Goal: Communication & Community: Answer question/provide support

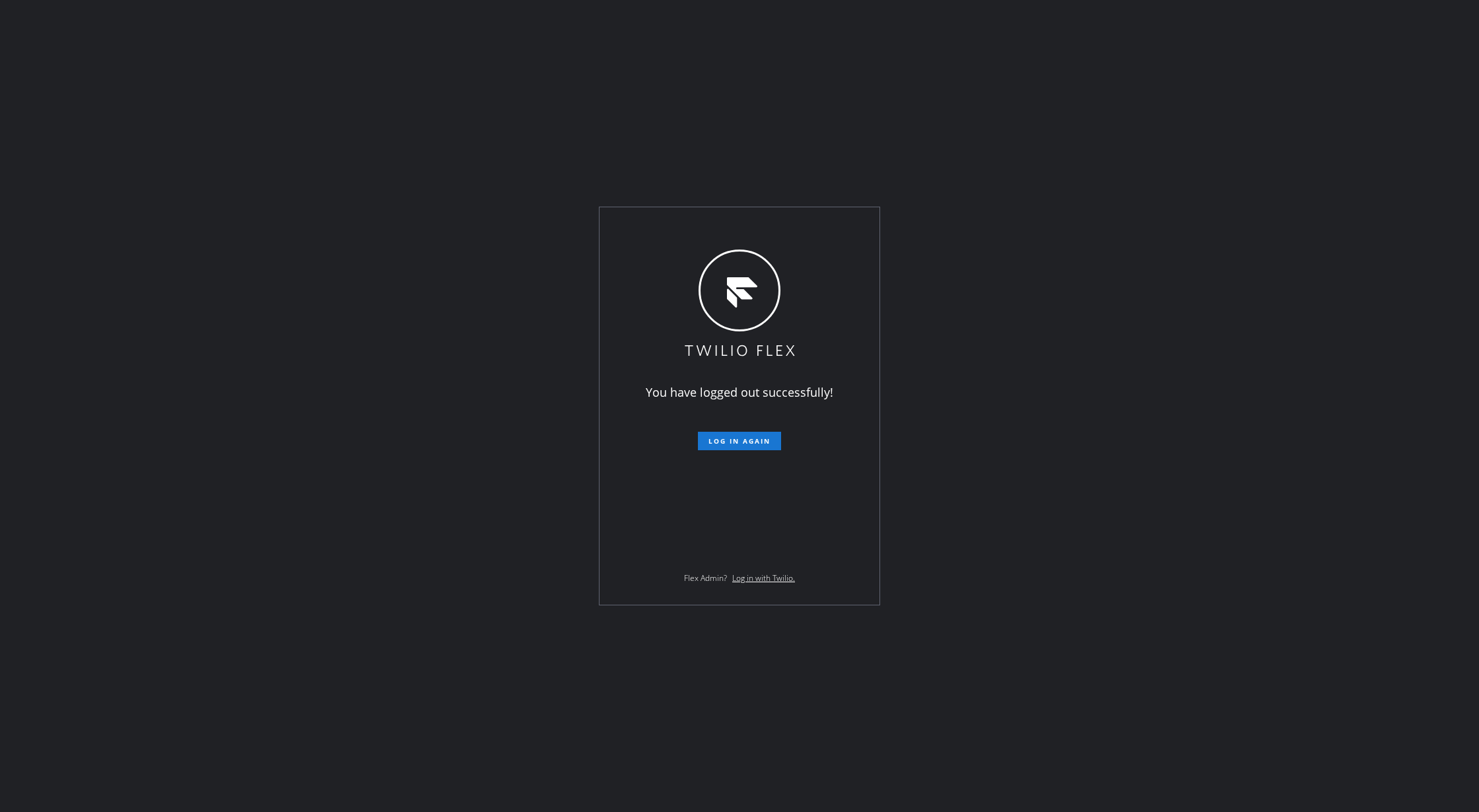
drag, startPoint x: 365, startPoint y: 326, endPoint x: 373, endPoint y: 330, distance: 8.9
click at [365, 326] on div "You have logged out successfully! Log in again Flex Admin? Log in with Twilio." at bounding box center [740, 406] width 1479 height 812
drag, startPoint x: 713, startPoint y: 441, endPoint x: 683, endPoint y: 447, distance: 30.6
click at [716, 441] on span "Log in again" at bounding box center [740, 441] width 62 height 9
click at [740, 430] on form "Log in again" at bounding box center [740, 436] width 230 height 29
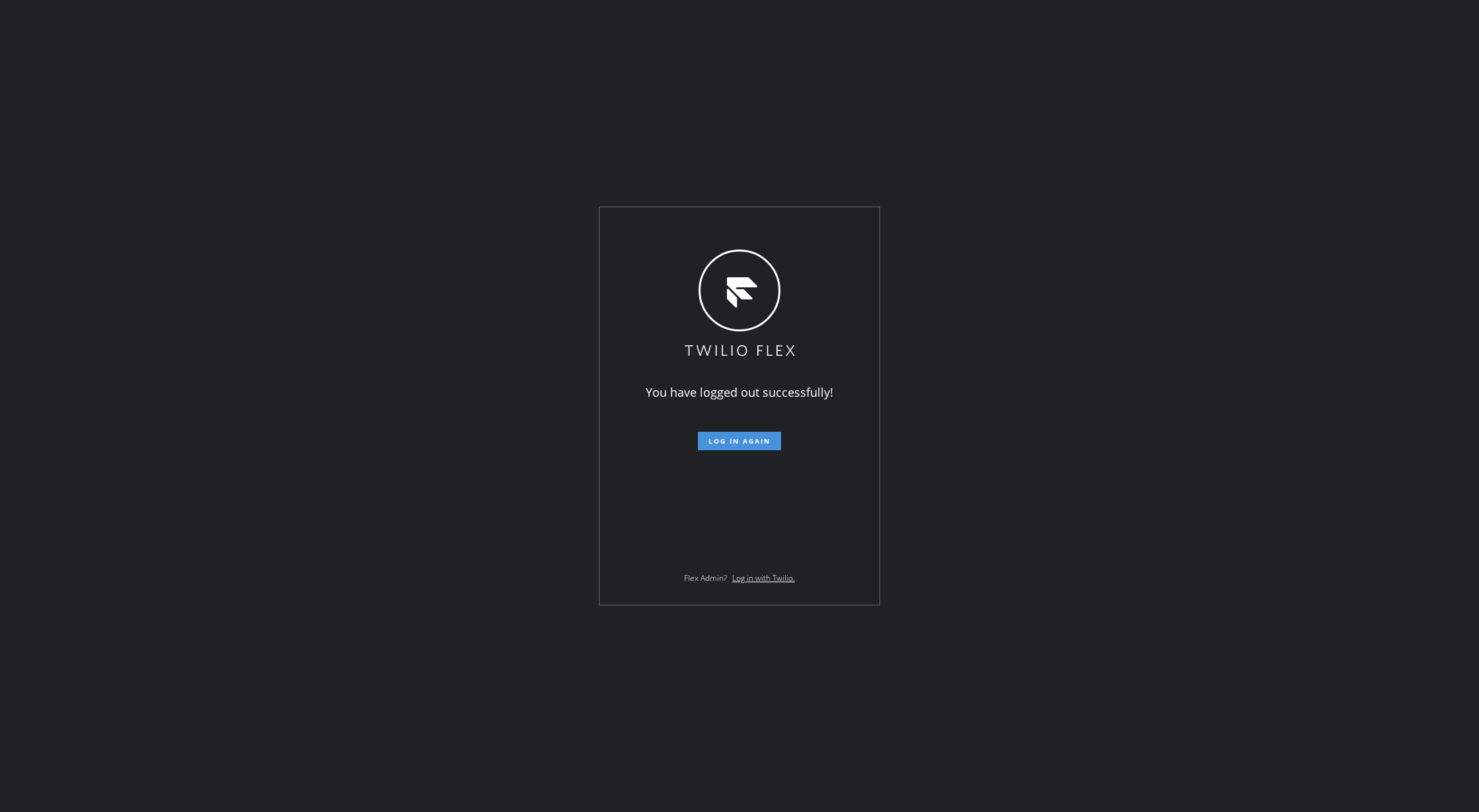
drag, startPoint x: 743, startPoint y: 436, endPoint x: 708, endPoint y: 470, distance: 48.8
click at [742, 436] on span "Log in again" at bounding box center [740, 441] width 62 height 9
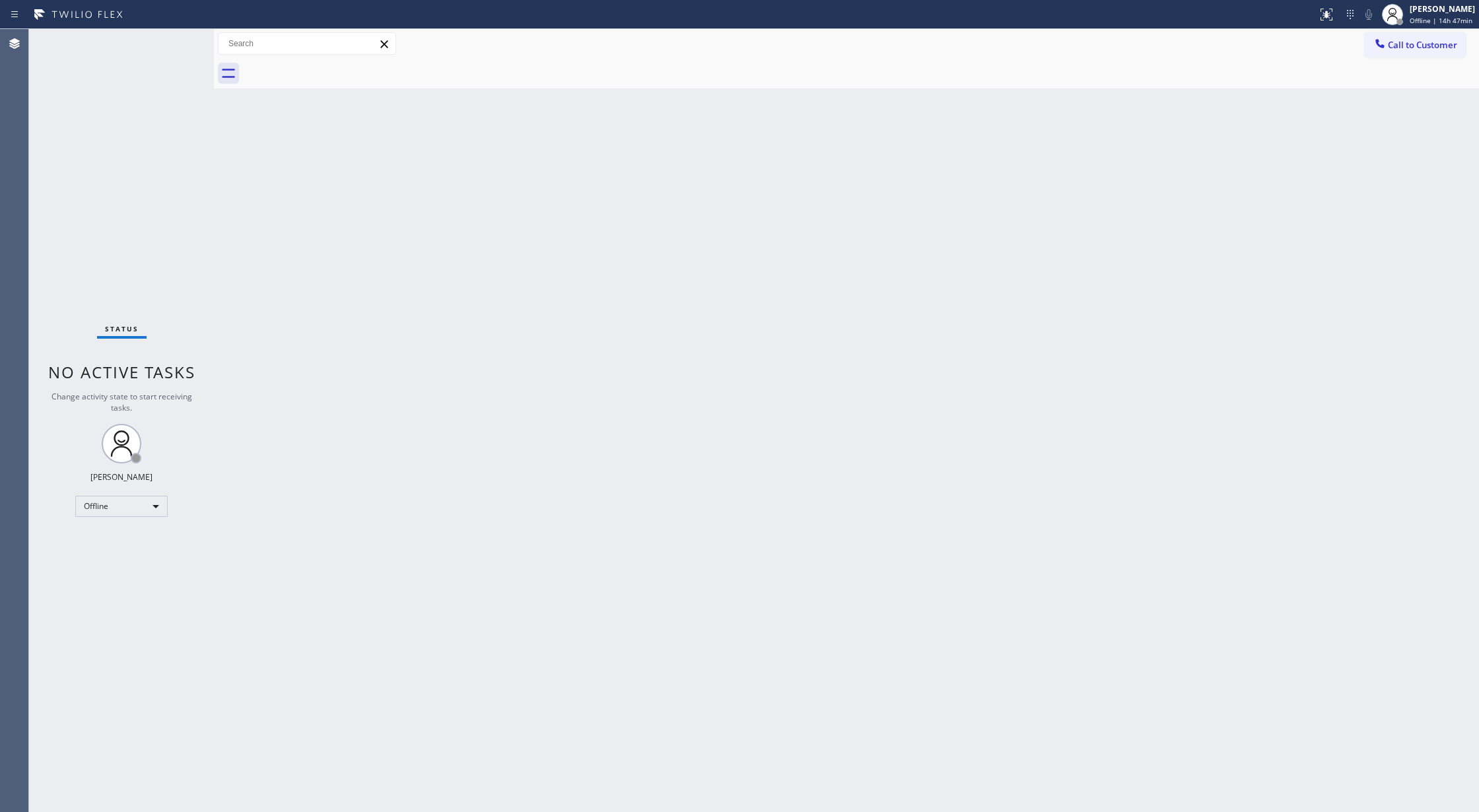
click at [177, 35] on div "Status No active tasks Change activity state to start receiving tasks. [PERSON_…" at bounding box center [121, 420] width 185 height 783
click at [177, 40] on div "Status No active tasks Change activity state to start receiving tasks. [PERSON_…" at bounding box center [121, 420] width 185 height 783
click at [132, 508] on div "Offline" at bounding box center [121, 507] width 92 height 21
click at [127, 543] on li "Available" at bounding box center [121, 541] width 89 height 16
click at [291, 508] on div "Back to Dashboard Change Sender ID Customers Technicians Select a contact Outbo…" at bounding box center [846, 420] width 1265 height 783
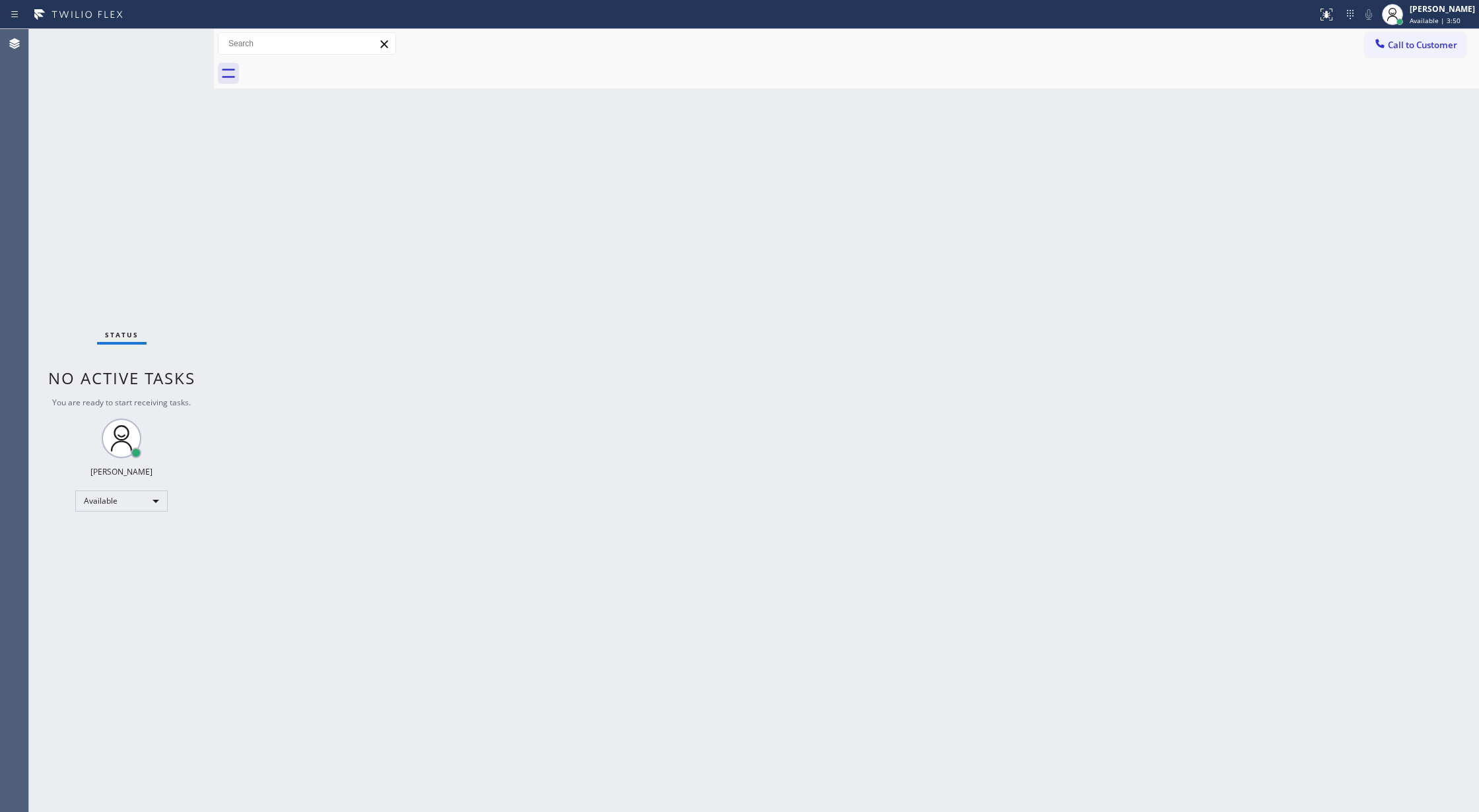
click at [180, 40] on div "Status No active tasks You are ready to start receiving tasks. [PERSON_NAME] Av…" at bounding box center [121, 420] width 185 height 783
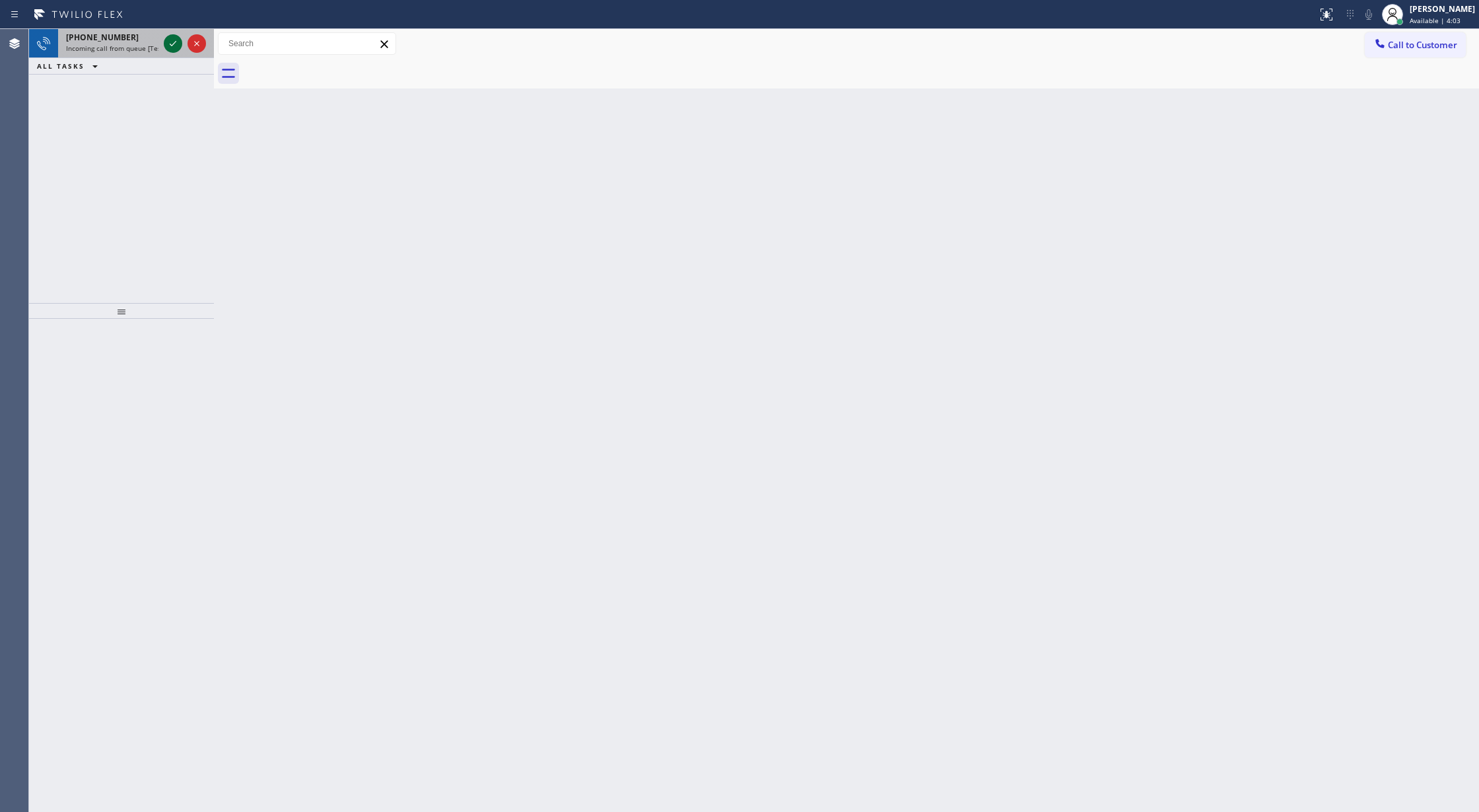
click at [169, 41] on icon at bounding box center [172, 43] width 16 height 16
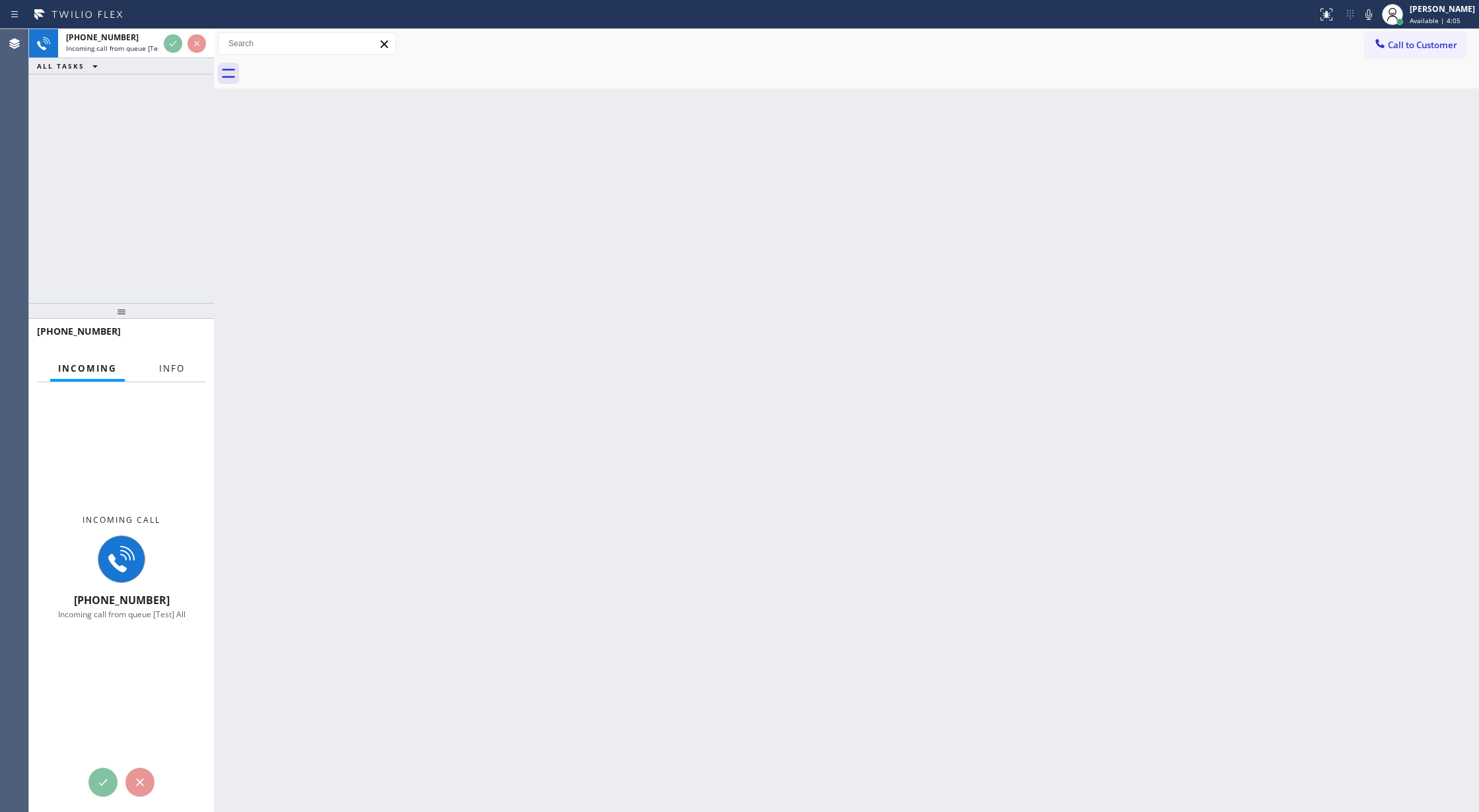
click at [163, 376] on button "Info" at bounding box center [172, 368] width 41 height 26
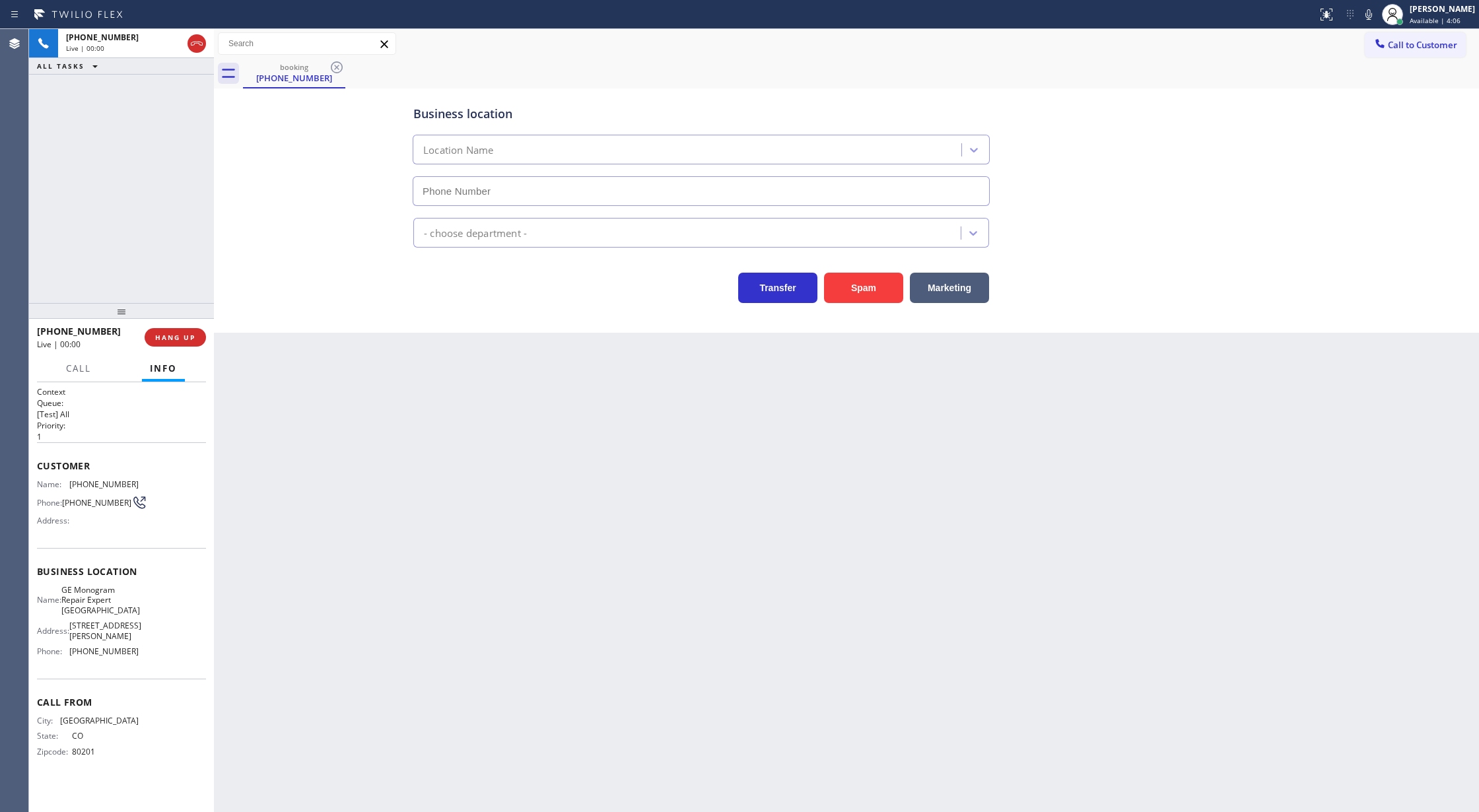
type input "[PHONE_NUMBER]"
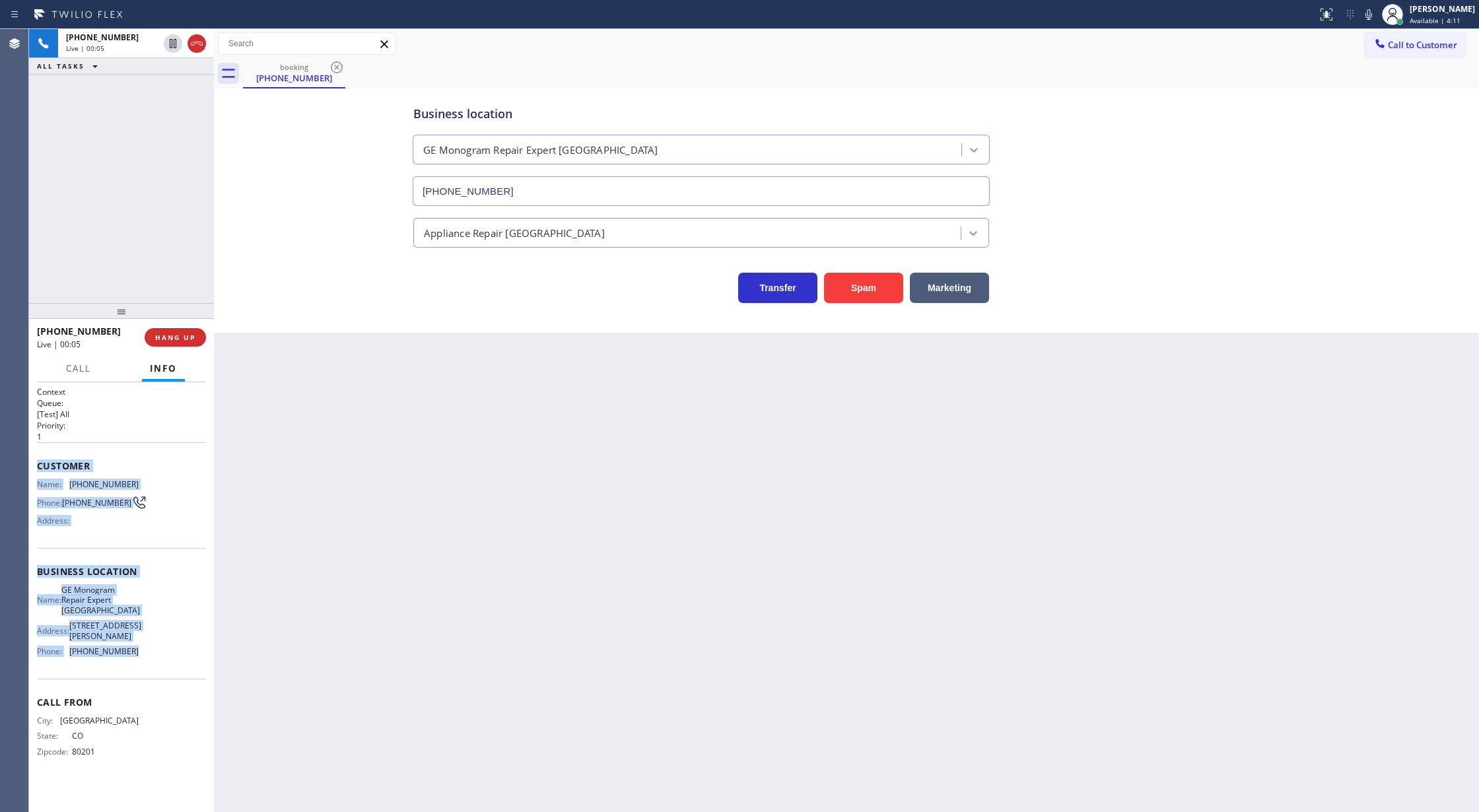
copy div "Customer Name: [PHONE_NUMBER] Phone: [PHONE_NUMBER] Address: Business location …"
drag, startPoint x: 33, startPoint y: 464, endPoint x: 181, endPoint y: 654, distance: 240.8
click at [181, 654] on div "Context Queue: [Test] All Priority: 1 Customer Name: [PHONE_NUMBER] Phone: [PHO…" at bounding box center [121, 598] width 185 height 430
click at [182, 328] on button "COMPLETE" at bounding box center [172, 337] width 67 height 18
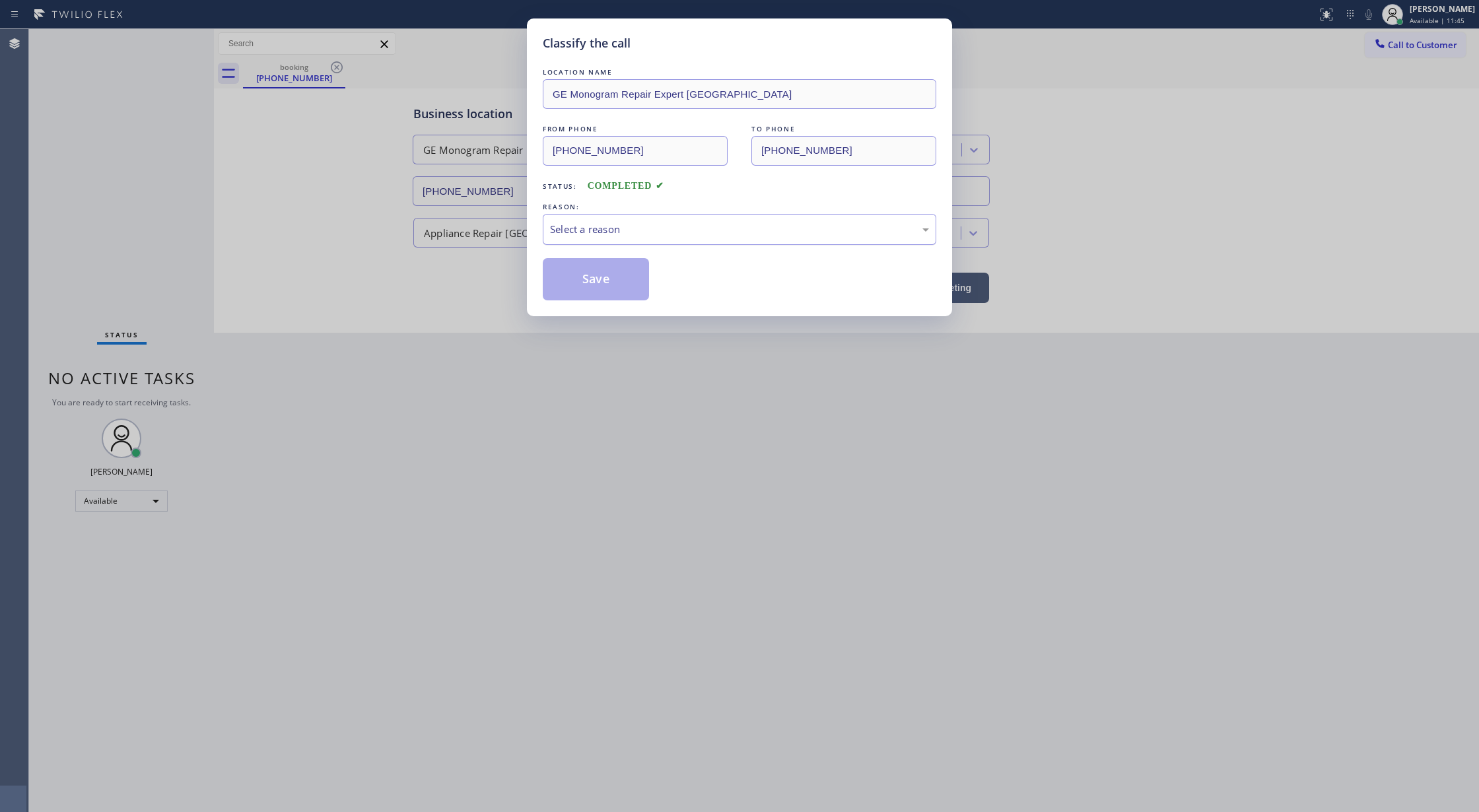
click at [632, 214] on div "Select a reason" at bounding box center [740, 229] width 393 height 31
click at [580, 293] on button "Save" at bounding box center [596, 279] width 106 height 42
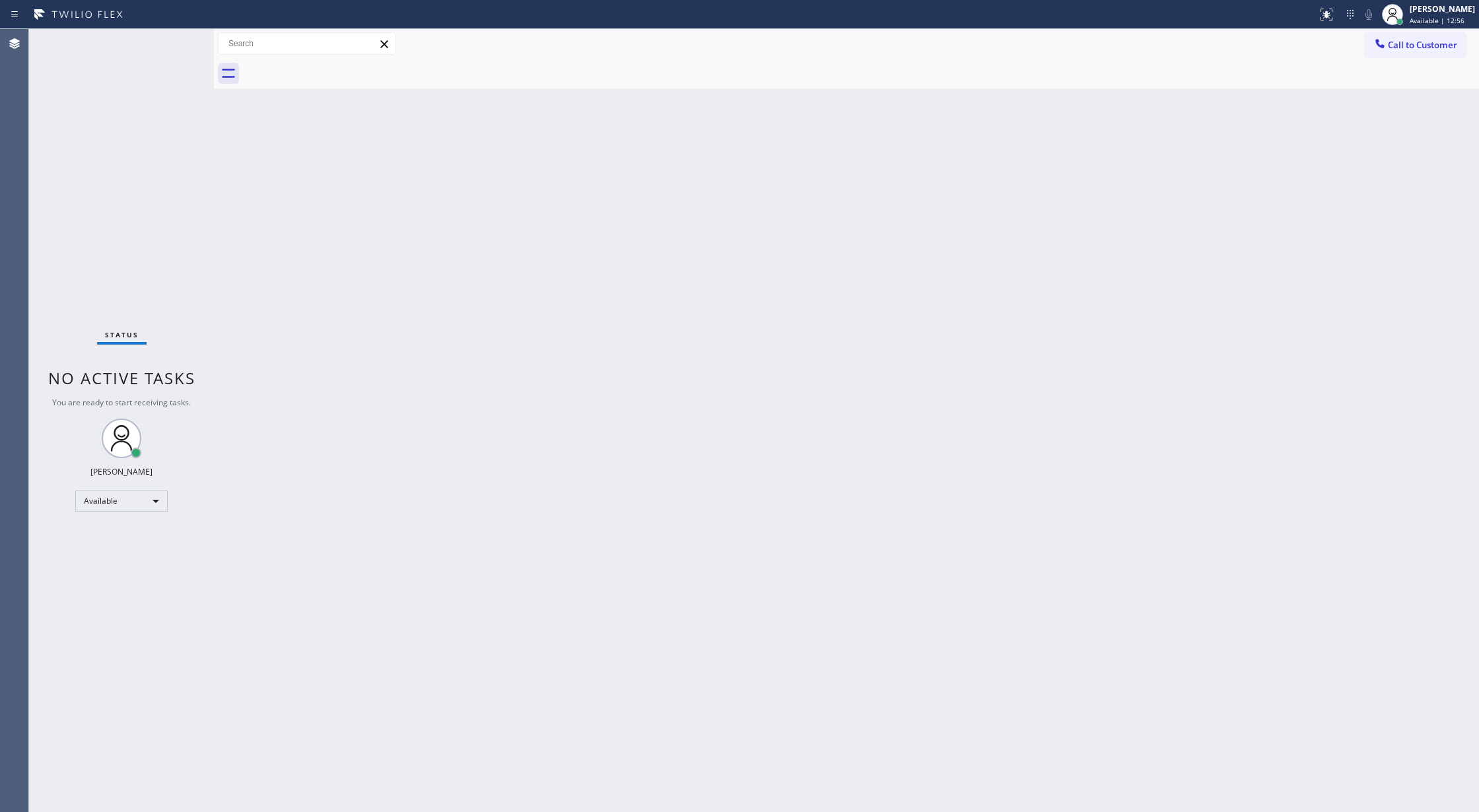
click at [169, 46] on div "Status No active tasks You are ready to start receiving tasks. [PERSON_NAME] Av…" at bounding box center [121, 420] width 185 height 783
click at [178, 41] on div "Status No active tasks You are ready to start receiving tasks. [PERSON_NAME] Av…" at bounding box center [121, 420] width 185 height 783
click at [180, 40] on div "Status No active tasks You are ready to start receiving tasks. [PERSON_NAME] Av…" at bounding box center [121, 420] width 185 height 783
click at [182, 38] on div "Status No active tasks You are ready to start receiving tasks. [PERSON_NAME] Av…" at bounding box center [121, 420] width 185 height 783
click at [177, 46] on div "Status No active tasks You are ready to start receiving tasks. [PERSON_NAME] Av…" at bounding box center [121, 420] width 185 height 783
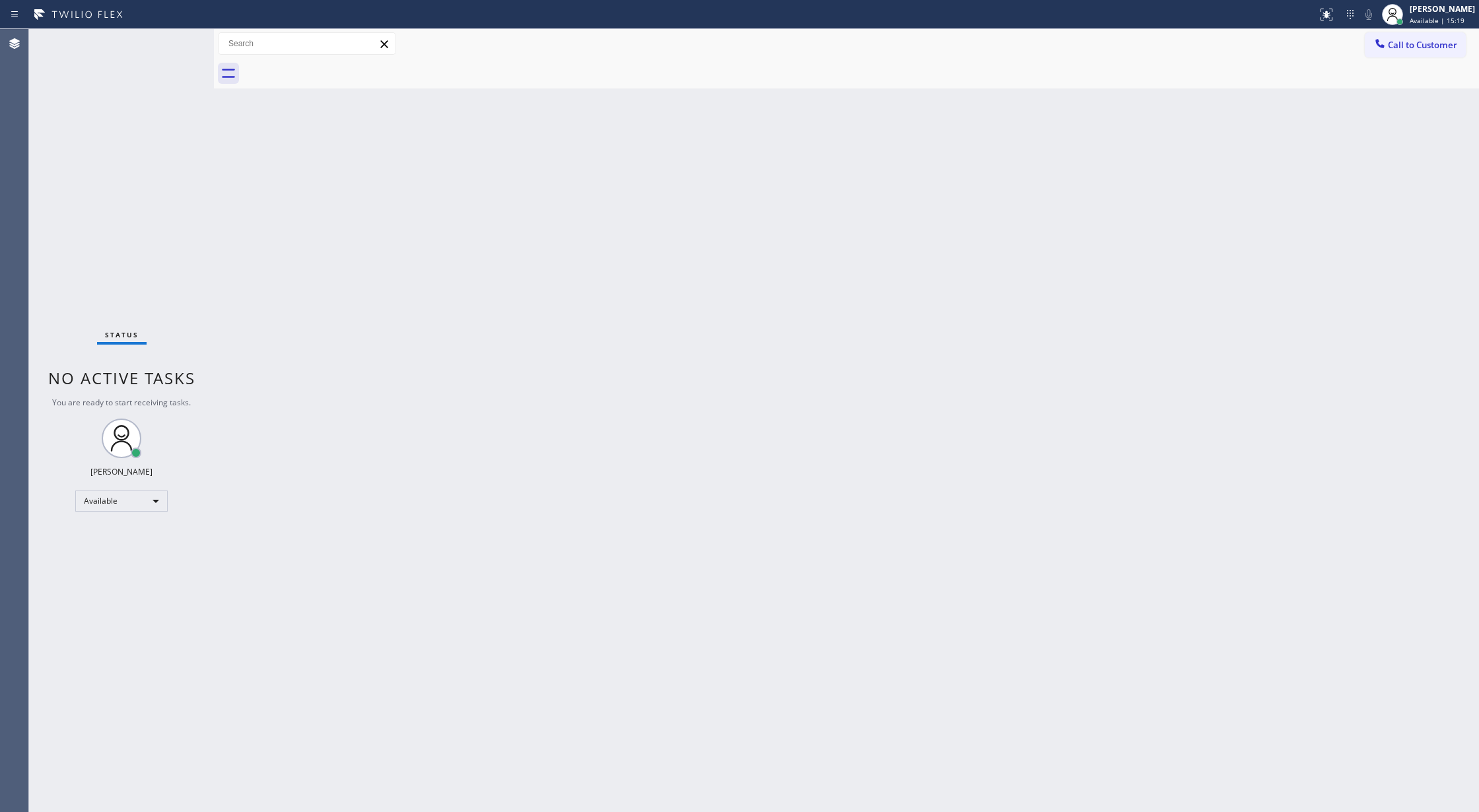
click at [168, 46] on div "Status No active tasks You are ready to start receiving tasks. [PERSON_NAME] Av…" at bounding box center [121, 420] width 185 height 783
click at [173, 44] on div "Status No active tasks You are ready to start receiving tasks. [PERSON_NAME] Av…" at bounding box center [121, 420] width 185 height 783
click at [177, 38] on div "Status No active tasks You are ready to start receiving tasks. [PERSON_NAME] Av…" at bounding box center [121, 420] width 185 height 783
click at [180, 44] on div "Status No active tasks You are ready to start receiving tasks. [PERSON_NAME] Av…" at bounding box center [121, 420] width 185 height 783
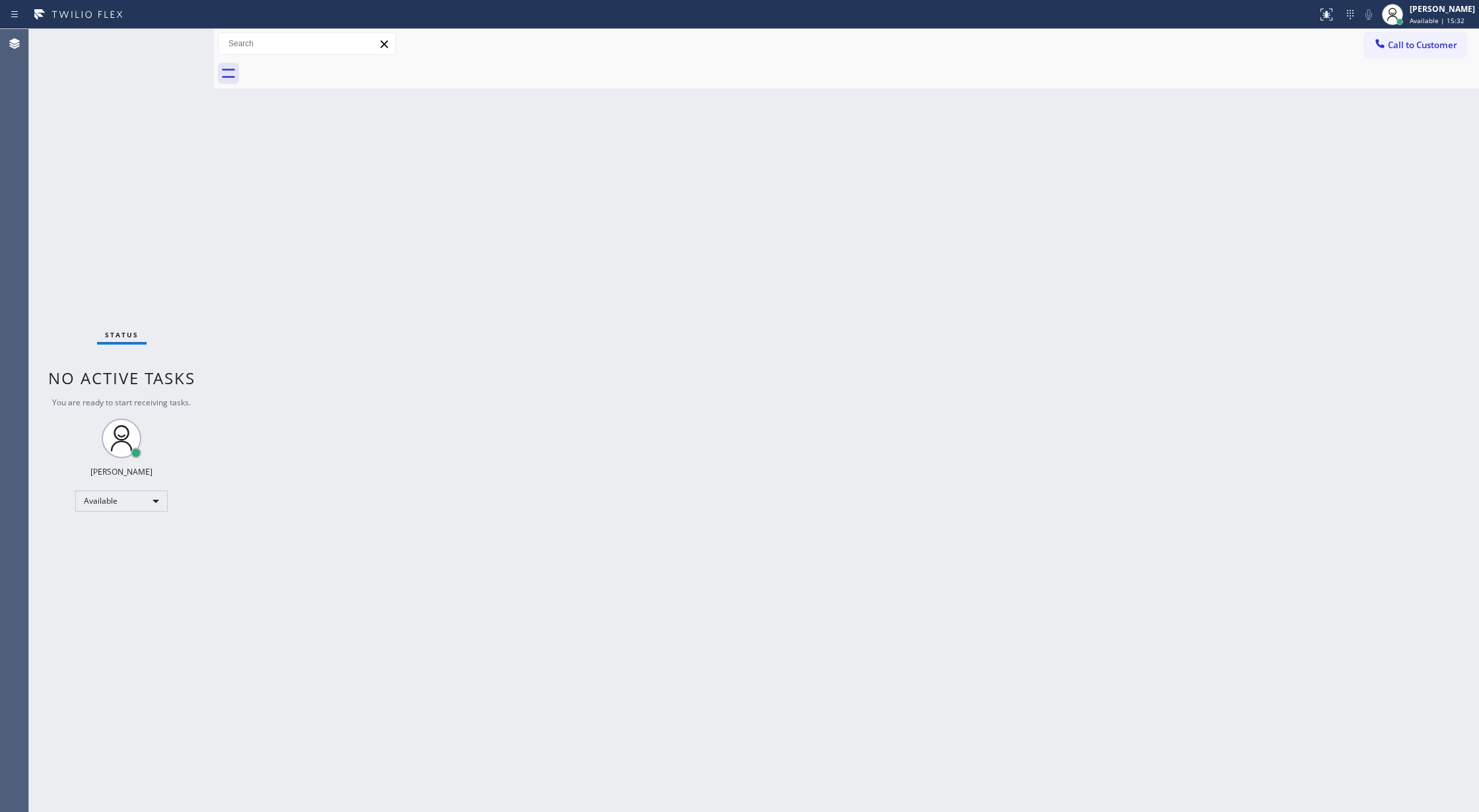
click at [180, 45] on div "Status No active tasks You are ready to start receiving tasks. [PERSON_NAME] Av…" at bounding box center [121, 420] width 185 height 783
click at [175, 42] on div "Status No active tasks You are ready to start receiving tasks. [PERSON_NAME] Av…" at bounding box center [121, 420] width 185 height 783
click at [161, 71] on div "Status No active tasks You are ready to start receiving tasks. [PERSON_NAME] Av…" at bounding box center [121, 420] width 185 height 783
click at [178, 42] on div "Status No active tasks You are ready to start receiving tasks. [PERSON_NAME] Av…" at bounding box center [121, 420] width 185 height 783
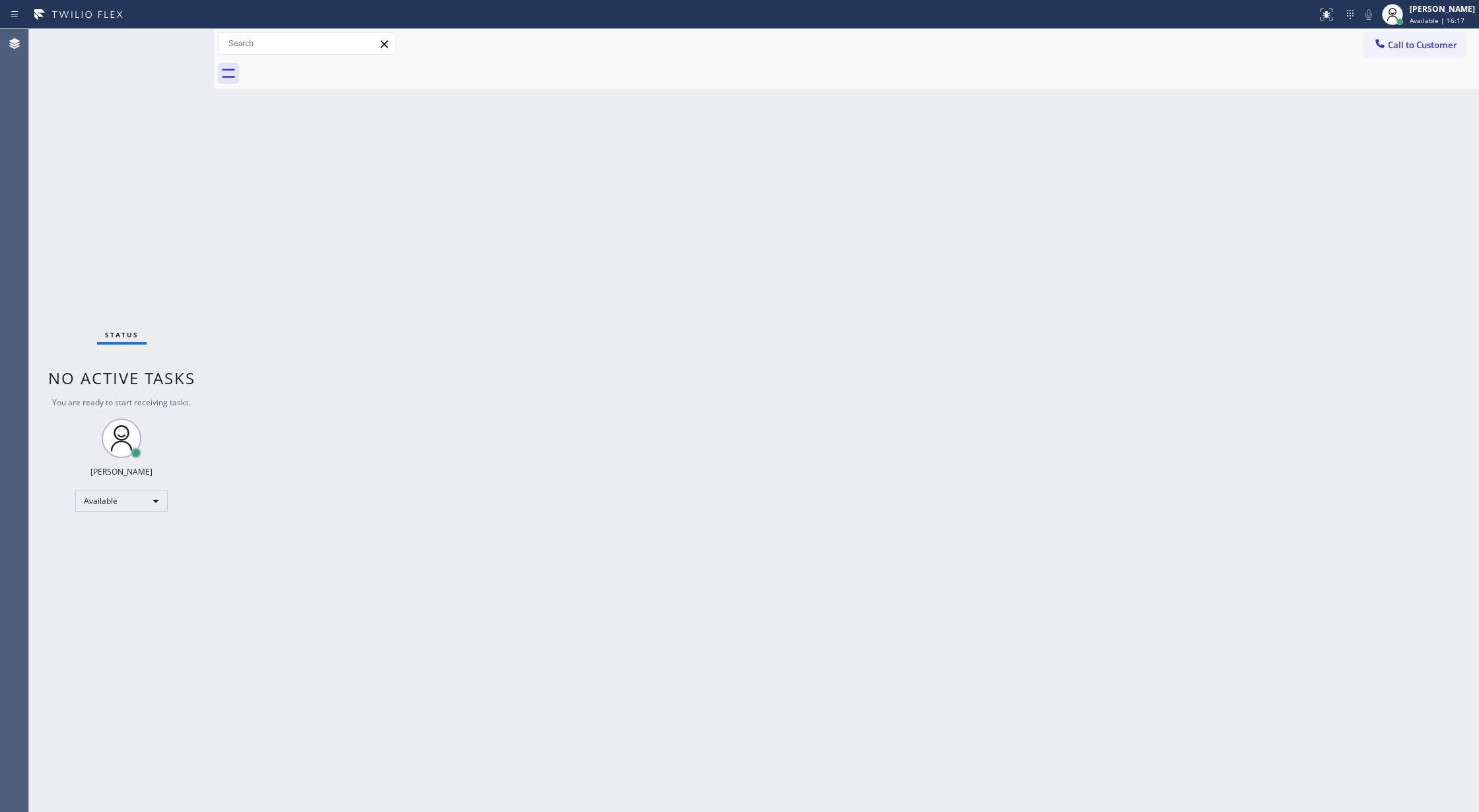
click at [178, 42] on div "Status No active tasks You are ready to start receiving tasks. [PERSON_NAME] Av…" at bounding box center [121, 420] width 185 height 783
click at [180, 38] on div "Status No active tasks You are ready to start receiving tasks. [PERSON_NAME] Av…" at bounding box center [121, 420] width 185 height 783
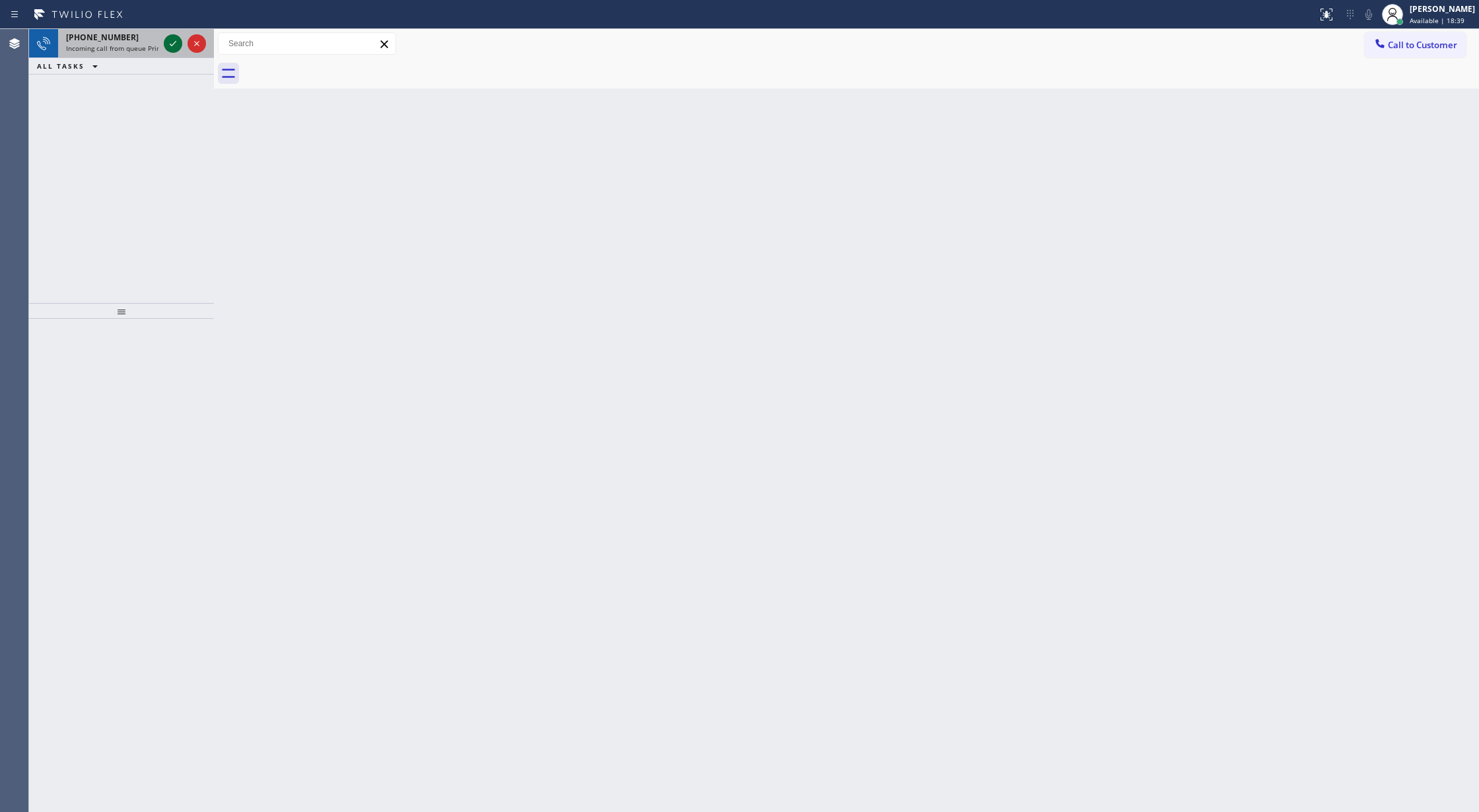
click at [175, 35] on icon at bounding box center [172, 43] width 16 height 16
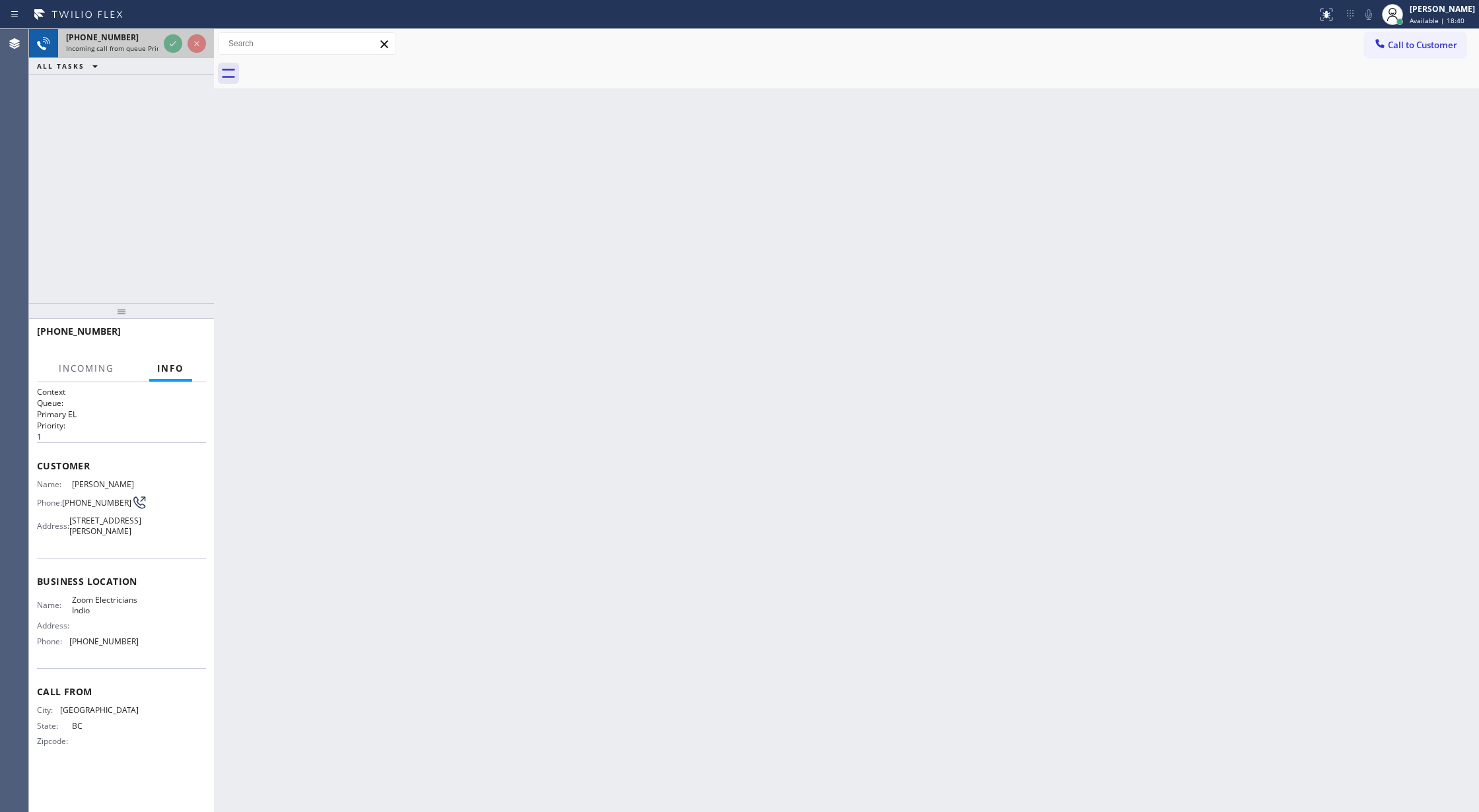
click at [170, 46] on icon at bounding box center [172, 43] width 16 height 16
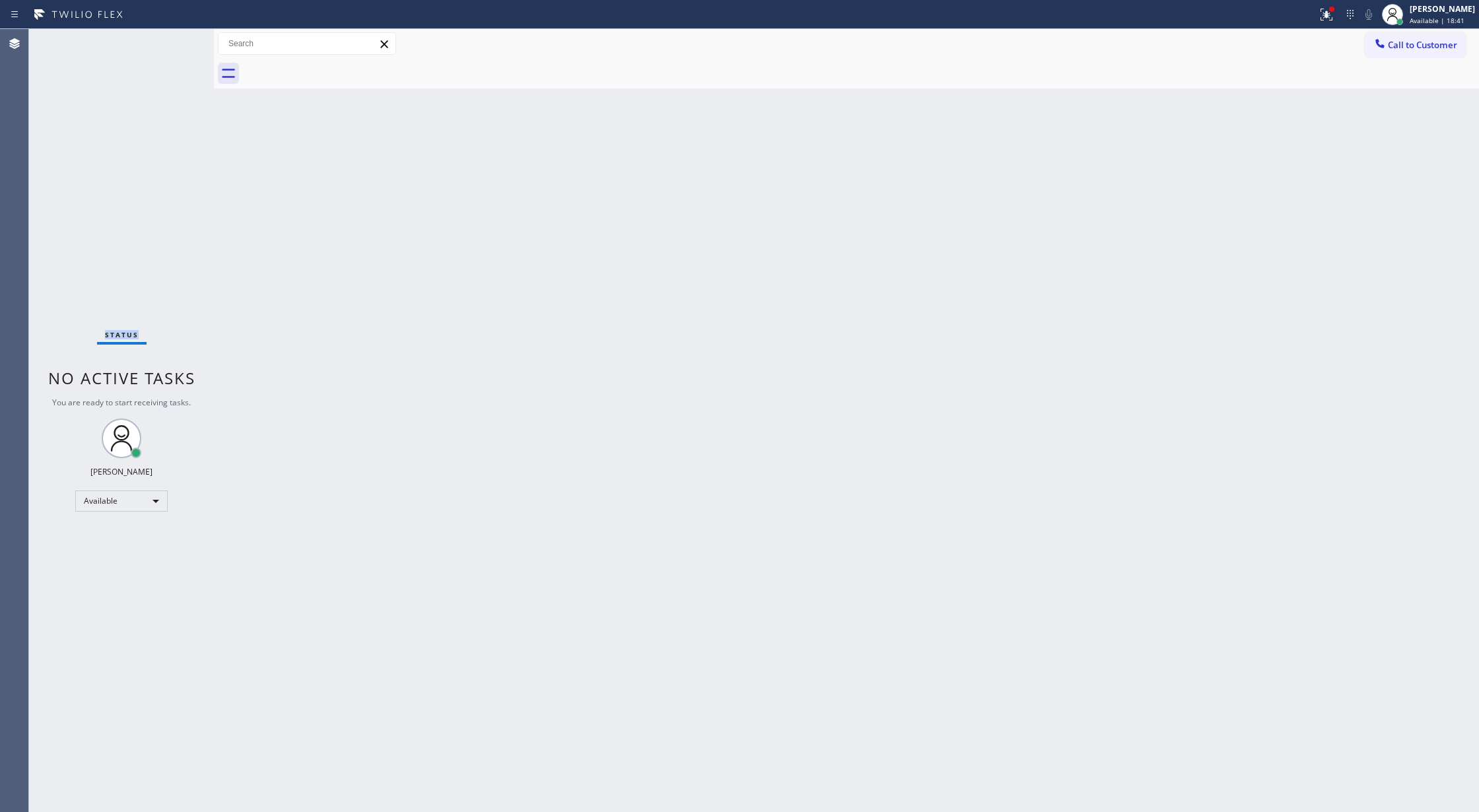
click at [170, 46] on div "Status No active tasks You are ready to start receiving tasks. [PERSON_NAME] Av…" at bounding box center [121, 420] width 185 height 783
click at [181, 43] on div "Status No active tasks You are ready to start receiving tasks. [PERSON_NAME] Av…" at bounding box center [121, 420] width 185 height 783
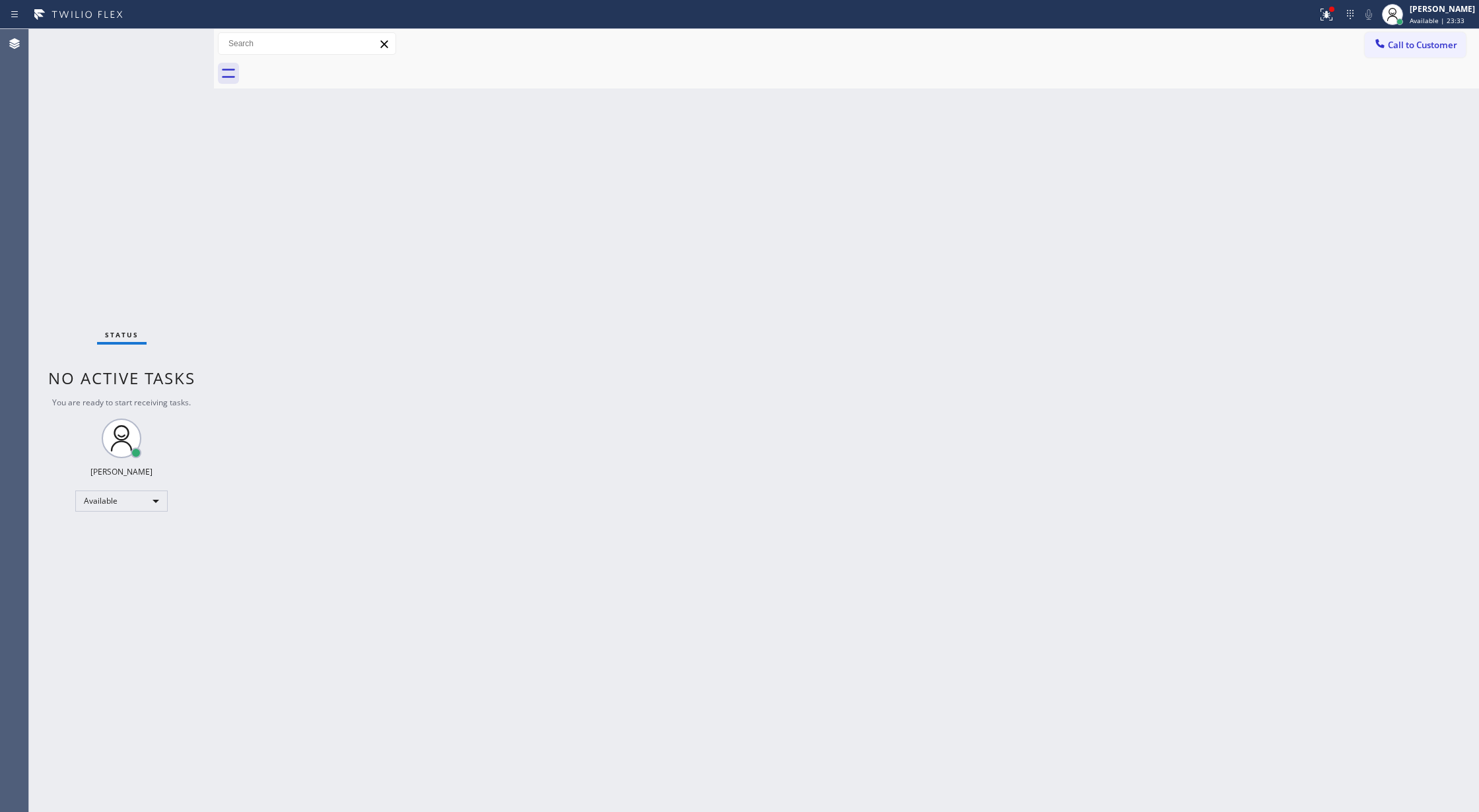
click at [181, 43] on div "Status No active tasks You are ready to start receiving tasks. [PERSON_NAME] Av…" at bounding box center [121, 420] width 185 height 783
click at [175, 40] on div "Status No active tasks You are ready to start receiving tasks. [PERSON_NAME] Av…" at bounding box center [121, 420] width 185 height 783
click at [177, 43] on div "Status No active tasks You are ready to start receiving tasks. [PERSON_NAME] Av…" at bounding box center [121, 420] width 185 height 783
click at [182, 52] on div "Status No active tasks You are ready to start receiving tasks. [PERSON_NAME] Av…" at bounding box center [121, 420] width 185 height 783
click at [180, 52] on div "Status No active tasks You are ready to start receiving tasks. [PERSON_NAME] Av…" at bounding box center [121, 420] width 185 height 783
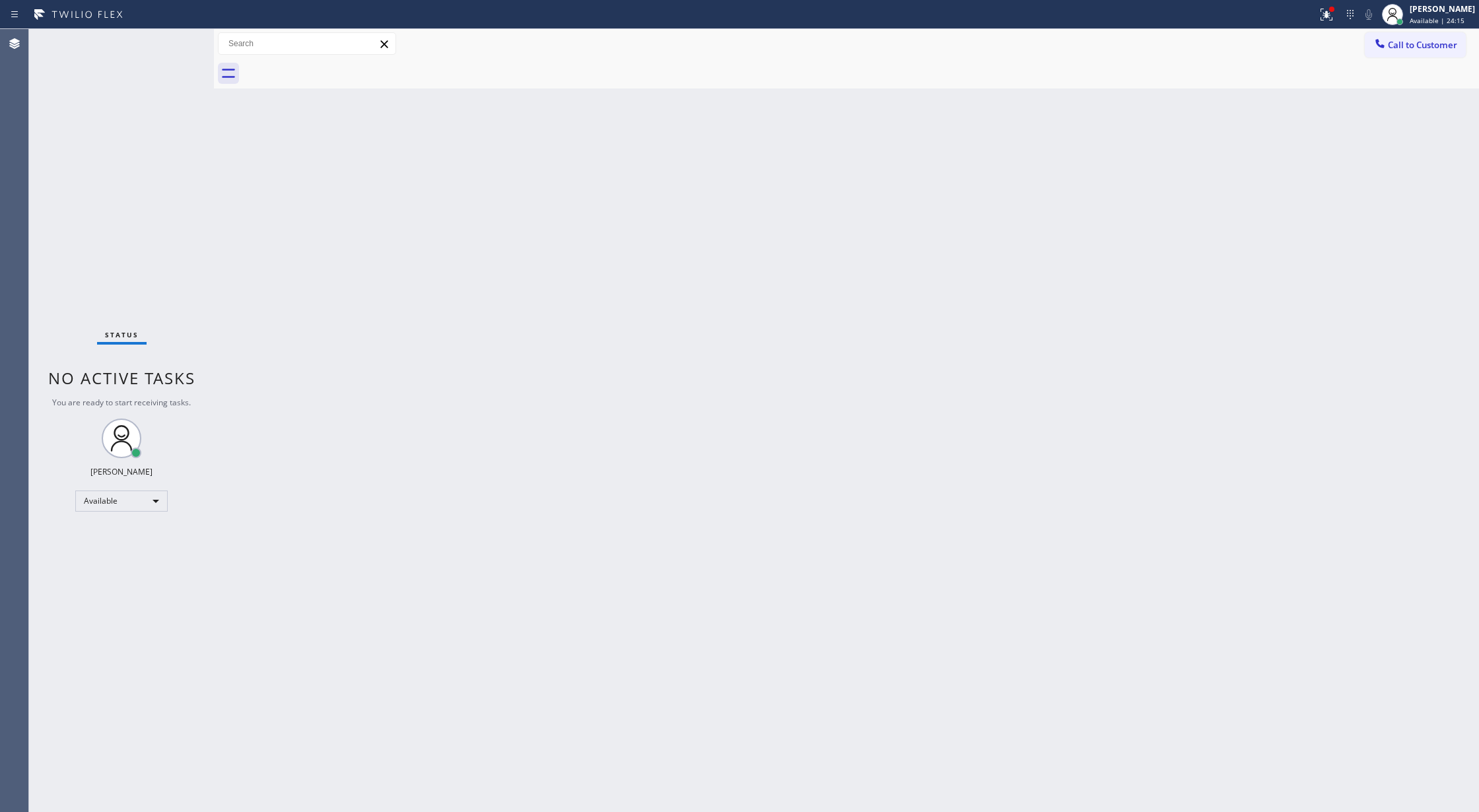
click at [173, 44] on div "Status No active tasks You are ready to start receiving tasks. [PERSON_NAME] Av…" at bounding box center [121, 420] width 185 height 783
click at [175, 47] on div "Status No active tasks You are ready to start receiving tasks. [PERSON_NAME] Av…" at bounding box center [121, 420] width 185 height 783
click at [177, 35] on div "Status No active tasks You are ready to start receiving tasks. [PERSON_NAME] Av…" at bounding box center [121, 420] width 185 height 783
click at [178, 40] on div "Status No active tasks You are ready to start receiving tasks. [PERSON_NAME] Av…" at bounding box center [121, 420] width 185 height 783
click at [186, 47] on div "Status No active tasks You are ready to start receiving tasks. [PERSON_NAME] Av…" at bounding box center [121, 420] width 185 height 783
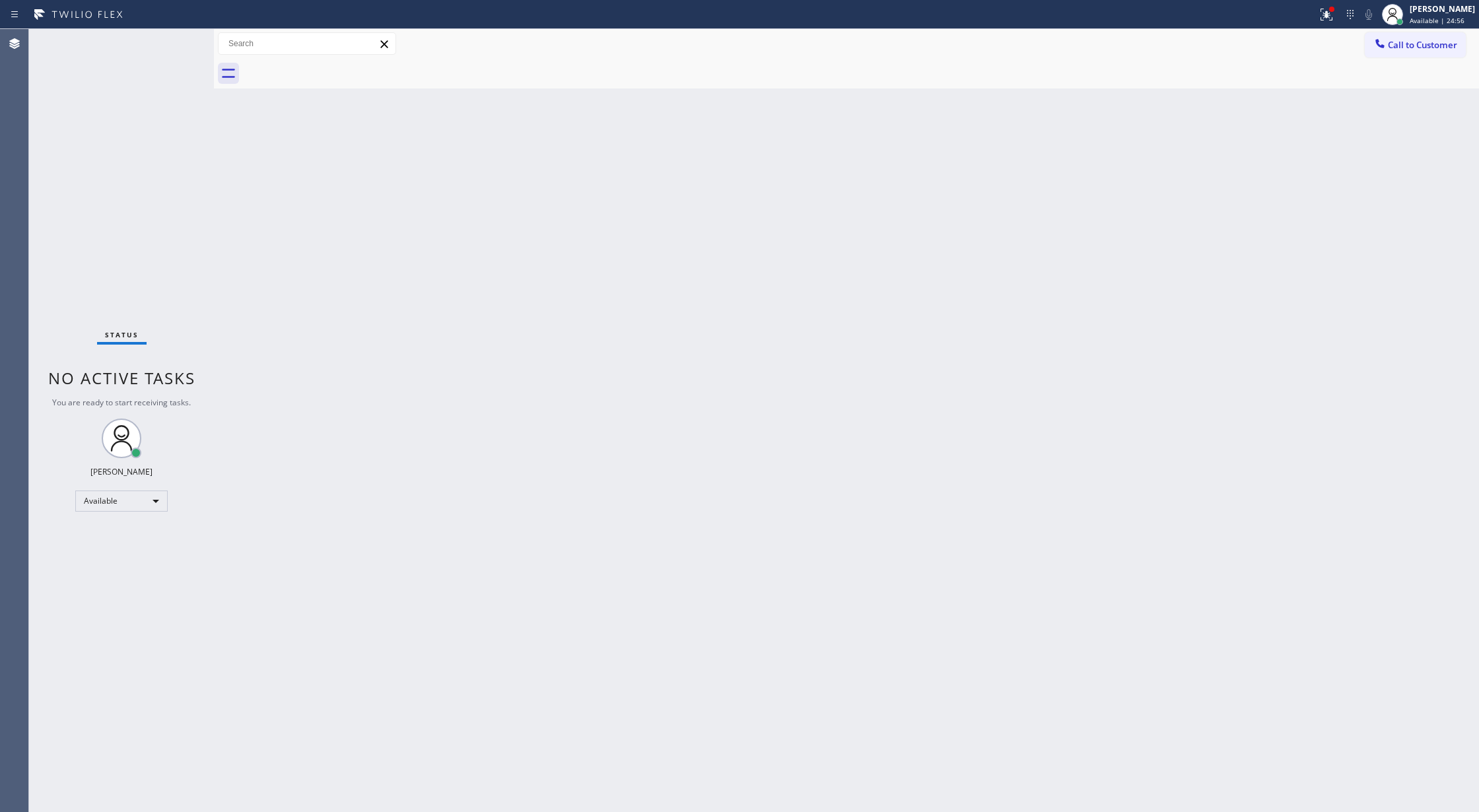
click at [183, 47] on div "Status No active tasks You are ready to start receiving tasks. [PERSON_NAME] Av…" at bounding box center [121, 420] width 185 height 783
click at [186, 43] on div "Status No active tasks You are ready to start receiving tasks. [PERSON_NAME] Av…" at bounding box center [121, 420] width 185 height 783
click at [183, 43] on div "Status No active tasks You are ready to start receiving tasks. [PERSON_NAME] Av…" at bounding box center [121, 420] width 185 height 783
click at [177, 43] on div "Status No active tasks You are ready to start receiving tasks. [PERSON_NAME] Av…" at bounding box center [121, 420] width 185 height 783
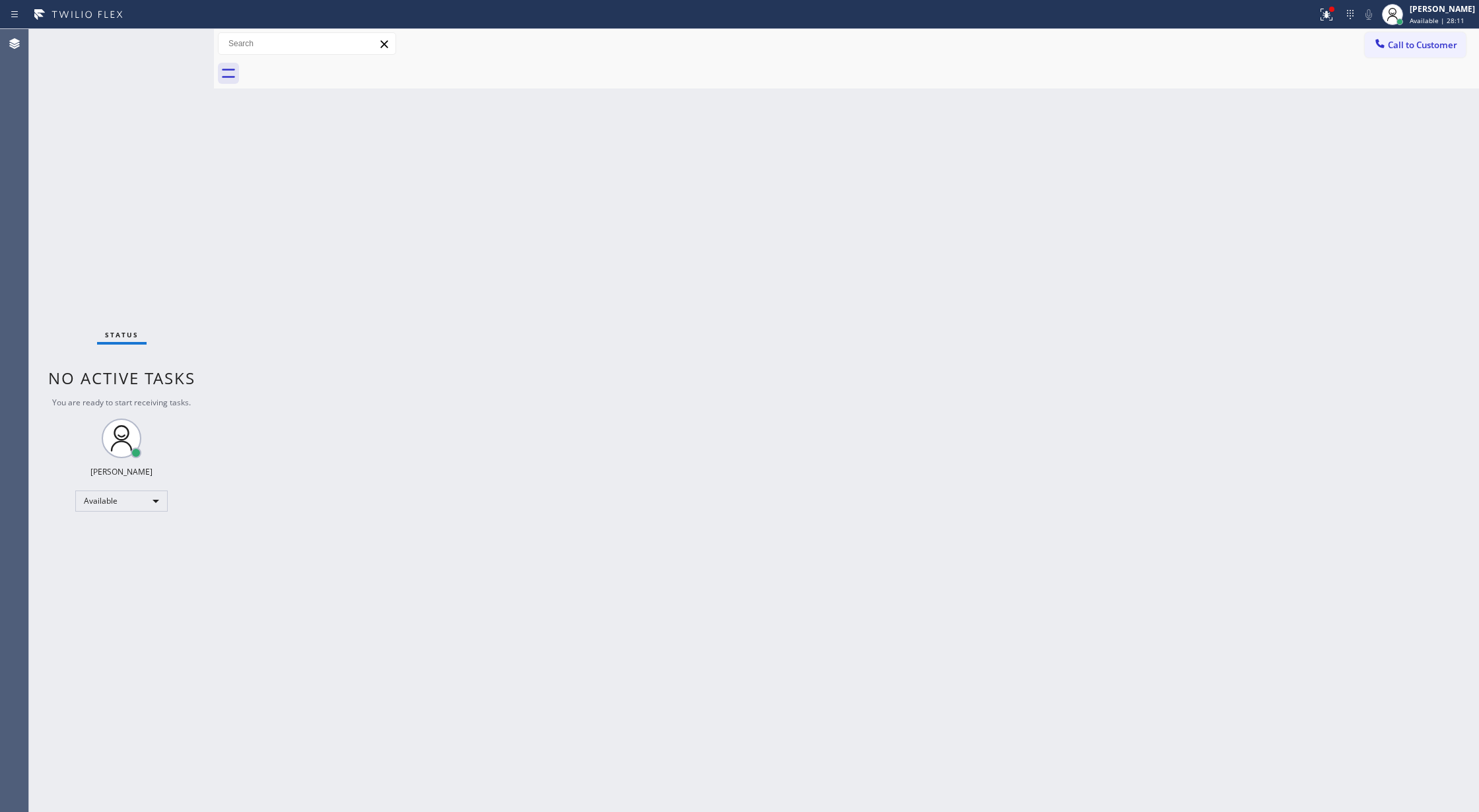
click at [175, 42] on div "Status No active tasks You are ready to start receiving tasks. [PERSON_NAME] Av…" at bounding box center [121, 420] width 185 height 783
click at [180, 48] on div "Status No active tasks You are ready to start receiving tasks. [PERSON_NAME] Av…" at bounding box center [121, 420] width 185 height 783
click at [175, 45] on div "Status No active tasks You are ready to start receiving tasks. [PERSON_NAME] Av…" at bounding box center [121, 420] width 185 height 783
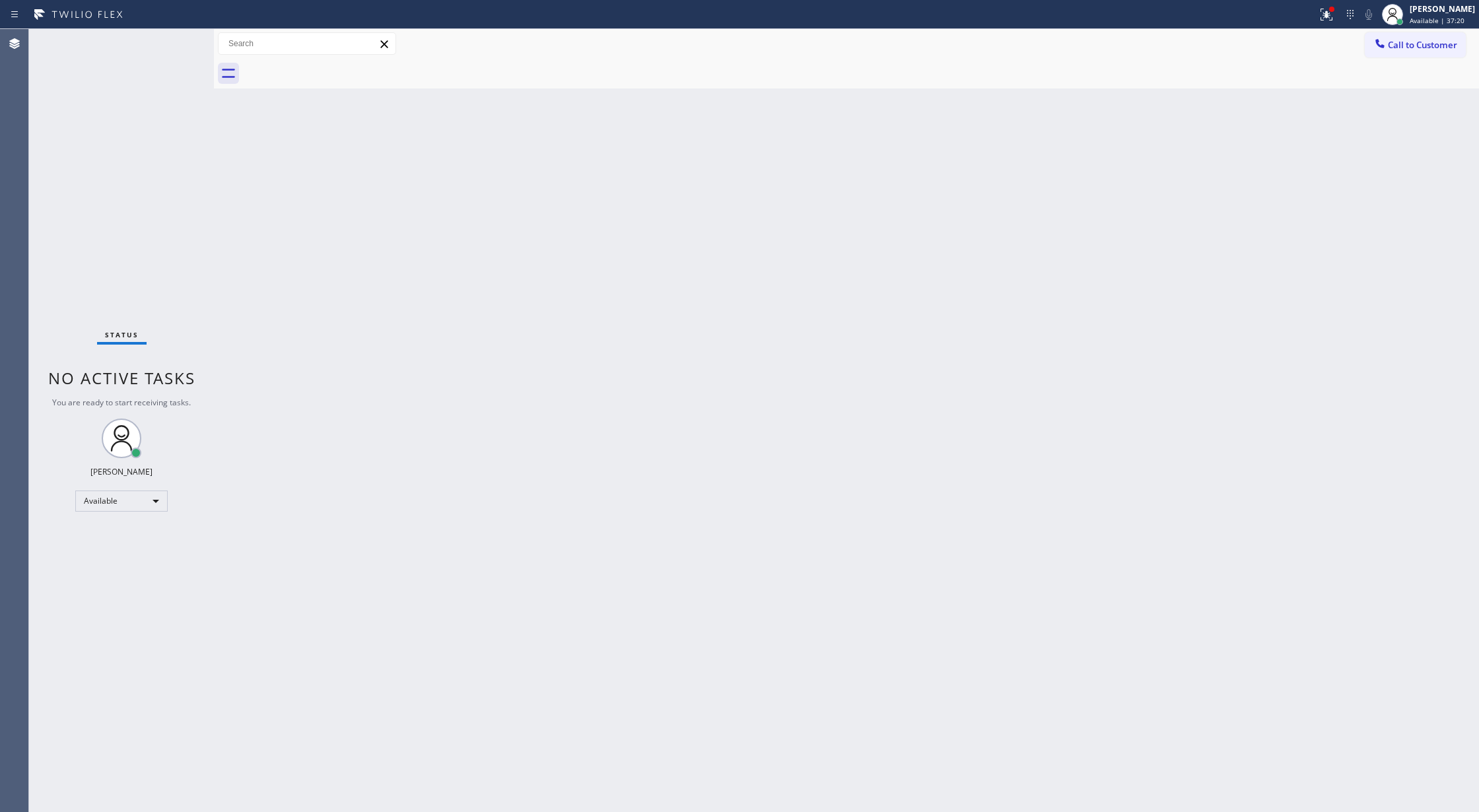
click at [175, 43] on div "Status No active tasks You are ready to start receiving tasks. [PERSON_NAME] Av…" at bounding box center [121, 420] width 185 height 783
click at [173, 46] on div "Status No active tasks You are ready to start receiving tasks. [PERSON_NAME] Av…" at bounding box center [121, 420] width 185 height 783
click at [175, 48] on div "Status No active tasks You are ready to start receiving tasks. [PERSON_NAME] Av…" at bounding box center [121, 420] width 185 height 783
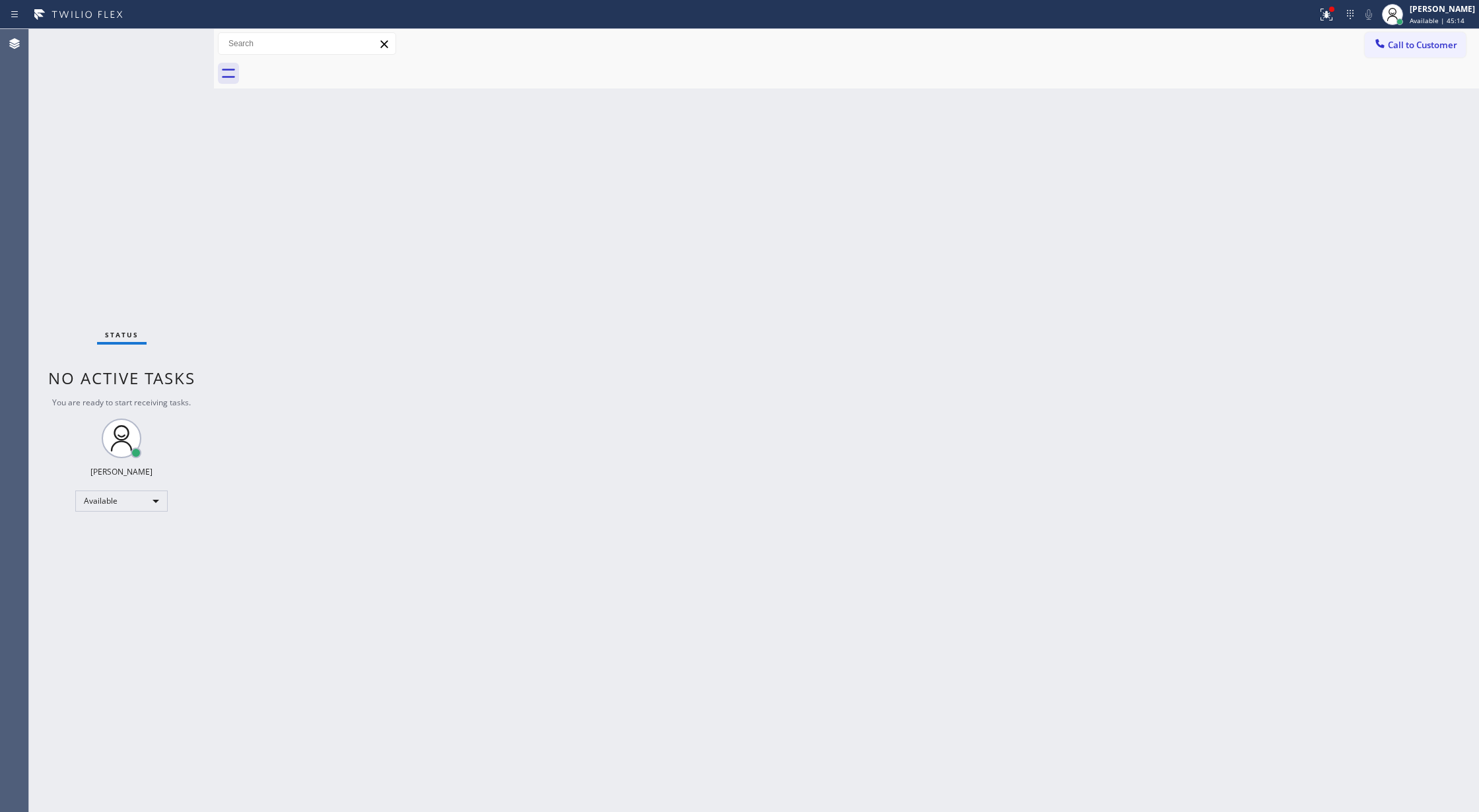
click at [175, 46] on div "Status No active tasks You are ready to start receiving tasks. [PERSON_NAME] Av…" at bounding box center [121, 420] width 185 height 783
click at [178, 53] on div "Status No active tasks You are ready to start receiving tasks. [PERSON_NAME] Av…" at bounding box center [121, 420] width 185 height 783
click at [175, 46] on div "Status No active tasks You are ready to start receiving tasks. [PERSON_NAME] Av…" at bounding box center [121, 420] width 185 height 783
click at [175, 40] on div "Status No active tasks You are ready to start receiving tasks. [PERSON_NAME] Av…" at bounding box center [121, 420] width 185 height 783
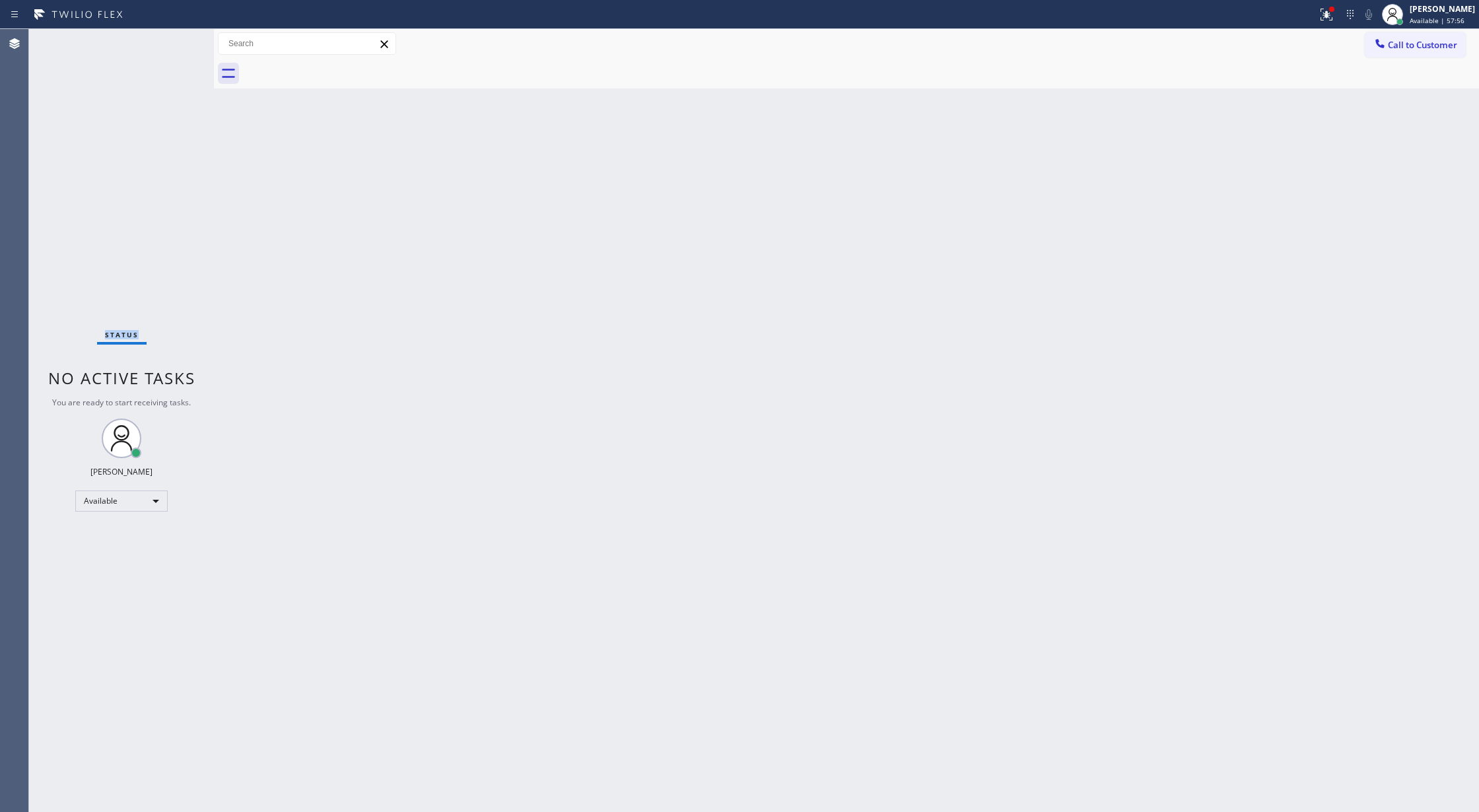
click at [175, 40] on div "Status No active tasks You are ready to start receiving tasks. [PERSON_NAME] Av…" at bounding box center [121, 420] width 185 height 783
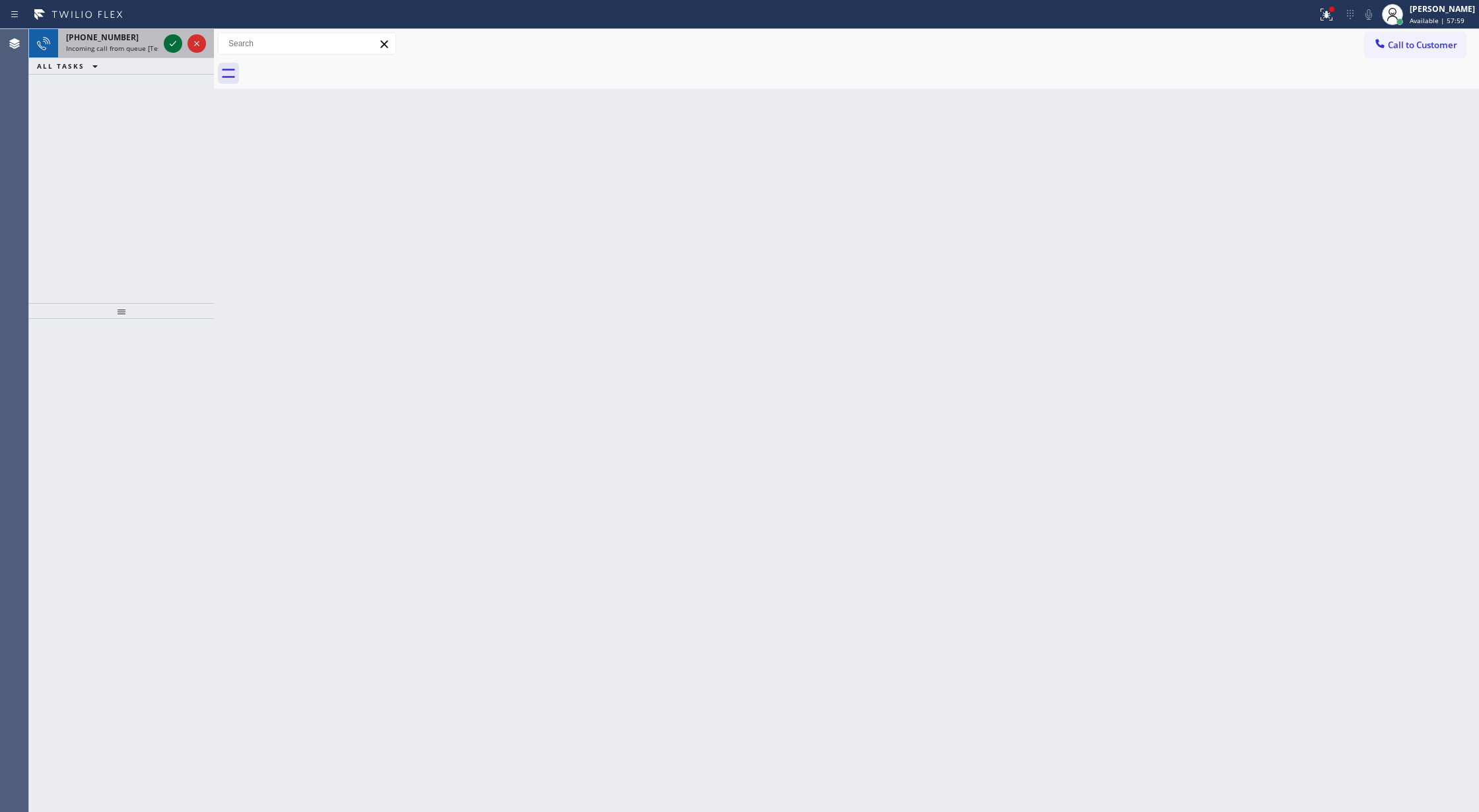
click at [175, 40] on icon at bounding box center [172, 43] width 16 height 16
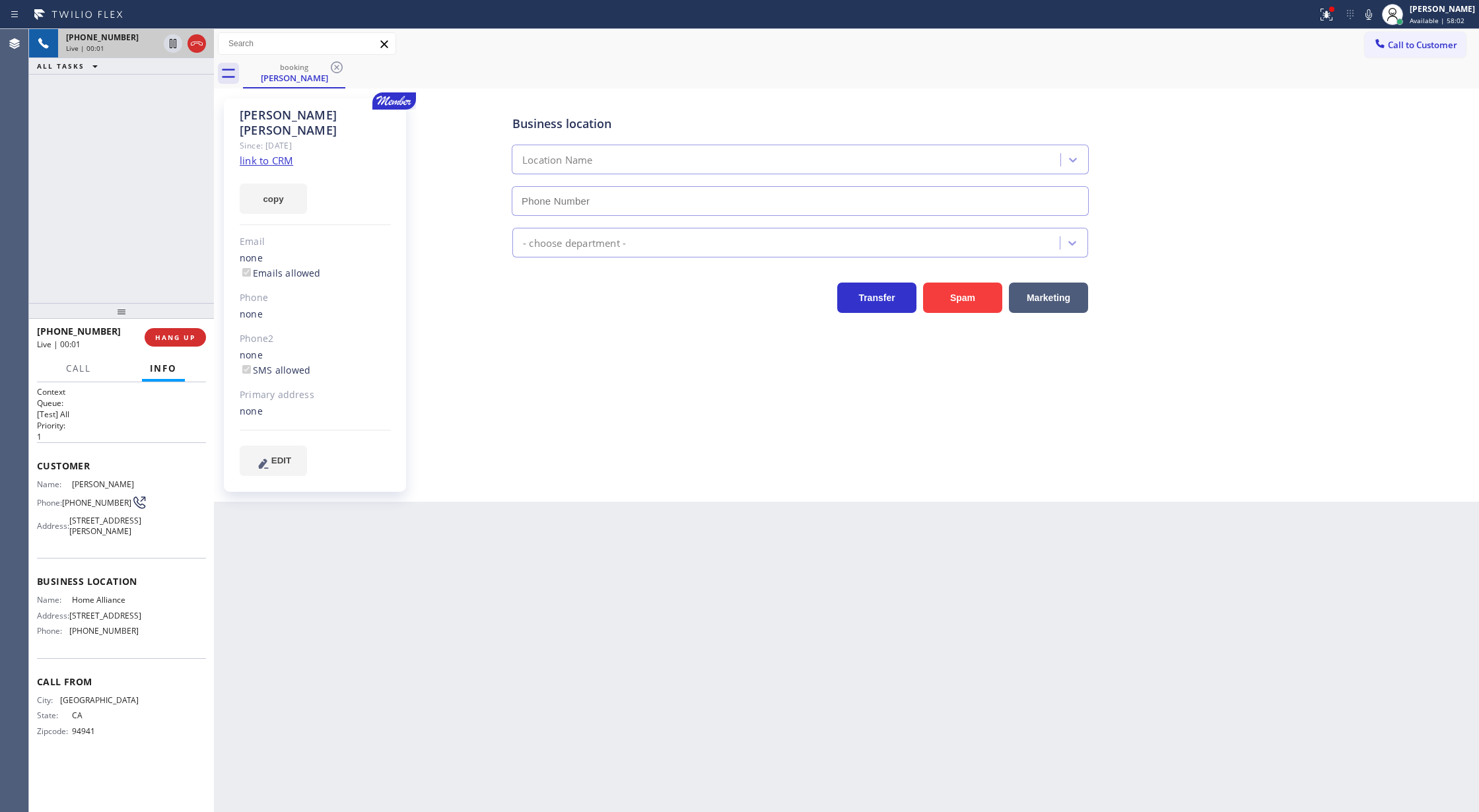
type input "[PHONE_NUMBER]"
click at [243, 154] on link "link to CRM" at bounding box center [266, 160] width 53 height 13
click at [154, 334] on span "COMPLETE" at bounding box center [173, 337] width 46 height 9
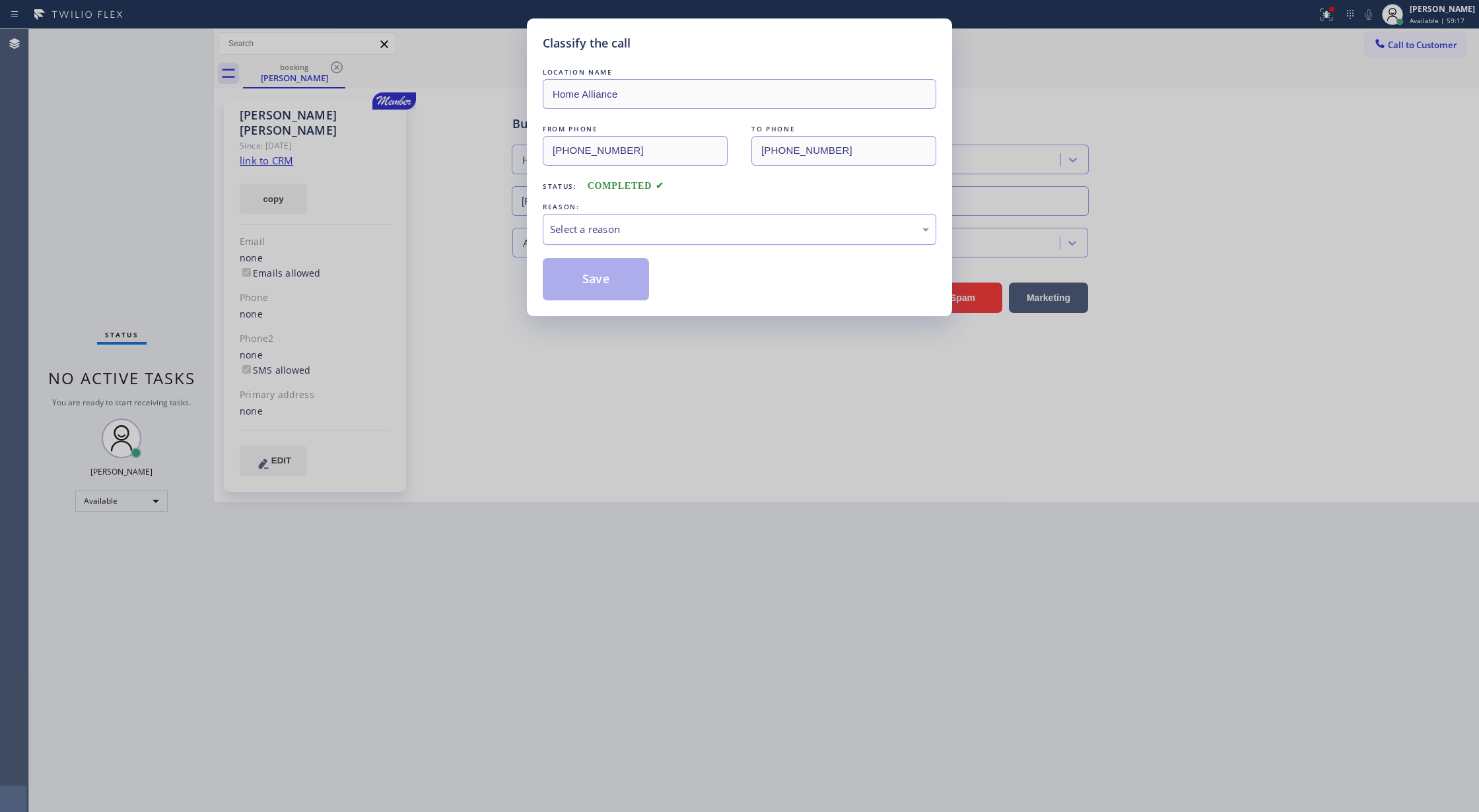
click at [689, 228] on div "Select a reason" at bounding box center [740, 229] width 379 height 16
drag, startPoint x: 598, startPoint y: 285, endPoint x: 617, endPoint y: 740, distance: 455.4
click at [598, 286] on button "Save" at bounding box center [596, 279] width 106 height 42
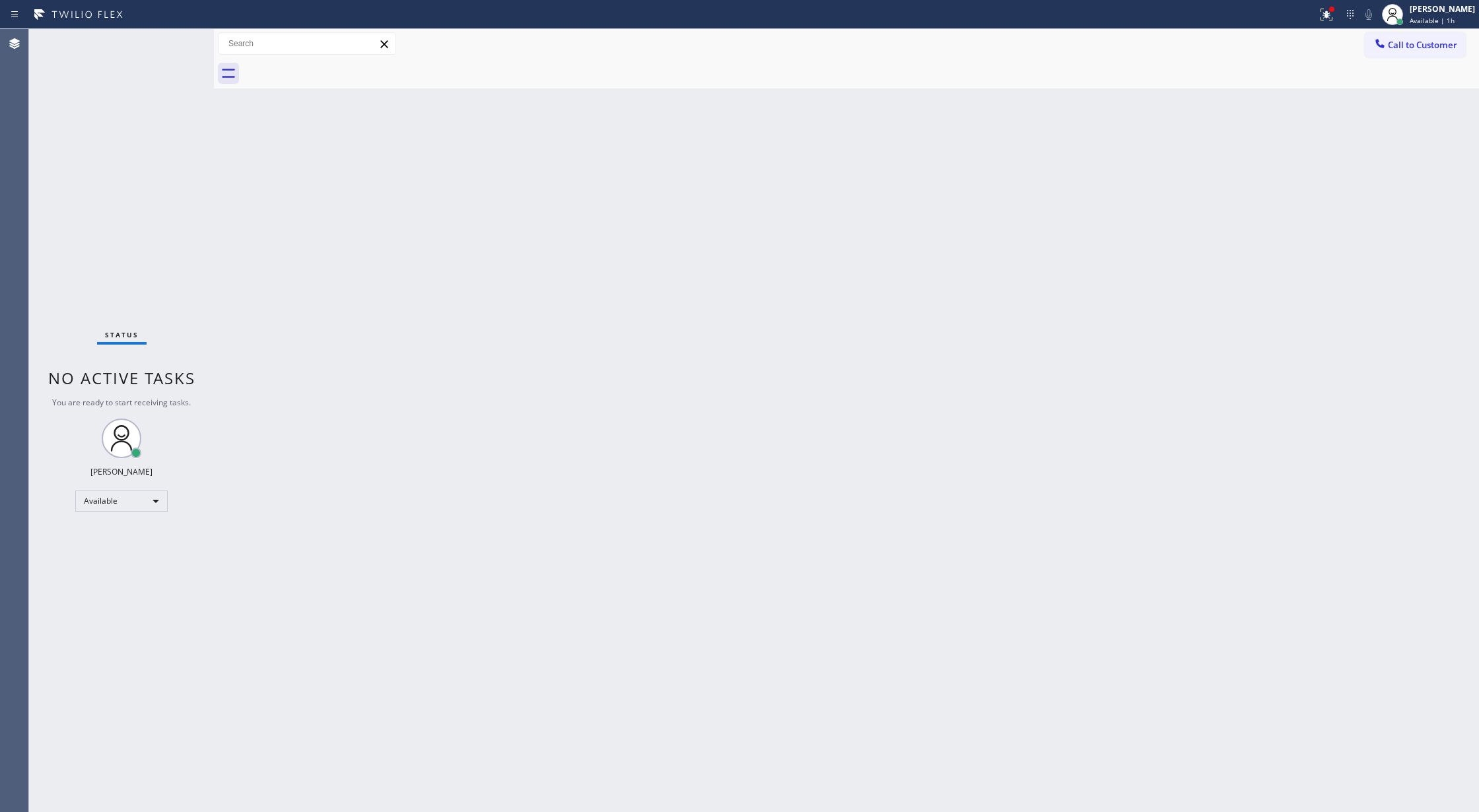
drag, startPoint x: 188, startPoint y: 45, endPoint x: 178, endPoint y: 45, distance: 10.0
click at [183, 45] on div "Status No active tasks You are ready to start receiving tasks. [PERSON_NAME] Av…" at bounding box center [121, 420] width 185 height 783
click at [177, 45] on div "Status No active tasks You are ready to start receiving tasks. [PERSON_NAME] Av…" at bounding box center [121, 420] width 185 height 783
click at [177, 38] on div "Status No active tasks You are ready to start receiving tasks. [PERSON_NAME] Av…" at bounding box center [121, 420] width 185 height 783
click at [172, 43] on div "Status No active tasks You are ready to start receiving tasks. [PERSON_NAME] Av…" at bounding box center [121, 420] width 185 height 783
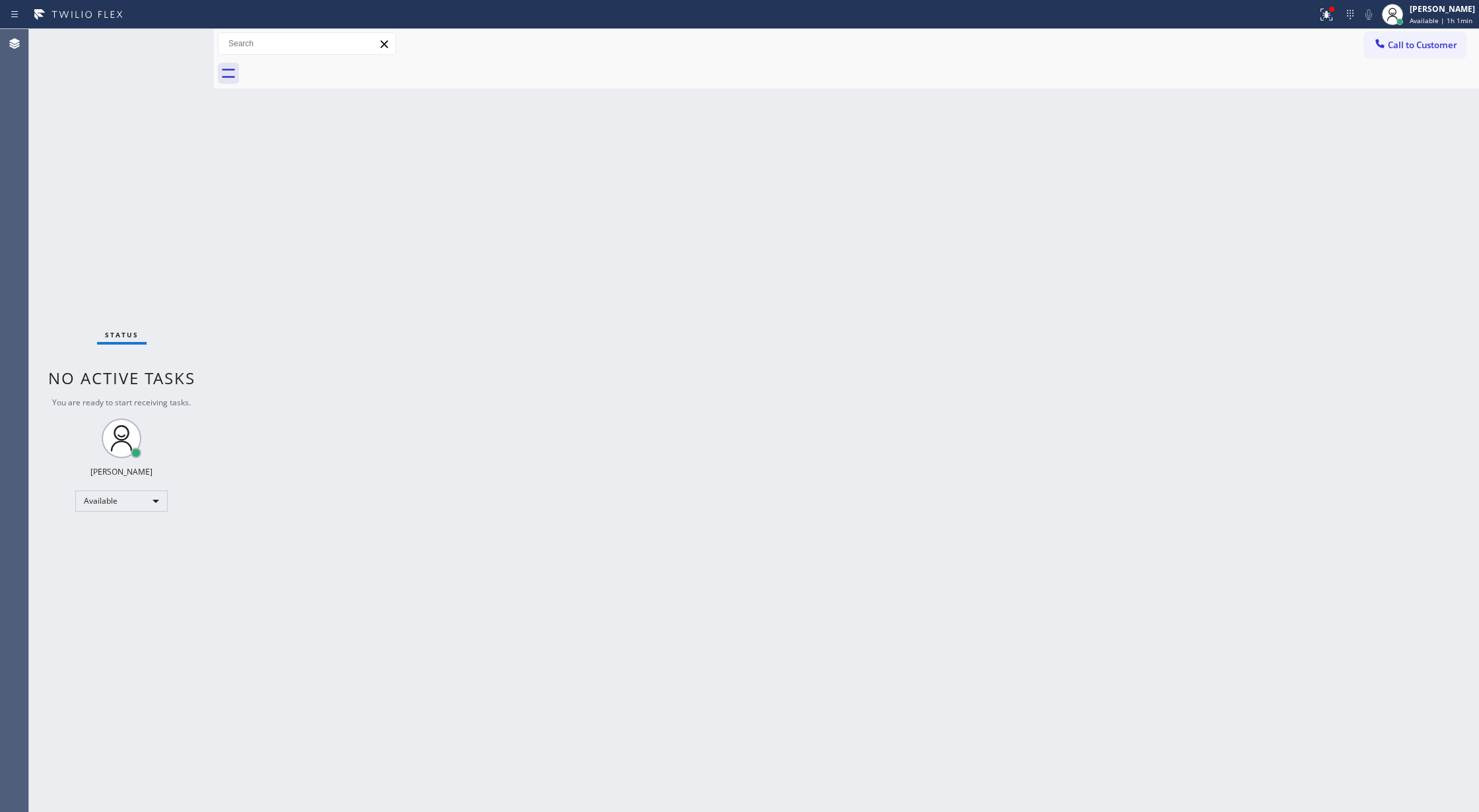
click at [175, 50] on div "Status No active tasks You are ready to start receiving tasks. [PERSON_NAME] Av…" at bounding box center [121, 420] width 185 height 783
click at [151, 497] on div "Available" at bounding box center [121, 501] width 92 height 21
click at [140, 555] on li "Unavailable" at bounding box center [121, 552] width 89 height 16
click at [155, 505] on div "Unavailable" at bounding box center [121, 507] width 92 height 21
click at [135, 540] on li "Available" at bounding box center [121, 541] width 89 height 16
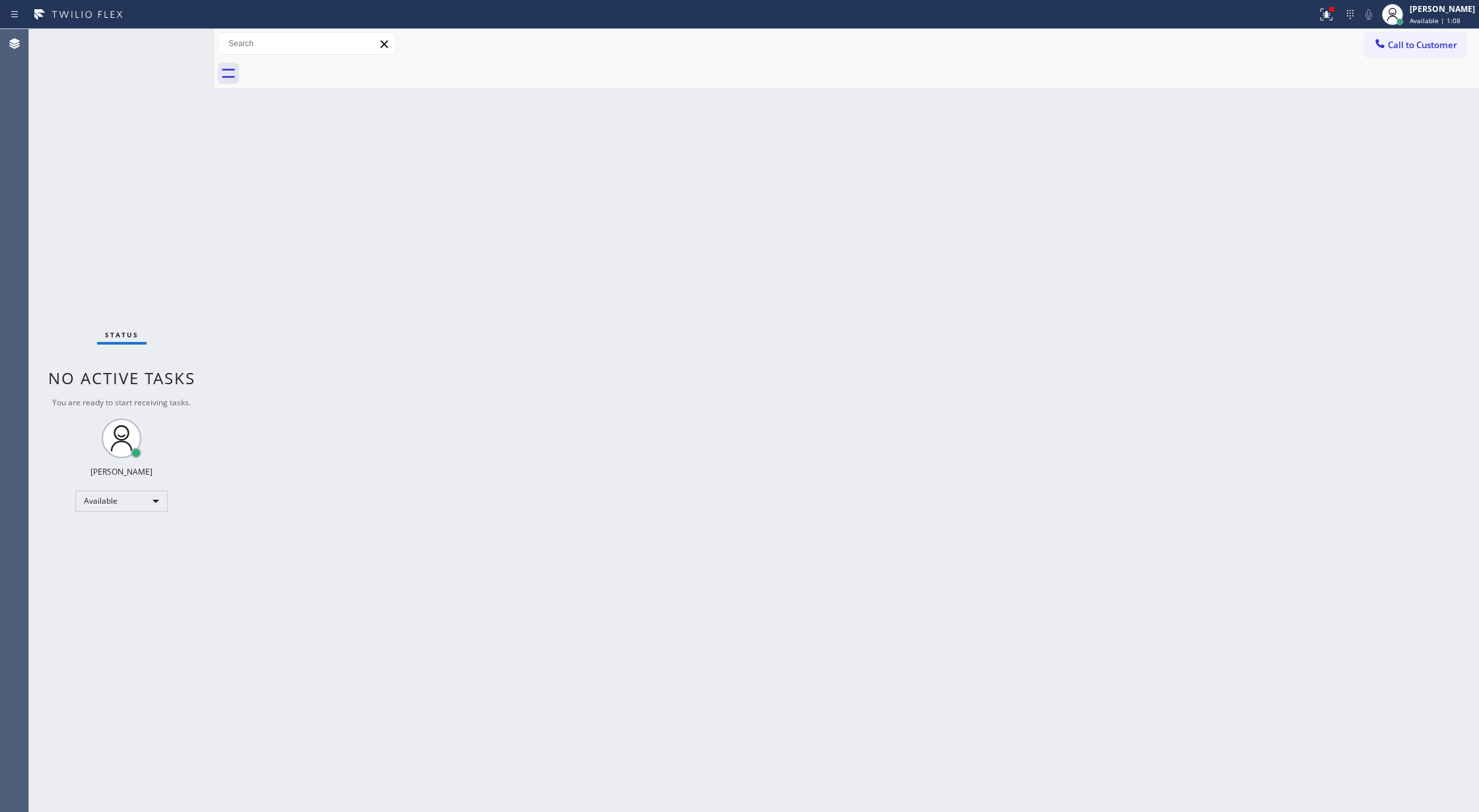
click at [182, 46] on div "Status No active tasks You are ready to start receiving tasks. [PERSON_NAME] Av…" at bounding box center [121, 420] width 185 height 783
click at [178, 38] on div "Status No active tasks You are ready to start receiving tasks. [PERSON_NAME] Av…" at bounding box center [121, 420] width 185 height 783
click at [181, 40] on div "Status No active tasks You are ready to start receiving tasks. [PERSON_NAME] Av…" at bounding box center [121, 420] width 185 height 783
click at [178, 38] on div "Status No active tasks You are ready to start receiving tasks. [PERSON_NAME] Av…" at bounding box center [121, 420] width 185 height 783
click at [177, 37] on div "Status No active tasks You are ready to start receiving tasks. [PERSON_NAME] Av…" at bounding box center [121, 420] width 185 height 783
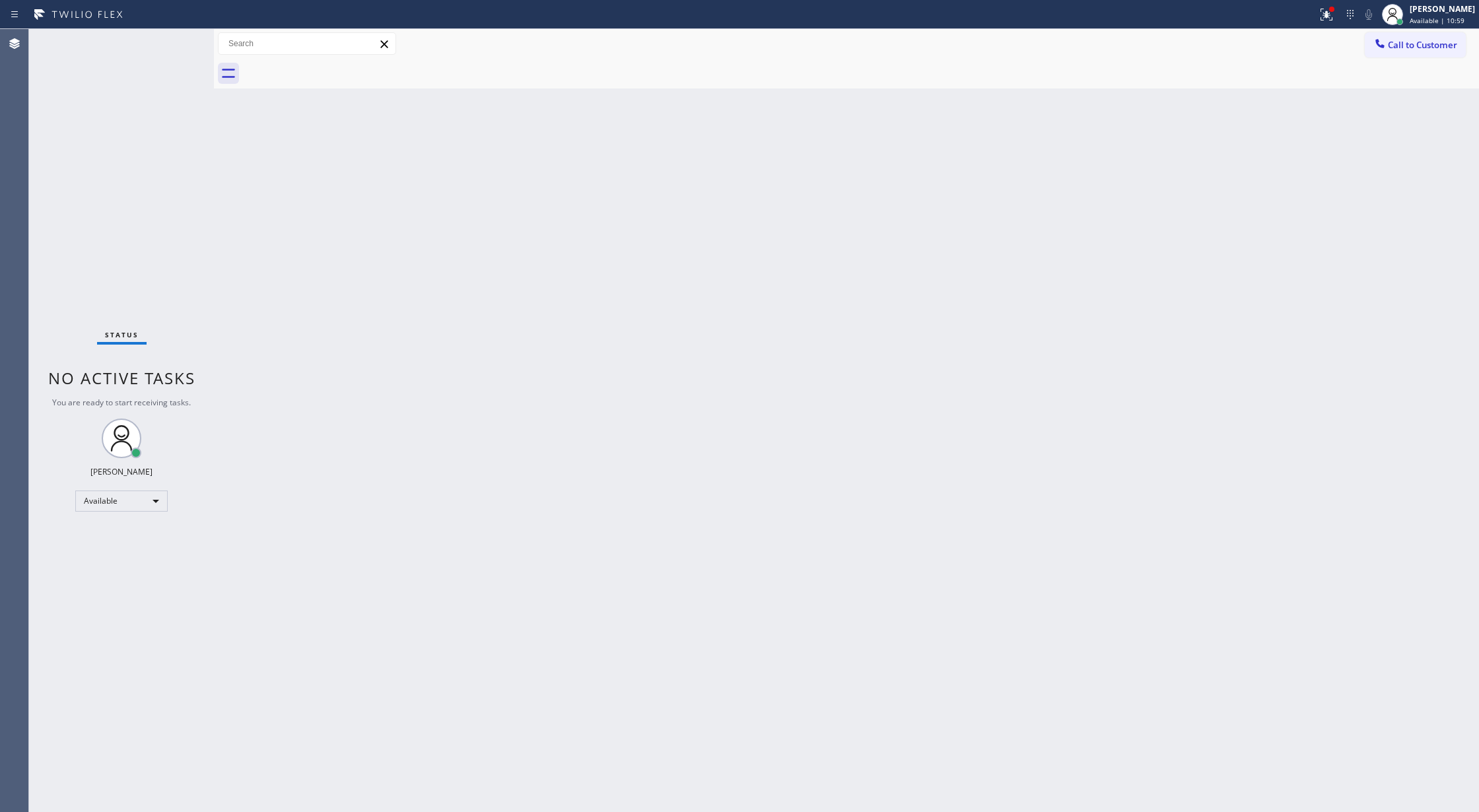
click at [175, 37] on div "Status No active tasks You are ready to start receiving tasks. [PERSON_NAME] Av…" at bounding box center [121, 420] width 185 height 783
click at [175, 46] on div "Status No active tasks You are ready to start receiving tasks. [PERSON_NAME] Av…" at bounding box center [121, 420] width 185 height 783
click at [178, 42] on div "Status No active tasks You are ready to start receiving tasks. [PERSON_NAME] Av…" at bounding box center [121, 420] width 185 height 783
click at [177, 38] on div "Status No active tasks You are ready to start receiving tasks. [PERSON_NAME] Av…" at bounding box center [121, 420] width 185 height 783
click at [183, 41] on div "Status No active tasks You are ready to start receiving tasks. [PERSON_NAME] Av…" at bounding box center [121, 420] width 185 height 783
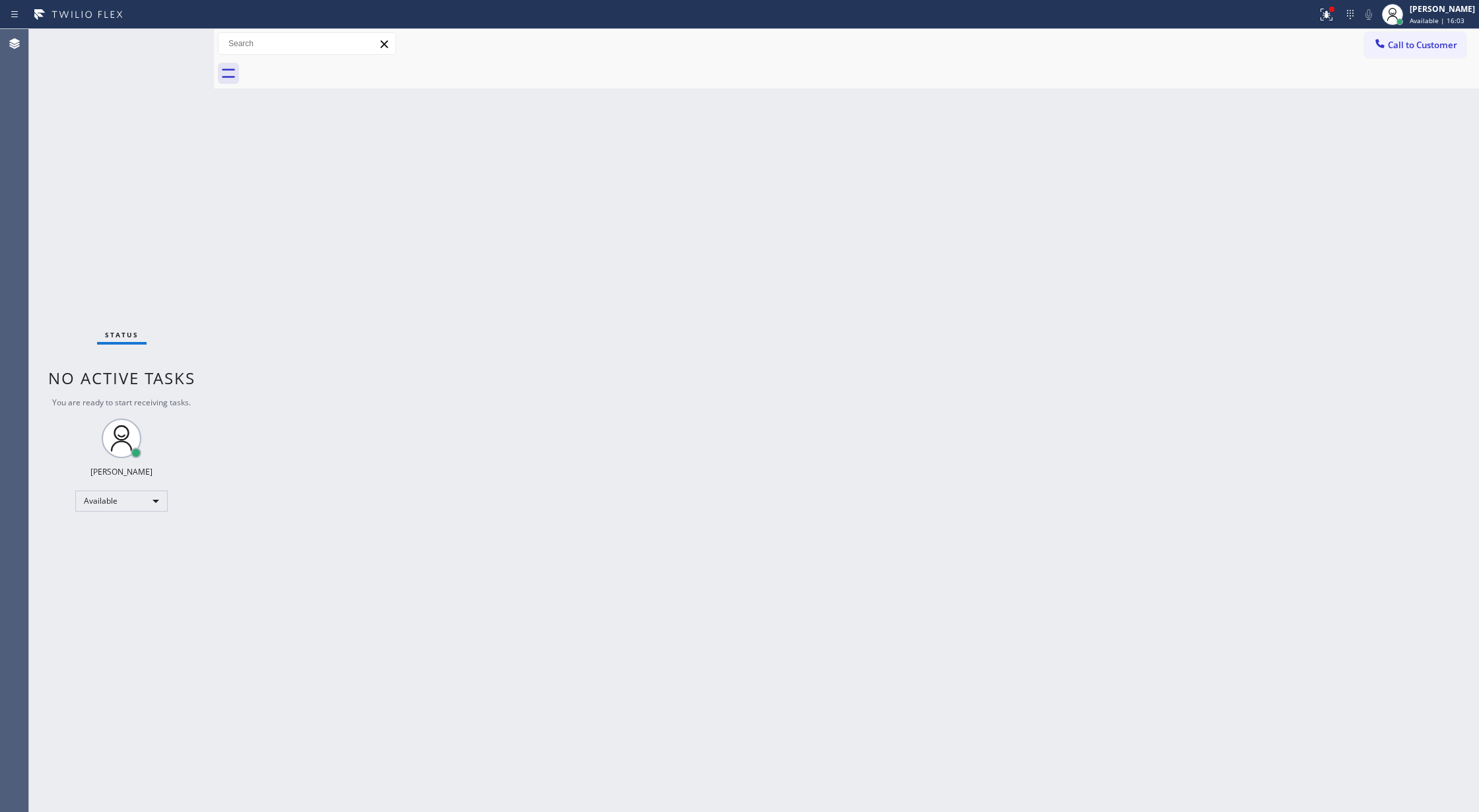
click at [177, 40] on div "Status No active tasks You are ready to start receiving tasks. [PERSON_NAME] Av…" at bounding box center [121, 420] width 185 height 783
click at [180, 40] on div "Status No active tasks You are ready to start receiving tasks. [PERSON_NAME] Av…" at bounding box center [121, 420] width 185 height 783
click at [180, 34] on div "Status No active tasks You are ready to start receiving tasks. [PERSON_NAME] Av…" at bounding box center [121, 420] width 185 height 783
click at [172, 38] on div "Status No active tasks You are ready to start receiving tasks. [PERSON_NAME] Av…" at bounding box center [121, 420] width 185 height 783
click at [178, 43] on div "Status No active tasks You are ready to start receiving tasks. [PERSON_NAME] Av…" at bounding box center [121, 420] width 185 height 783
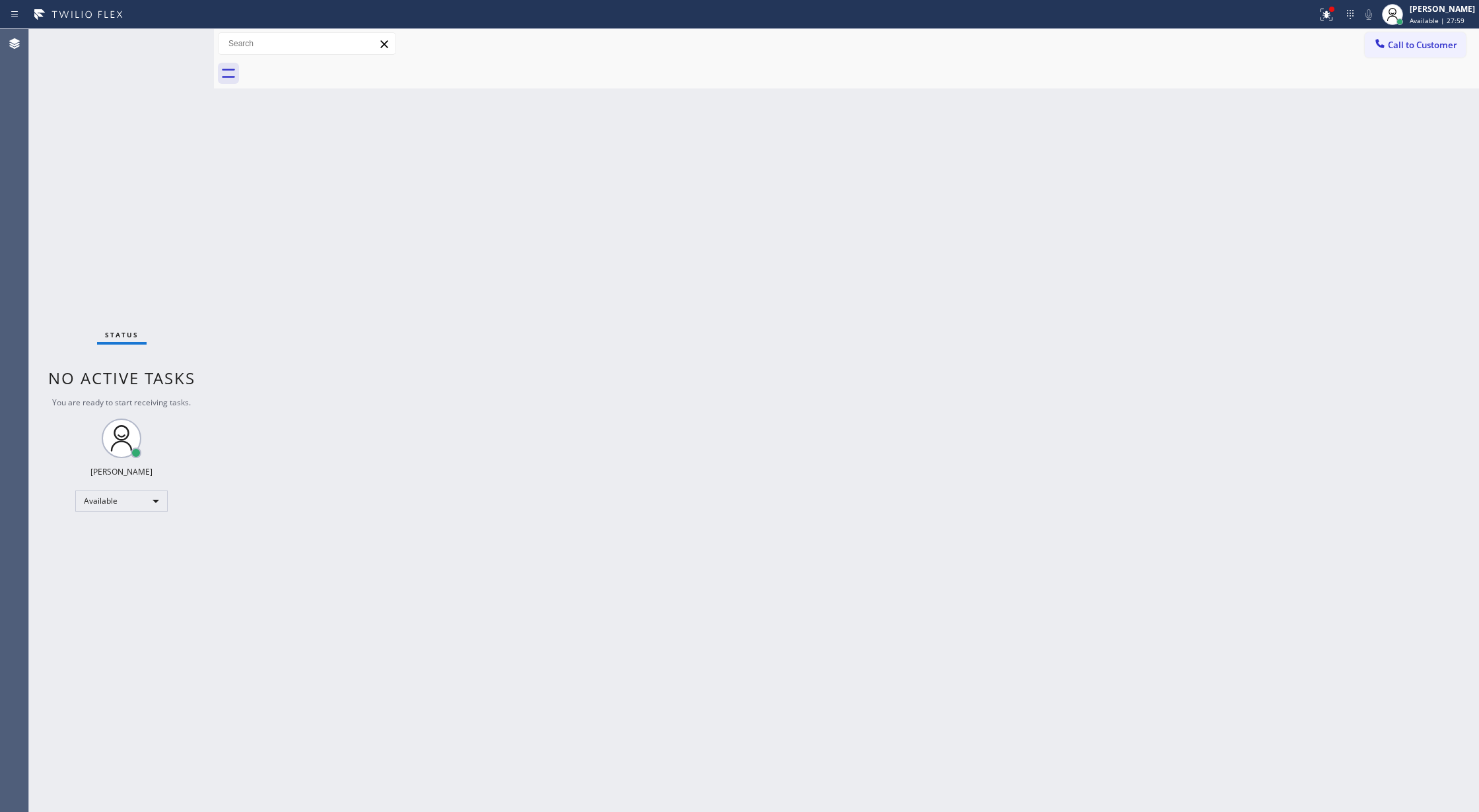
click at [175, 43] on div "Status No active tasks You are ready to start receiving tasks. [PERSON_NAME] Av…" at bounding box center [121, 420] width 185 height 783
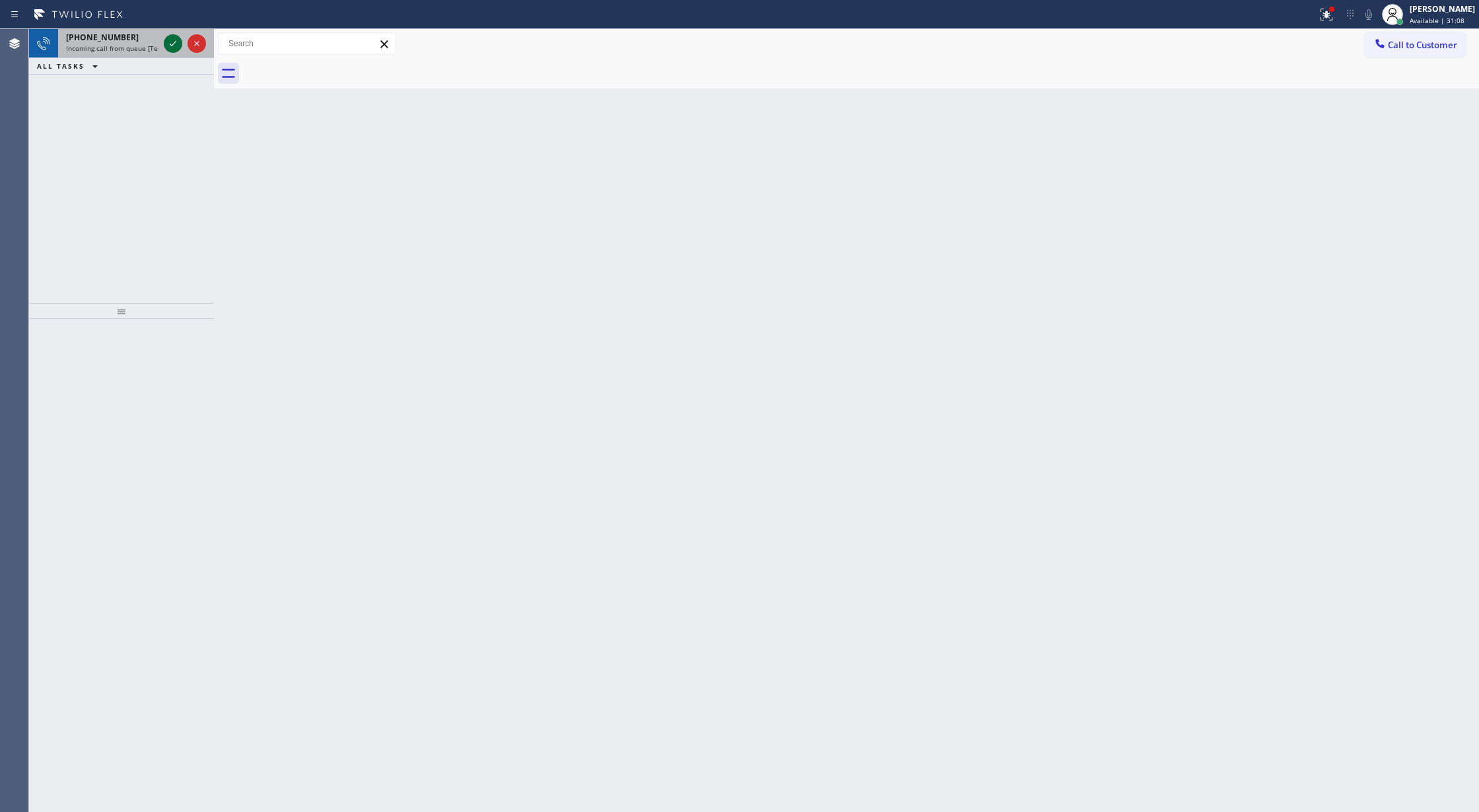
click at [175, 43] on icon at bounding box center [172, 43] width 7 height 5
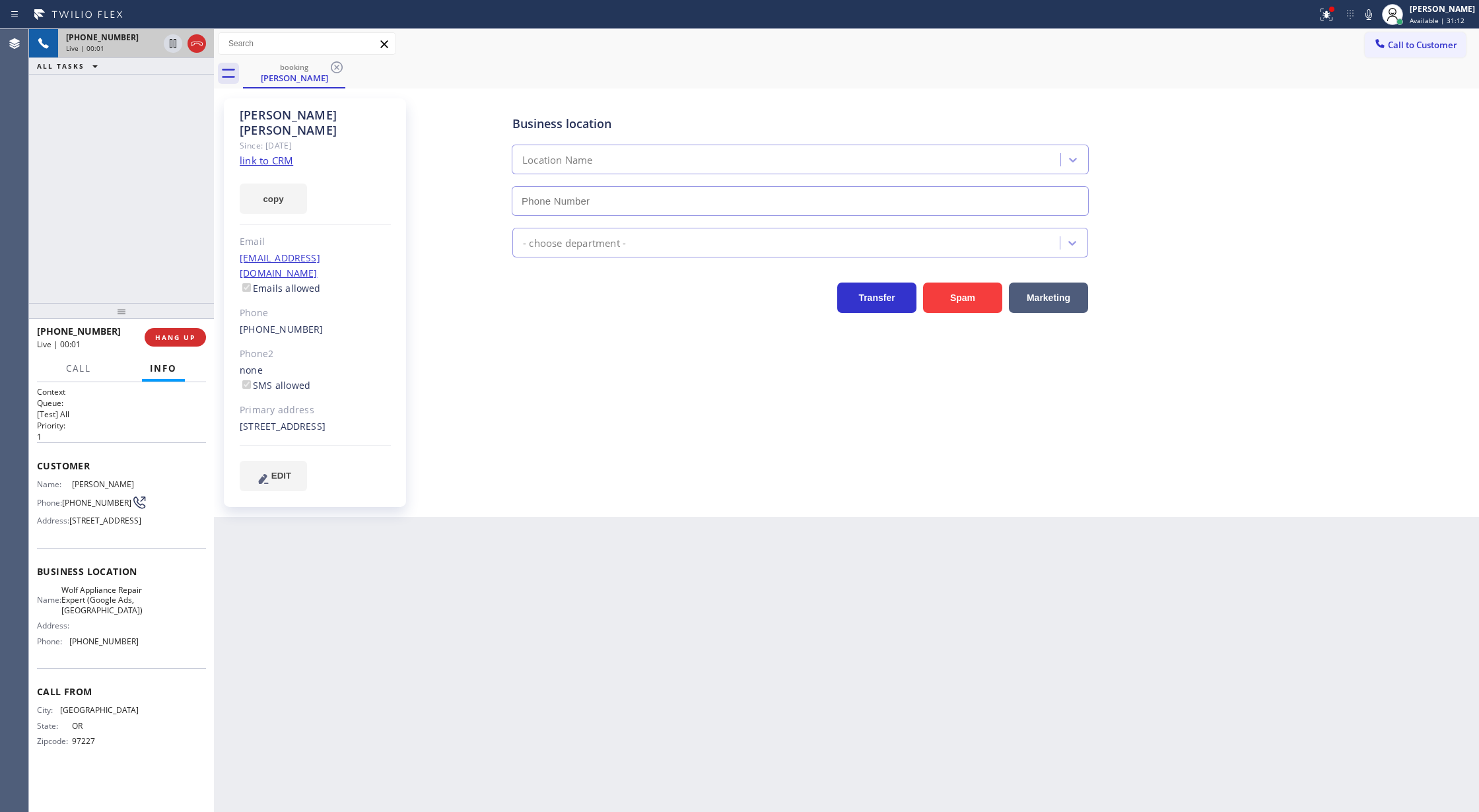
type input "[PHONE_NUMBER]"
click at [251, 154] on link "link to CRM" at bounding box center [266, 160] width 53 height 13
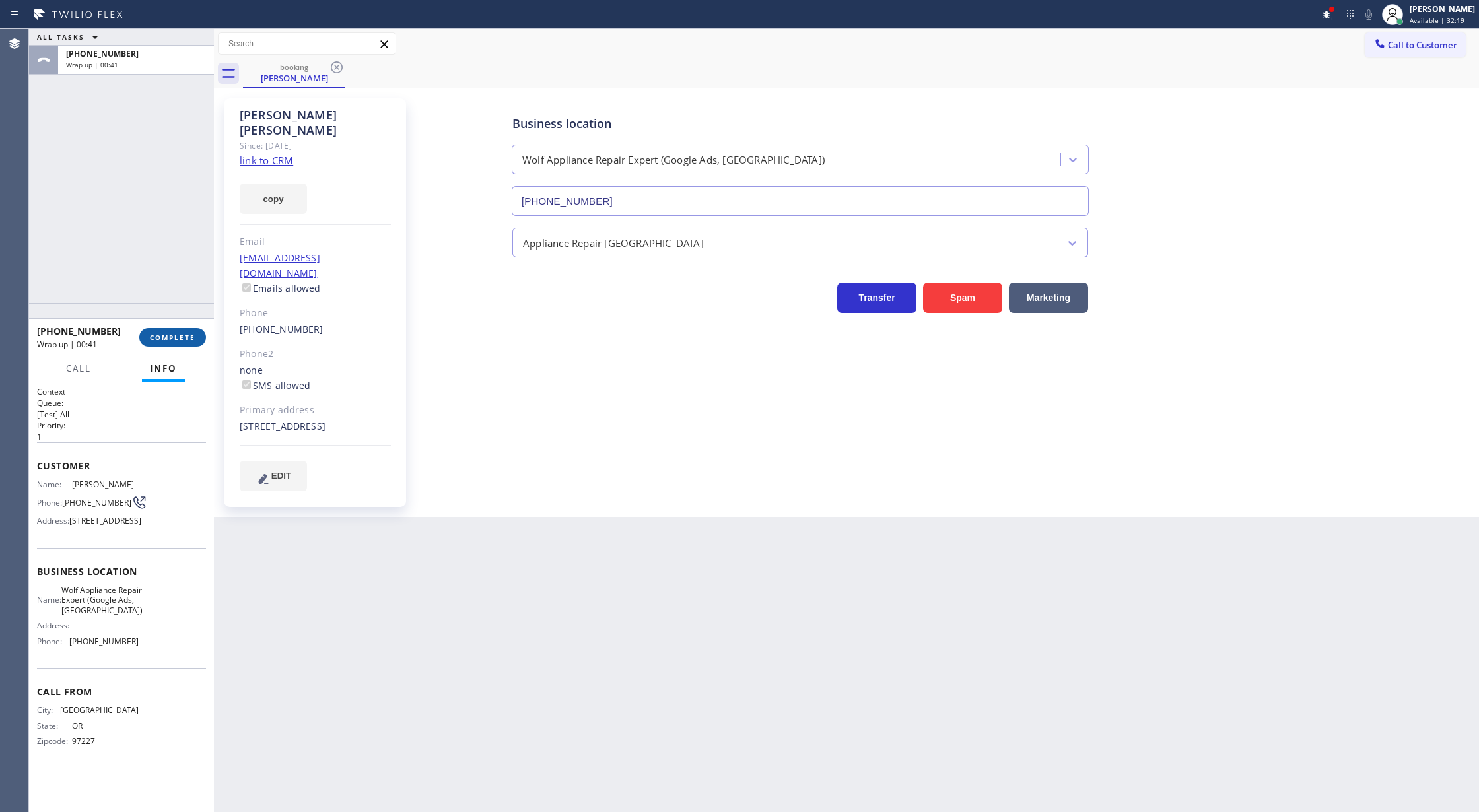
click at [170, 336] on span "COMPLETE" at bounding box center [173, 337] width 46 height 9
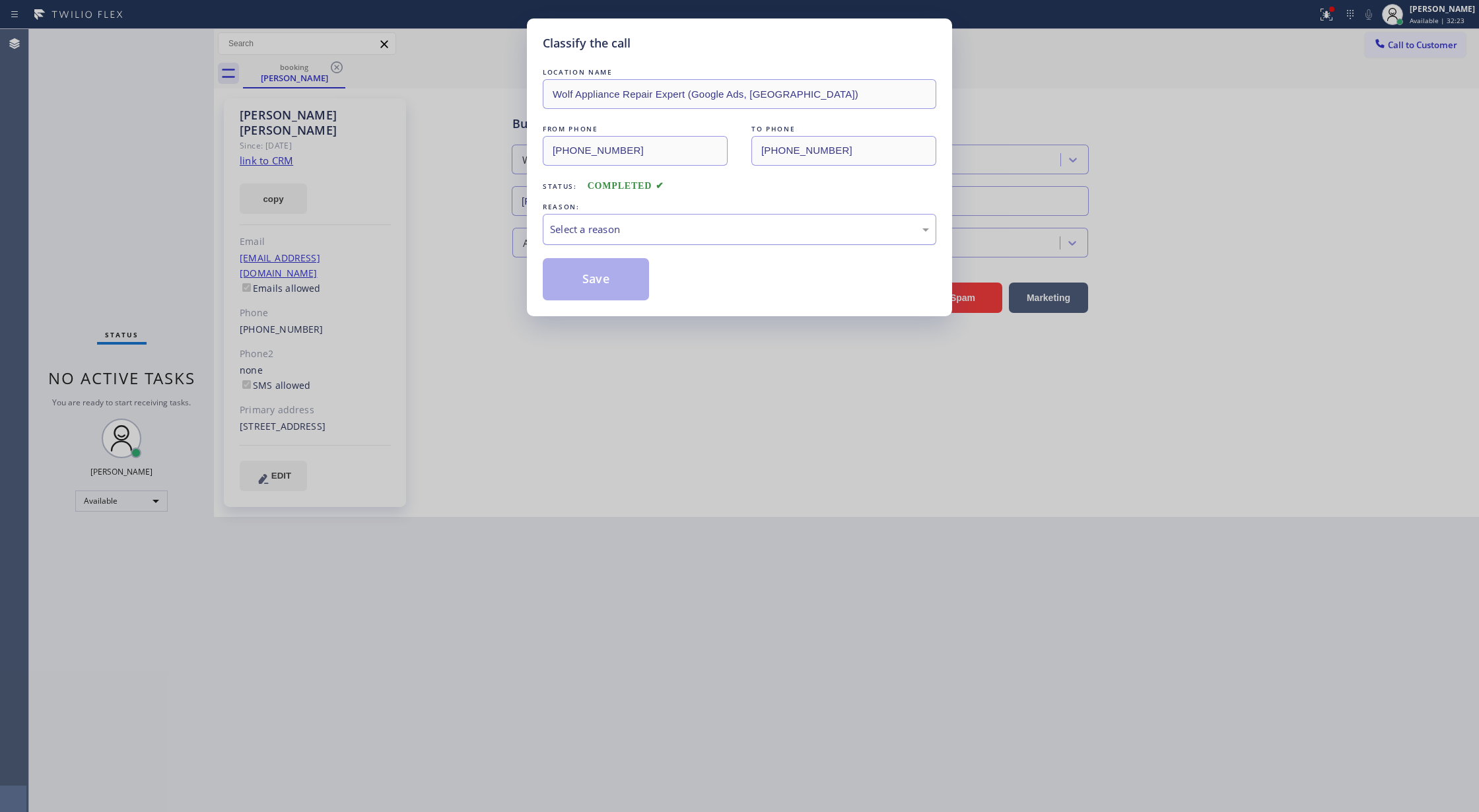
click at [607, 226] on div "Select a reason" at bounding box center [740, 229] width 379 height 16
click at [584, 336] on div "Classify the call LOCATION NAME Wolf Appliance Repair Expert (Google Ads, [GEOG…" at bounding box center [740, 406] width 1479 height 812
click at [590, 282] on button "Save" at bounding box center [596, 279] width 106 height 42
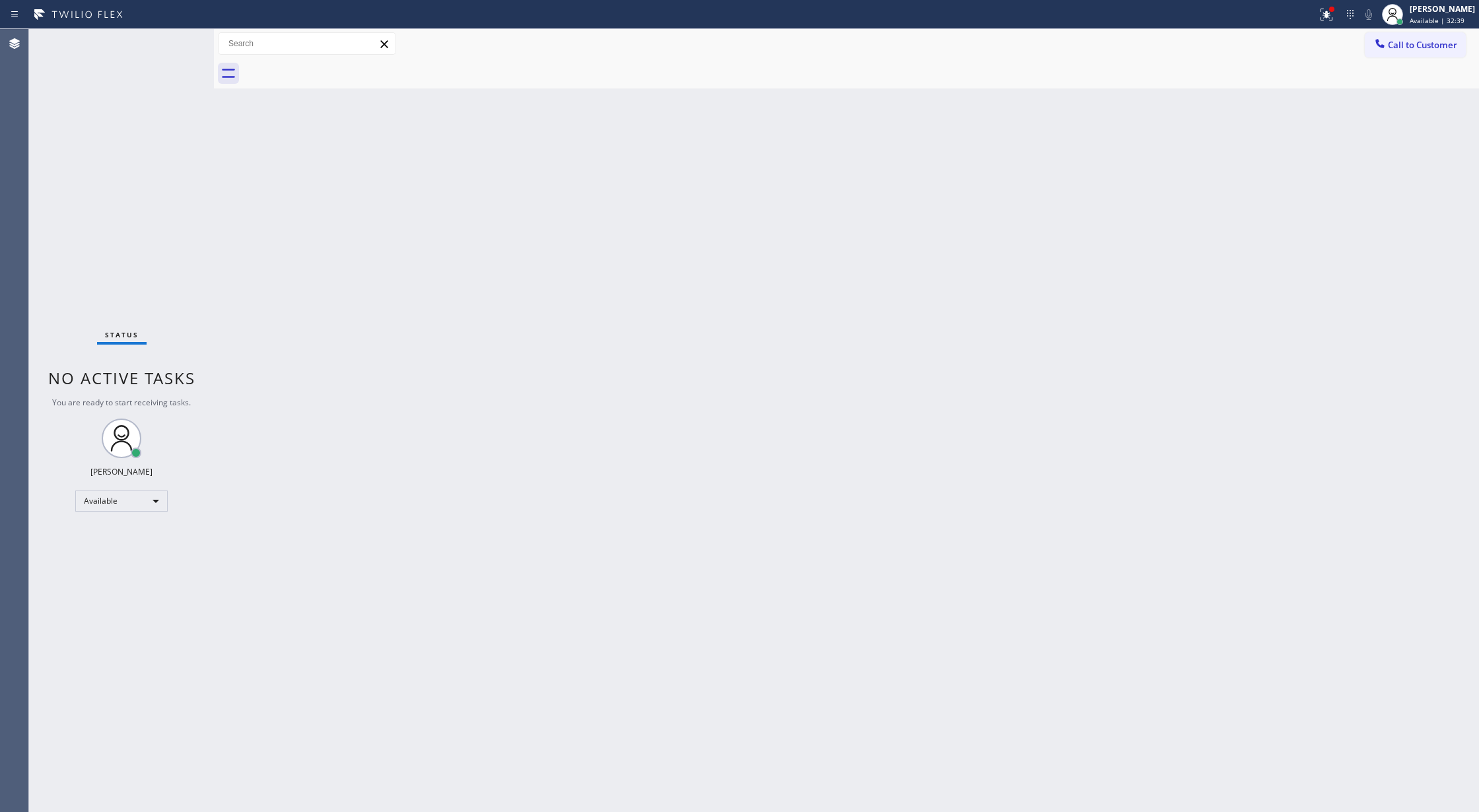
click at [170, 50] on div "Status No active tasks You are ready to start receiving tasks. [PERSON_NAME] Av…" at bounding box center [121, 420] width 185 height 783
click at [170, 45] on div "Status No active tasks You are ready to start receiving tasks. [PERSON_NAME] Av…" at bounding box center [121, 420] width 185 height 783
drag, startPoint x: 166, startPoint y: 49, endPoint x: 168, endPoint y: 42, distance: 7.3
click at [165, 48] on div "Status No active tasks You are ready to start receiving tasks. [PERSON_NAME] Av…" at bounding box center [121, 420] width 185 height 783
click at [172, 38] on div "Status No active tasks You are ready to start receiving tasks. [PERSON_NAME] Av…" at bounding box center [121, 420] width 185 height 783
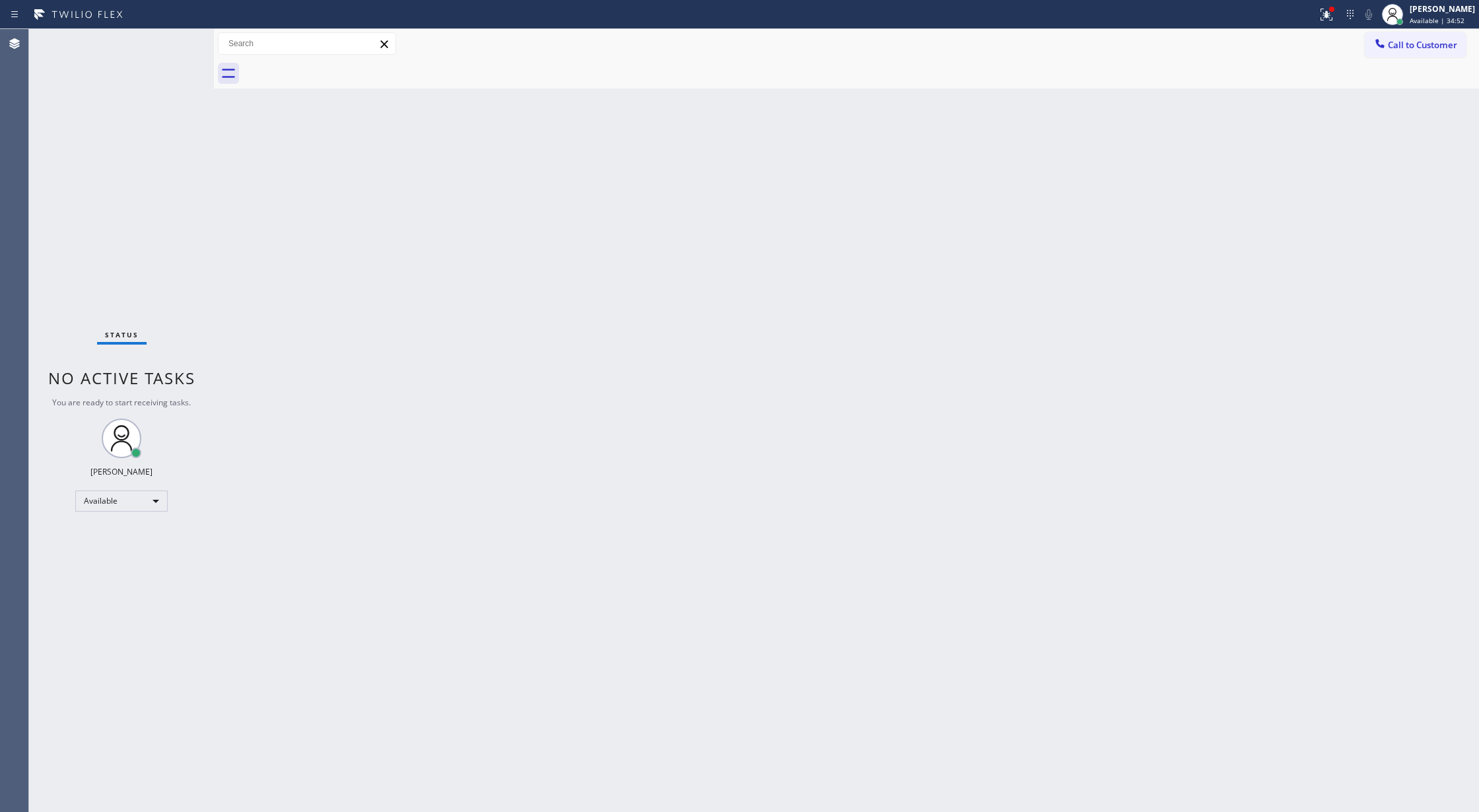
click at [172, 38] on div "Status No active tasks You are ready to start receiving tasks. [PERSON_NAME] Av…" at bounding box center [121, 420] width 185 height 783
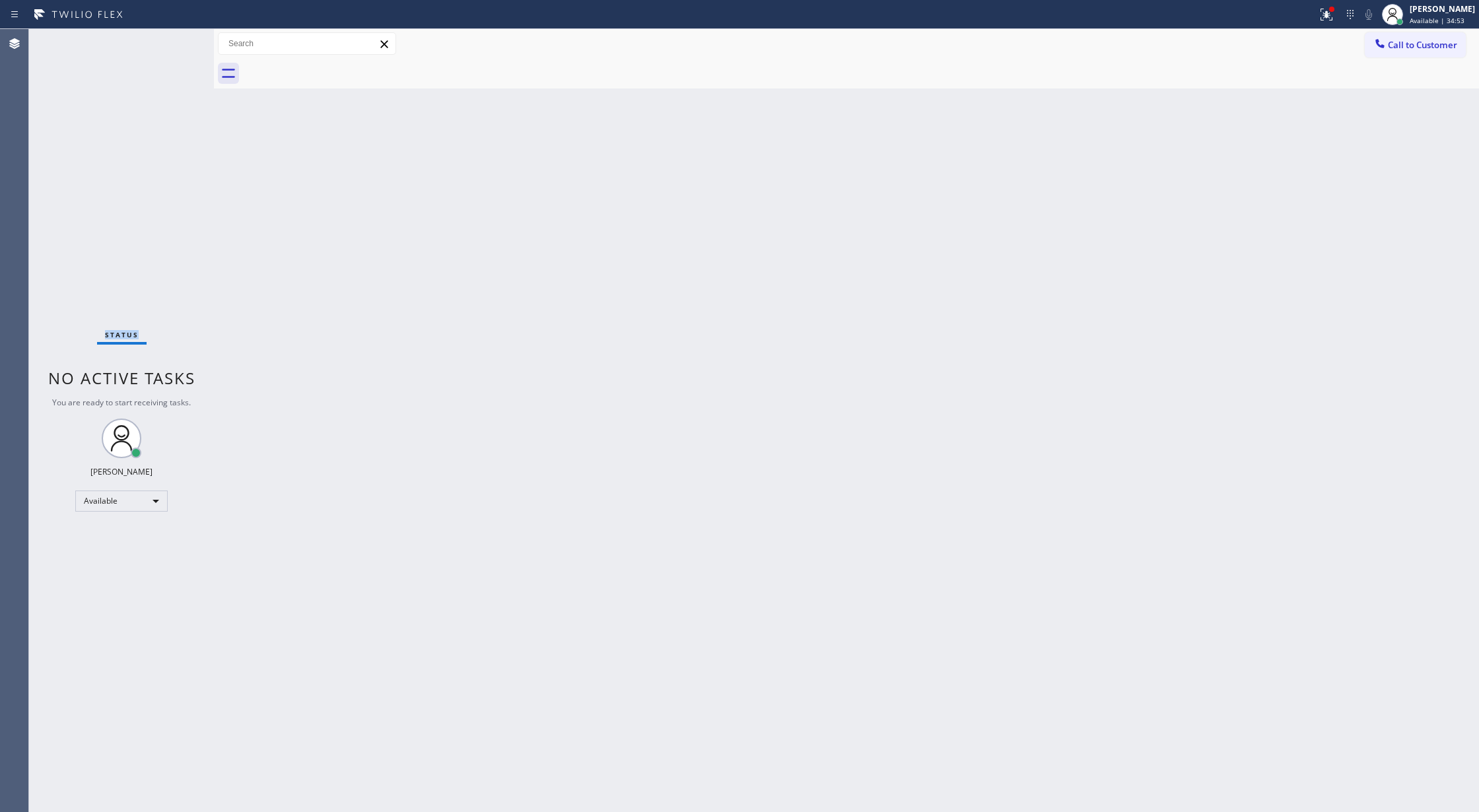
click at [172, 38] on div "Status No active tasks You are ready to start receiving tasks. [PERSON_NAME] Av…" at bounding box center [121, 420] width 185 height 783
click at [173, 44] on div "Status No active tasks You are ready to start receiving tasks. [PERSON_NAME] Av…" at bounding box center [121, 420] width 185 height 783
click at [173, 43] on div "Status No active tasks You are ready to start receiving tasks. [PERSON_NAME] Av…" at bounding box center [121, 420] width 185 height 783
click at [177, 42] on div "Status No active tasks You are ready to start receiving tasks. [PERSON_NAME] Av…" at bounding box center [121, 420] width 185 height 783
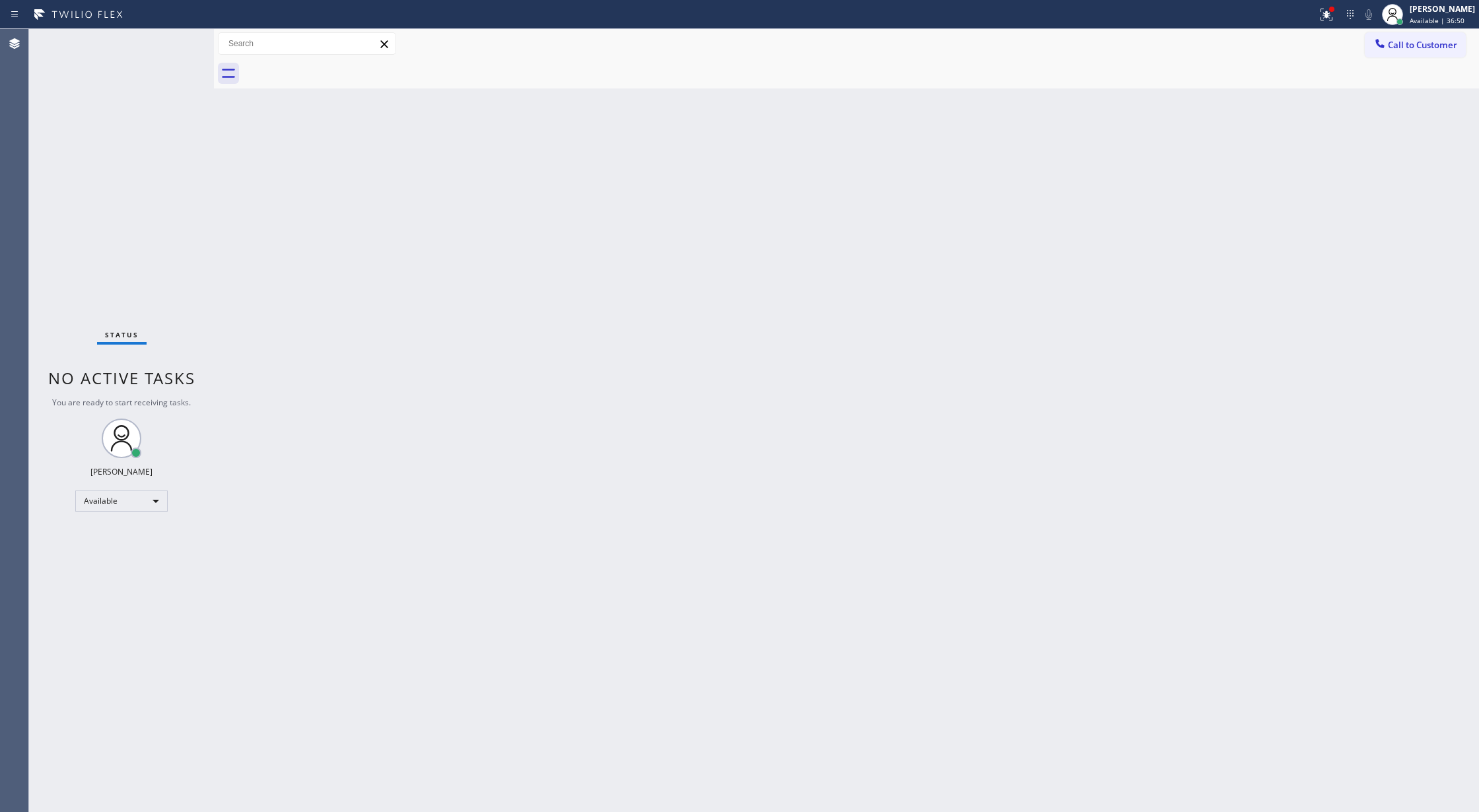
click at [178, 42] on div "Status No active tasks You are ready to start receiving tasks. [PERSON_NAME] Av…" at bounding box center [121, 420] width 185 height 783
click at [173, 45] on div "Status No active tasks You are ready to start receiving tasks. [PERSON_NAME] Av…" at bounding box center [121, 420] width 185 height 783
click at [151, 41] on div "Status No active tasks You are ready to start receiving tasks. [PERSON_NAME] Av…" at bounding box center [121, 420] width 185 height 783
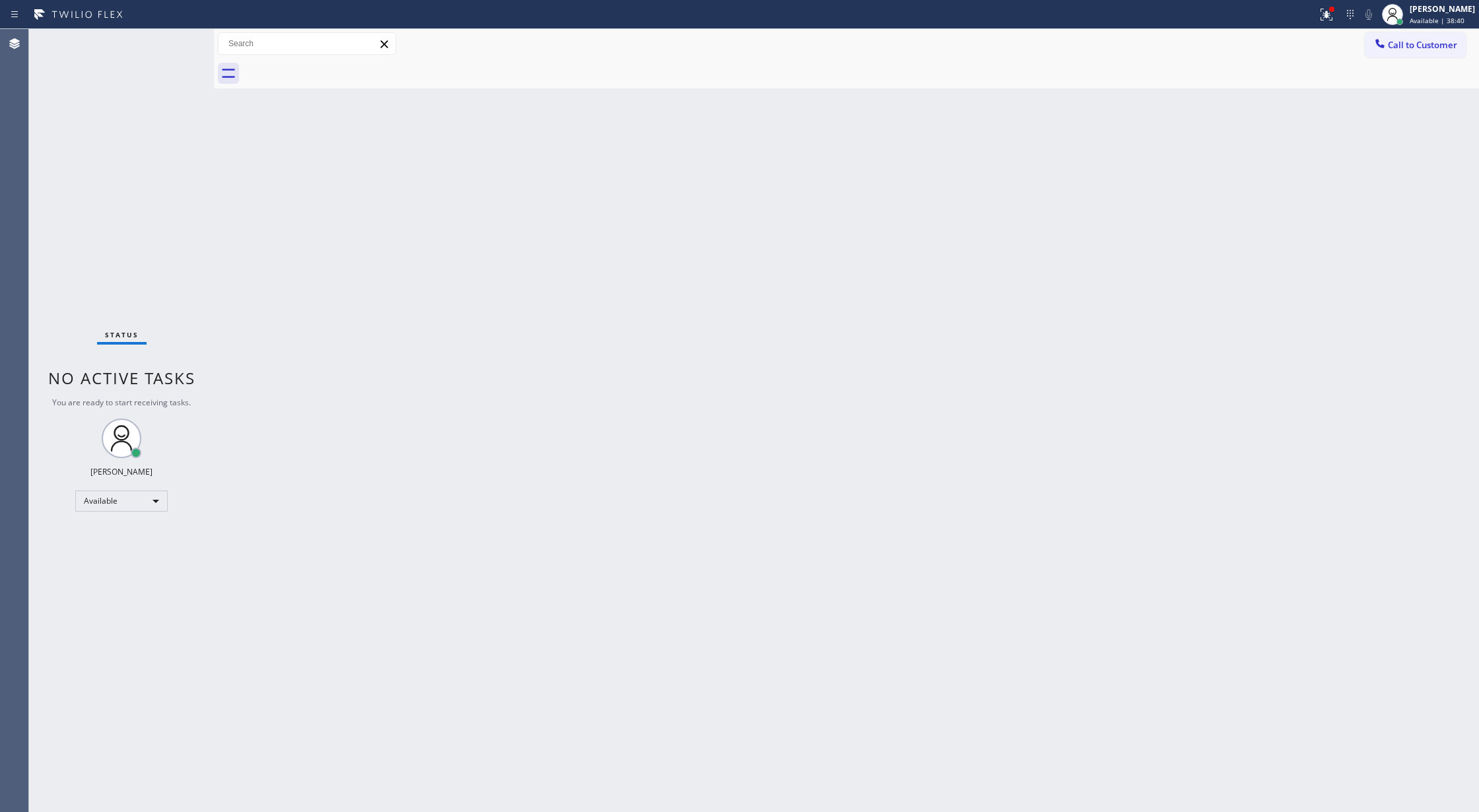
click at [169, 40] on div "Status No active tasks You are ready to start receiving tasks. [PERSON_NAME] Av…" at bounding box center [121, 420] width 185 height 783
click at [167, 47] on div "Status No active tasks You are ready to start receiving tasks. [PERSON_NAME] Av…" at bounding box center [121, 420] width 185 height 783
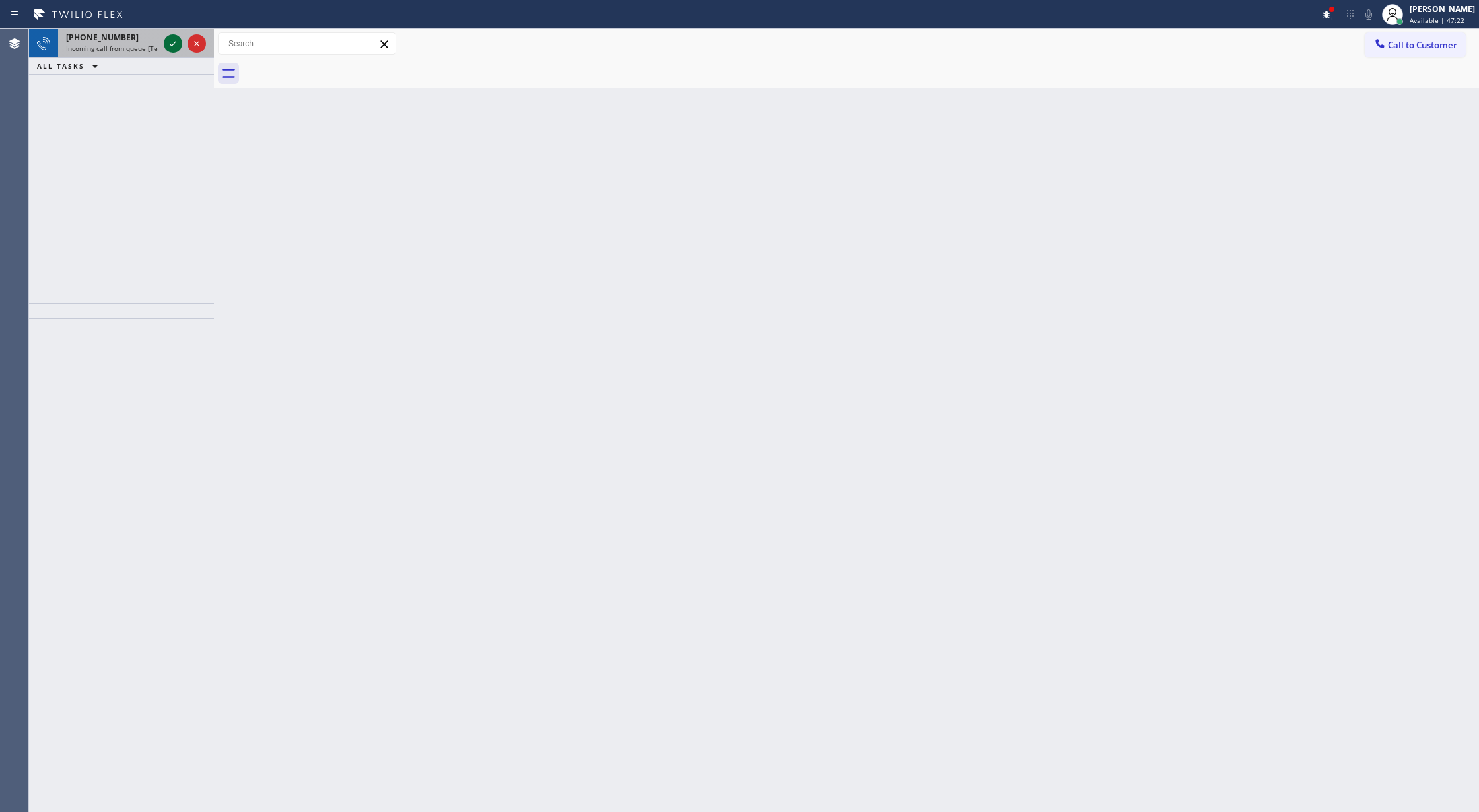
click at [167, 47] on icon at bounding box center [172, 43] width 16 height 16
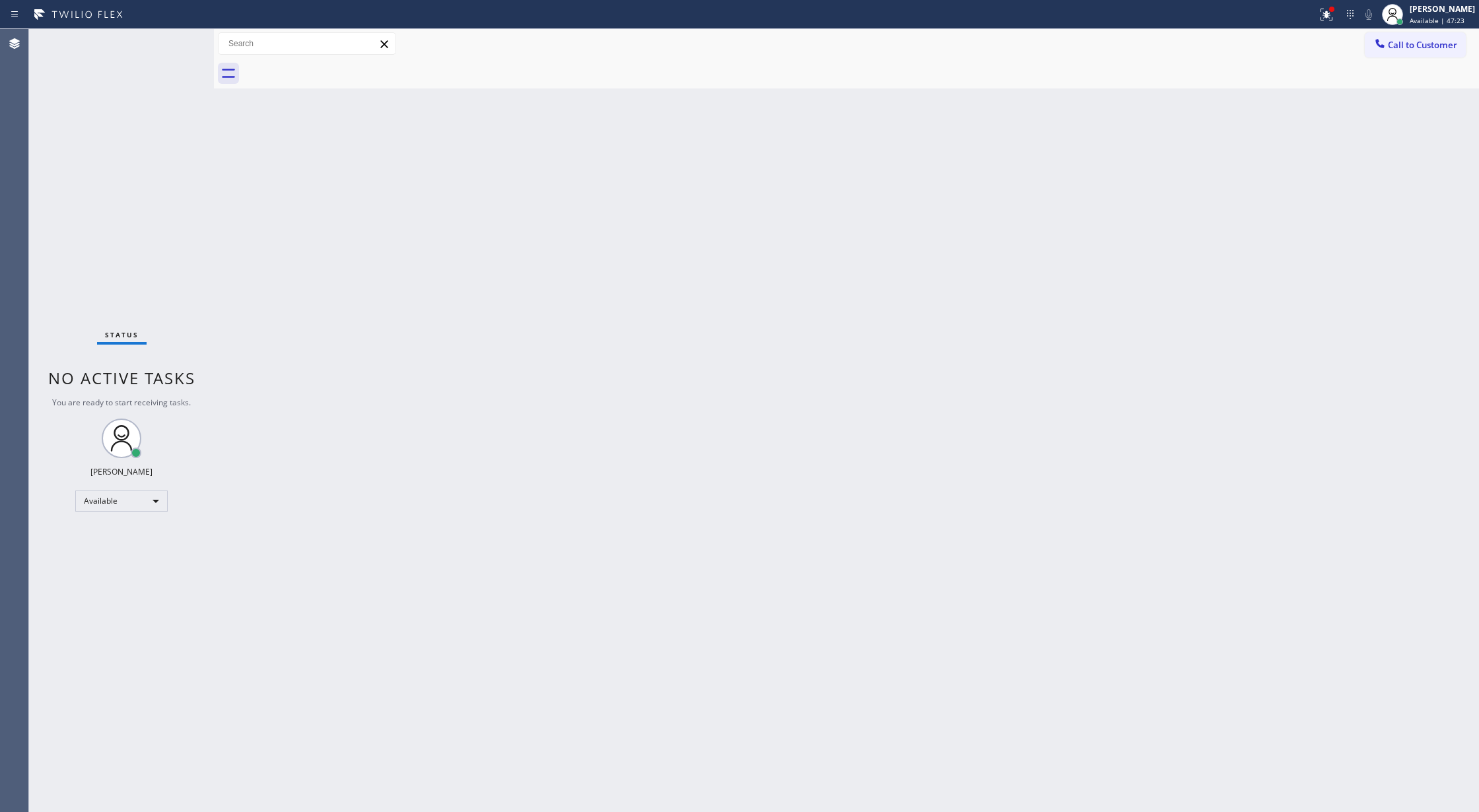
click at [168, 46] on div "Status No active tasks You are ready to start receiving tasks. [PERSON_NAME] Av…" at bounding box center [121, 420] width 185 height 783
click at [177, 49] on div "Status No active tasks You are ready to start receiving tasks. [PERSON_NAME] Av…" at bounding box center [121, 420] width 185 height 783
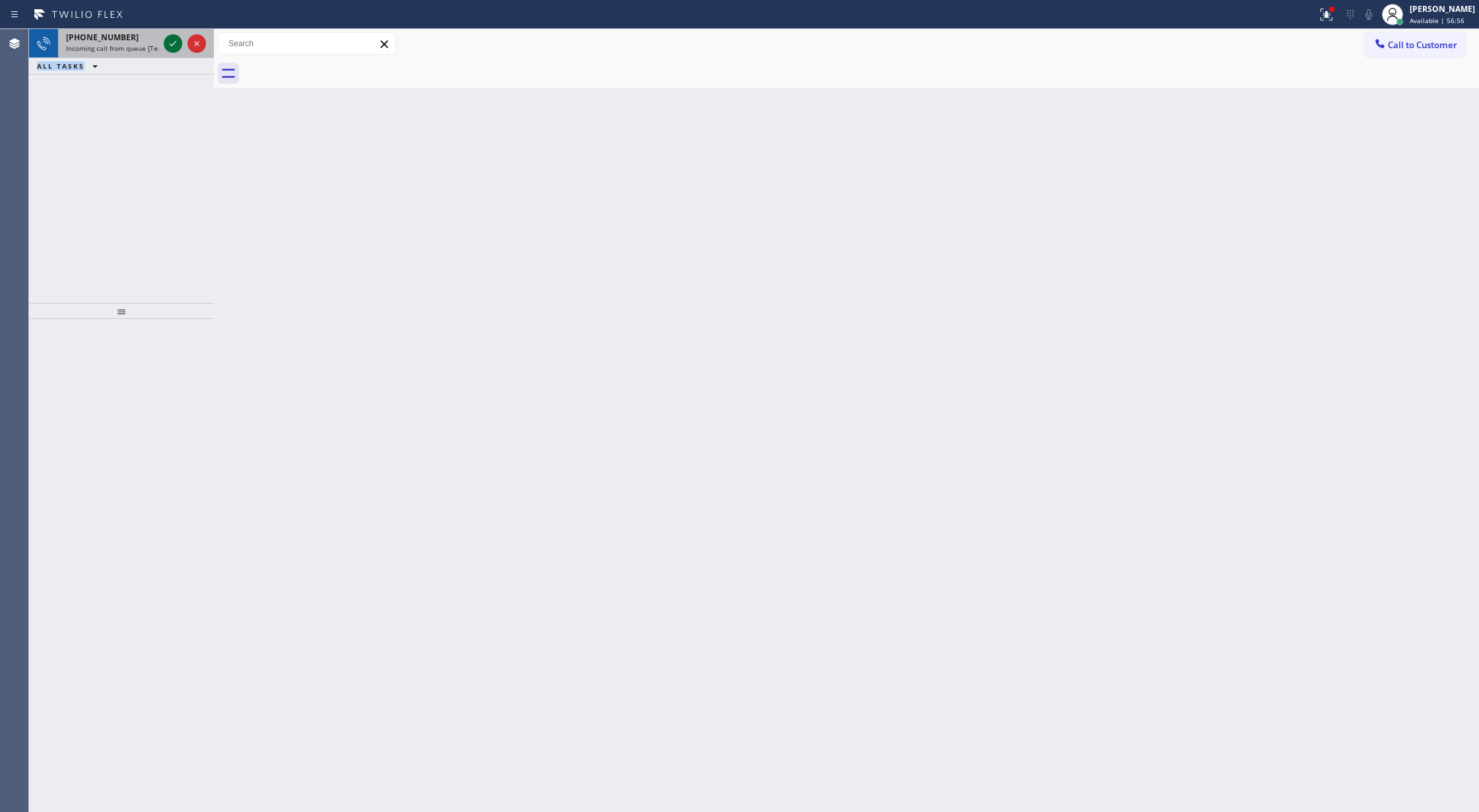
drag, startPoint x: 162, startPoint y: 58, endPoint x: 168, endPoint y: 46, distance: 13.4
click at [166, 48] on div "[PHONE_NUMBER] Incoming call from queue [Test] All ALL TASKS ALL TASKS ACTIVE T…" at bounding box center [121, 52] width 185 height 46
click at [169, 46] on icon at bounding box center [172, 43] width 16 height 16
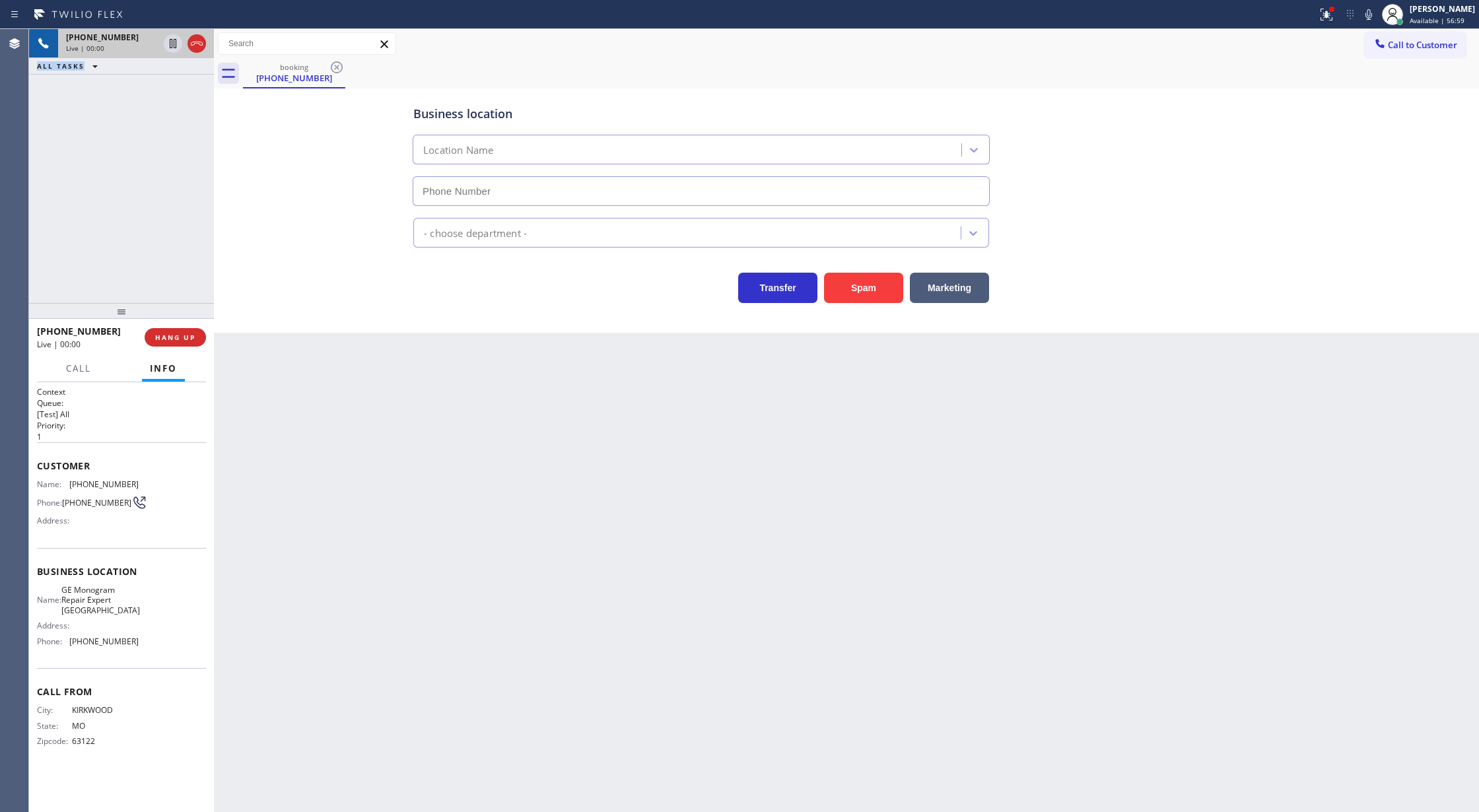
type input "[PHONE_NUMBER]"
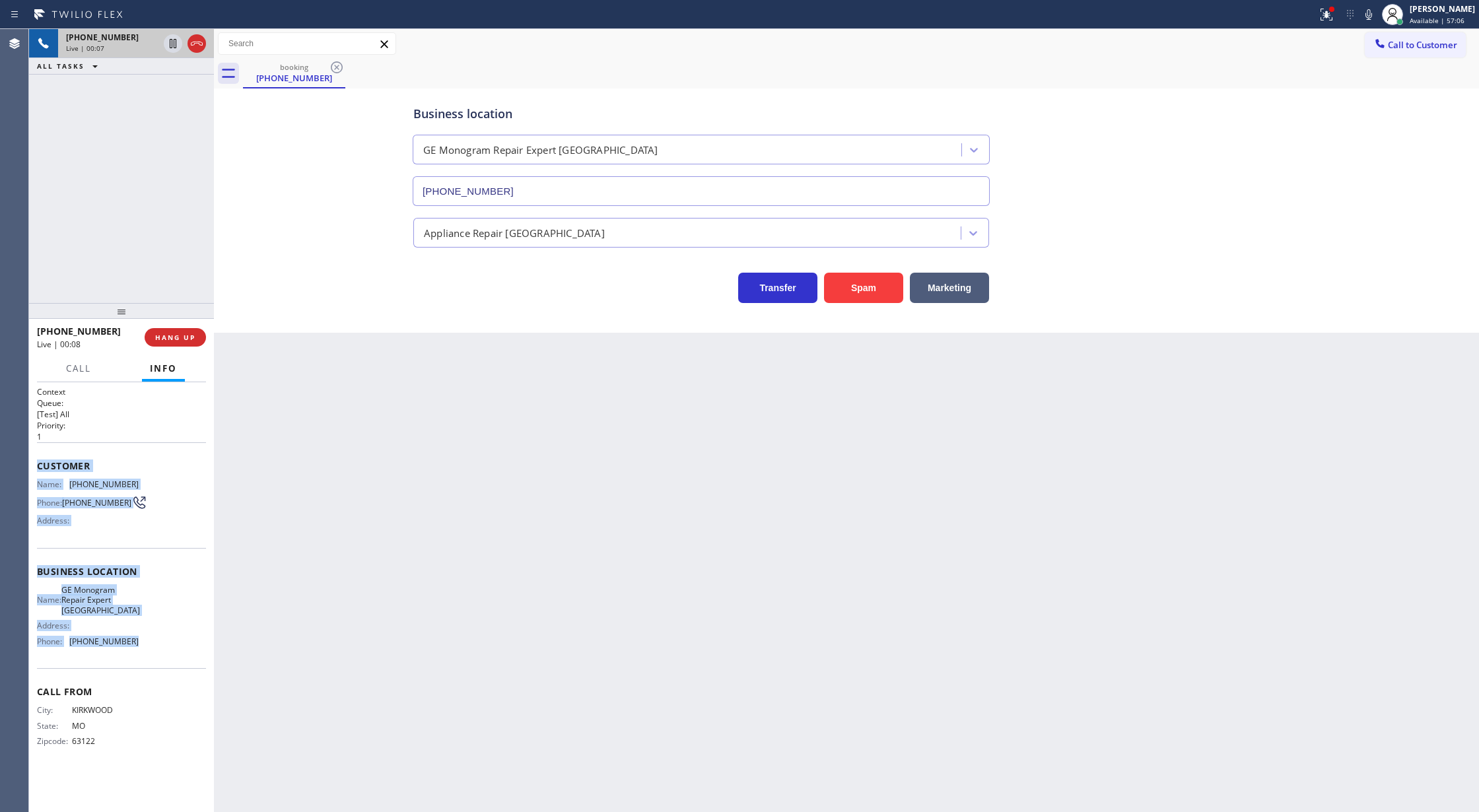
copy div "Customer Name: [PHONE_NUMBER] Phone: [PHONE_NUMBER] Address: Business location …"
drag, startPoint x: 30, startPoint y: 465, endPoint x: 144, endPoint y: 639, distance: 208.0
click at [144, 639] on div "Context Queue: [Test] All Priority: 1 Customer Name: [PHONE_NUMBER] Phone: [PHO…" at bounding box center [121, 598] width 185 height 430
click at [163, 344] on button "COMPLETE" at bounding box center [172, 337] width 67 height 18
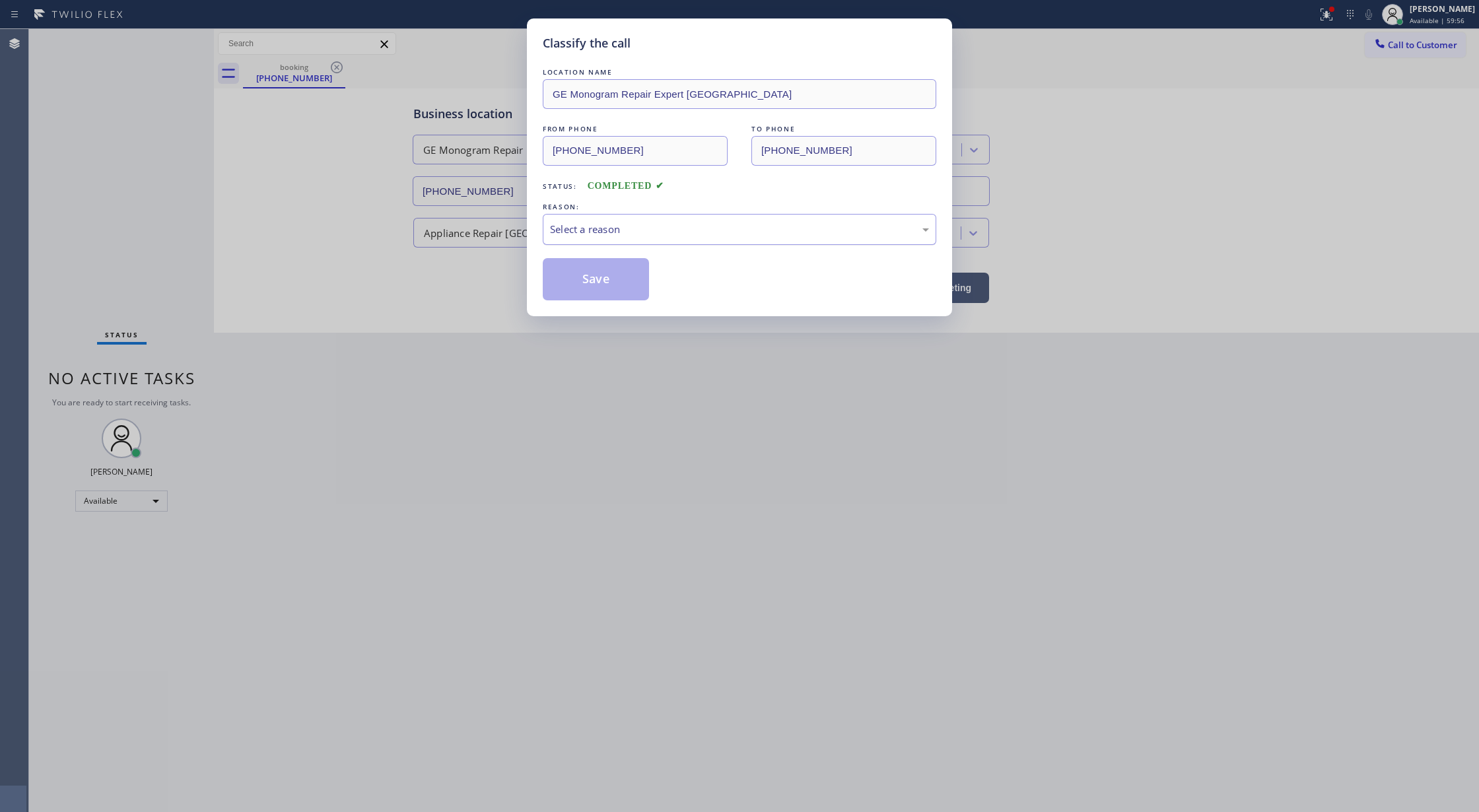
click at [573, 232] on div "Select a reason" at bounding box center [740, 229] width 379 height 16
click at [589, 280] on button "Save" at bounding box center [596, 279] width 106 height 42
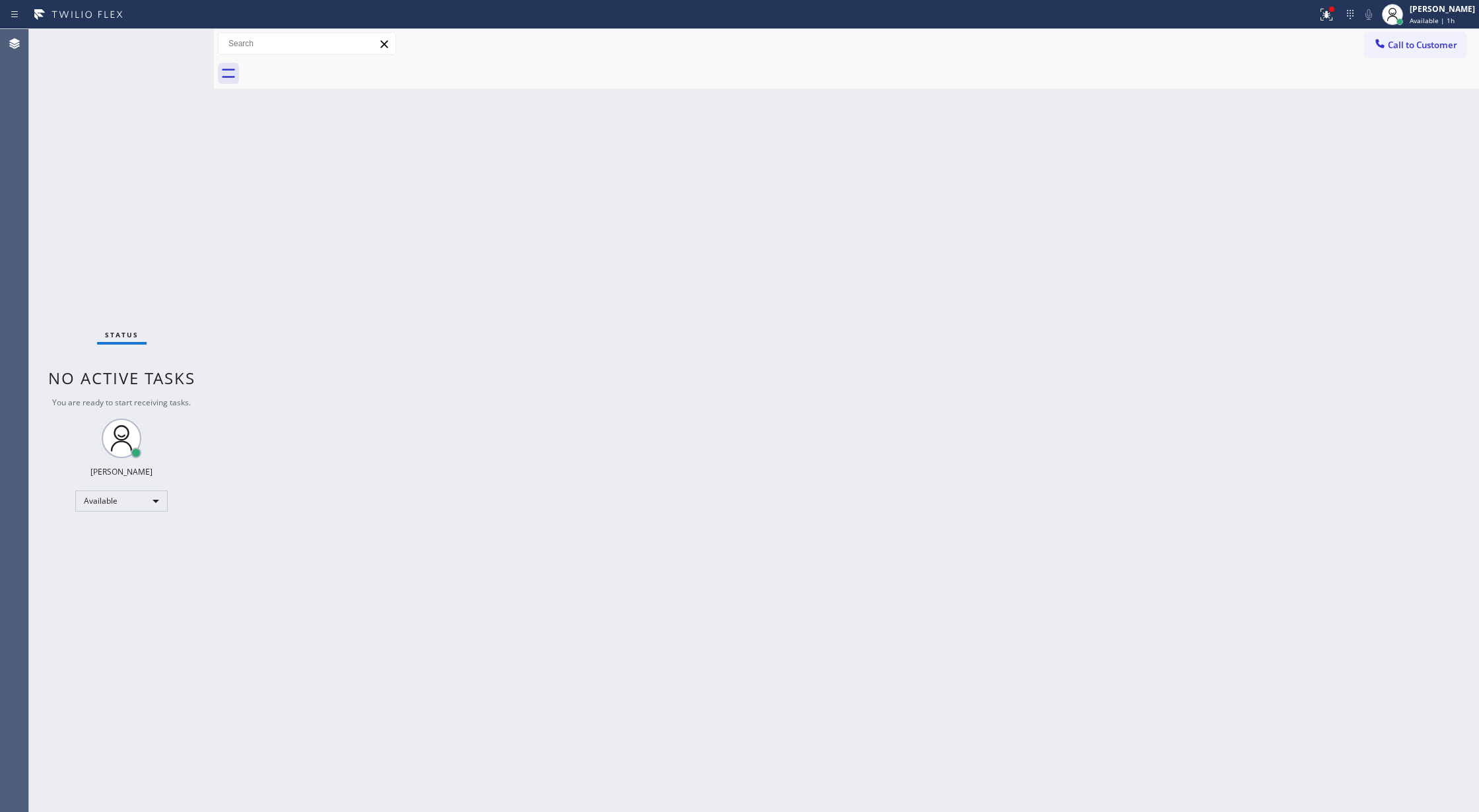
drag, startPoint x: 1414, startPoint y: 48, endPoint x: 1356, endPoint y: 67, distance: 61.0
click at [1414, 48] on span "Call to Customer" at bounding box center [1423, 45] width 70 height 12
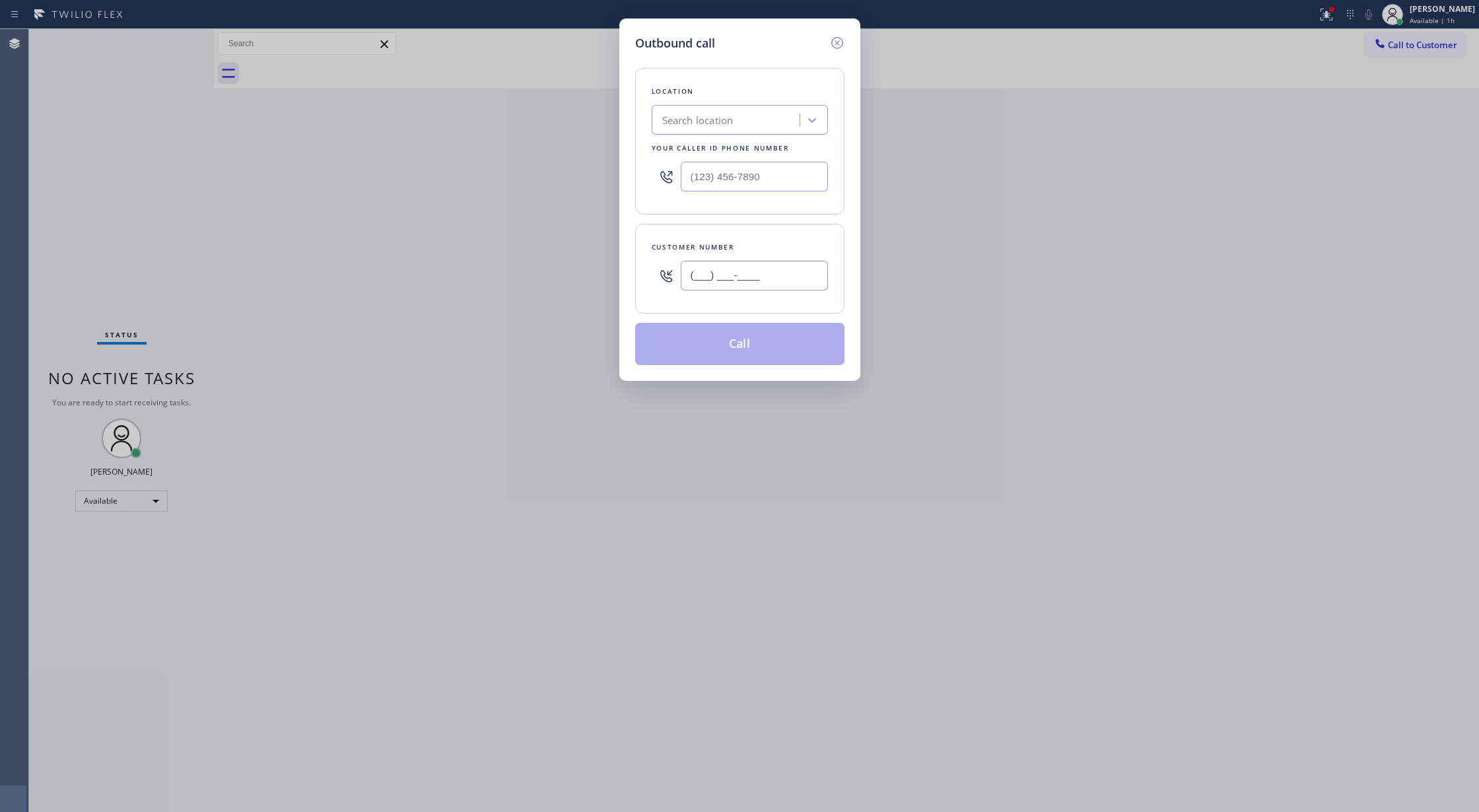
click at [700, 286] on input "(___) ___-____" at bounding box center [754, 276] width 147 height 30
paste input "314) 660-8541"
type input "[PHONE_NUMBER]"
drag, startPoint x: 680, startPoint y: 180, endPoint x: 592, endPoint y: 177, distance: 88.1
click at [593, 178] on div "Outbound call Location Search location Your caller id phone number (___) ___-__…" at bounding box center [740, 406] width 1479 height 812
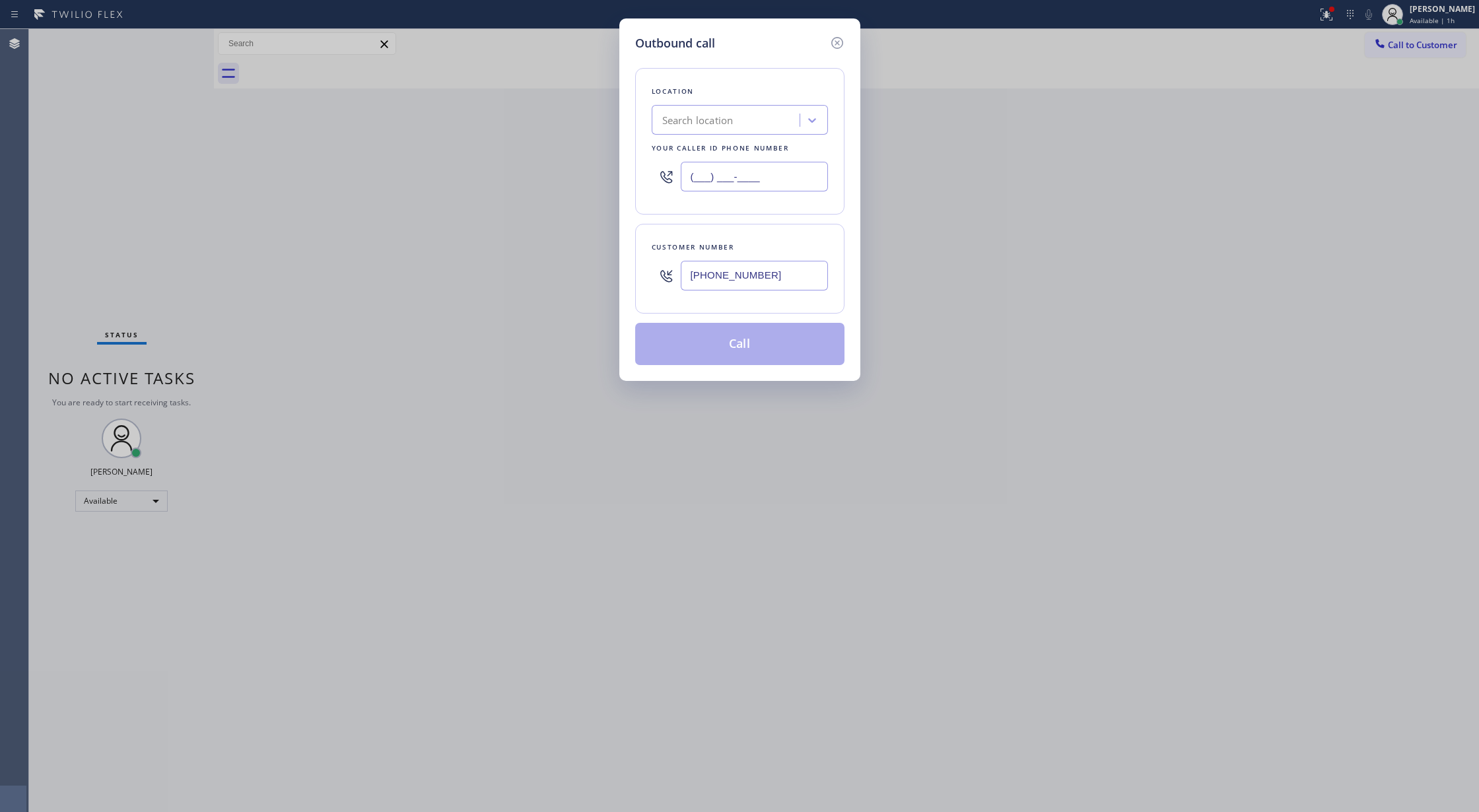
paste input "206) 203-6067"
type input "[PHONE_NUMBER]"
click at [700, 344] on button "Call" at bounding box center [740, 344] width 209 height 42
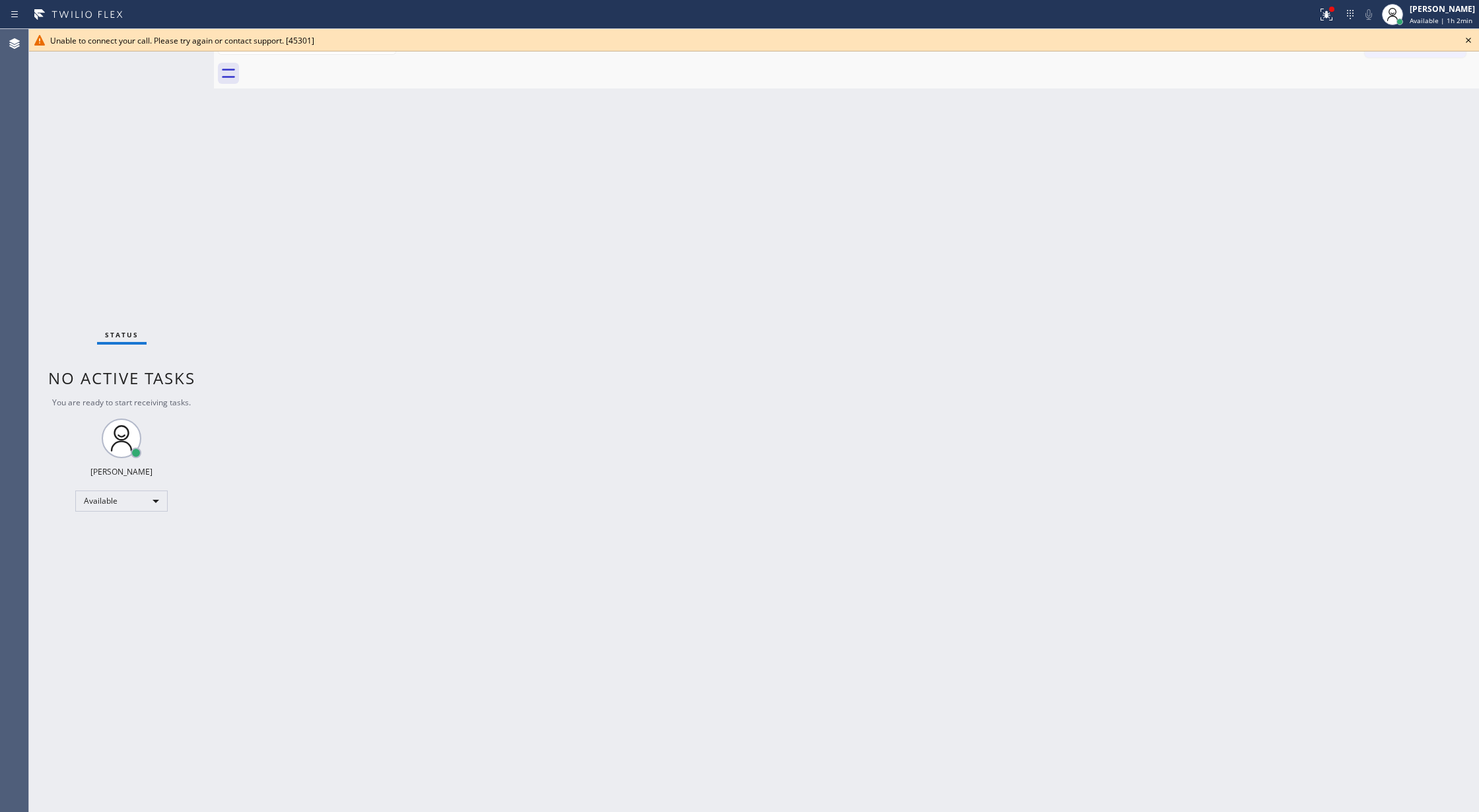
click at [1463, 37] on icon at bounding box center [1468, 40] width 16 height 16
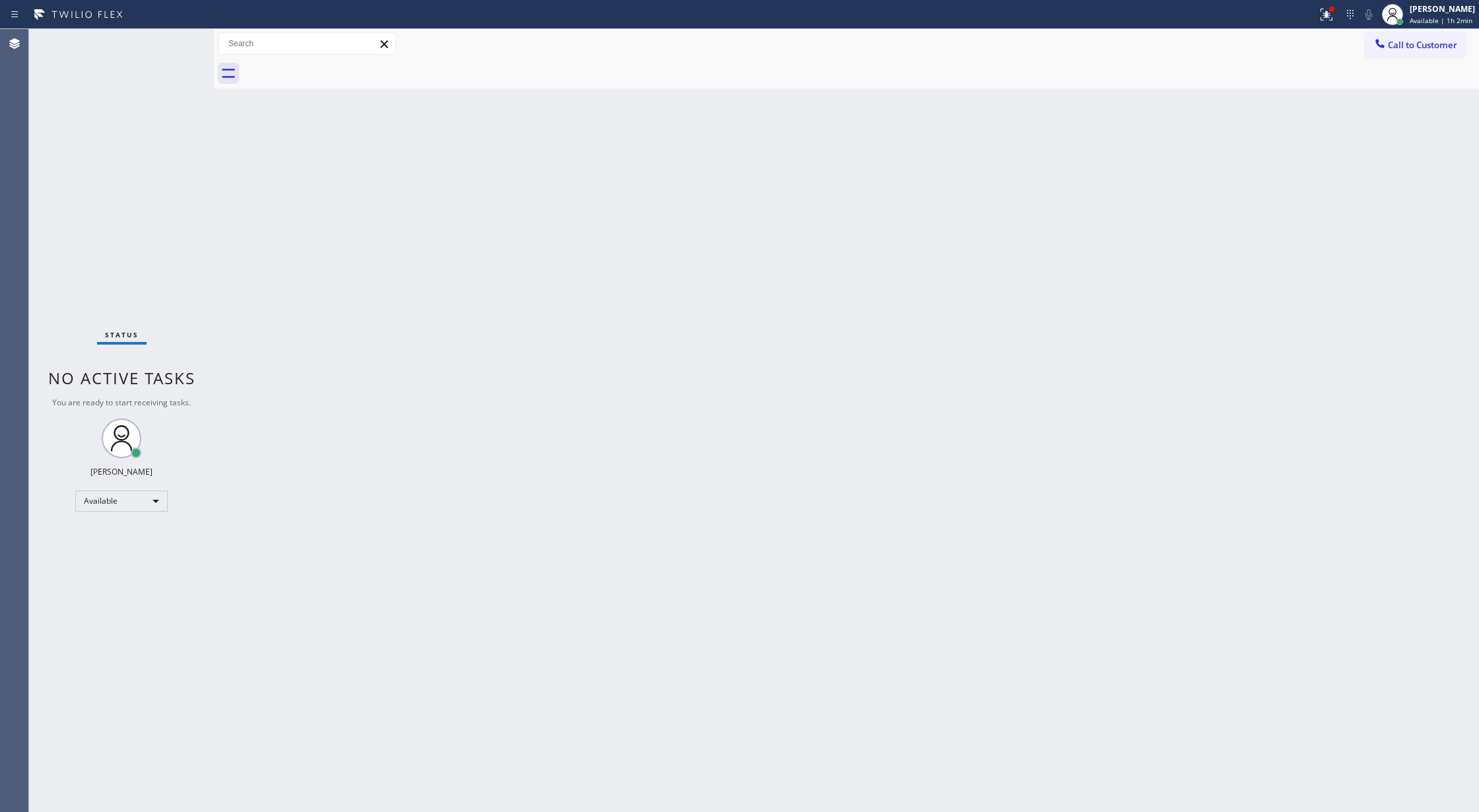
click at [180, 30] on div "Status No active tasks You are ready to start receiving tasks. [PERSON_NAME] Av…" at bounding box center [121, 420] width 185 height 783
click at [168, 46] on div "Status No active tasks You are ready to start receiving tasks. [PERSON_NAME] Av…" at bounding box center [121, 420] width 185 height 783
click at [168, 37] on div "Status No active tasks You are ready to start receiving tasks. [PERSON_NAME] Av…" at bounding box center [121, 420] width 185 height 783
click at [159, 44] on div "Status No active tasks You are ready to start receiving tasks. [PERSON_NAME] Av…" at bounding box center [121, 420] width 185 height 783
click at [151, 501] on div "Available" at bounding box center [121, 501] width 92 height 21
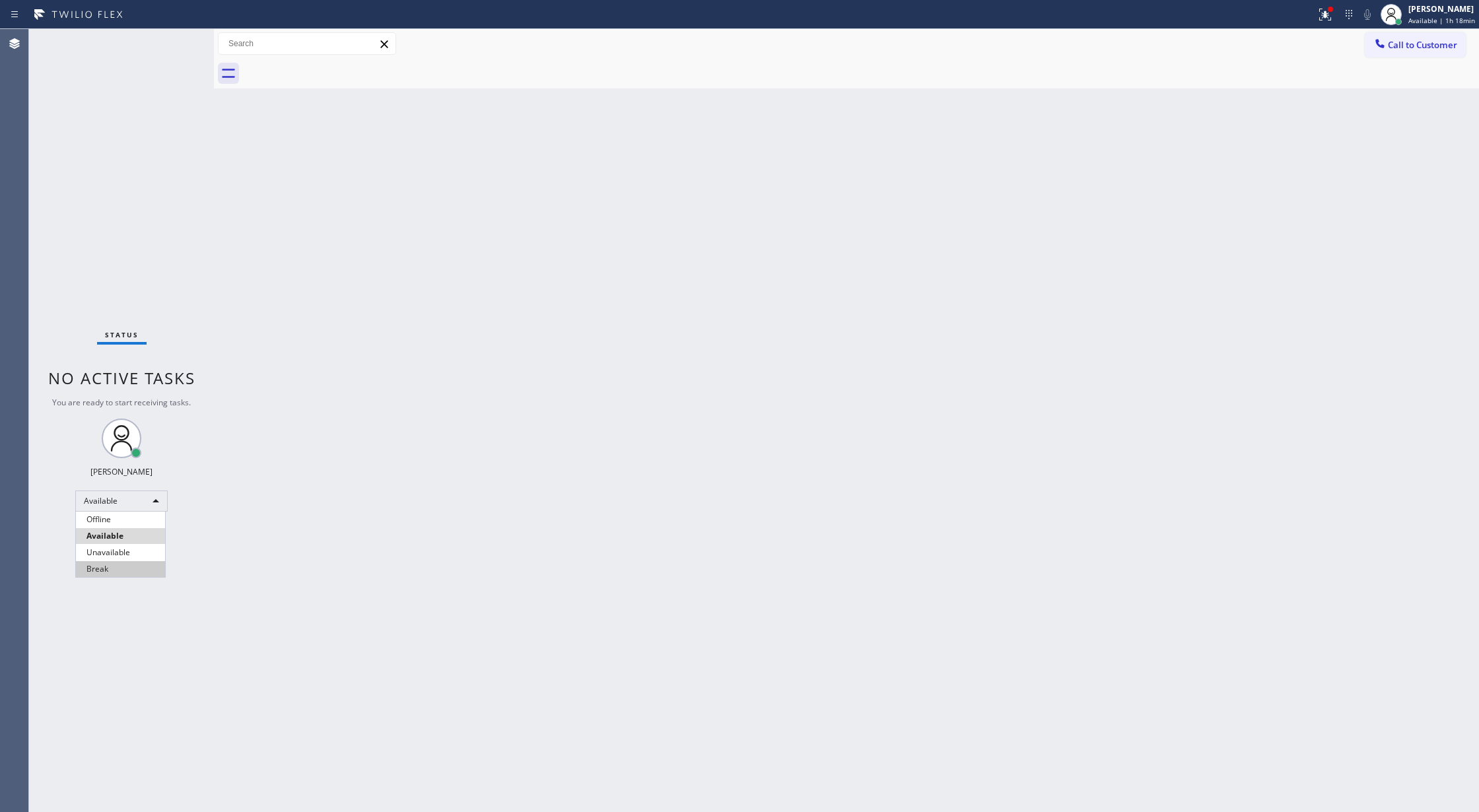
click at [132, 570] on li "Break" at bounding box center [121, 569] width 89 height 16
click at [143, 507] on div "Break" at bounding box center [121, 507] width 92 height 21
click at [124, 543] on li "Available" at bounding box center [121, 541] width 89 height 16
click at [172, 33] on div "Status No active tasks You are ready to start receiving tasks. [PERSON_NAME] Av…" at bounding box center [121, 420] width 185 height 783
click at [170, 40] on div "Status No active tasks You are ready to start receiving tasks. [PERSON_NAME] Av…" at bounding box center [121, 420] width 185 height 783
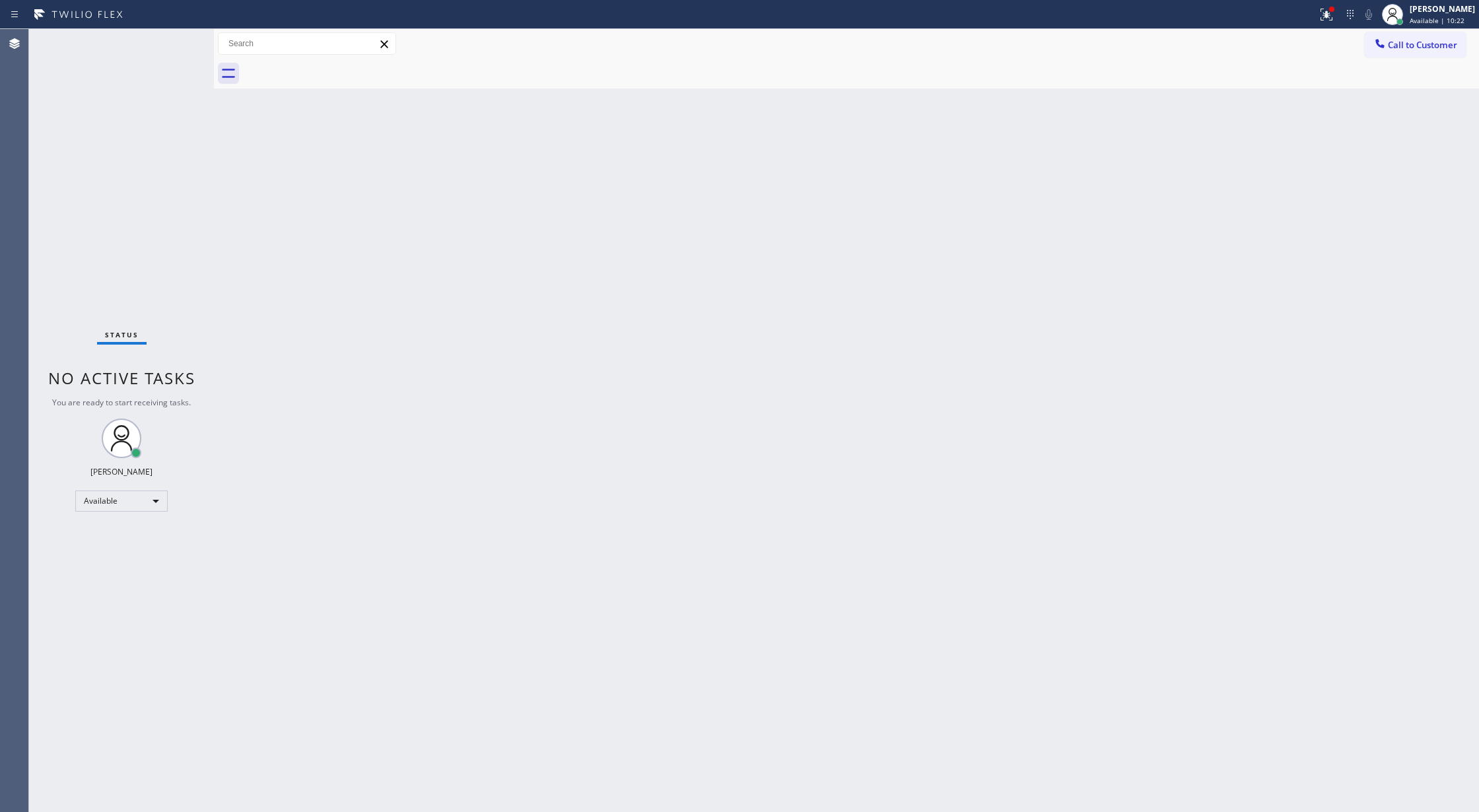
click at [170, 40] on div "Status No active tasks You are ready to start receiving tasks. [PERSON_NAME] Av…" at bounding box center [121, 420] width 185 height 783
click at [170, 41] on div "Status No active tasks You are ready to start receiving tasks. [PERSON_NAME] Av…" at bounding box center [121, 420] width 185 height 783
click at [177, 47] on div "Status No active tasks You are ready to start receiving tasks. [PERSON_NAME] Av…" at bounding box center [121, 420] width 185 height 783
click at [180, 124] on div "Status No active tasks You are ready to start receiving tasks. [PERSON_NAME] Av…" at bounding box center [121, 420] width 185 height 783
click at [173, 40] on div "Status No active tasks You are ready to start receiving tasks. [PERSON_NAME] Av…" at bounding box center [121, 420] width 185 height 783
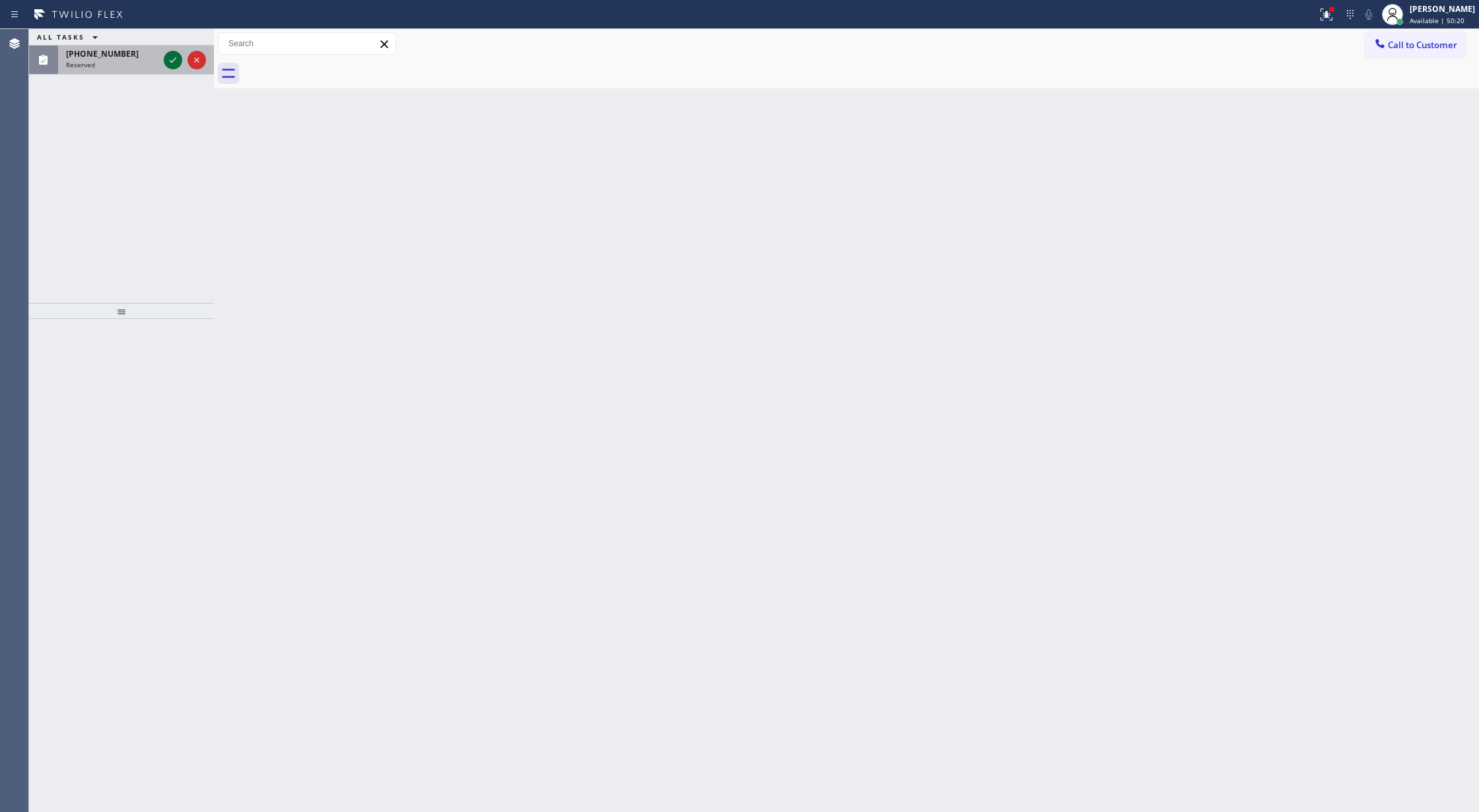
click at [172, 61] on icon at bounding box center [172, 60] width 16 height 16
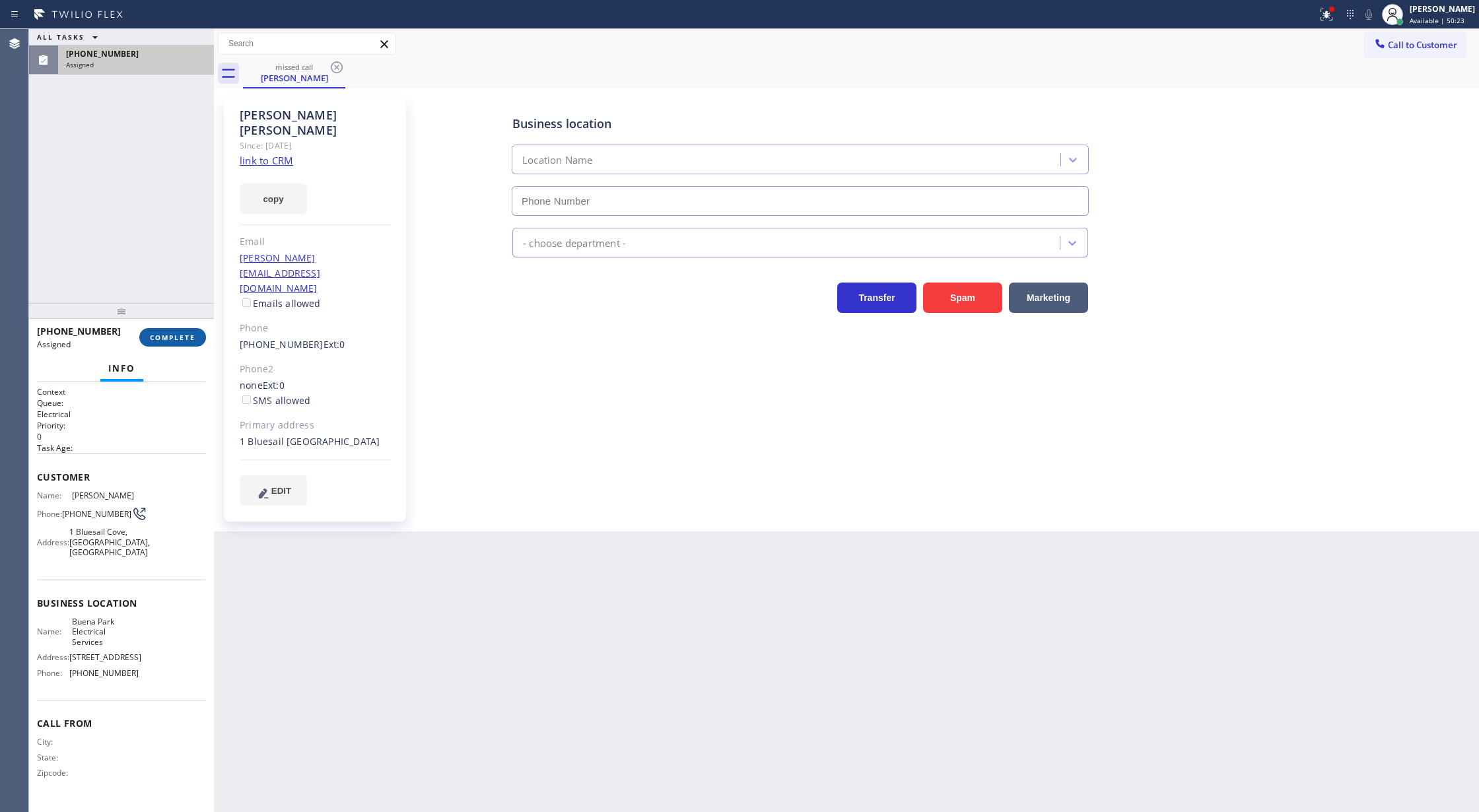
click at [180, 342] on button "COMPLETE" at bounding box center [172, 337] width 67 height 18
type input "[PHONE_NUMBER]"
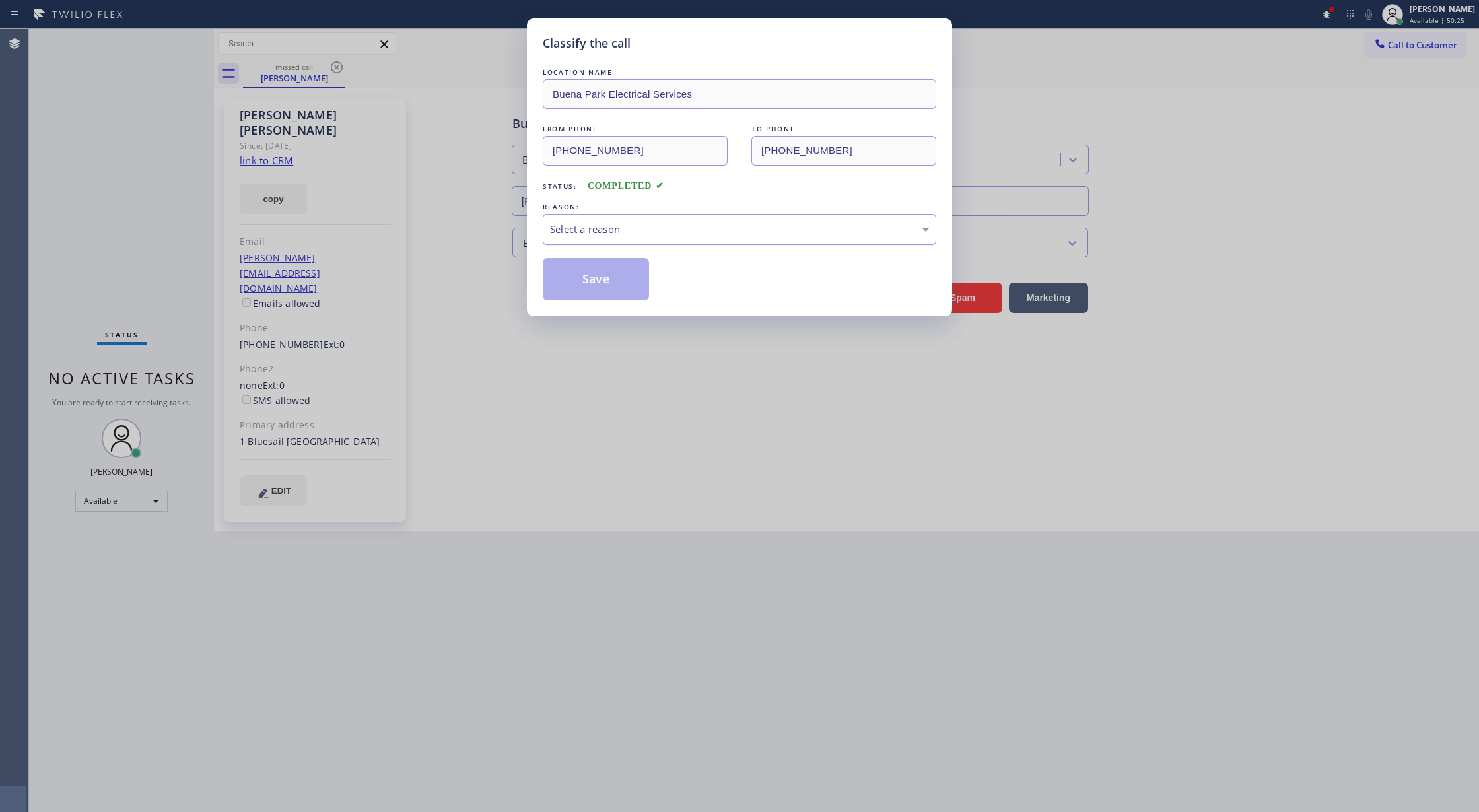
click at [598, 234] on div "Select a reason" at bounding box center [740, 229] width 379 height 16
click at [580, 270] on button "Save" at bounding box center [596, 279] width 106 height 42
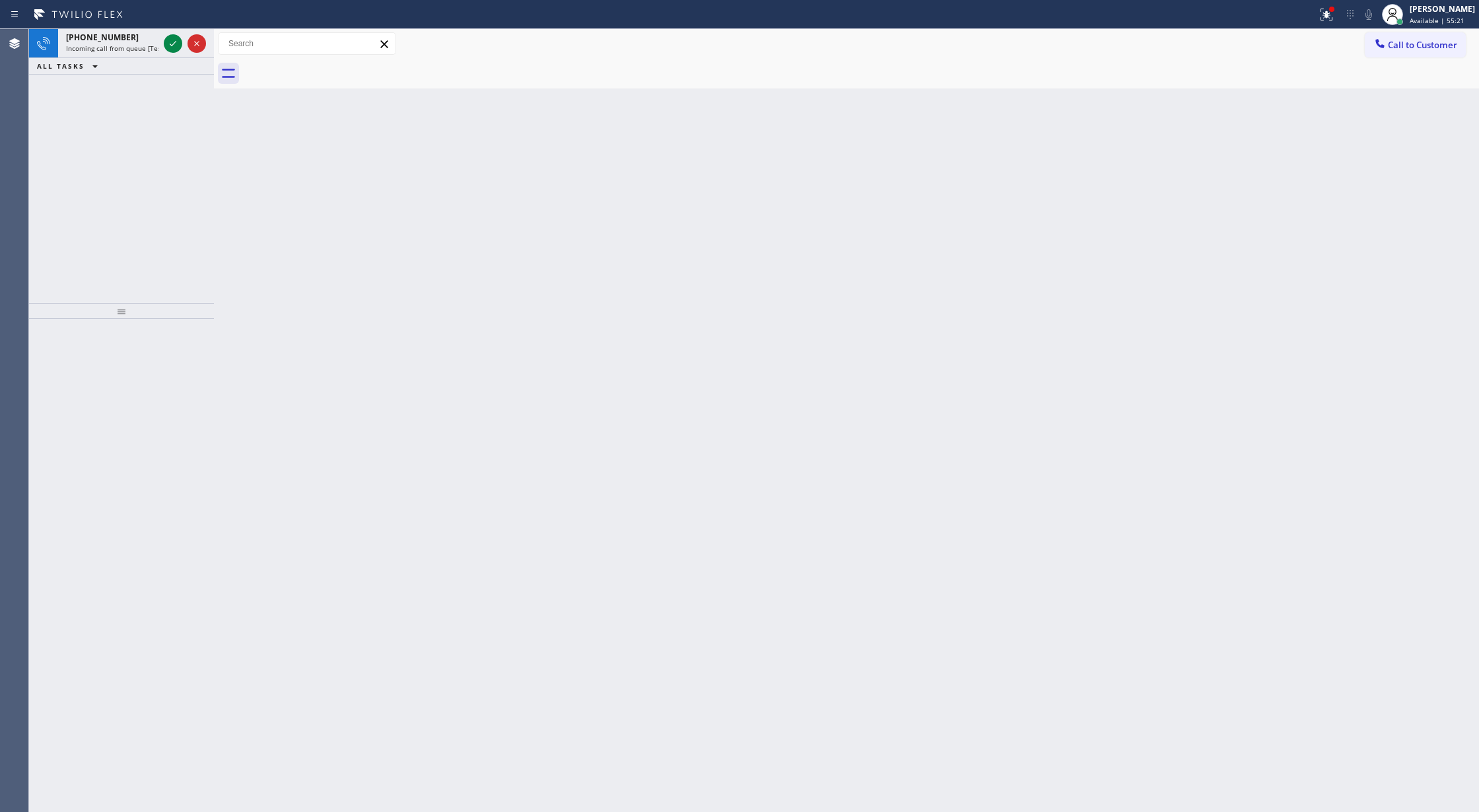
click at [165, 41] on icon at bounding box center [172, 43] width 16 height 16
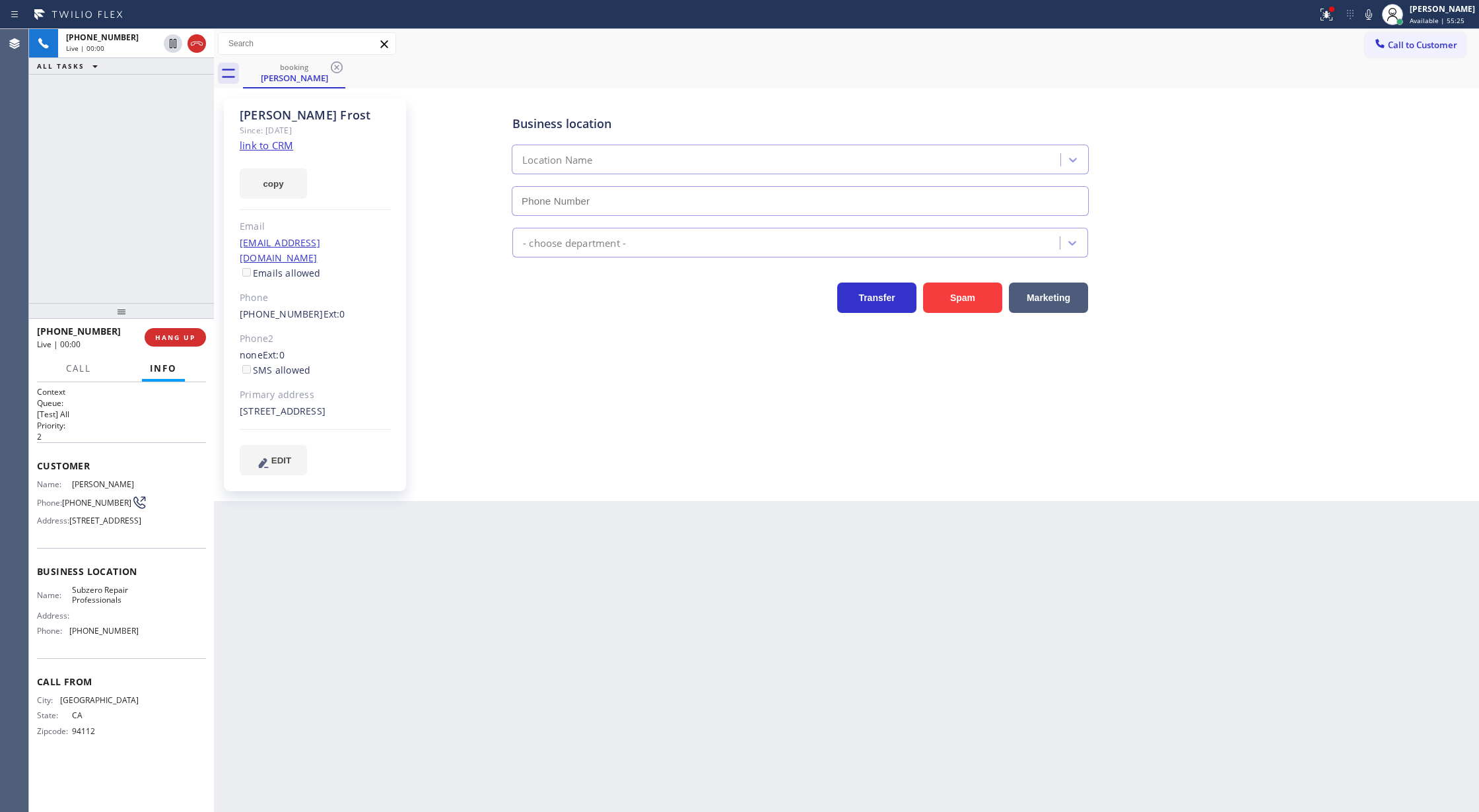
type input "[PHONE_NUMBER]"
click at [271, 143] on link "link to CRM" at bounding box center [266, 145] width 53 height 13
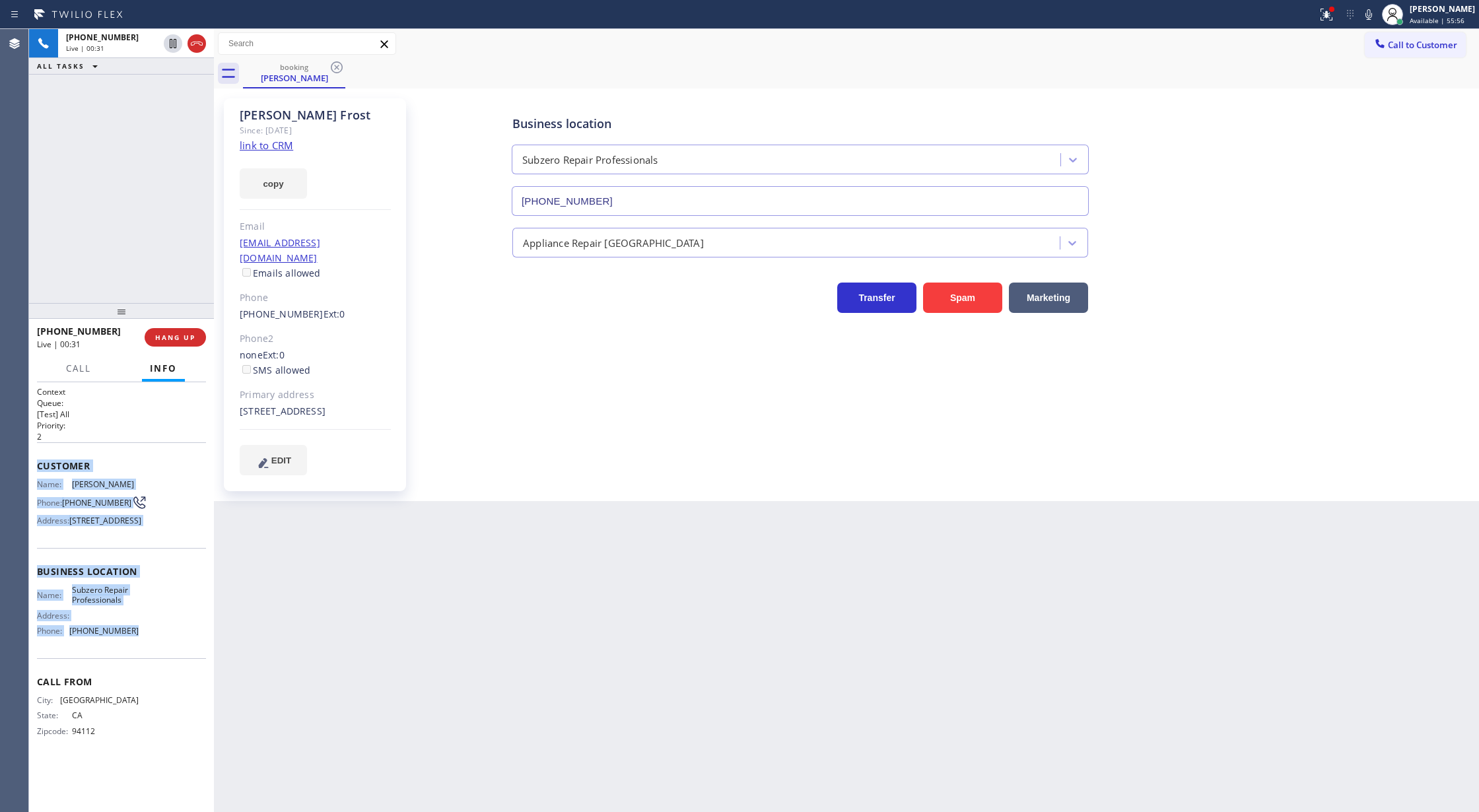
drag, startPoint x: 33, startPoint y: 459, endPoint x: 186, endPoint y: 669, distance: 259.8
click at [186, 669] on div "Context Queue: [Test] All Priority: 2 Customer Name: [PERSON_NAME] Phone: [PHON…" at bounding box center [121, 598] width 185 height 430
click at [1375, 18] on icon at bounding box center [1368, 14] width 16 height 16
drag, startPoint x: 1379, startPoint y: 13, endPoint x: 1355, endPoint y: 27, distance: 27.8
click at [1377, 13] on icon at bounding box center [1368, 14] width 16 height 16
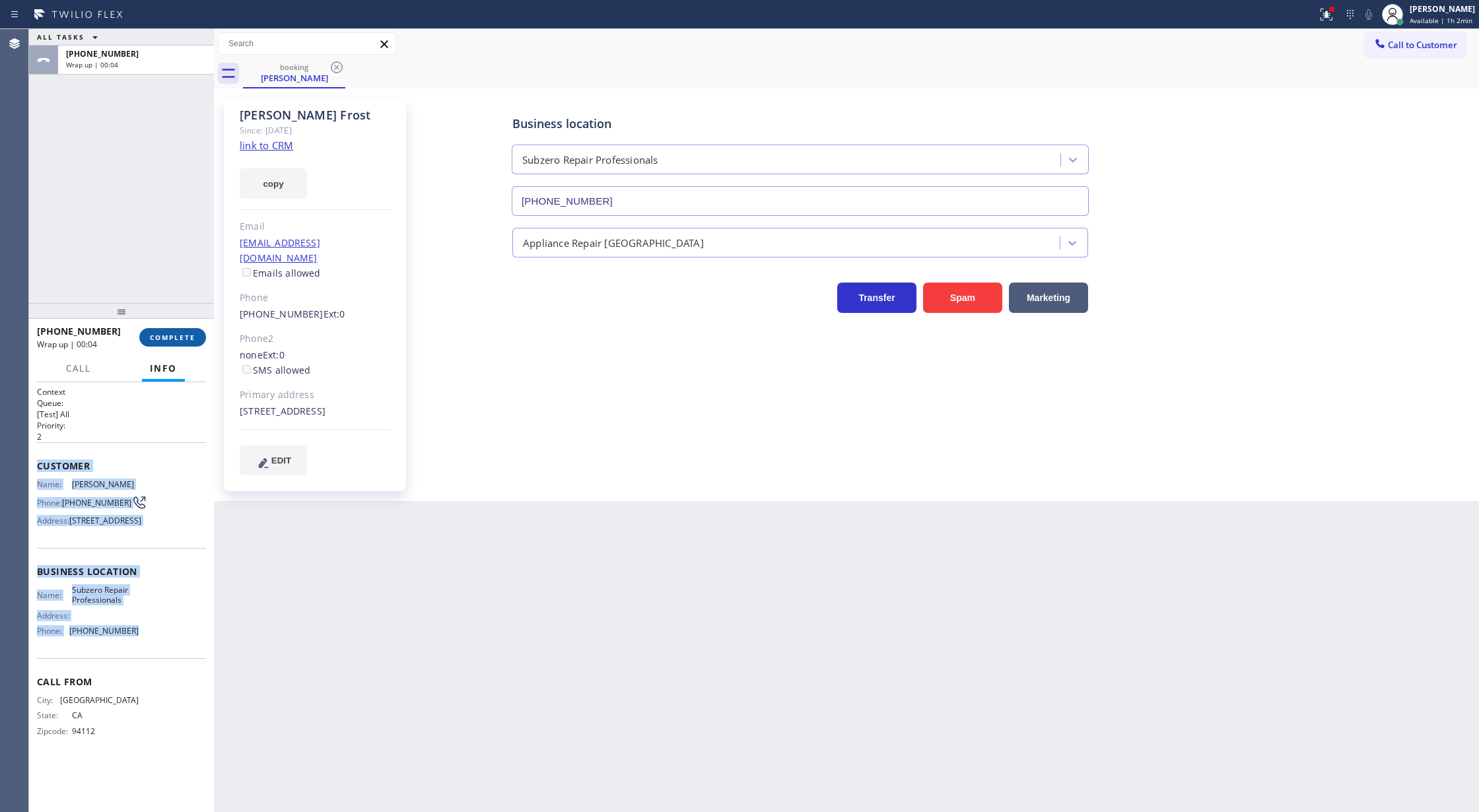
click at [169, 338] on span "COMPLETE" at bounding box center [173, 337] width 46 height 9
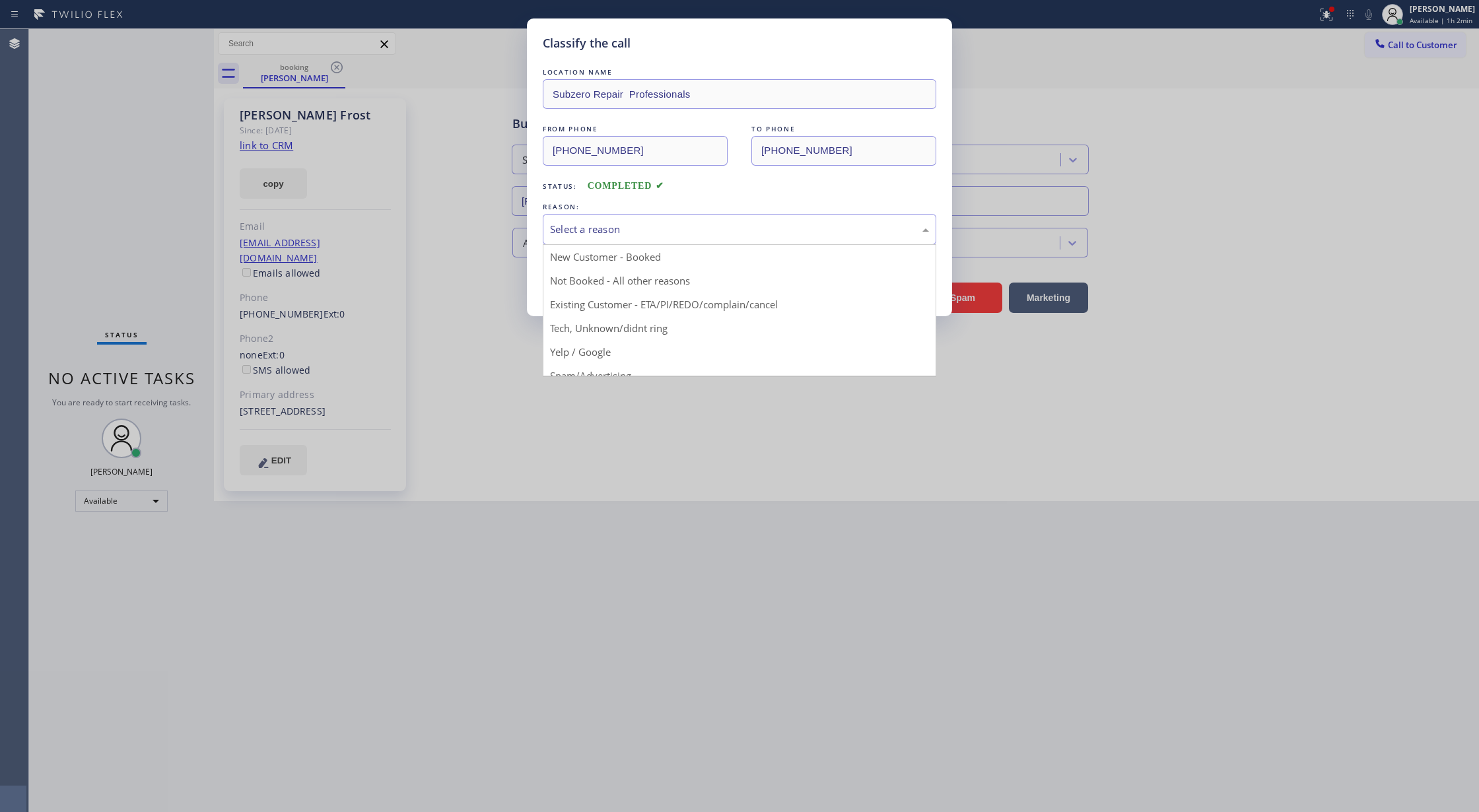
click at [619, 220] on div "Select a reason" at bounding box center [740, 229] width 393 height 31
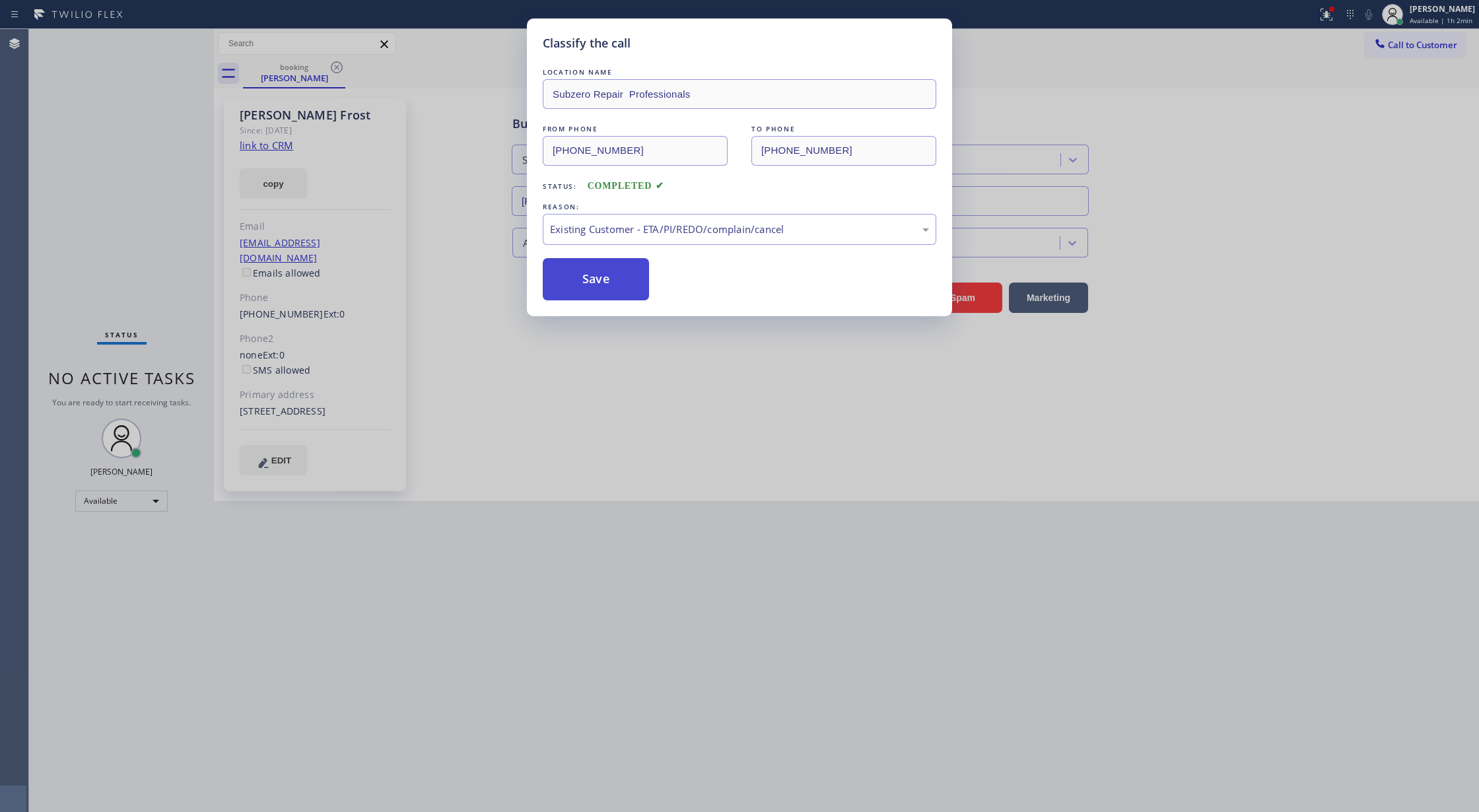
click at [592, 276] on button "Save" at bounding box center [596, 279] width 106 height 42
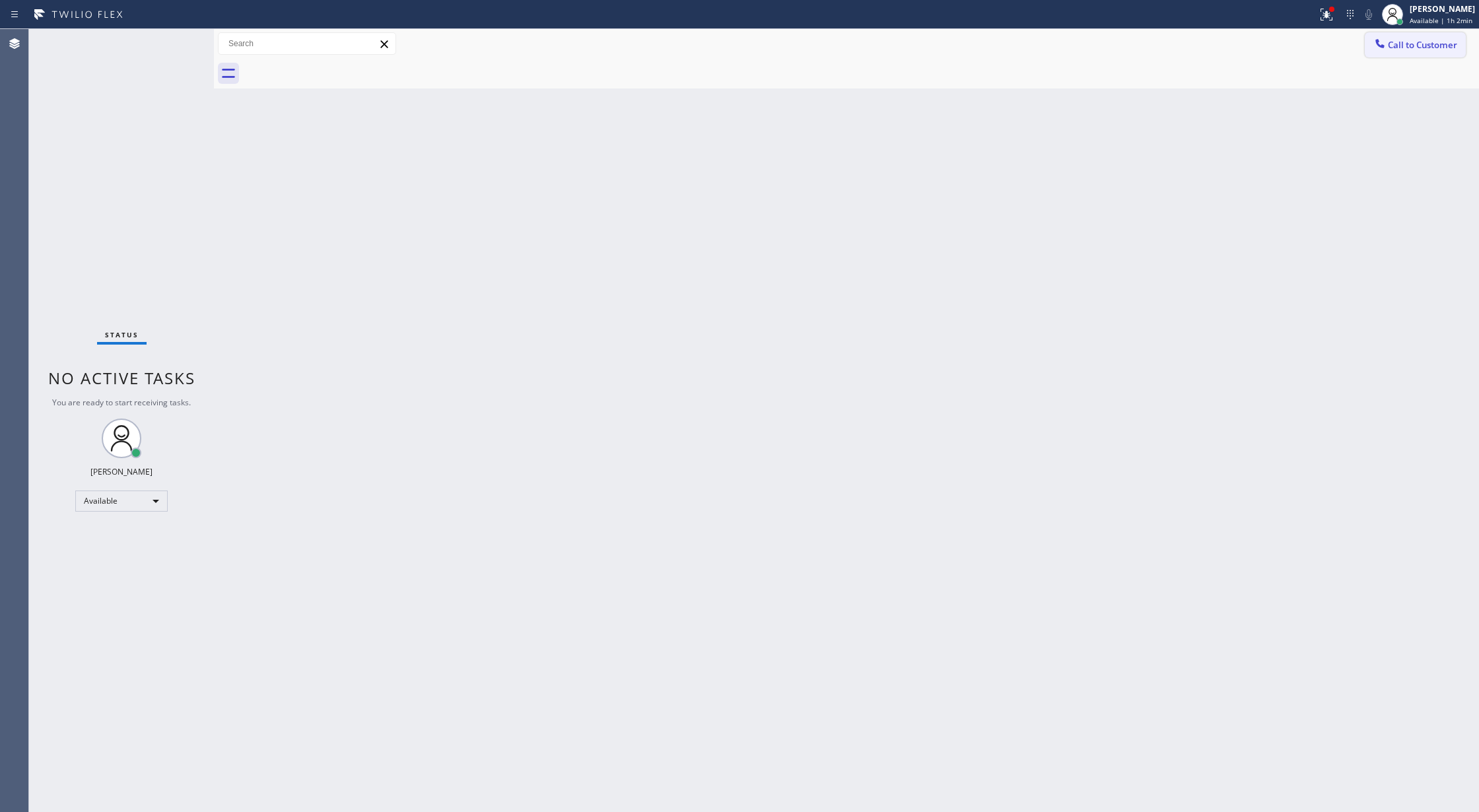
click at [1425, 33] on button "Call to Customer" at bounding box center [1415, 45] width 101 height 25
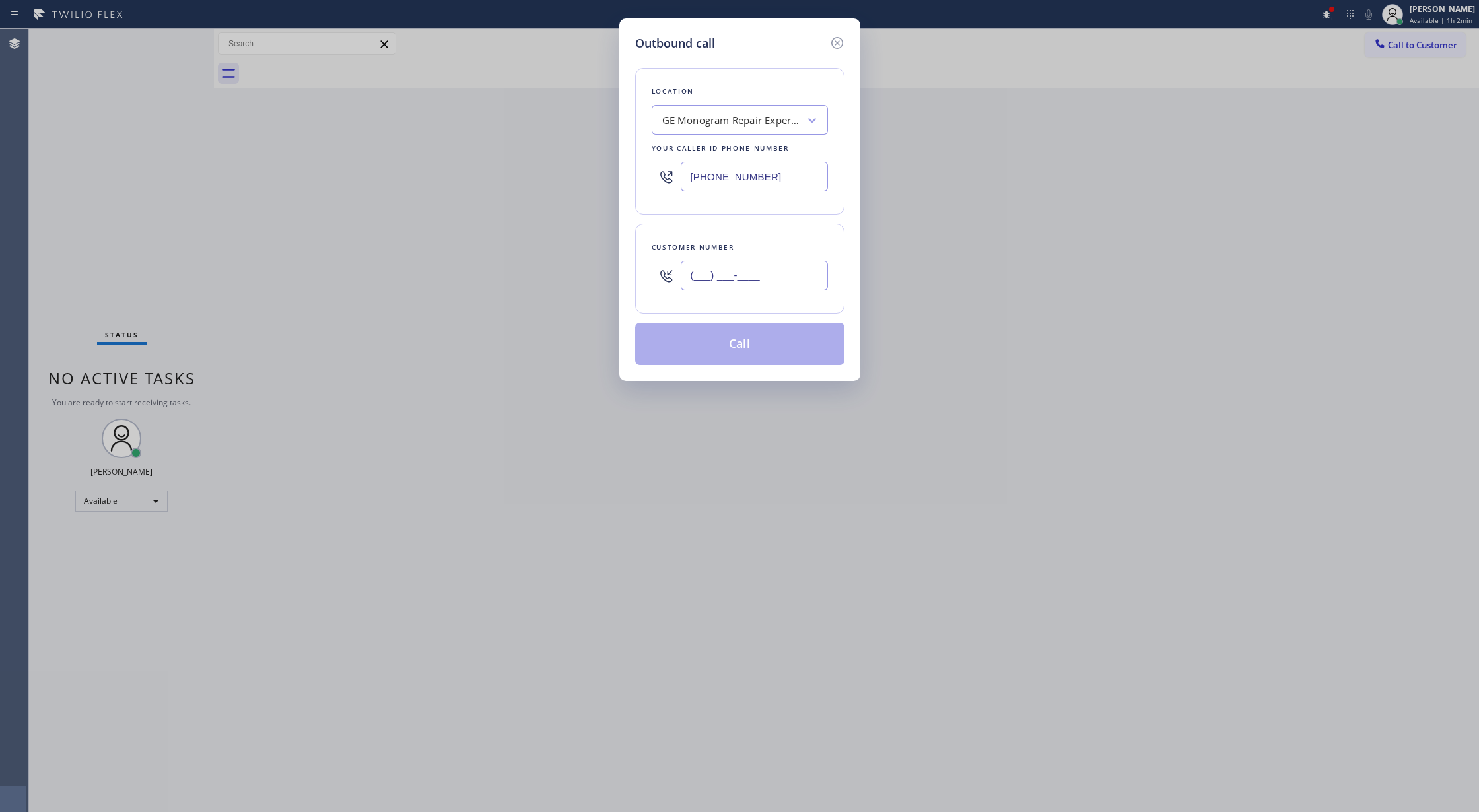
click at [686, 274] on input "(___) ___-____" at bounding box center [754, 276] width 147 height 30
paste input "415) 994-1471"
type input "[PHONE_NUMBER]"
drag, startPoint x: 731, startPoint y: 86, endPoint x: 725, endPoint y: 114, distance: 28.6
click at [731, 86] on div "Location" at bounding box center [740, 91] width 176 height 14
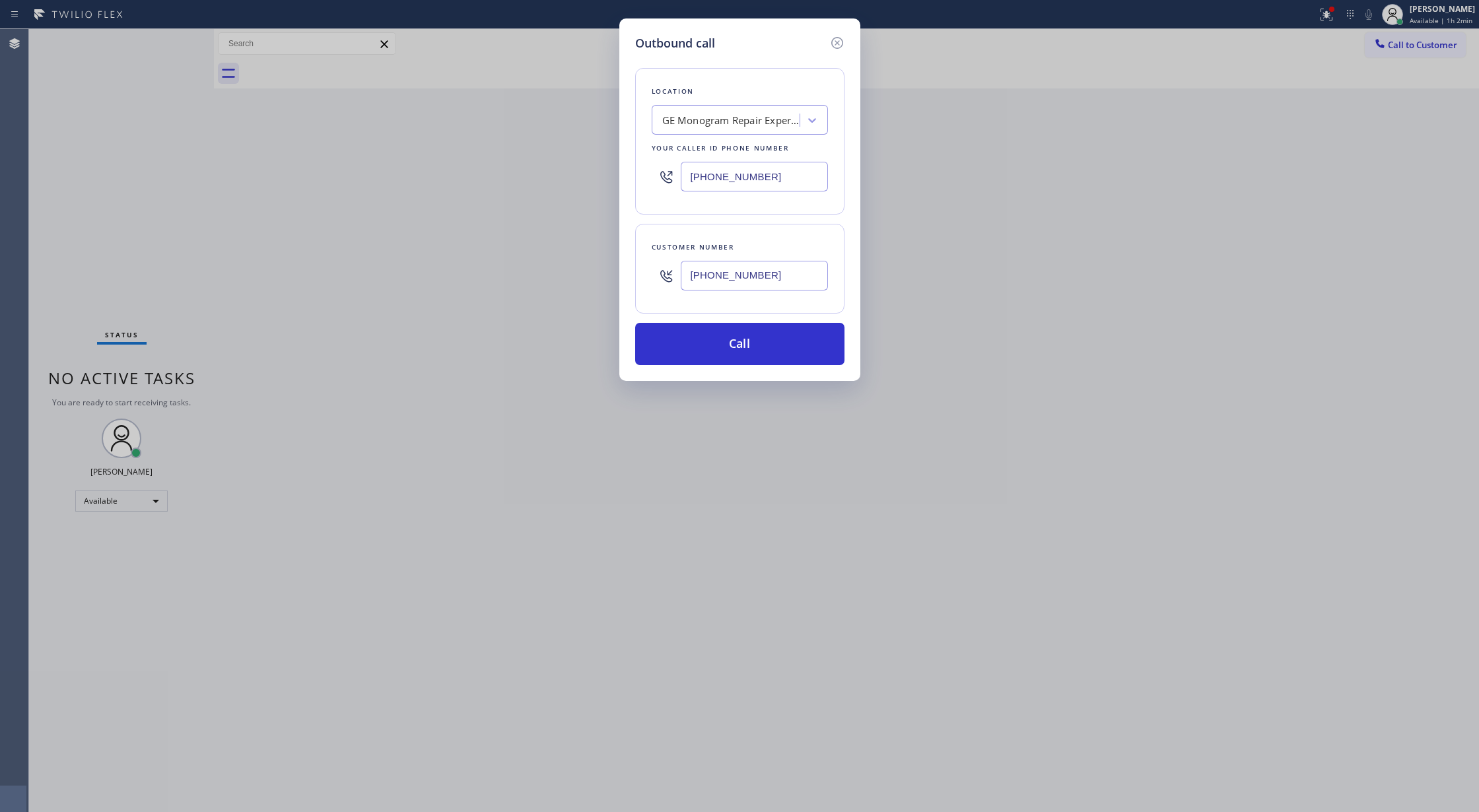
drag, startPoint x: 774, startPoint y: 181, endPoint x: 620, endPoint y: 172, distance: 154.3
click at [620, 172] on div "Outbound call Location GE Monogram Repair Expert [GEOGRAPHIC_DATA] Your caller …" at bounding box center [740, 200] width 241 height 362
paste input "415) 914-8003"
type input "[PHONE_NUMBER]"
click at [730, 339] on button "Call" at bounding box center [740, 344] width 209 height 42
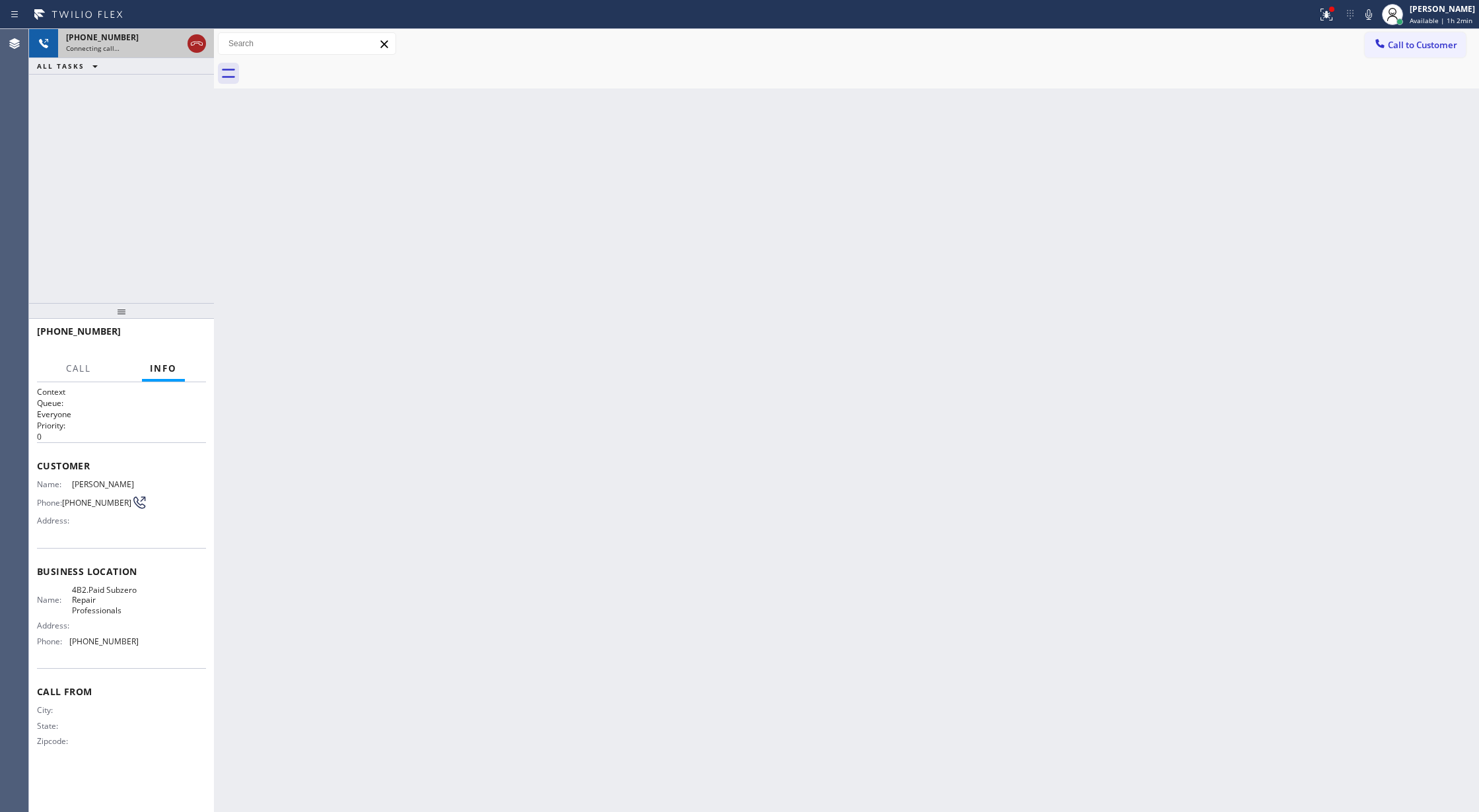
click at [192, 45] on icon at bounding box center [196, 43] width 16 height 16
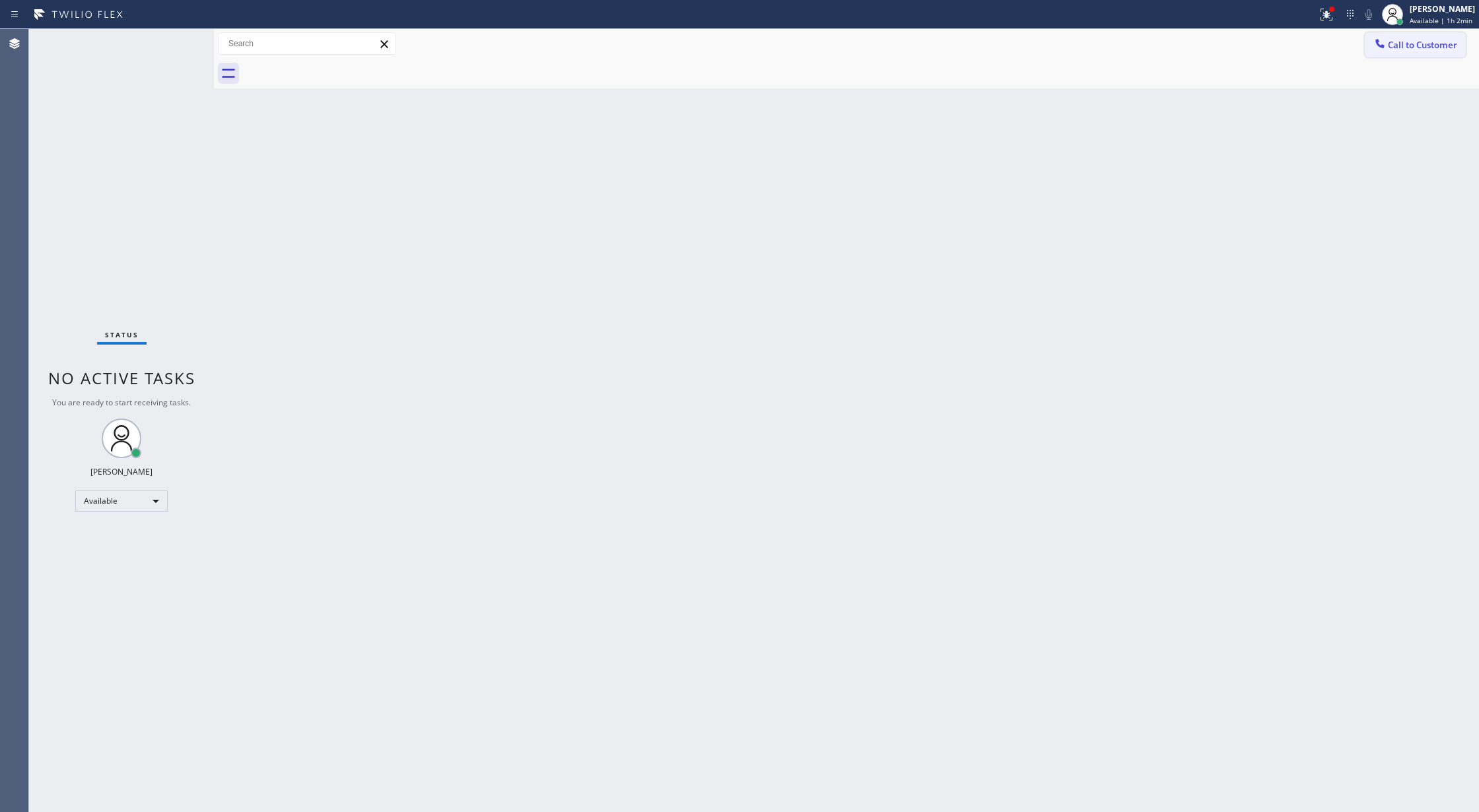
click at [1395, 42] on span "Call to Customer" at bounding box center [1423, 45] width 70 height 12
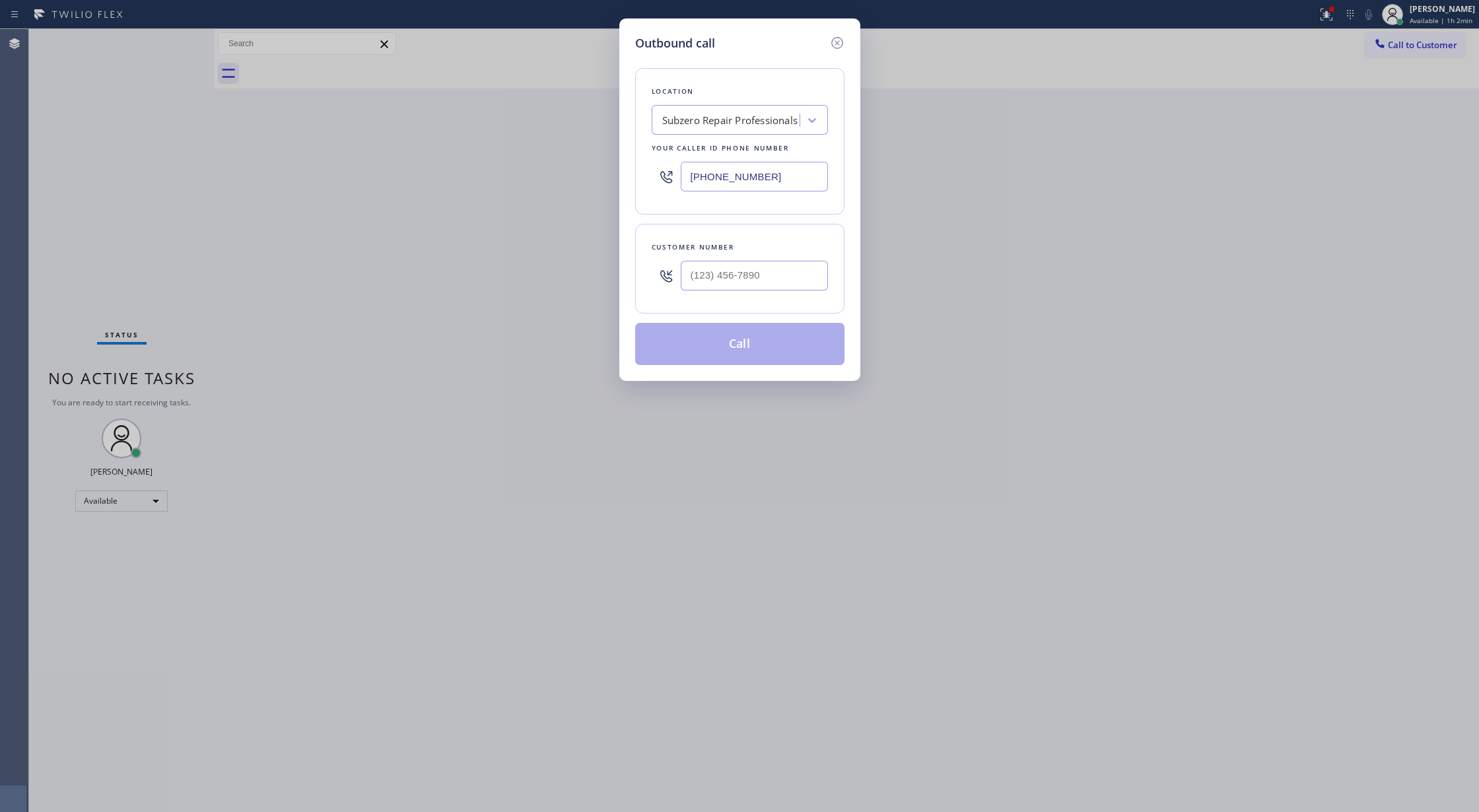
drag, startPoint x: 733, startPoint y: 72, endPoint x: 732, endPoint y: 83, distance: 11.0
click at [733, 72] on div "Location Subzero Repair Professionals Your caller id phone number [PHONE_NUMBER]" at bounding box center [740, 141] width 209 height 146
drag, startPoint x: 765, startPoint y: 276, endPoint x: 568, endPoint y: 269, distance: 197.1
click at [568, 269] on div "Outbound call Location Subzero Repair Professionals Your caller id phone number…" at bounding box center [740, 406] width 1479 height 812
paste input "415) 994-1471"
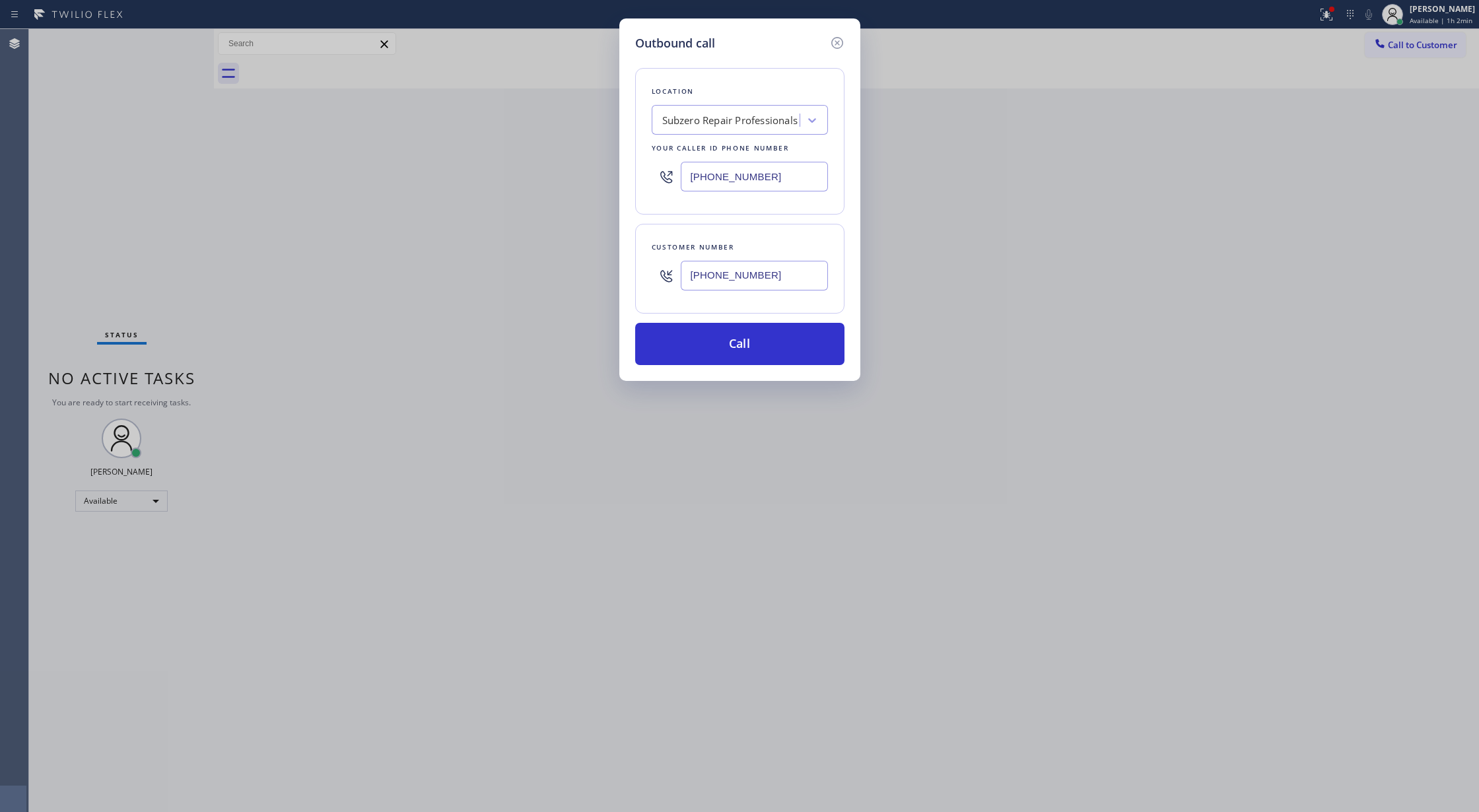
type input "[PHONE_NUMBER]"
click at [714, 113] on div "Subzero Repair Professionals" at bounding box center [731, 121] width 136 height 16
click at [717, 146] on div "Subzero Repair Professionals" at bounding box center [740, 148] width 176 height 24
click at [711, 338] on button "Call" at bounding box center [740, 344] width 209 height 42
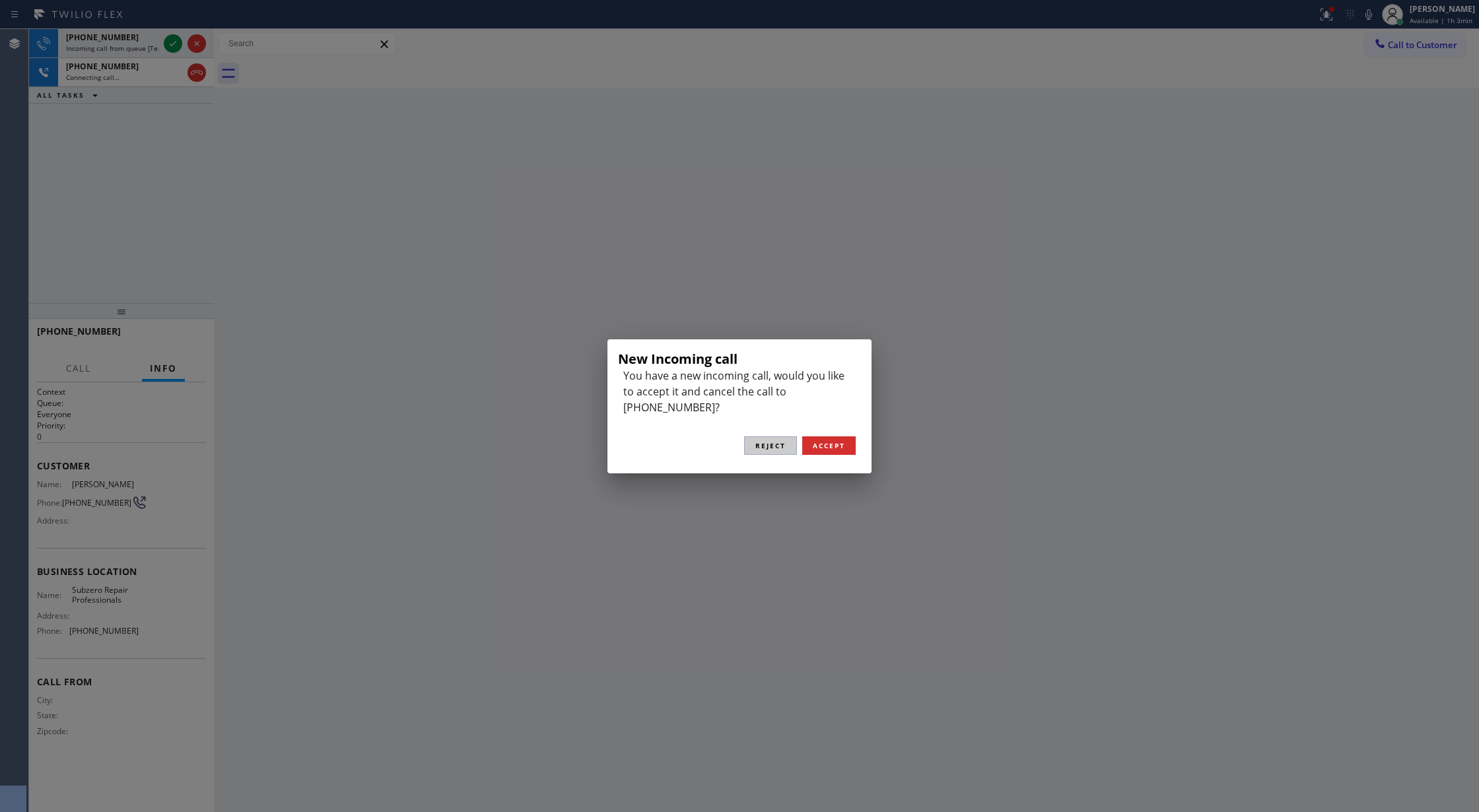
click at [768, 441] on span "Reject" at bounding box center [770, 445] width 30 height 9
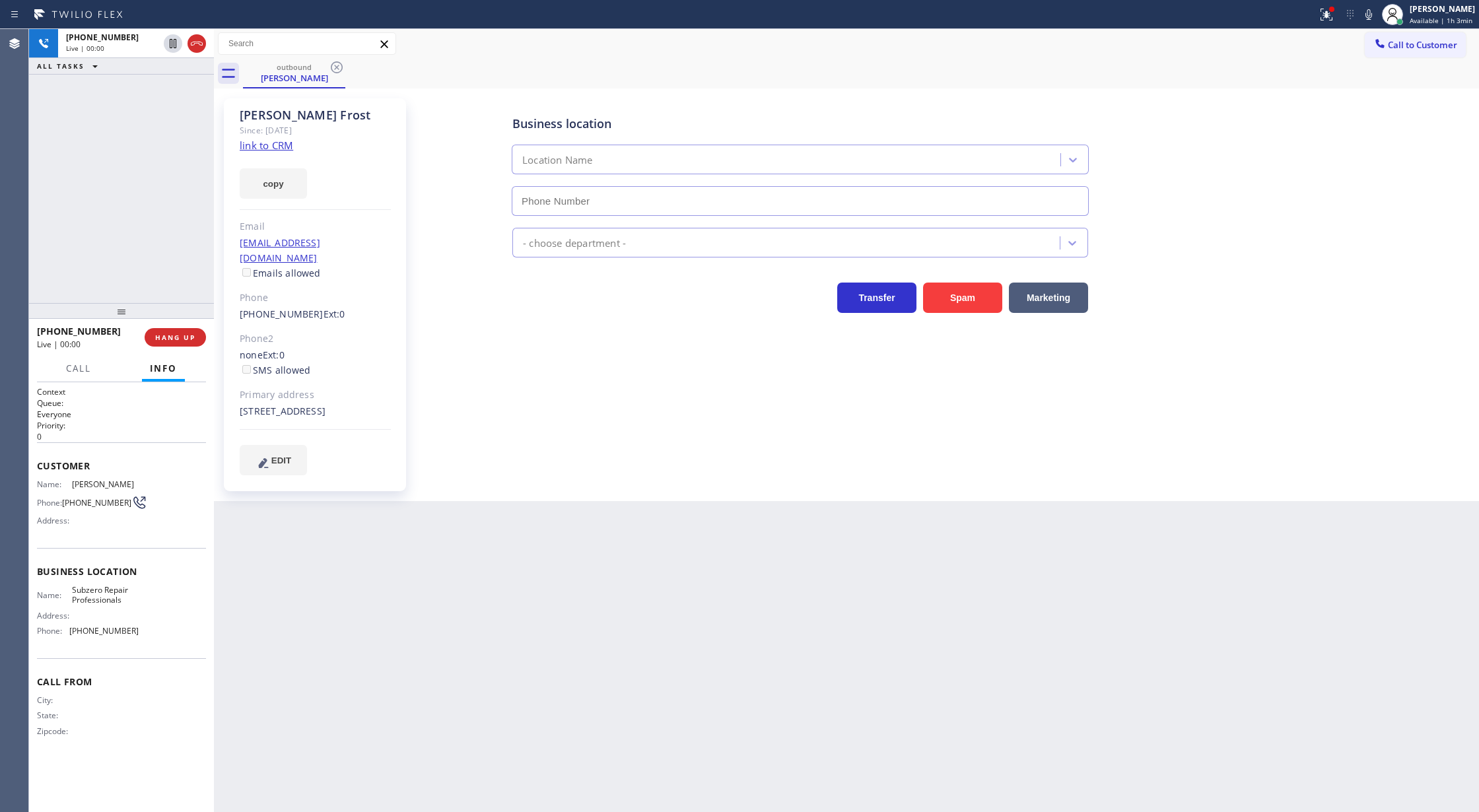
type input "[PHONE_NUMBER]"
click at [195, 45] on icon at bounding box center [196, 43] width 16 height 16
click at [169, 329] on button "COMPLETE" at bounding box center [172, 337] width 67 height 18
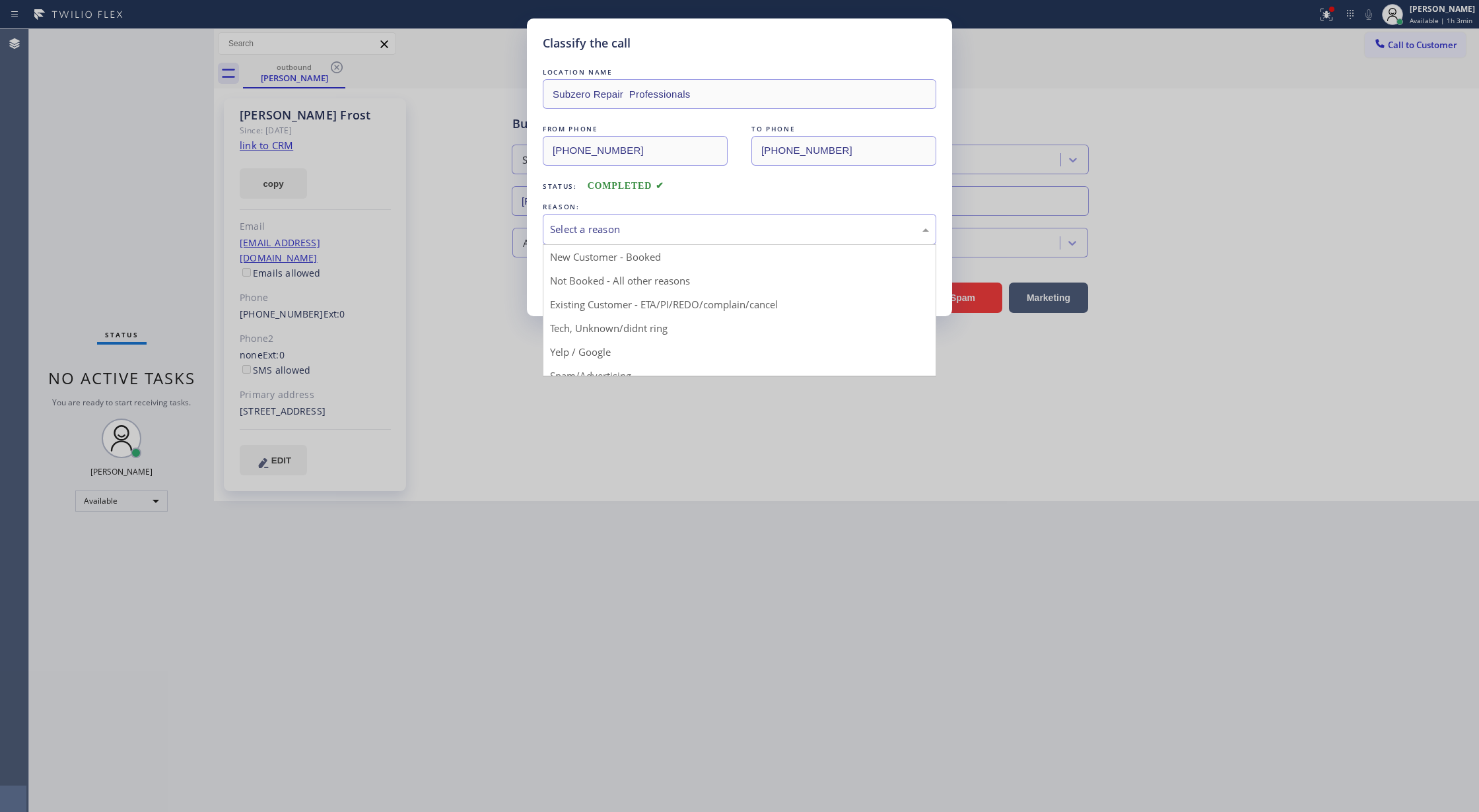
click at [648, 230] on div "Select a reason" at bounding box center [740, 229] width 379 height 16
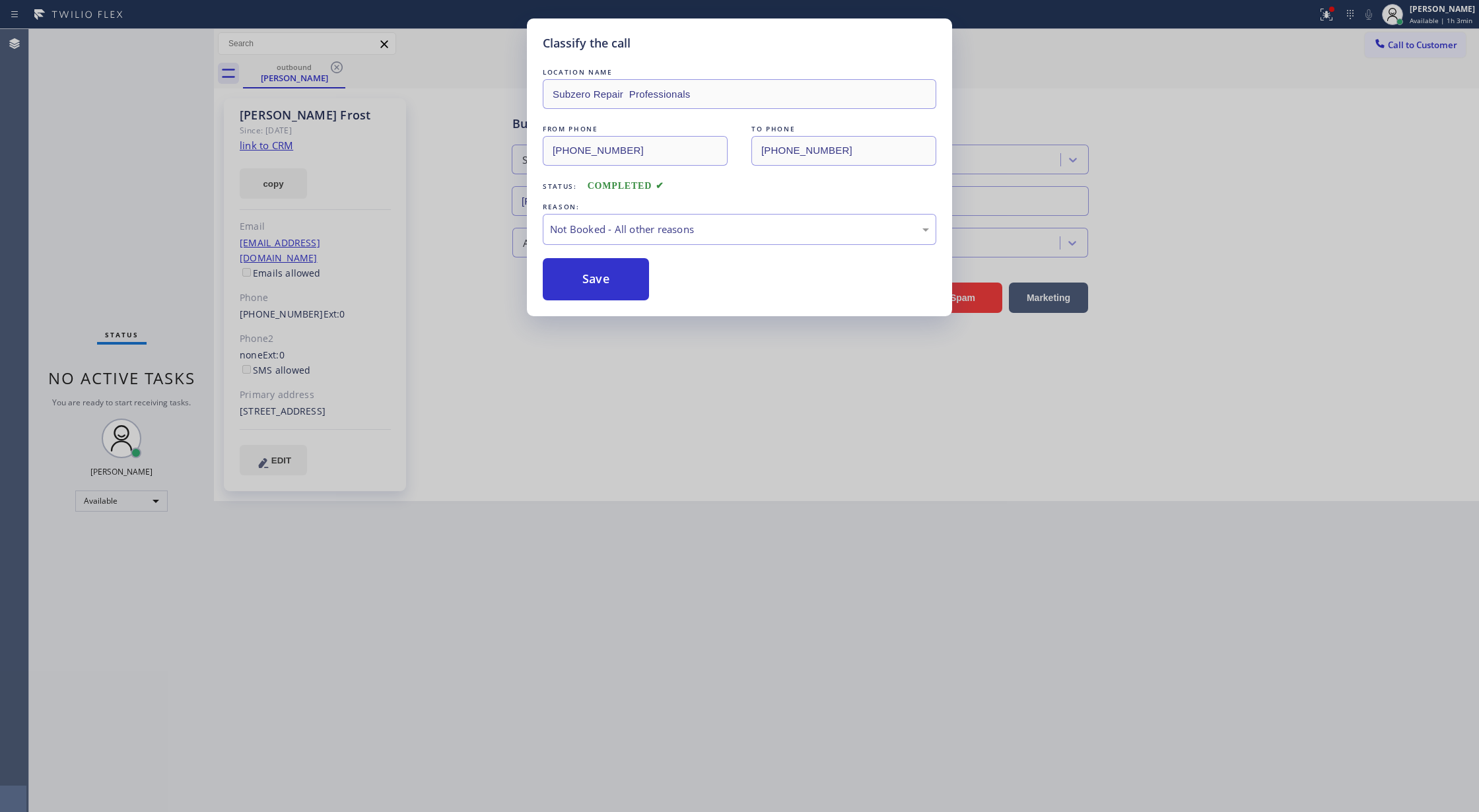
click at [587, 278] on button "Save" at bounding box center [596, 279] width 106 height 42
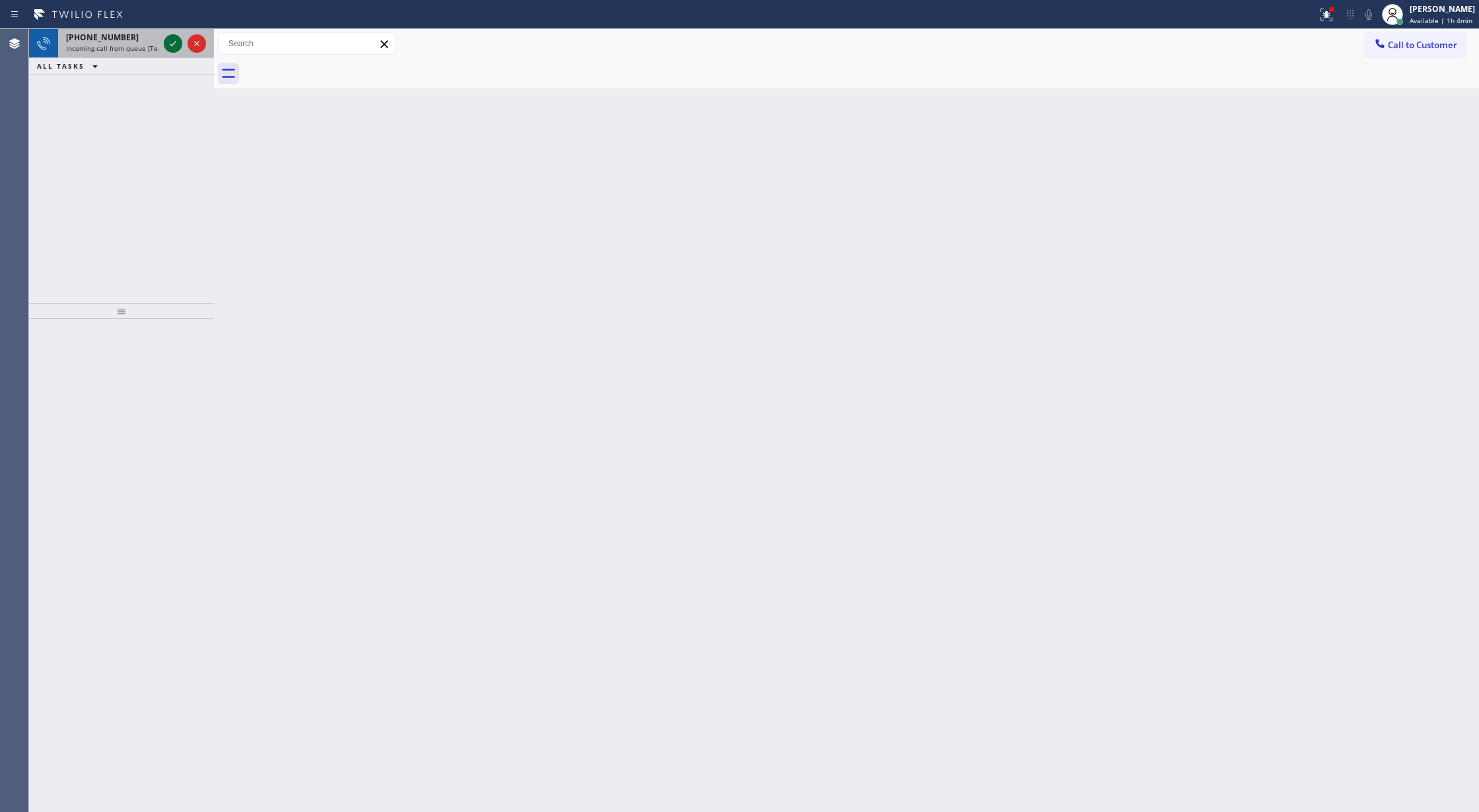
click at [167, 43] on icon at bounding box center [172, 43] width 16 height 16
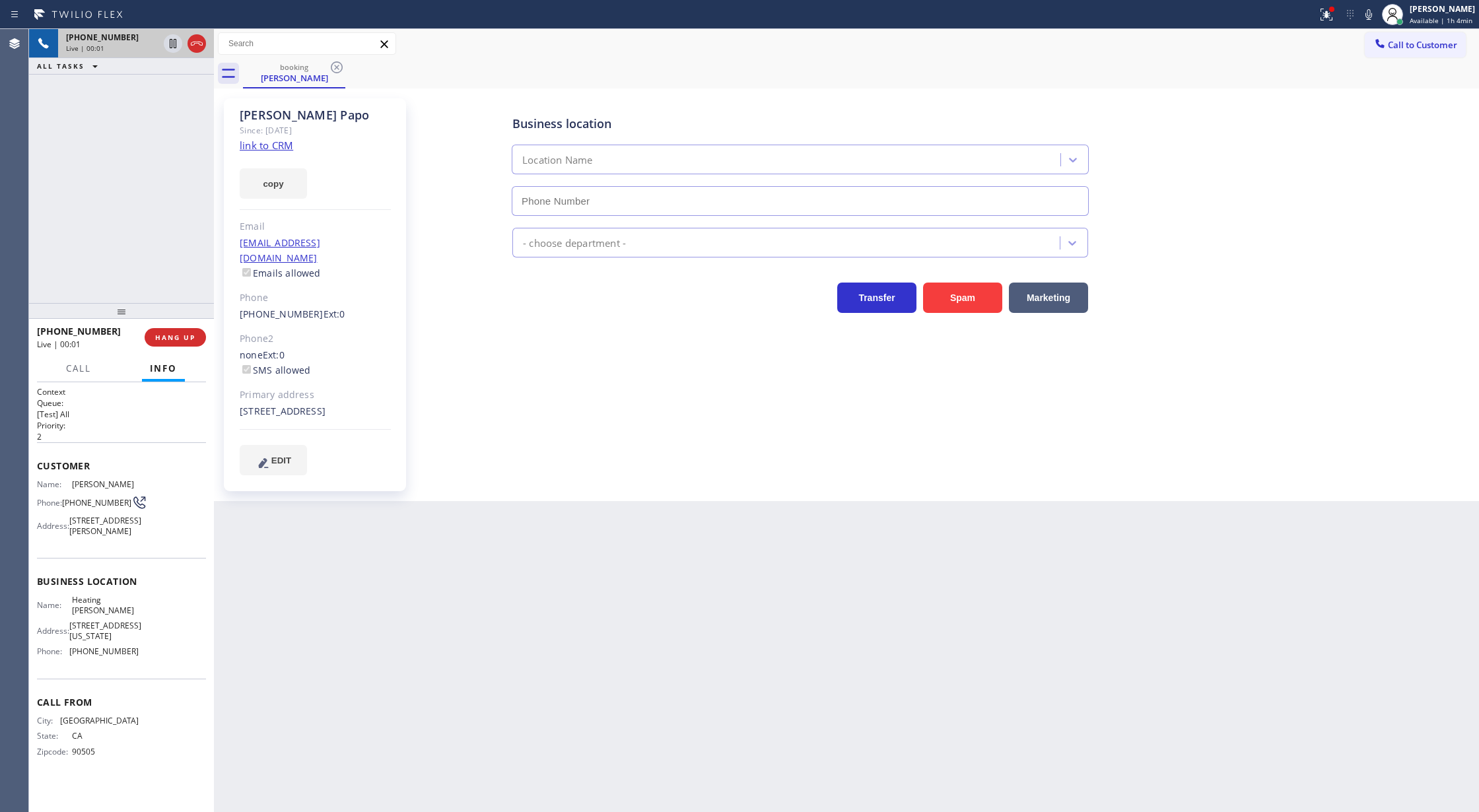
type input "[PHONE_NUMBER]"
click at [254, 151] on link "link to CRM" at bounding box center [266, 145] width 53 height 13
click at [158, 46] on div "Live | 01:20" at bounding box center [112, 48] width 92 height 9
click at [169, 336] on span "COMPLETE" at bounding box center [173, 337] width 46 height 9
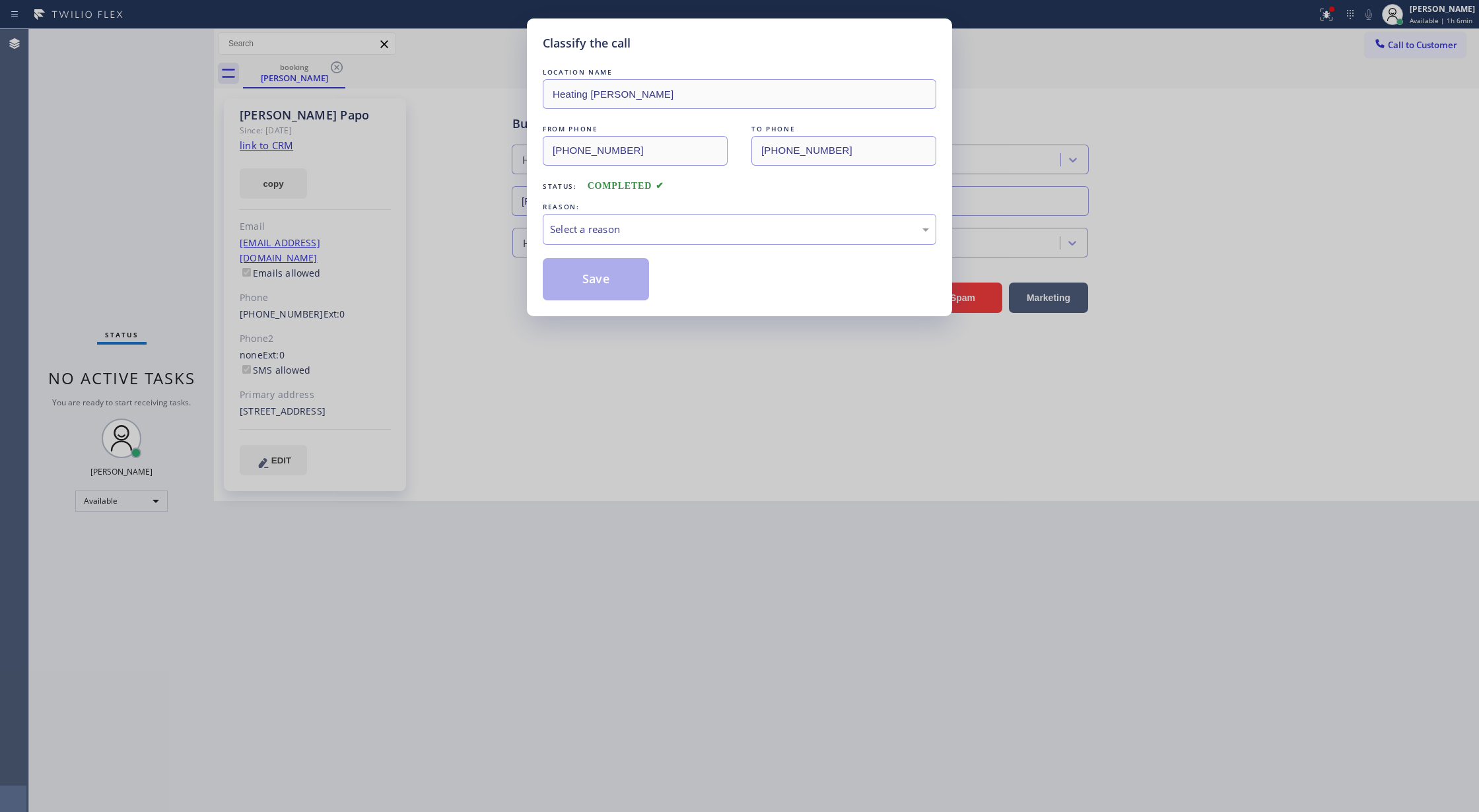
click at [580, 212] on div "REASON:" at bounding box center [740, 207] width 393 height 14
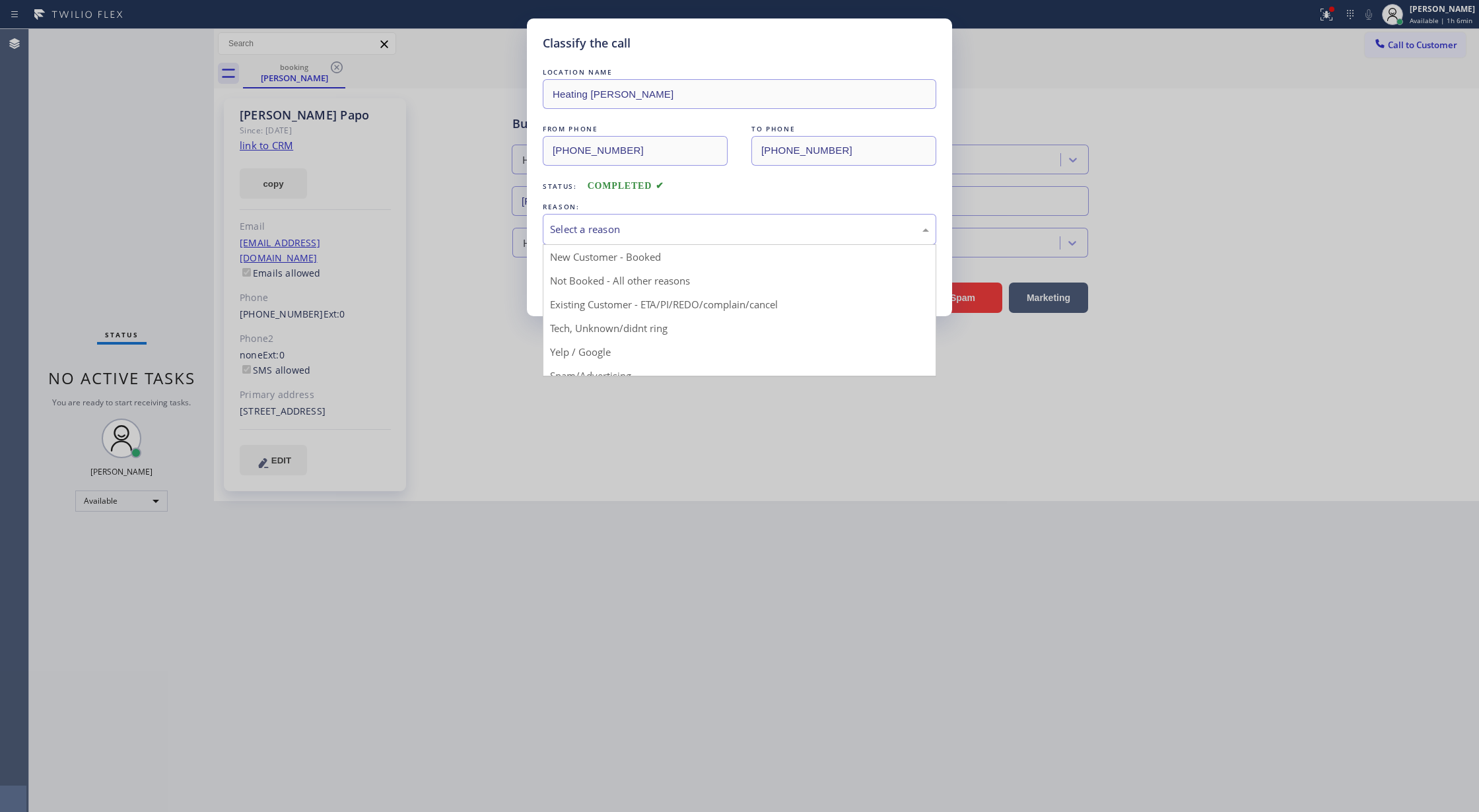
click at [587, 233] on div "Select a reason" at bounding box center [740, 229] width 379 height 16
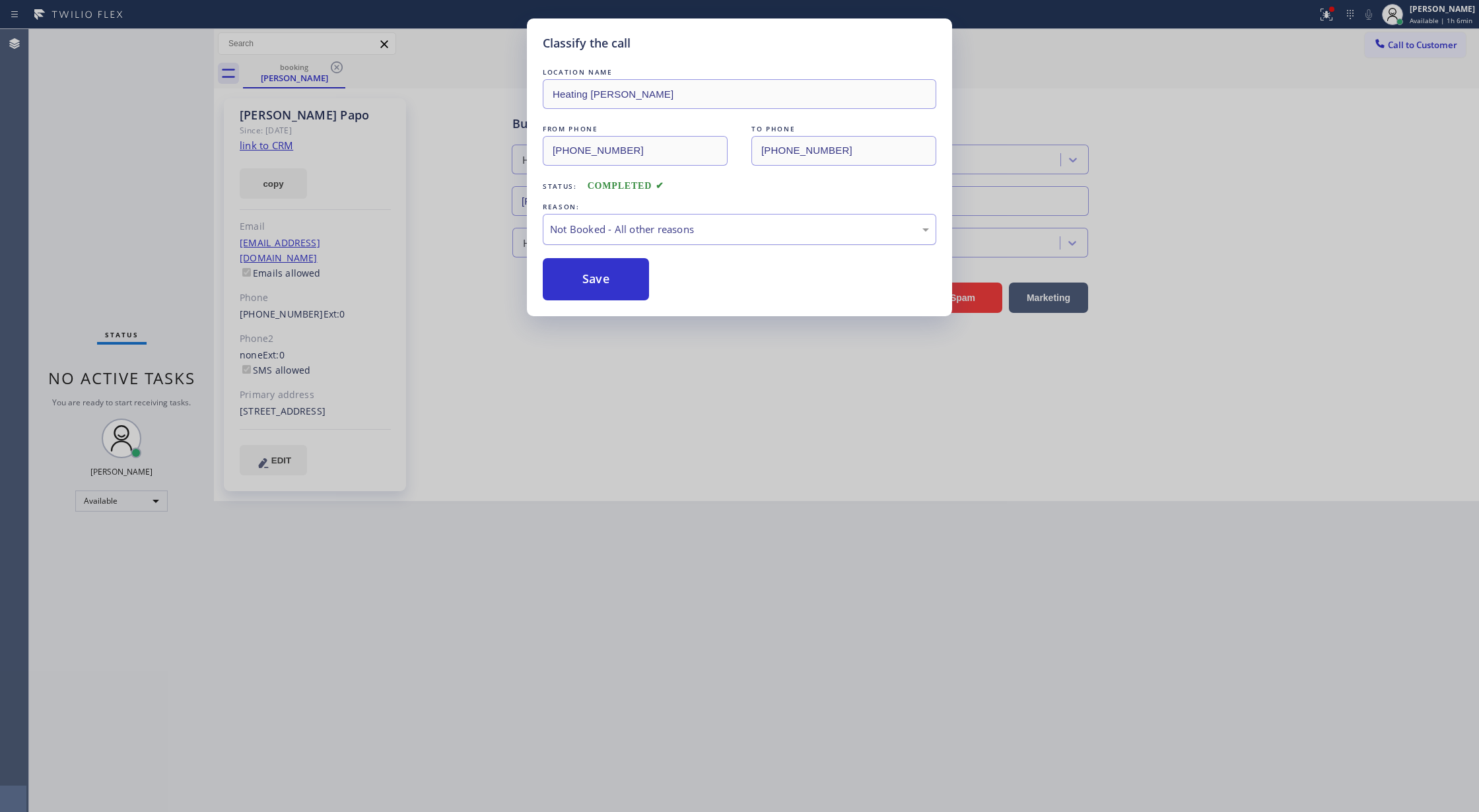
click at [598, 233] on div "Not Booked - All other reasons" at bounding box center [740, 229] width 379 height 16
click at [585, 281] on button "Save" at bounding box center [596, 279] width 106 height 42
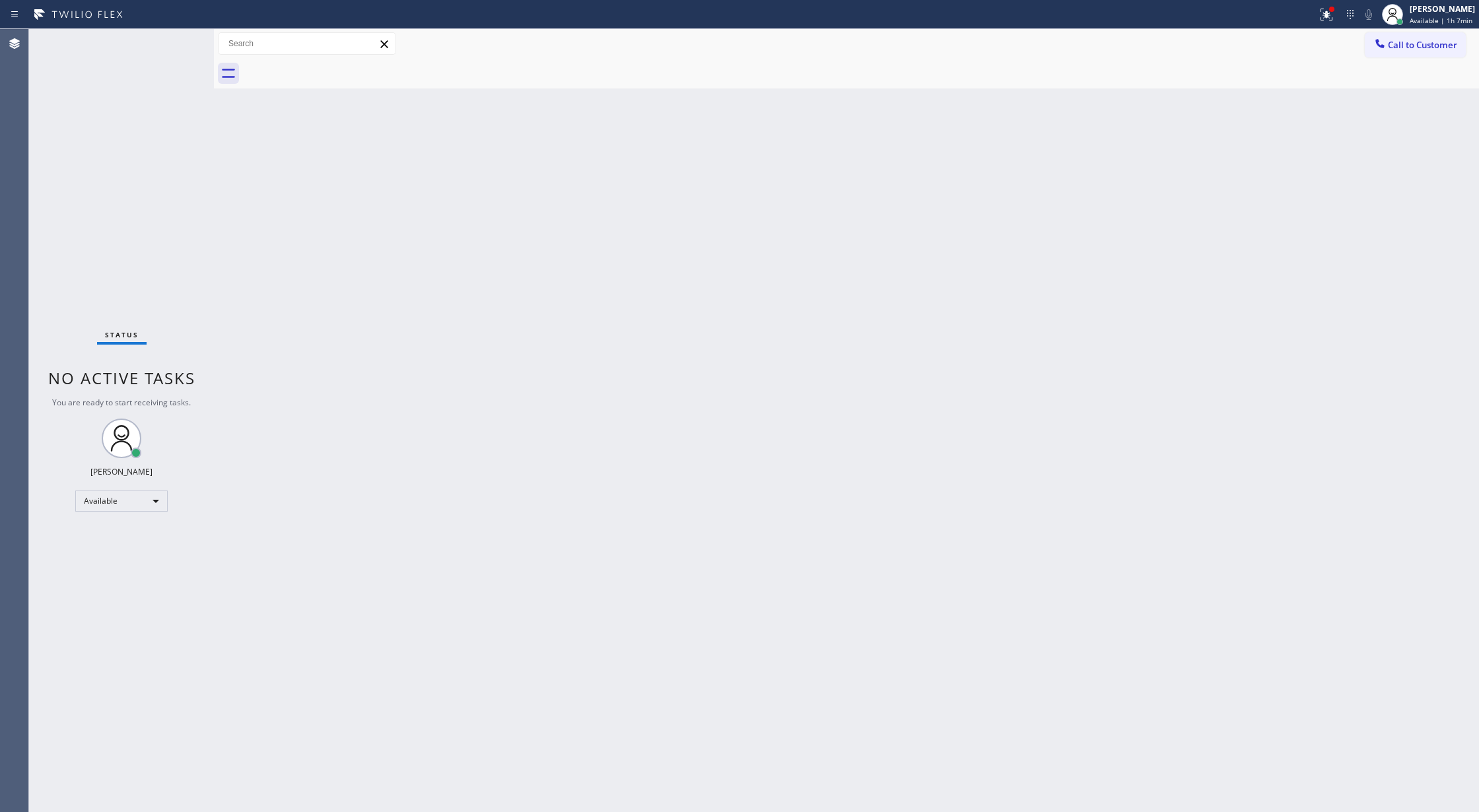
click at [180, 45] on div "Status No active tasks You are ready to start receiving tasks. [PERSON_NAME] Av…" at bounding box center [121, 420] width 185 height 783
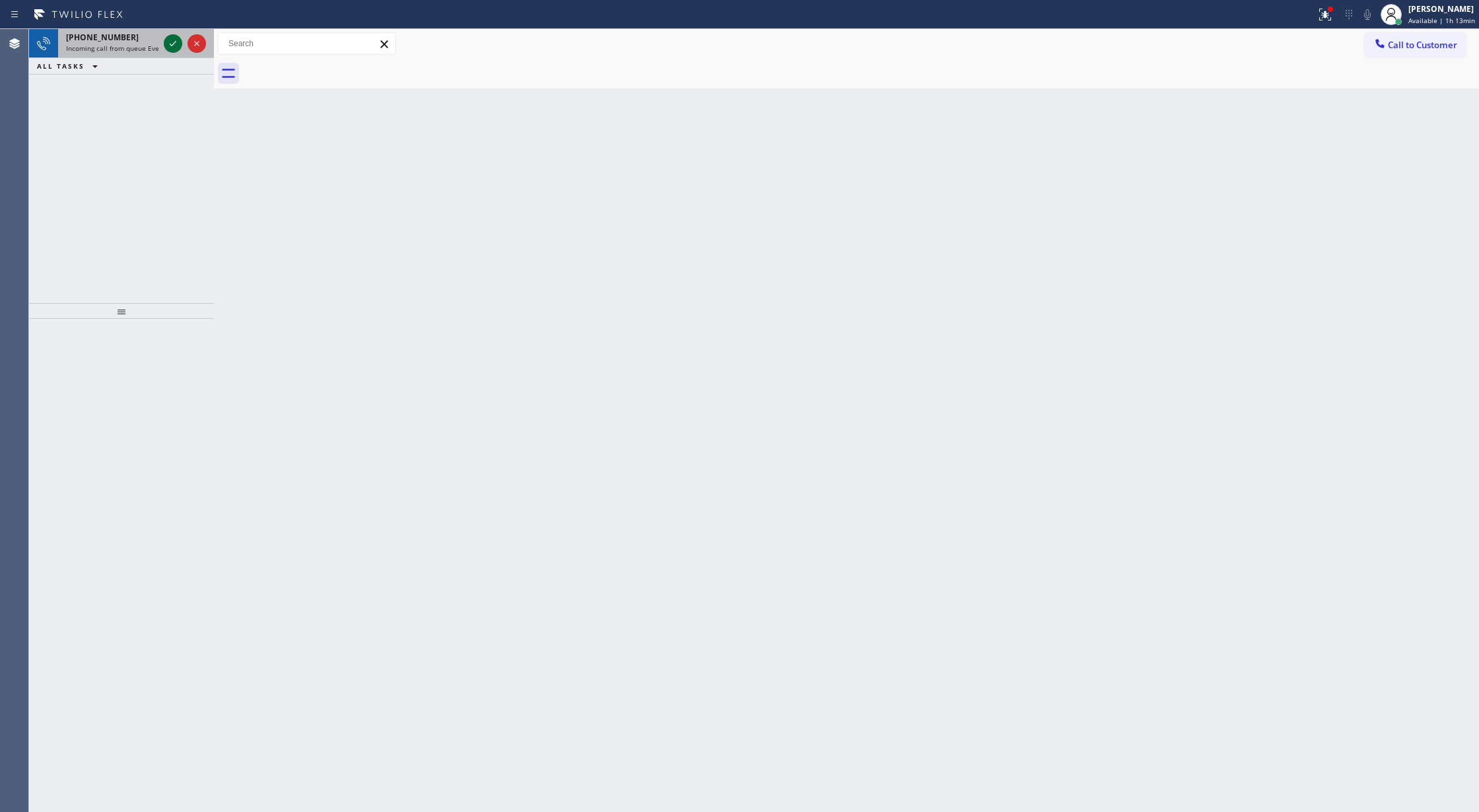
drag, startPoint x: 168, startPoint y: 46, endPoint x: 166, endPoint y: 38, distance: 8.2
click at [166, 40] on icon at bounding box center [172, 43] width 16 height 16
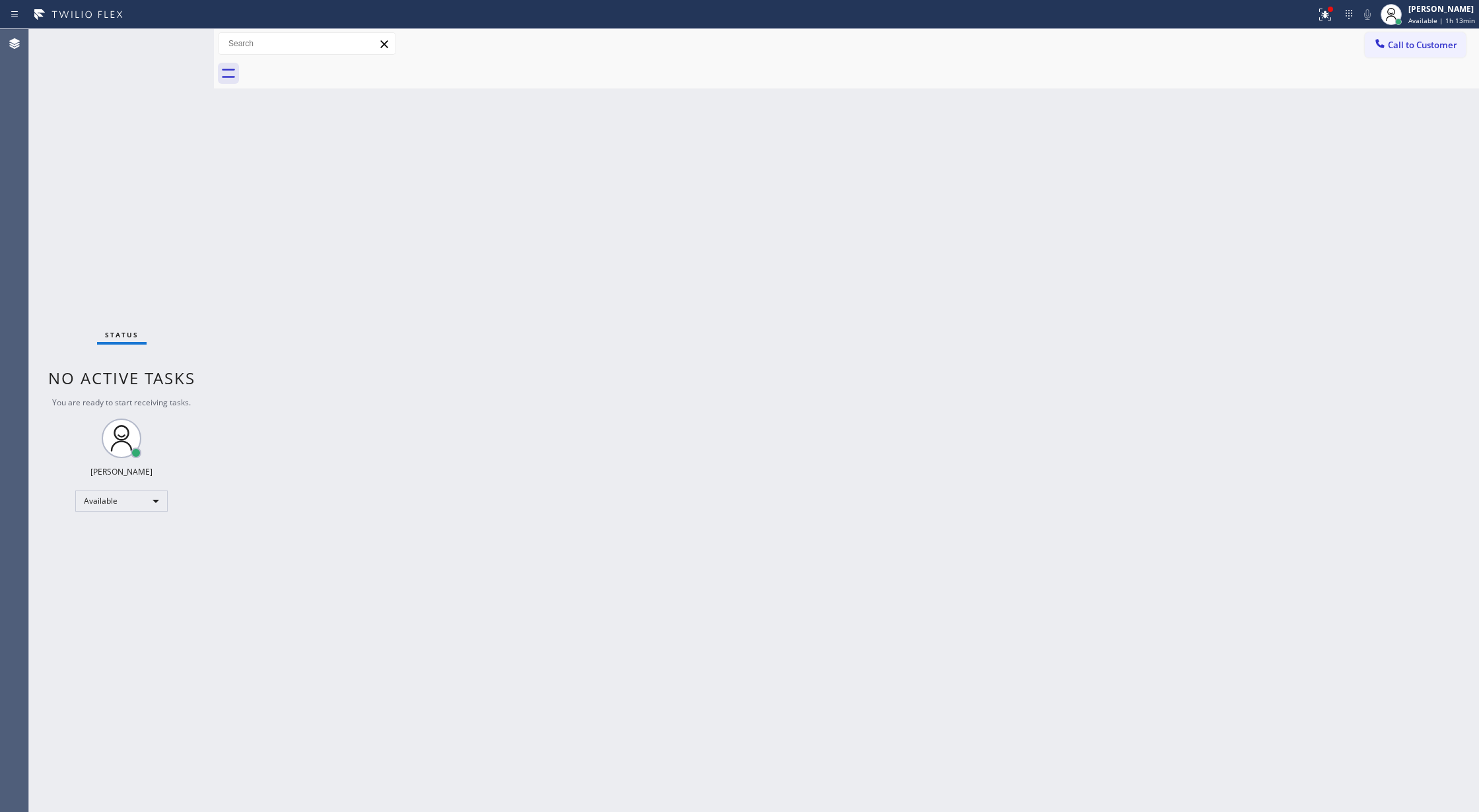
click at [166, 38] on div "Status No active tasks You are ready to start receiving tasks. [PERSON_NAME] Av…" at bounding box center [121, 420] width 185 height 783
click at [166, 41] on div "Status No active tasks You are ready to start receiving tasks. [PERSON_NAME] Av…" at bounding box center [121, 420] width 185 height 783
click at [182, 41] on div "Status No active tasks You are ready to start receiving tasks. [PERSON_NAME] Av…" at bounding box center [121, 420] width 185 height 783
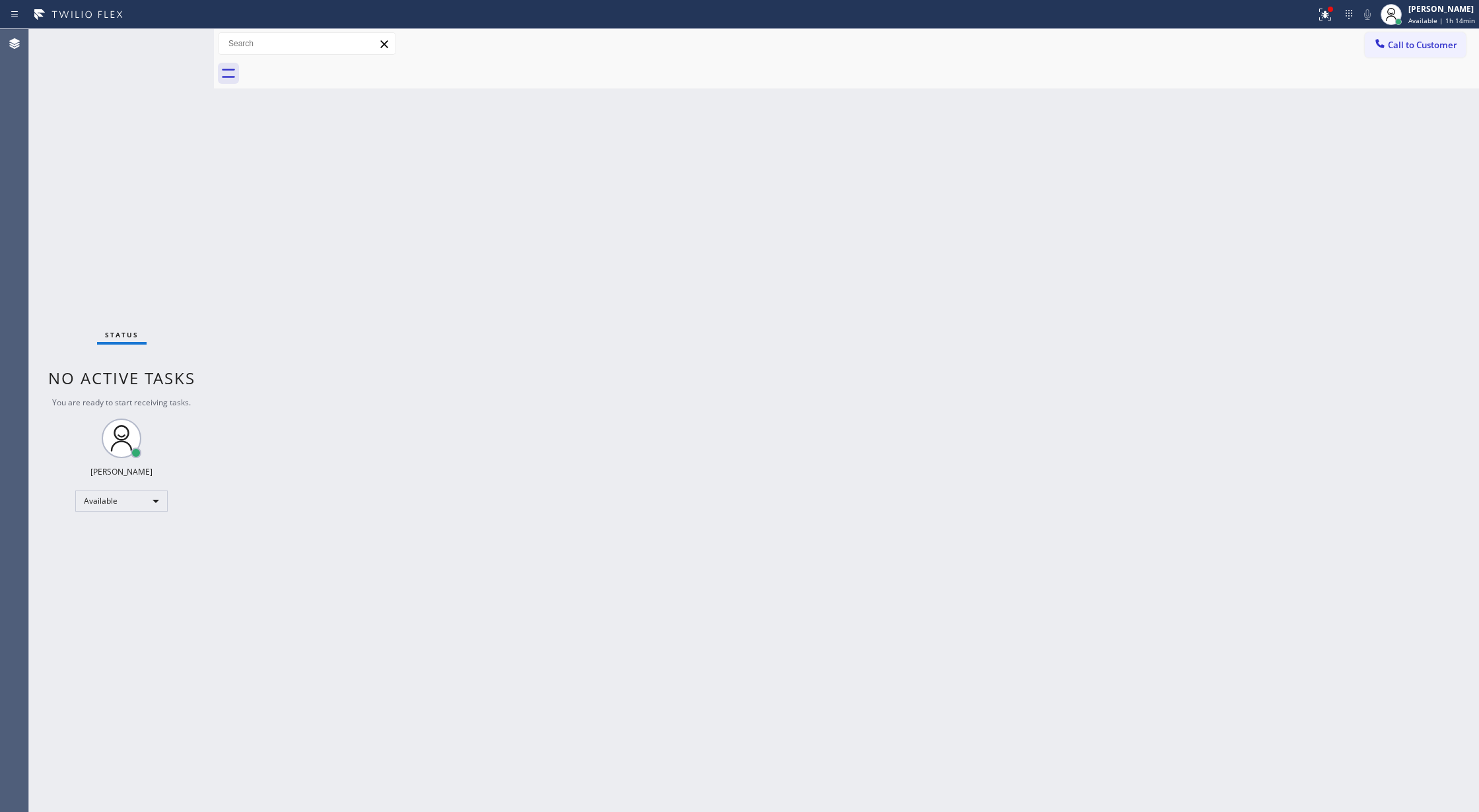
click at [173, 34] on div "Status No active tasks You are ready to start receiving tasks. [PERSON_NAME] Av…" at bounding box center [121, 420] width 185 height 783
click at [177, 44] on div "Status No active tasks You are ready to start receiving tasks. [PERSON_NAME] Av…" at bounding box center [121, 420] width 185 height 783
click at [177, 48] on div "Status No active tasks You are ready to start receiving tasks. [PERSON_NAME] Av…" at bounding box center [121, 420] width 185 height 783
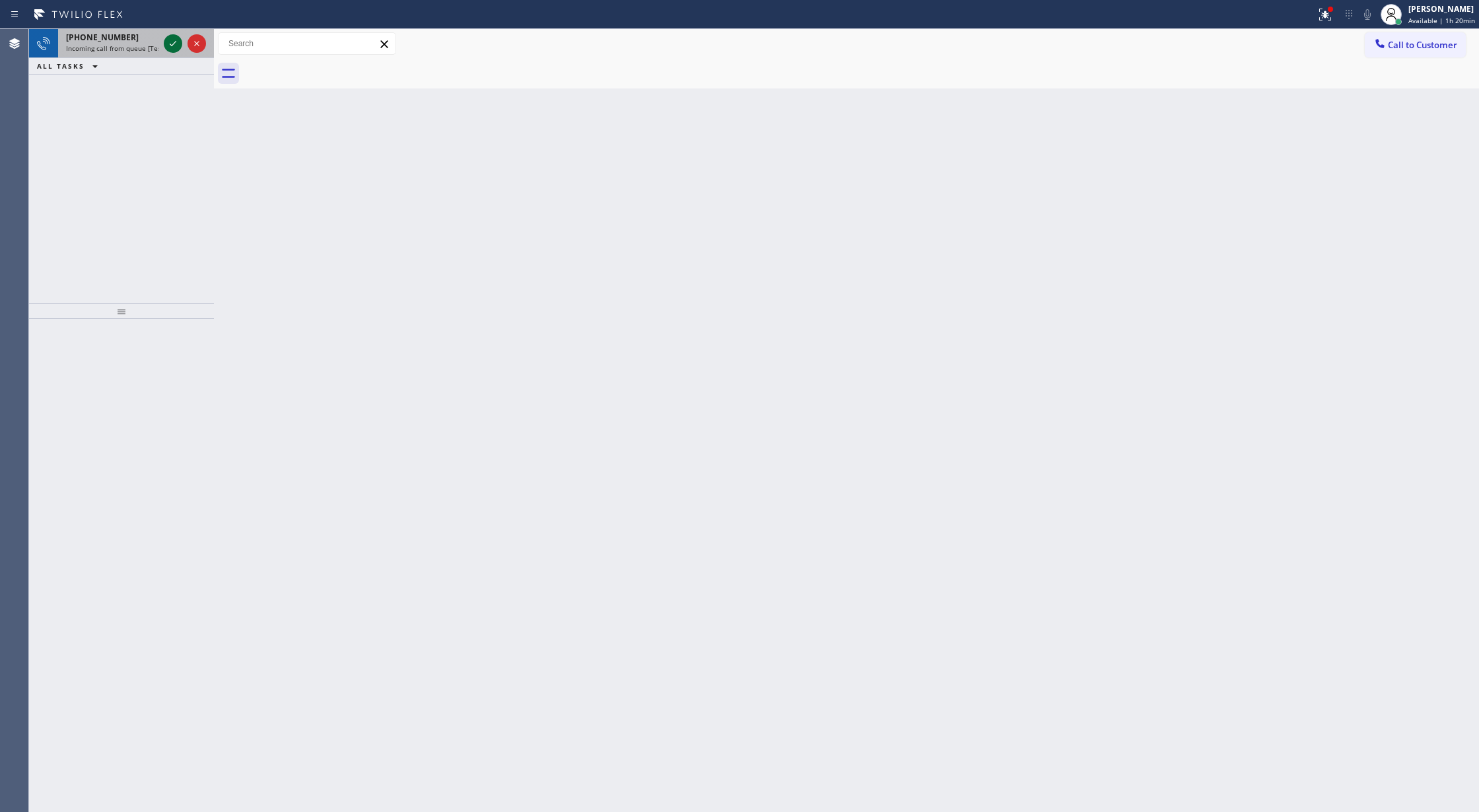
click at [178, 49] on icon at bounding box center [172, 43] width 16 height 16
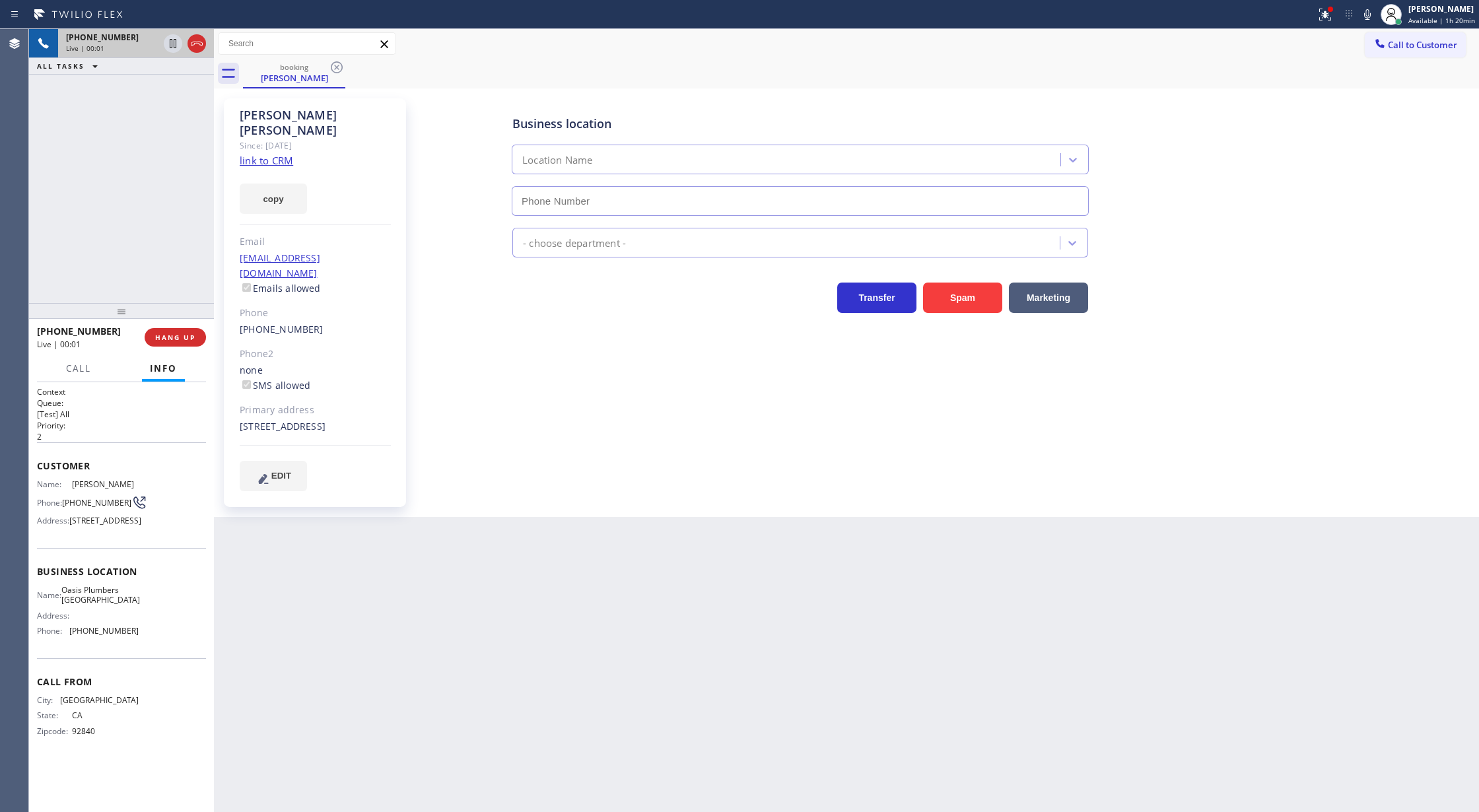
type input "[PHONE_NUMBER]"
click at [254, 154] on link "link to CRM" at bounding box center [266, 160] width 53 height 13
click at [198, 38] on icon at bounding box center [196, 43] width 16 height 16
click at [172, 341] on span "COMPLETE" at bounding box center [173, 337] width 46 height 9
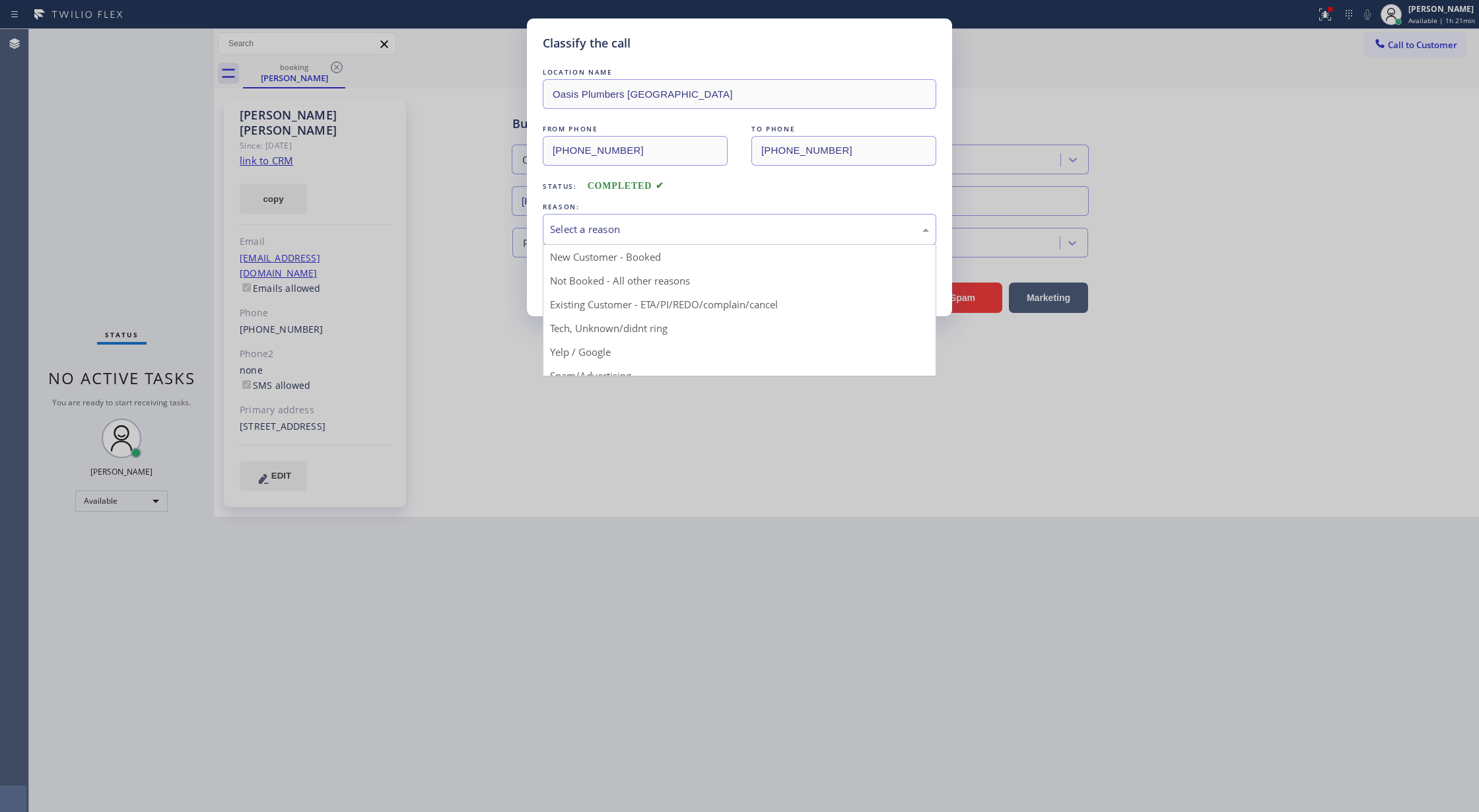
click at [629, 237] on div "Select a reason" at bounding box center [740, 229] width 379 height 16
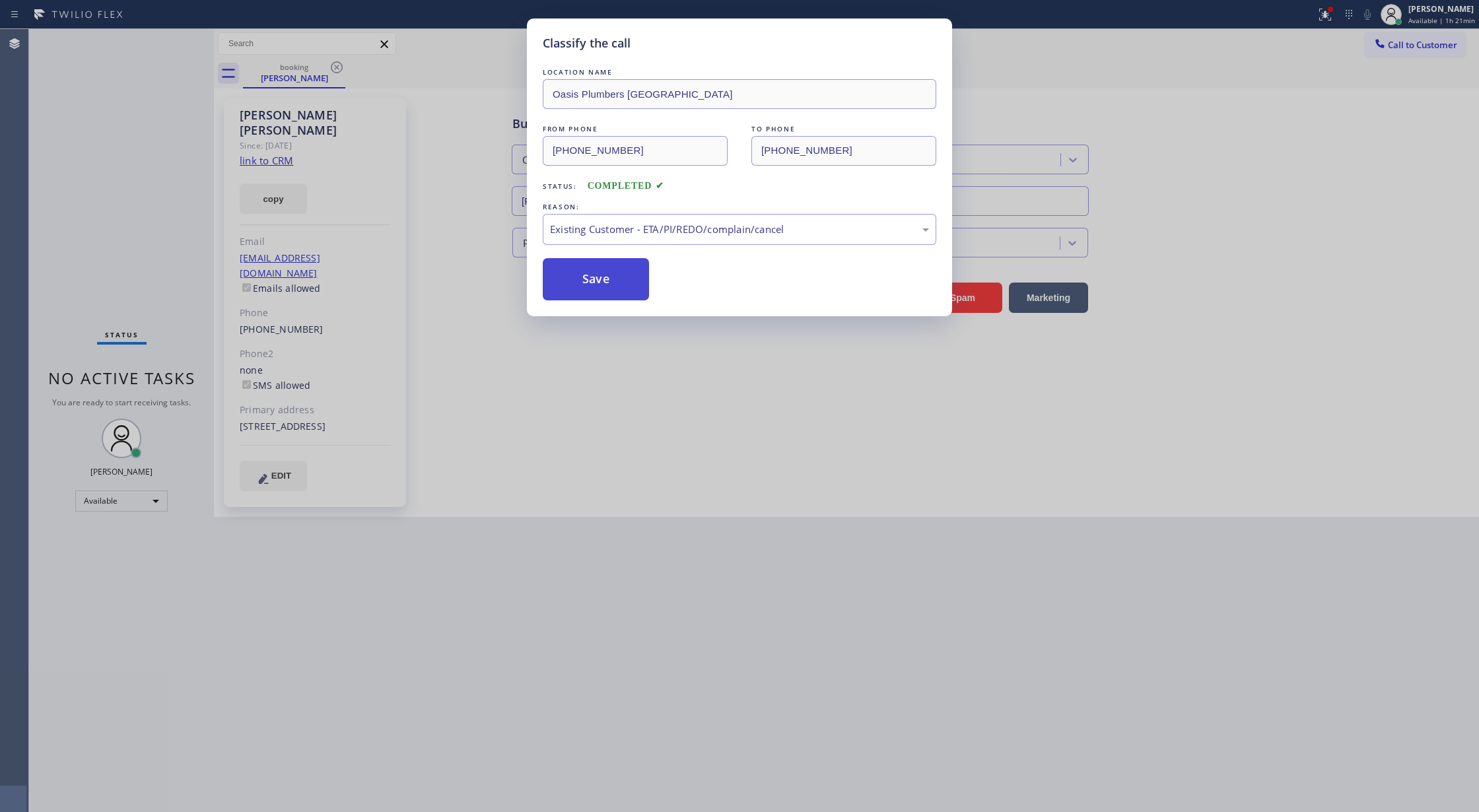
click at [598, 269] on button "Save" at bounding box center [596, 279] width 106 height 42
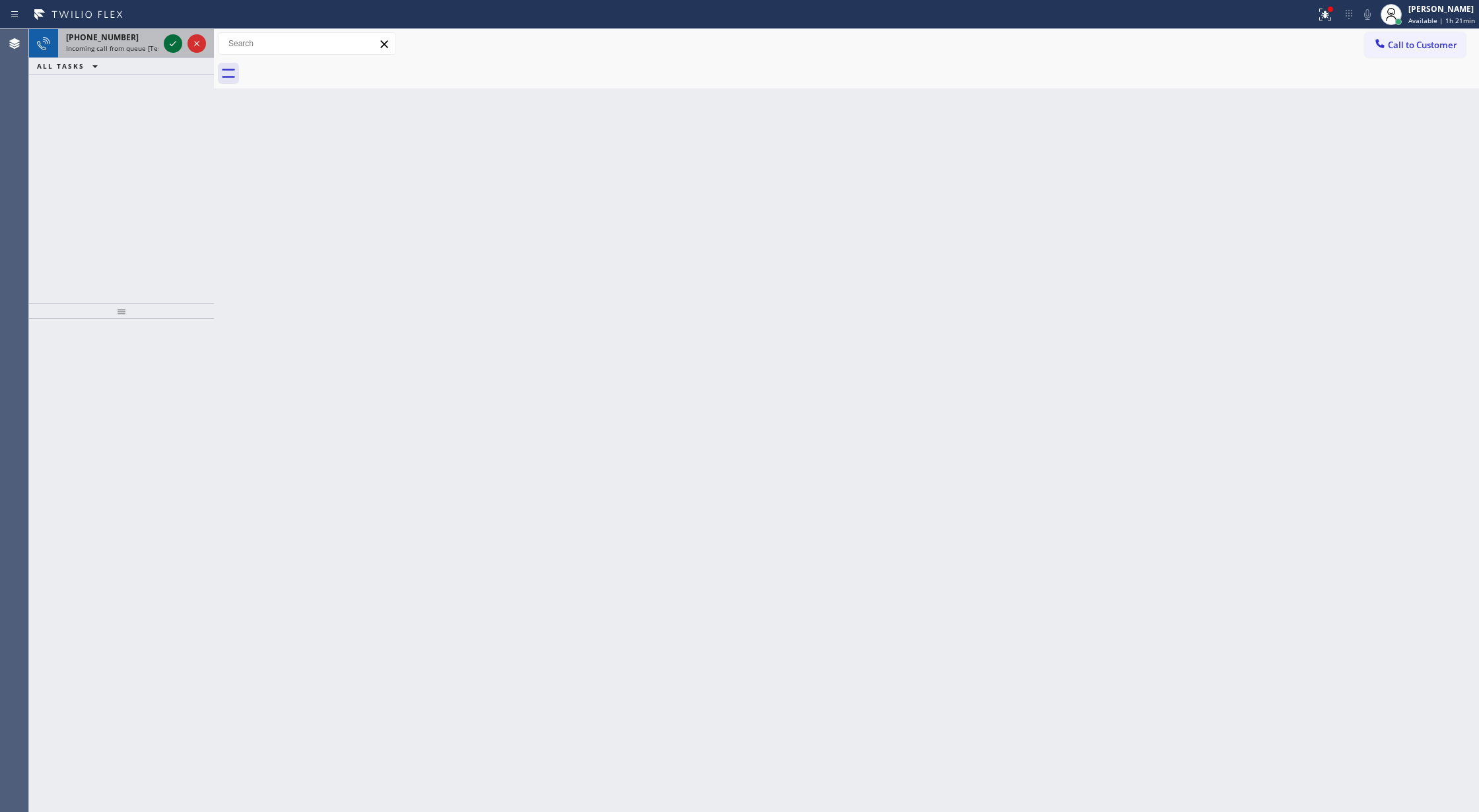
click at [165, 46] on icon at bounding box center [172, 43] width 16 height 16
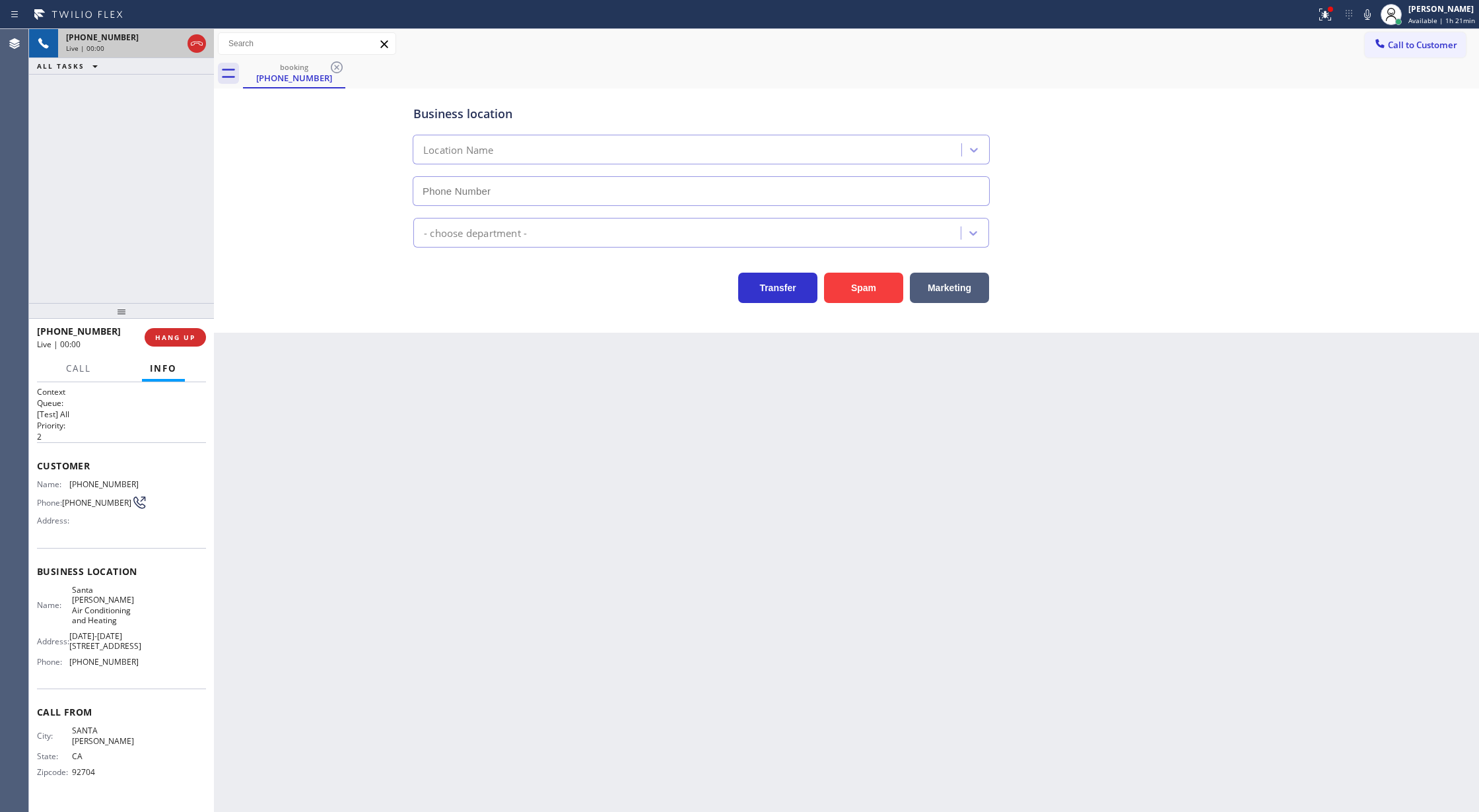
type input "[PHONE_NUMBER]"
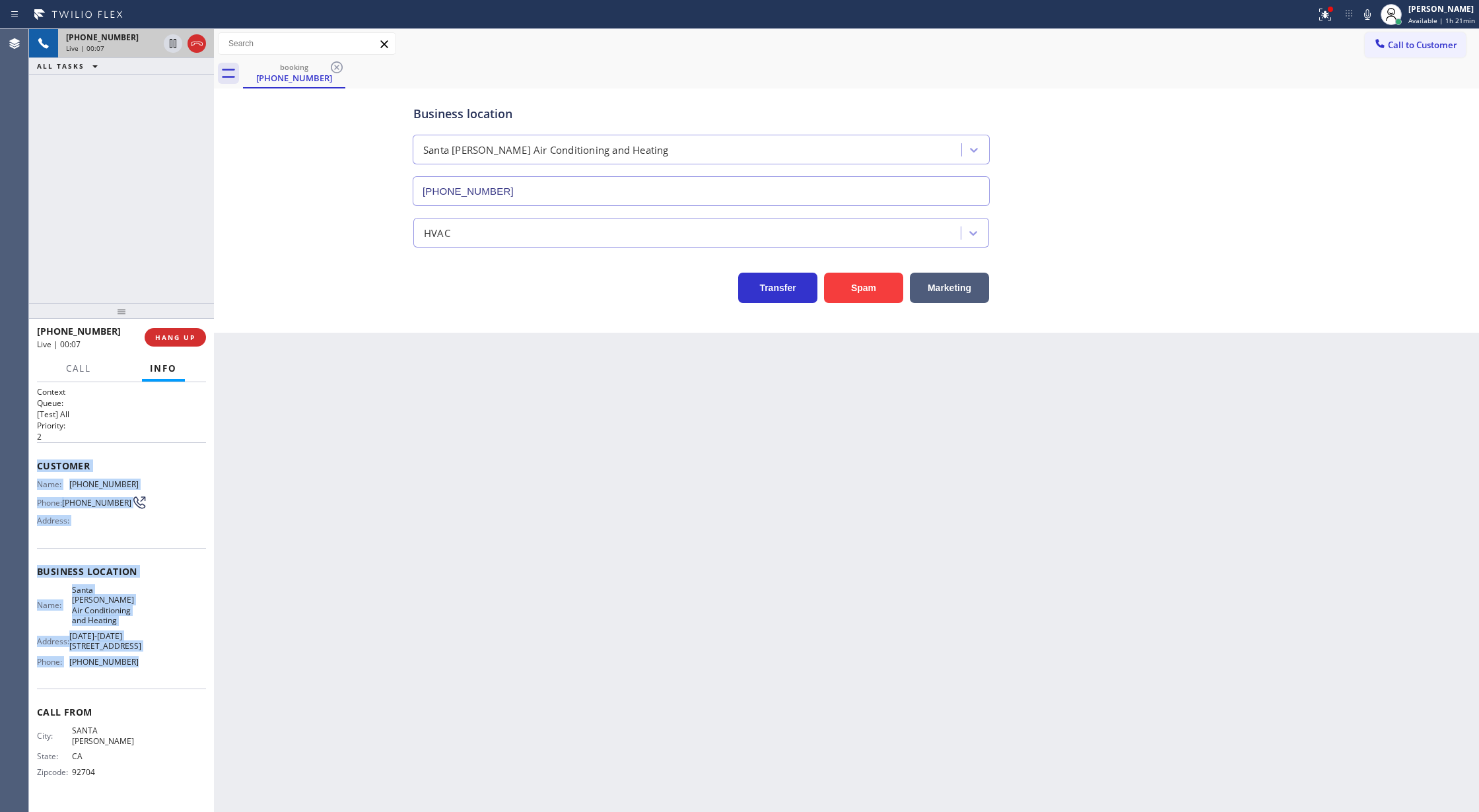
drag, startPoint x: 35, startPoint y: 466, endPoint x: 180, endPoint y: 674, distance: 253.6
click at [180, 674] on div "Context Queue: [Test] All Priority: 2 Customer Name: [PHONE_NUMBER] Phone: [PHO…" at bounding box center [121, 598] width 185 height 430
click at [180, 674] on div "Business location Name: [GEOGRAPHIC_DATA][PERSON_NAME] Air Conditioning and Hea…" at bounding box center [121, 618] width 169 height 141
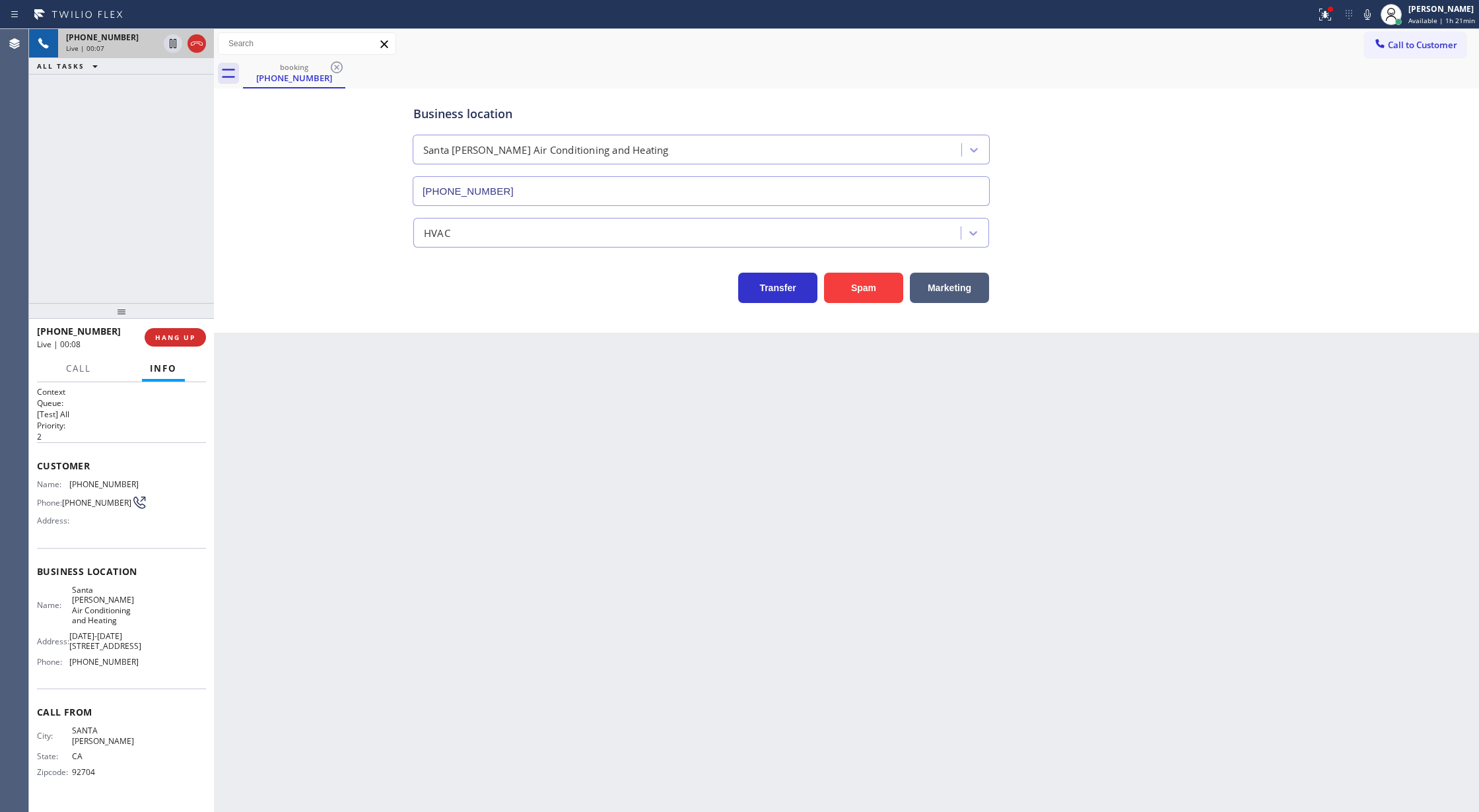
click at [180, 674] on div "Business location Name: [GEOGRAPHIC_DATA][PERSON_NAME] Air Conditioning and Hea…" at bounding box center [121, 618] width 169 height 141
click at [183, 516] on div "Name: [PHONE_NUMBER] Phone: [PHONE_NUMBER] Address:" at bounding box center [121, 505] width 169 height 53
click at [194, 47] on icon at bounding box center [196, 43] width 16 height 16
click at [173, 333] on span "COMPLETE" at bounding box center [173, 337] width 46 height 9
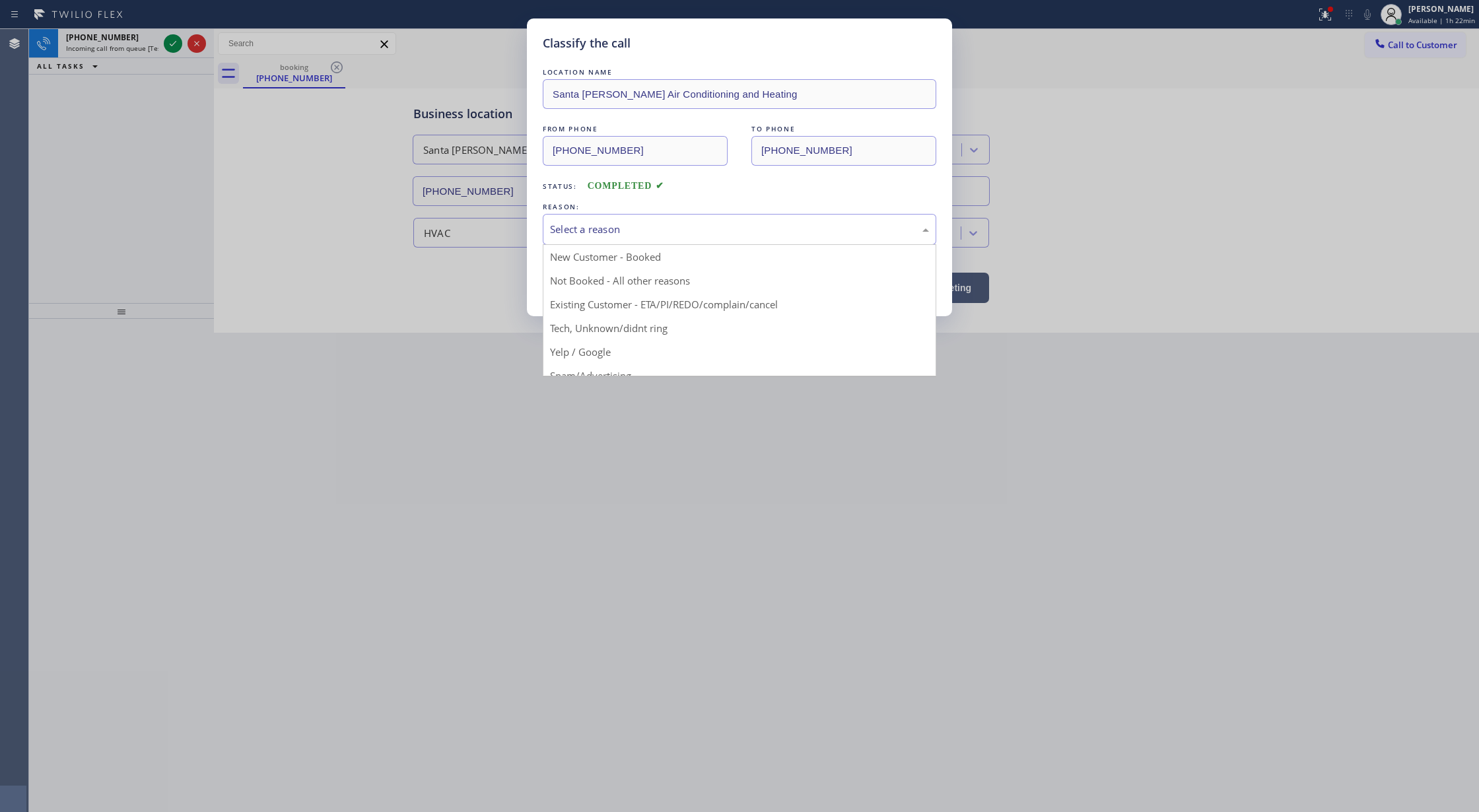
click at [566, 230] on div "Select a reason" at bounding box center [740, 229] width 379 height 16
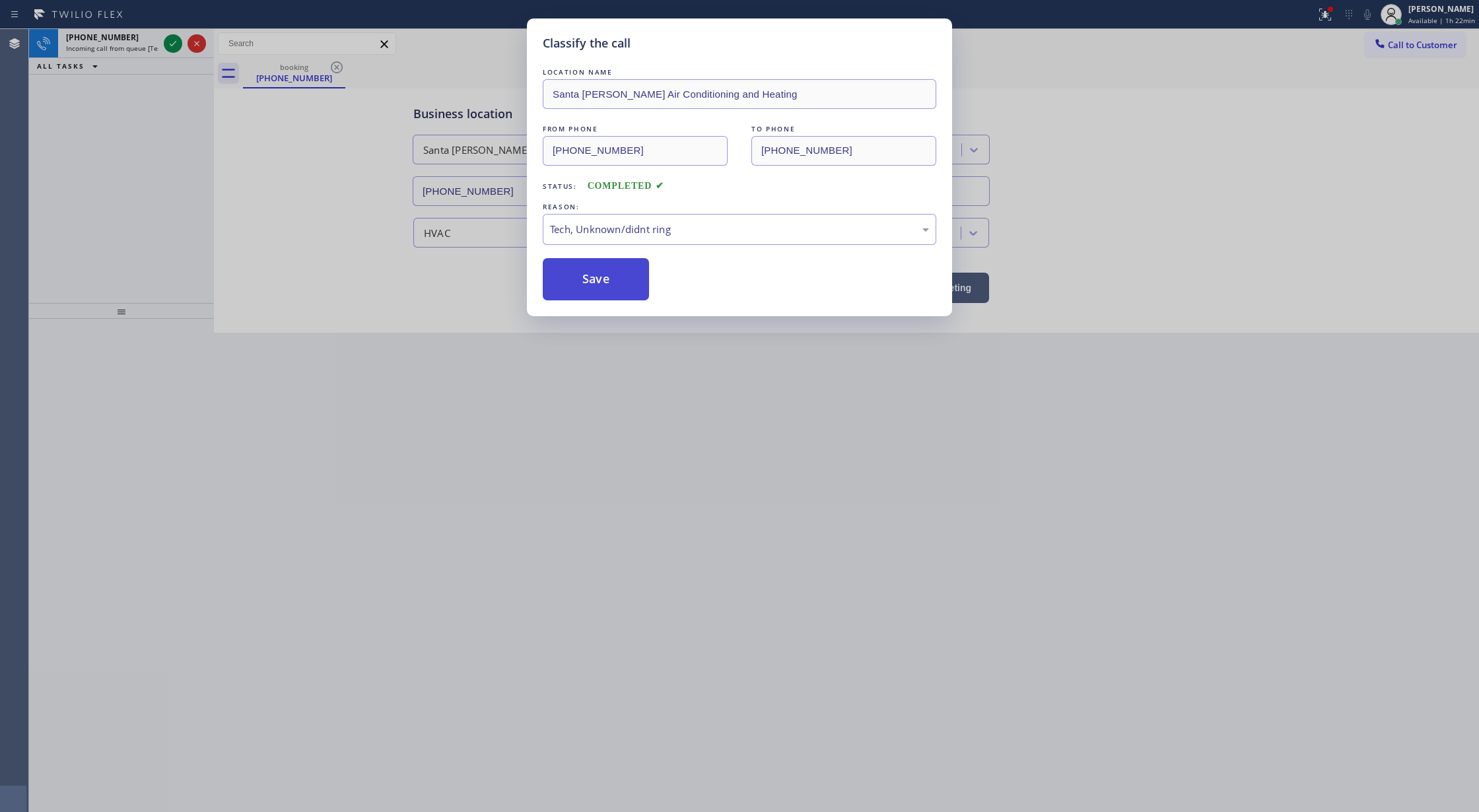
click at [579, 277] on button "Save" at bounding box center [596, 279] width 106 height 42
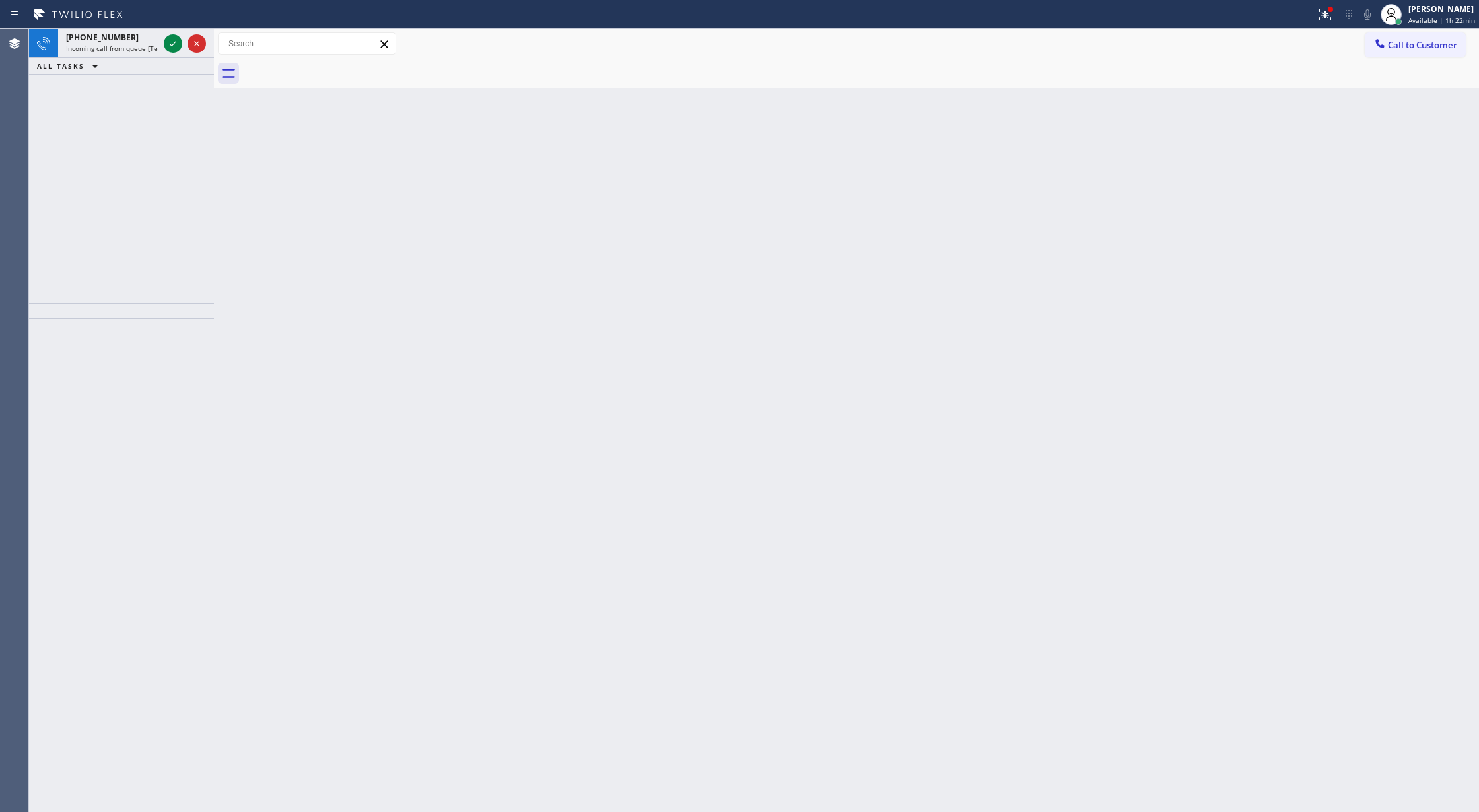
click at [175, 42] on icon at bounding box center [172, 43] width 16 height 16
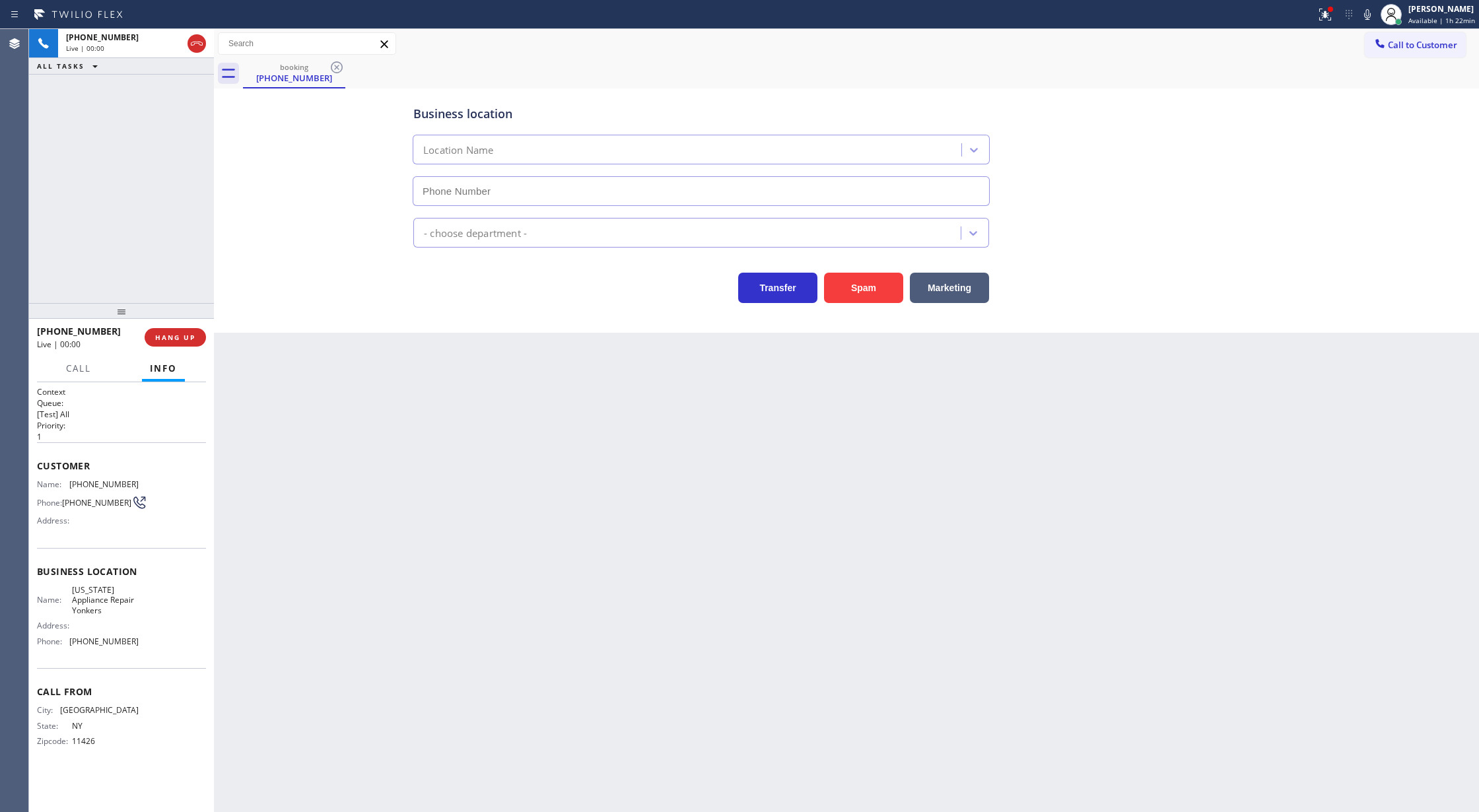
type input "[PHONE_NUMBER]"
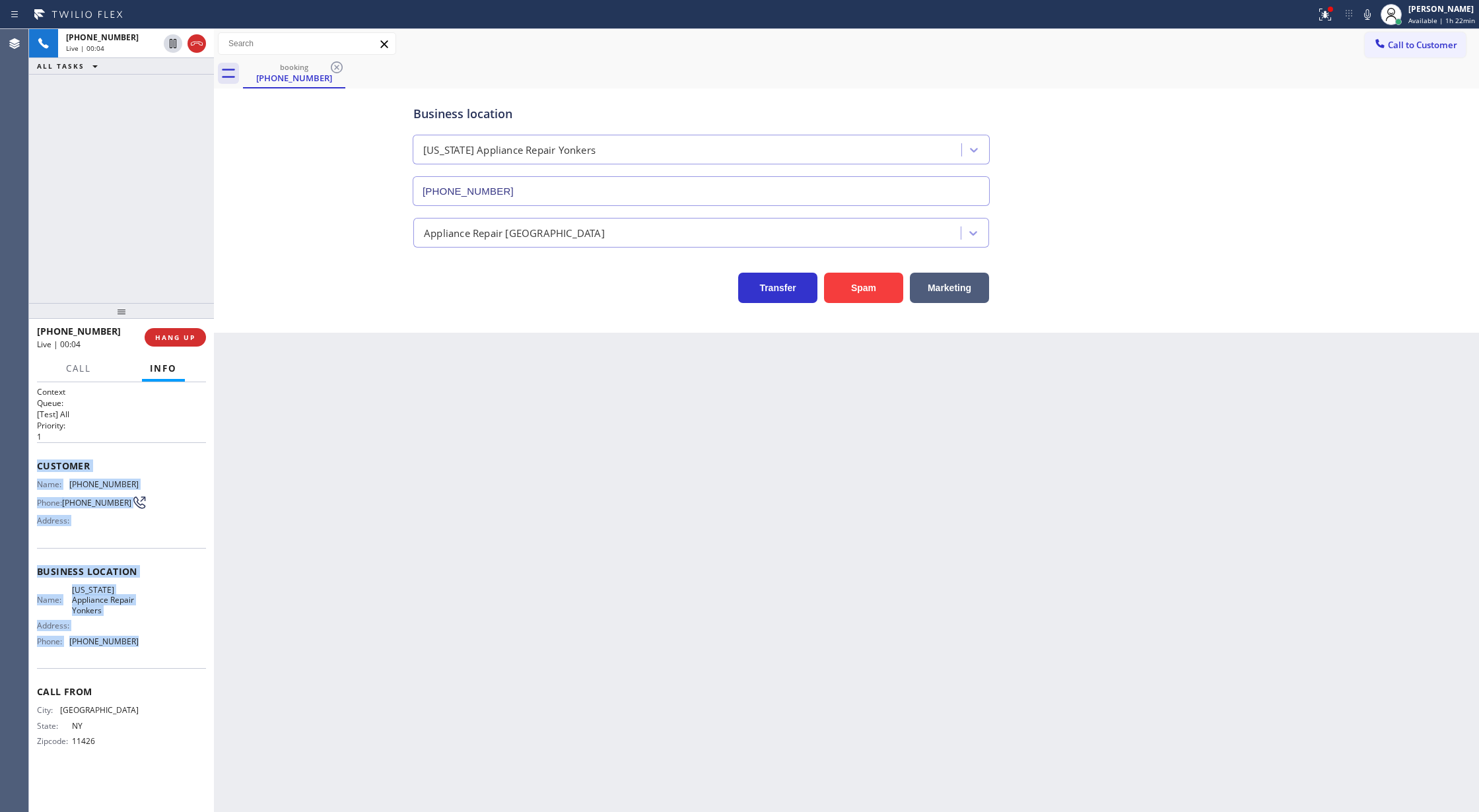
copy div "Customer Name: [PHONE_NUMBER] Phone: [PHONE_NUMBER] Address: Business location …"
drag, startPoint x: 35, startPoint y: 471, endPoint x: 143, endPoint y: 650, distance: 209.1
click at [143, 650] on div "Context Queue: [Test] All Priority: 1 Customer Name: [PHONE_NUMBER] Phone: [PHO…" at bounding box center [121, 598] width 185 height 430
click at [1370, 16] on icon at bounding box center [1367, 14] width 7 height 10
click at [1369, 11] on icon at bounding box center [1367, 14] width 7 height 10
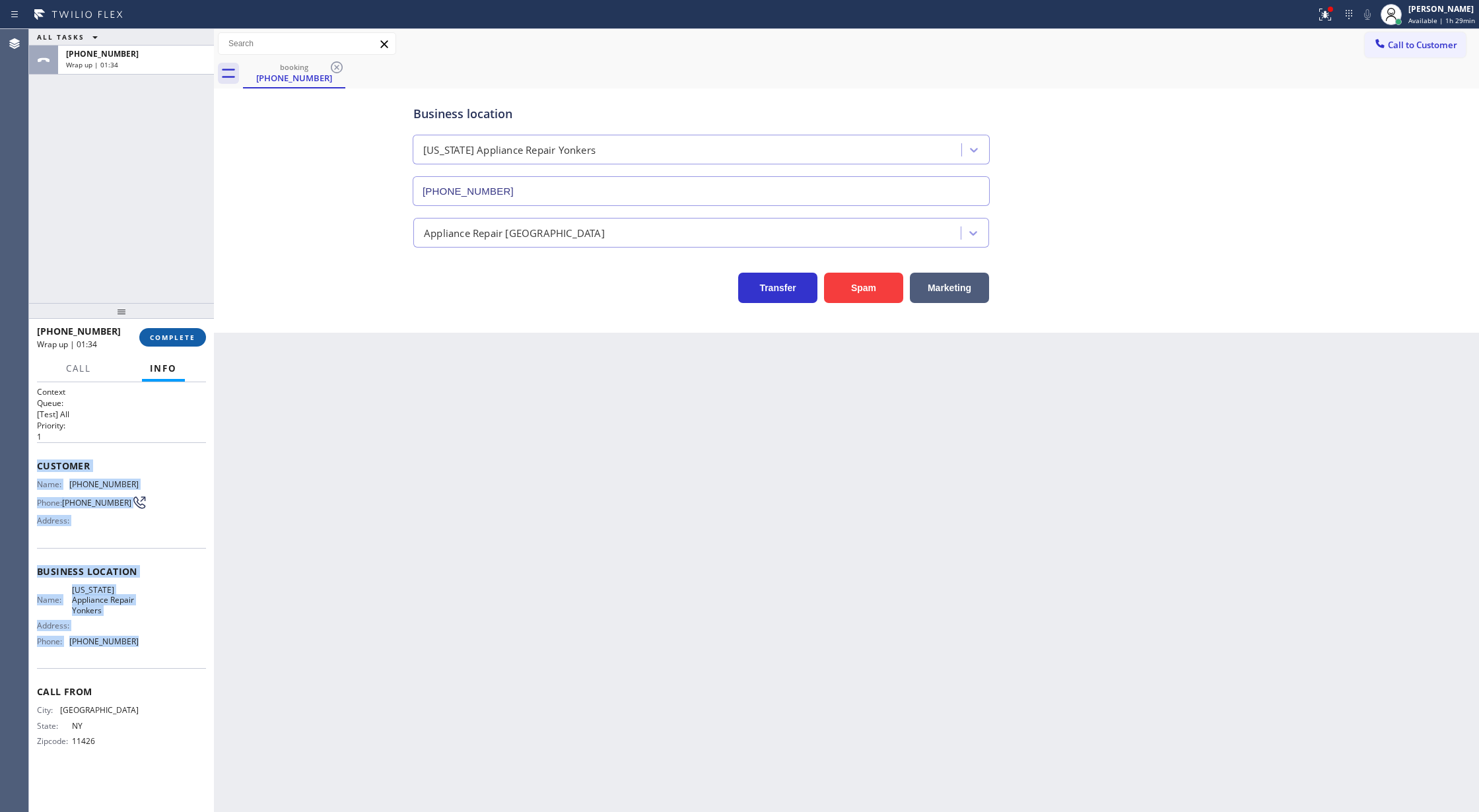
click at [169, 339] on span "COMPLETE" at bounding box center [173, 337] width 46 height 9
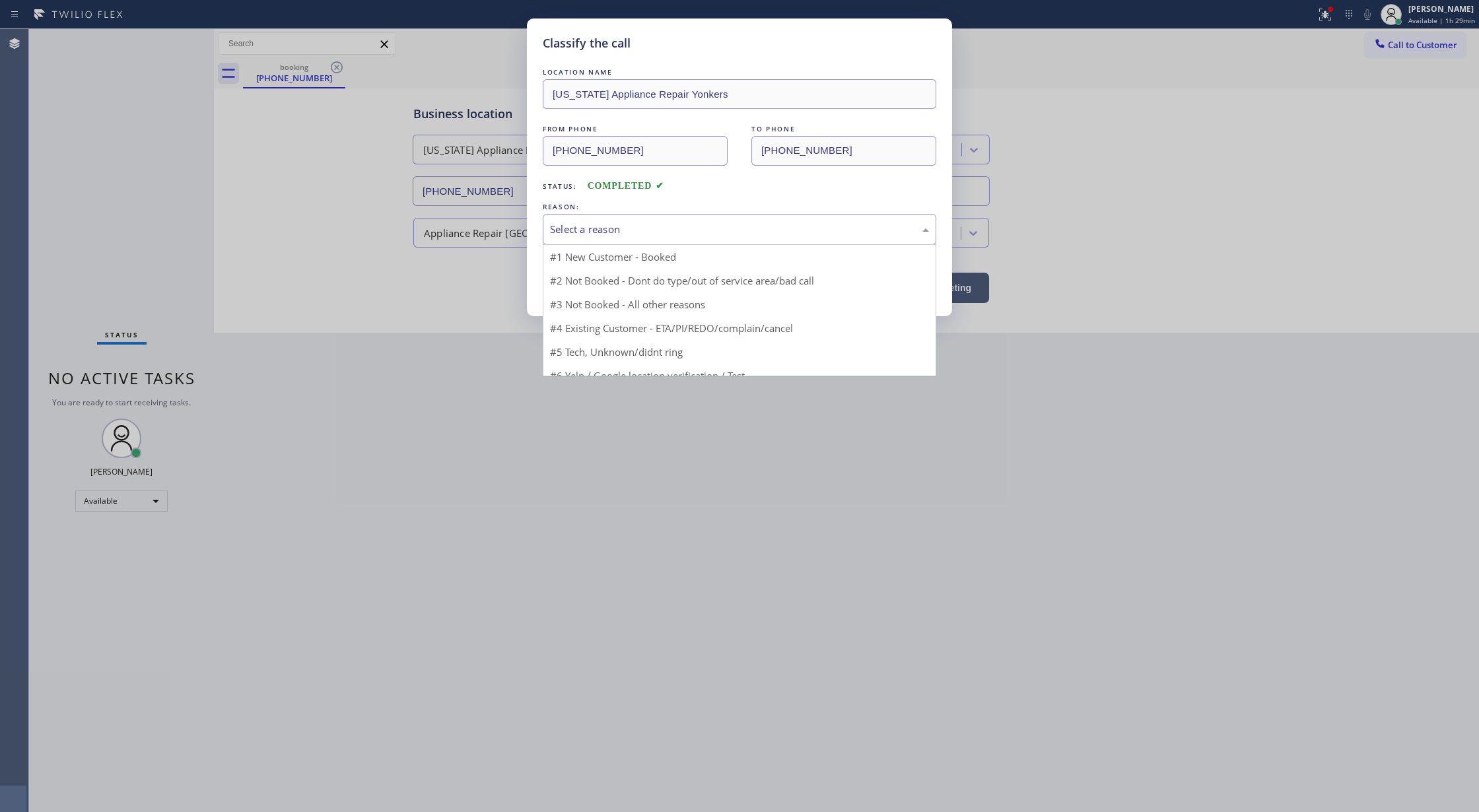
click at [618, 228] on div "Select a reason" at bounding box center [740, 229] width 379 height 16
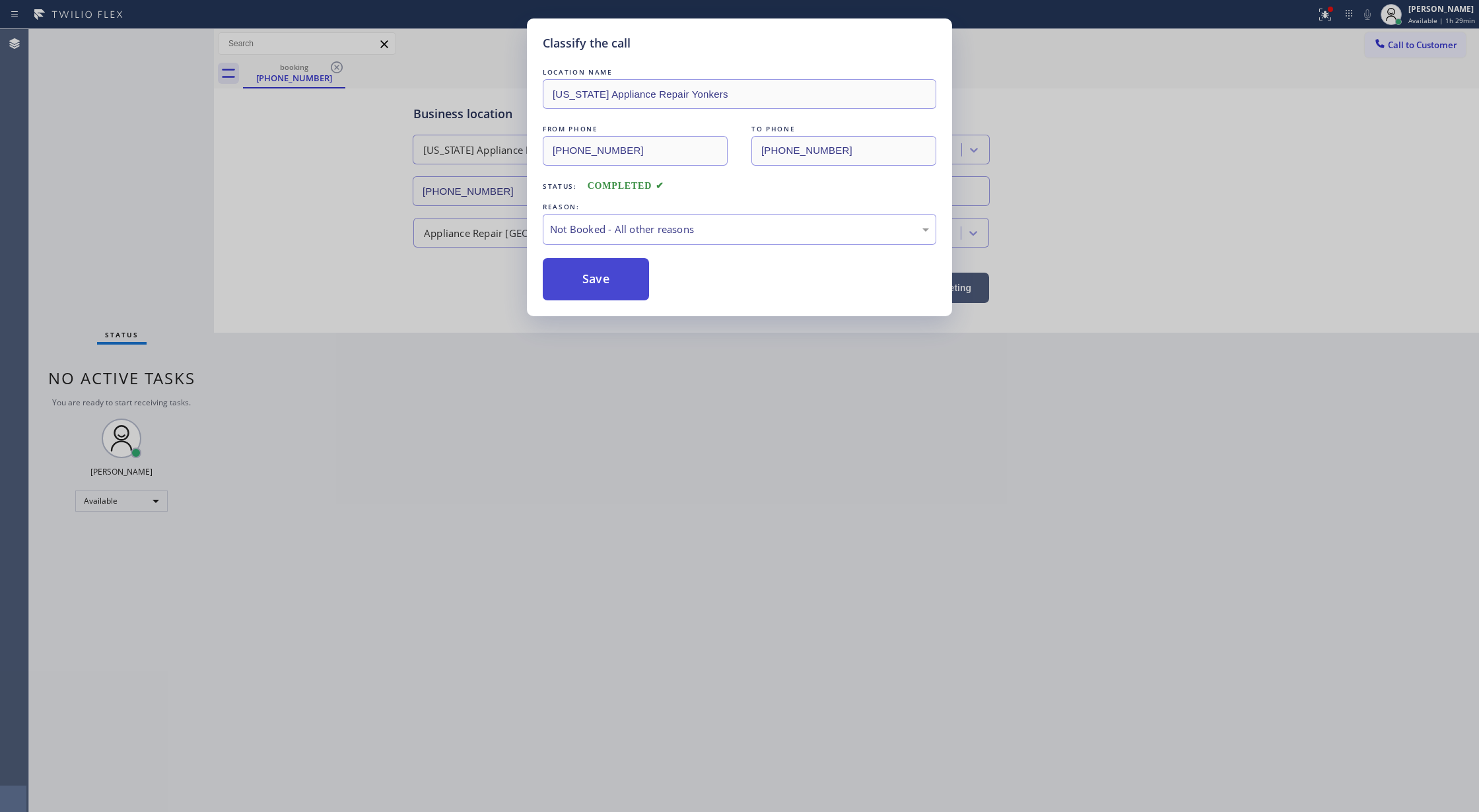
click at [589, 280] on button "Save" at bounding box center [596, 279] width 106 height 42
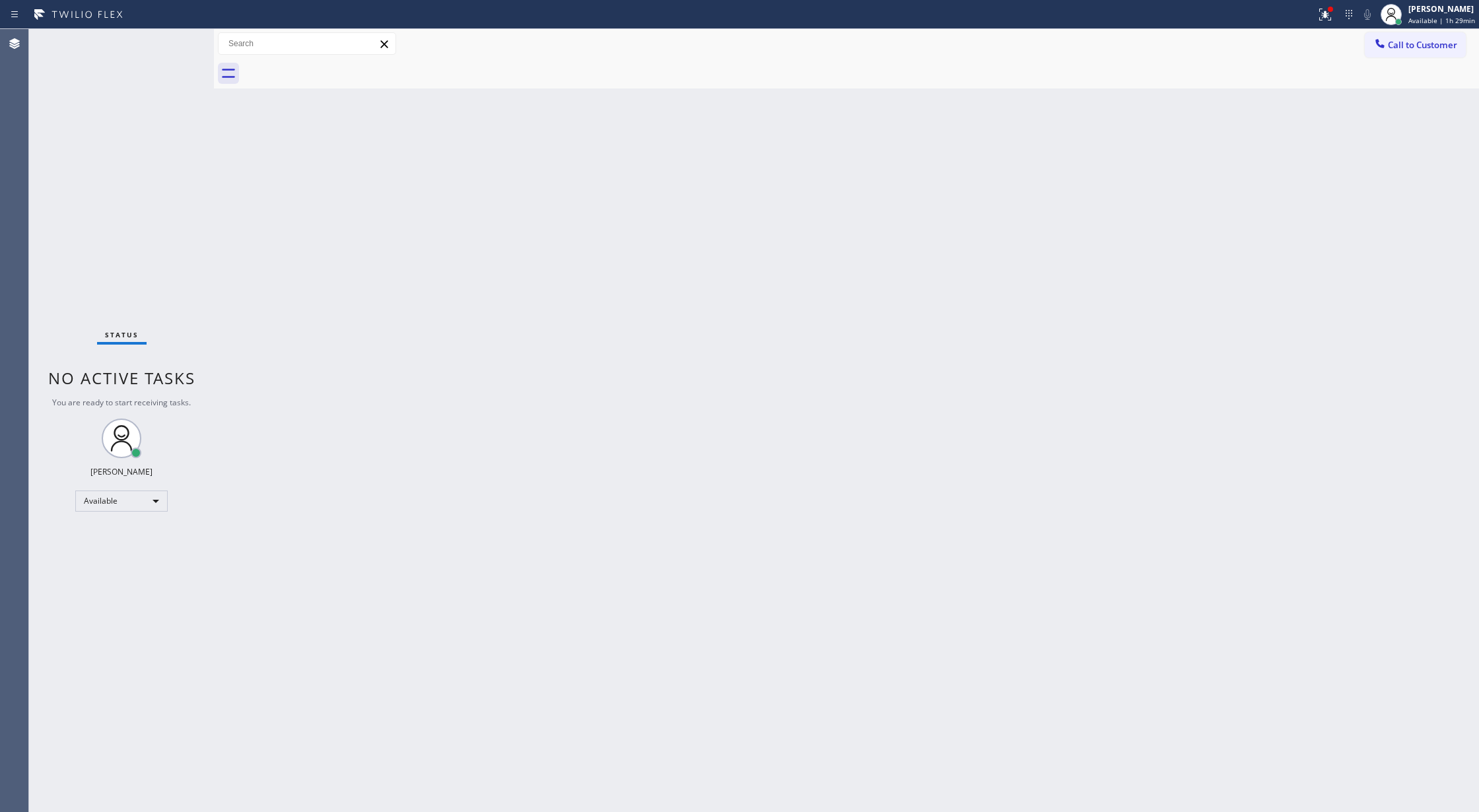
click at [175, 46] on div "Status No active tasks You are ready to start receiving tasks. [PERSON_NAME] Av…" at bounding box center [121, 420] width 185 height 783
click at [172, 45] on div "Status No active tasks You are ready to start receiving tasks. [PERSON_NAME] Av…" at bounding box center [121, 420] width 185 height 783
click at [167, 57] on icon at bounding box center [172, 60] width 16 height 16
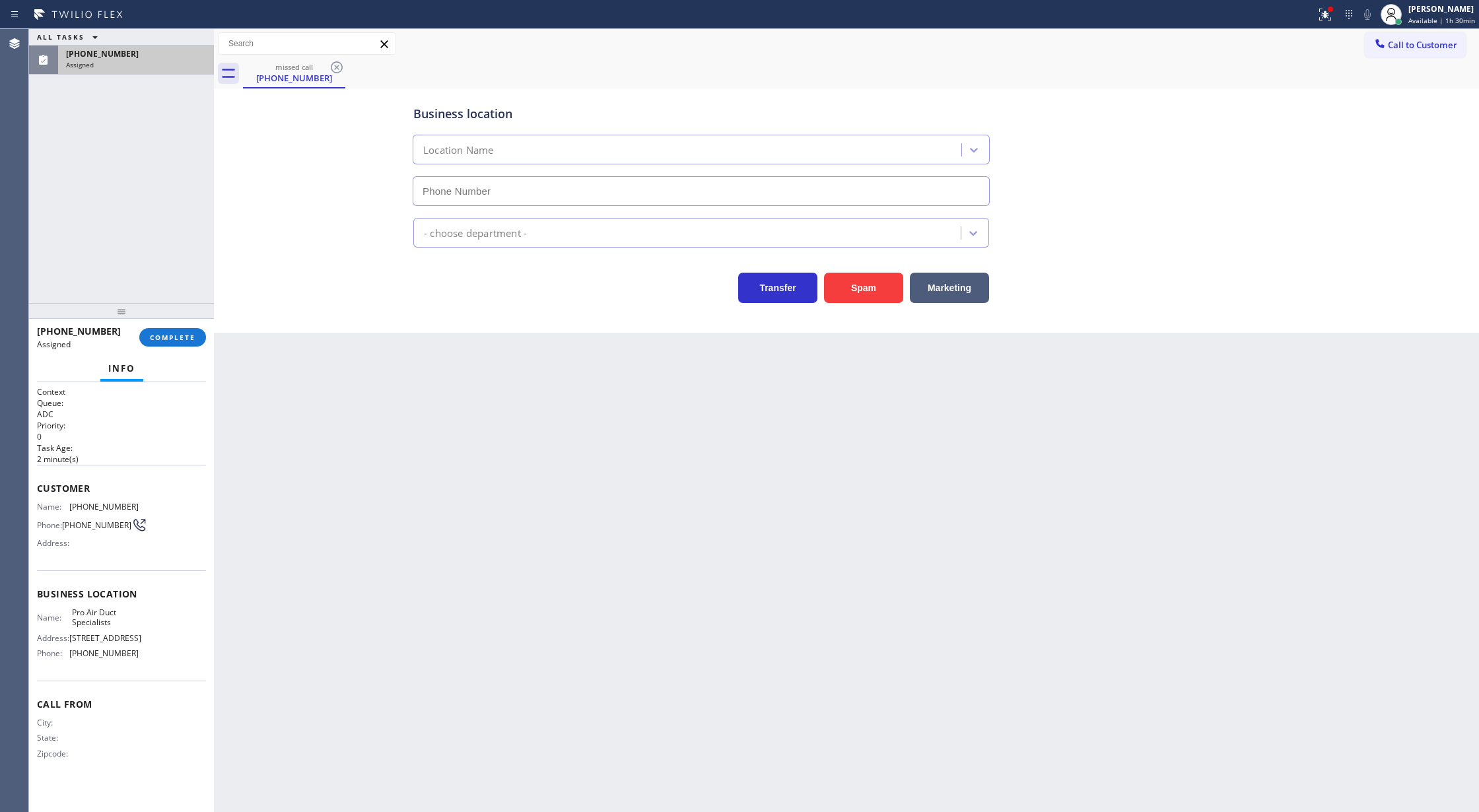
type input "[PHONE_NUMBER]"
drag, startPoint x: 37, startPoint y: 486, endPoint x: 141, endPoint y: 674, distance: 214.8
click at [141, 674] on div "Context Queue: ADC Priority: 0 Task Age: [DEMOGRAPHIC_DATA] minute(s) Customer …" at bounding box center [121, 583] width 169 height 394
copy div "Customer Name: [PHONE_NUMBER] Phone: [PHONE_NUMBER] Address: Business location …"
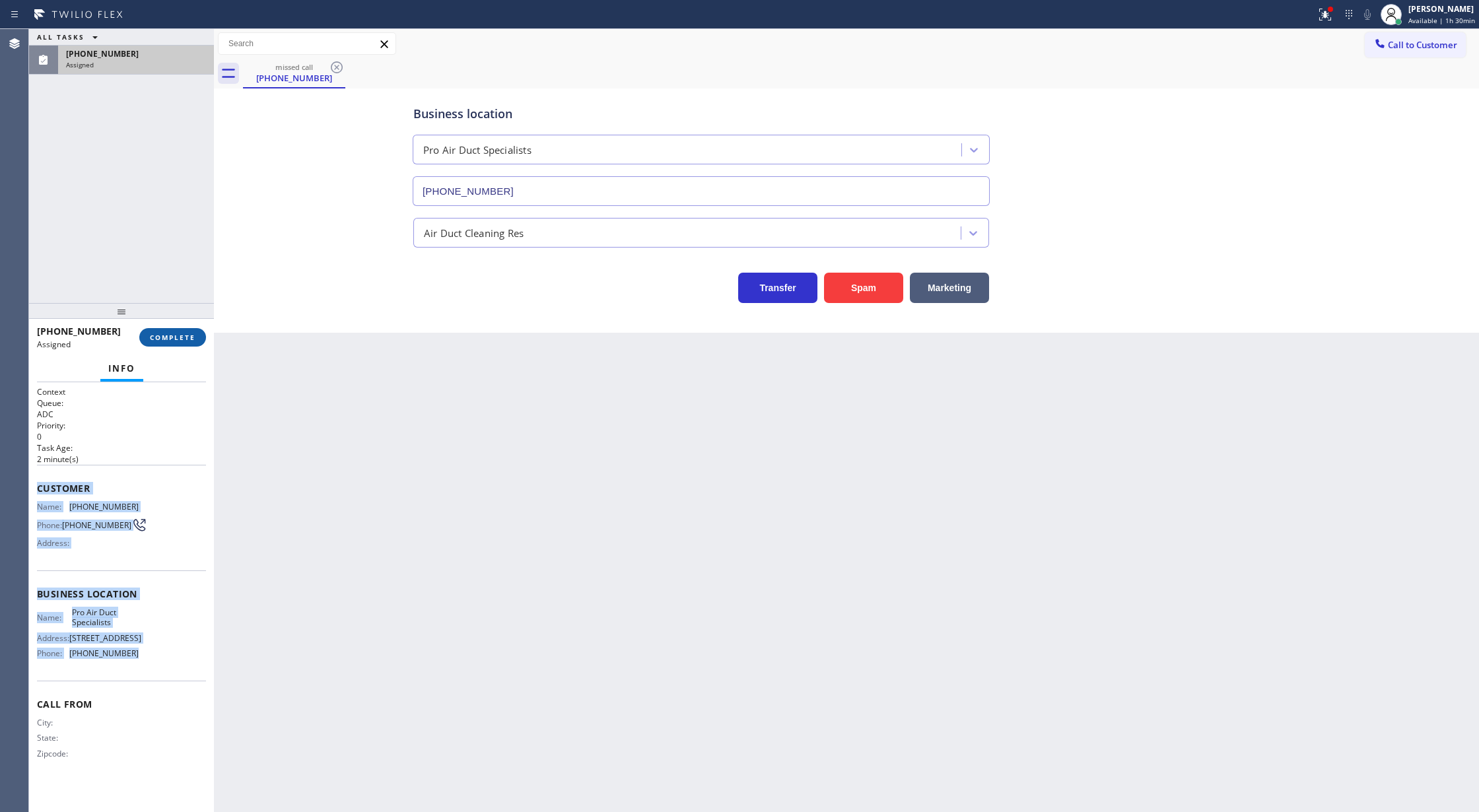
click at [167, 338] on span "COMPLETE" at bounding box center [173, 337] width 46 height 9
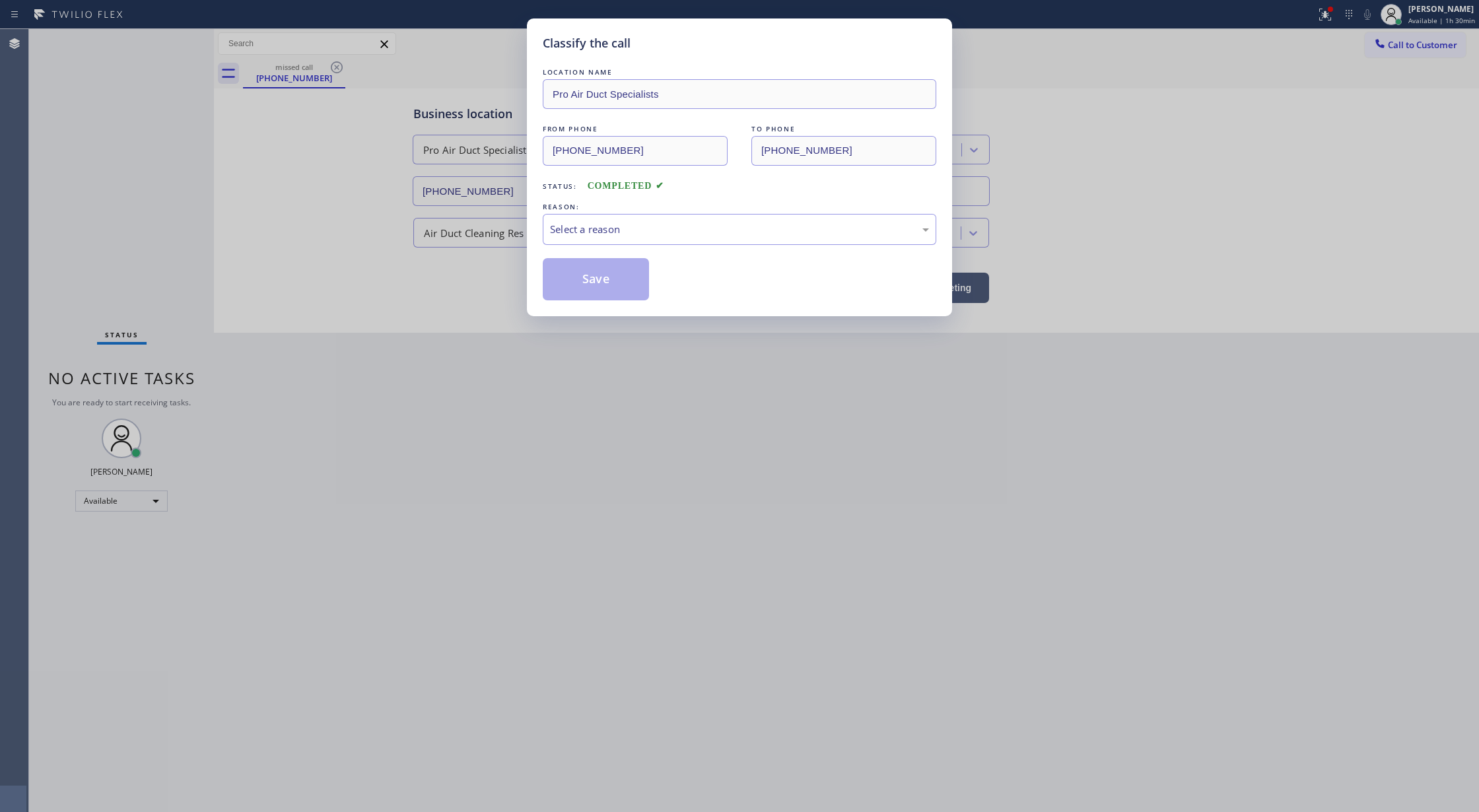
click at [598, 212] on div "REASON:" at bounding box center [740, 207] width 393 height 14
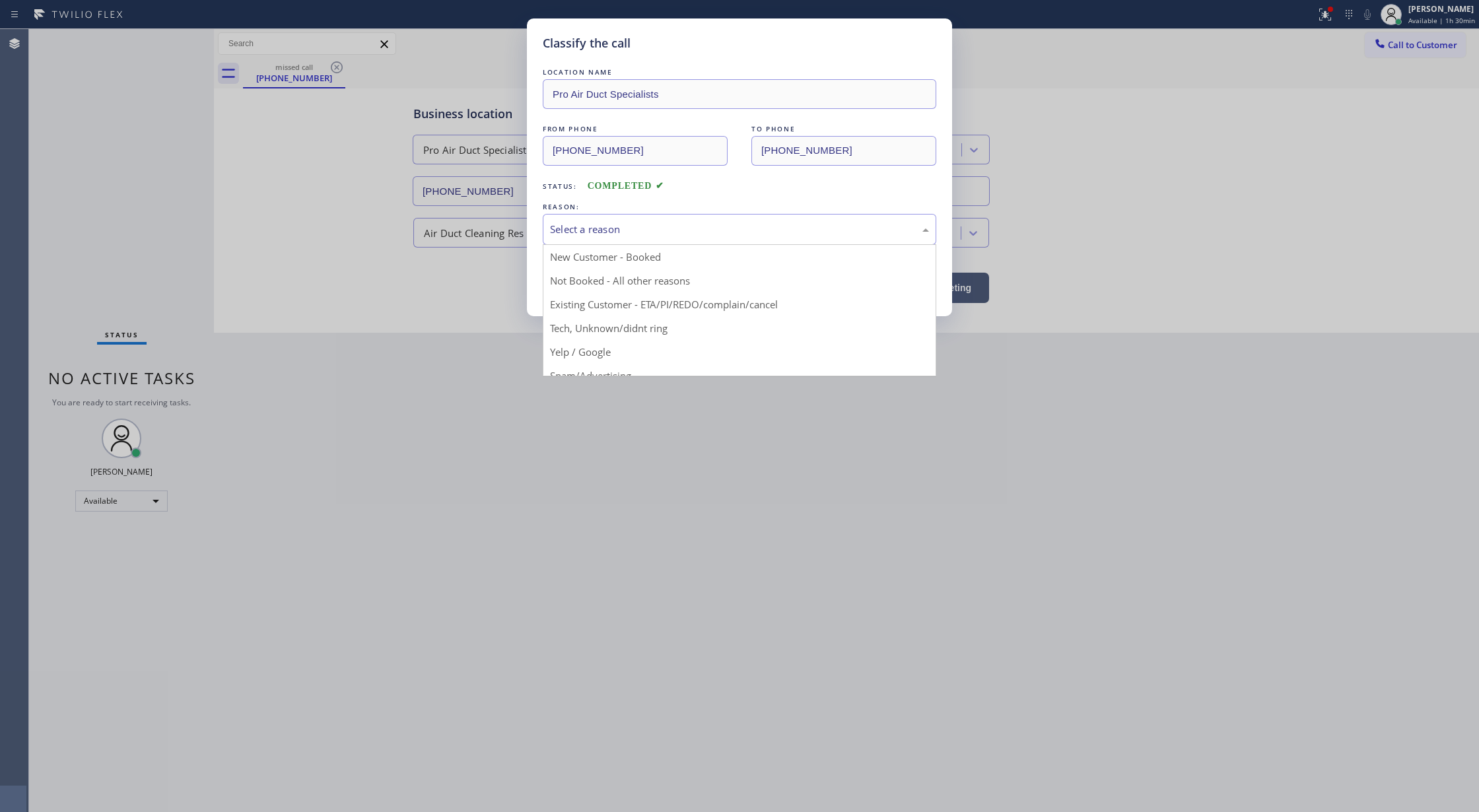
click at [598, 230] on div "Select a reason" at bounding box center [740, 229] width 379 height 16
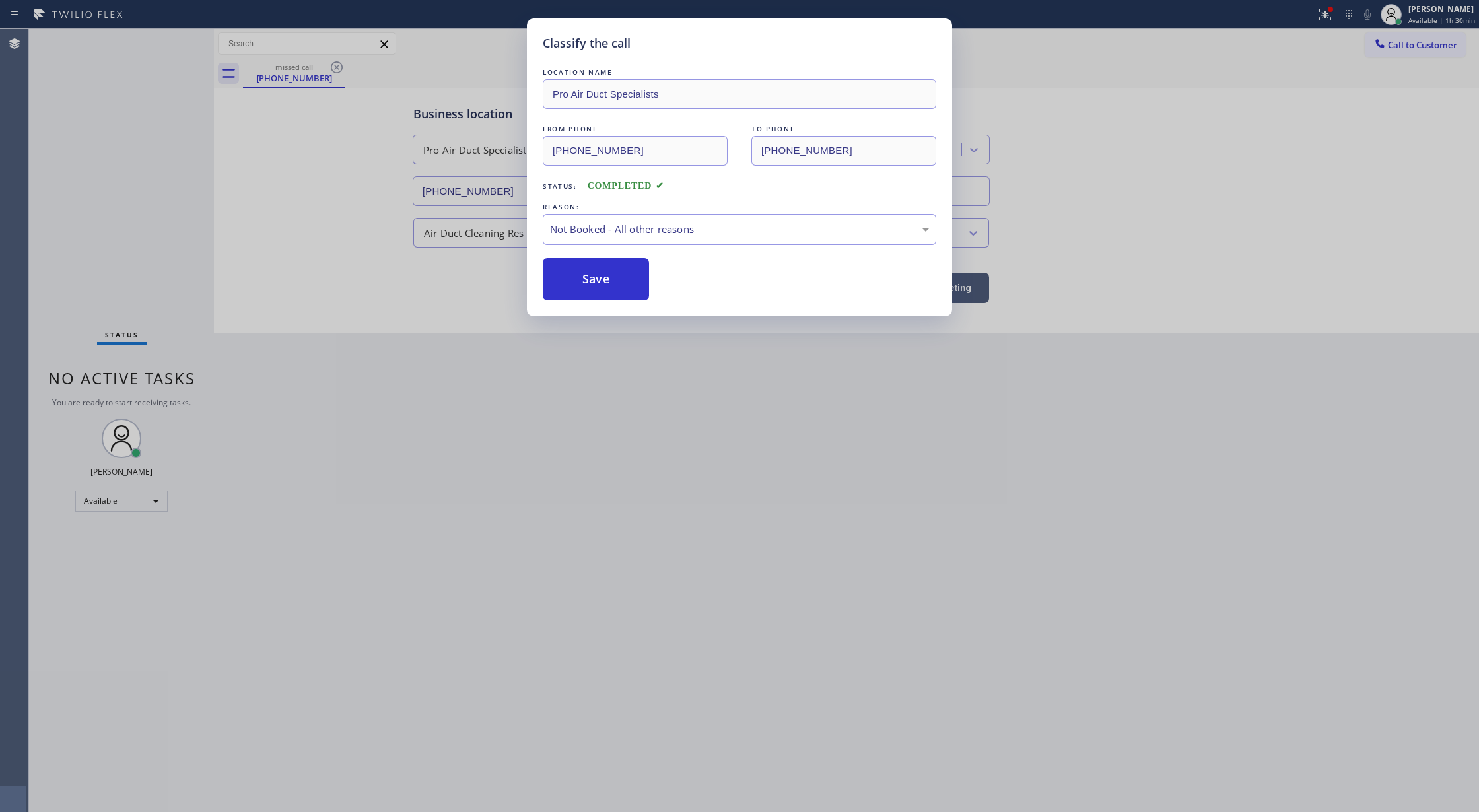
click at [606, 276] on button "Save" at bounding box center [596, 279] width 106 height 42
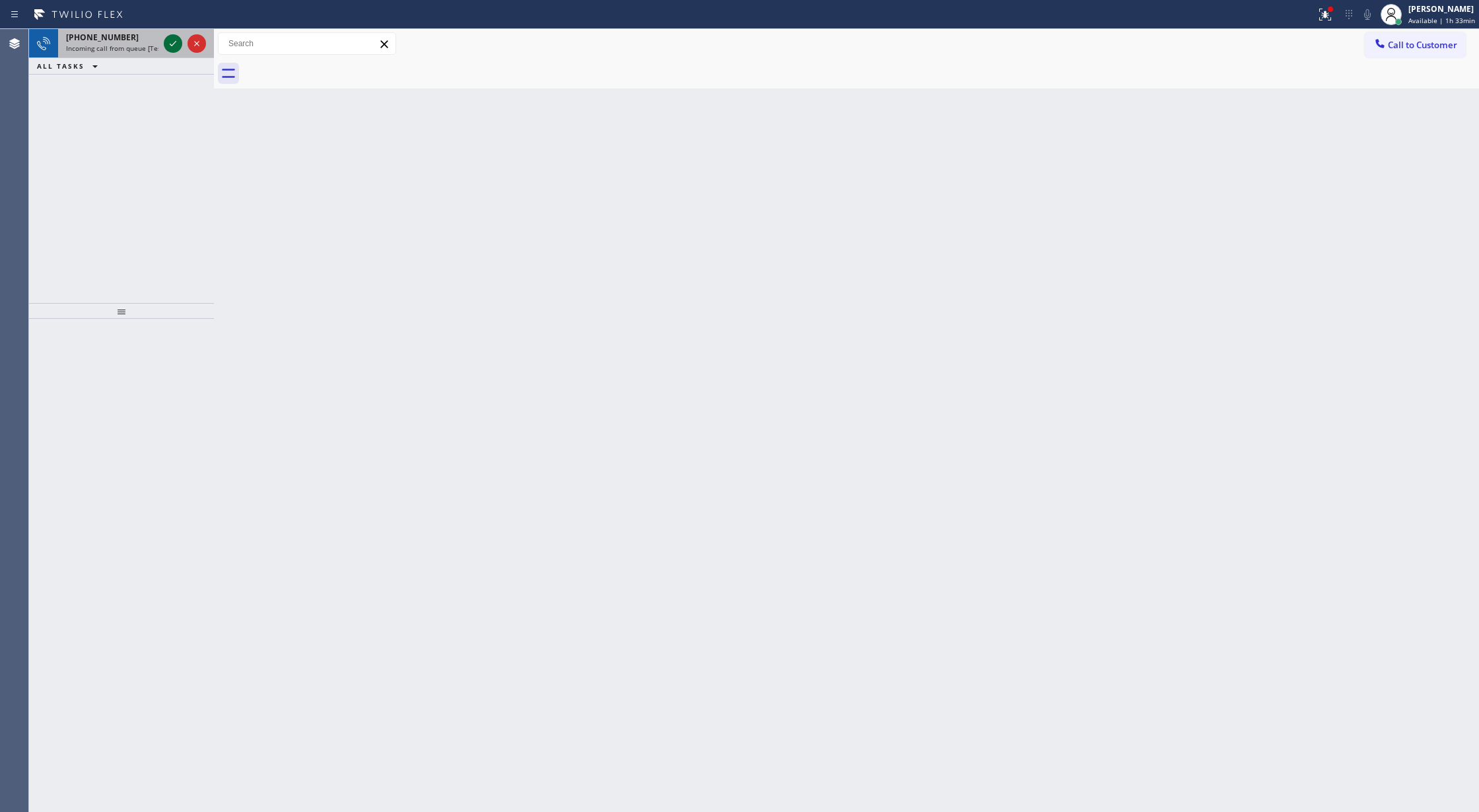
drag, startPoint x: 163, startPoint y: 38, endPoint x: 169, endPoint y: 45, distance: 9.2
click at [163, 38] on div at bounding box center [172, 43] width 18 height 16
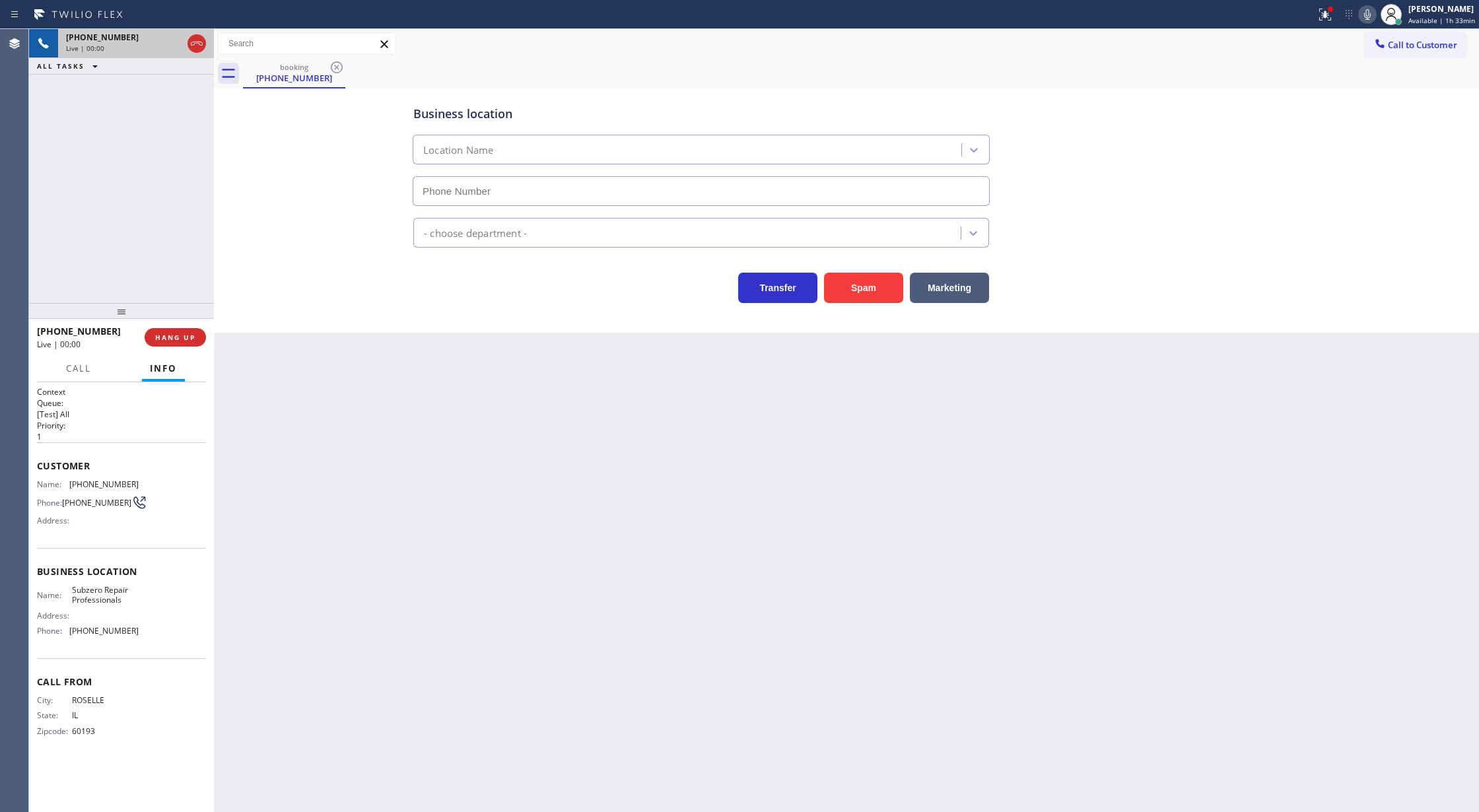
type input "[PHONE_NUMBER]"
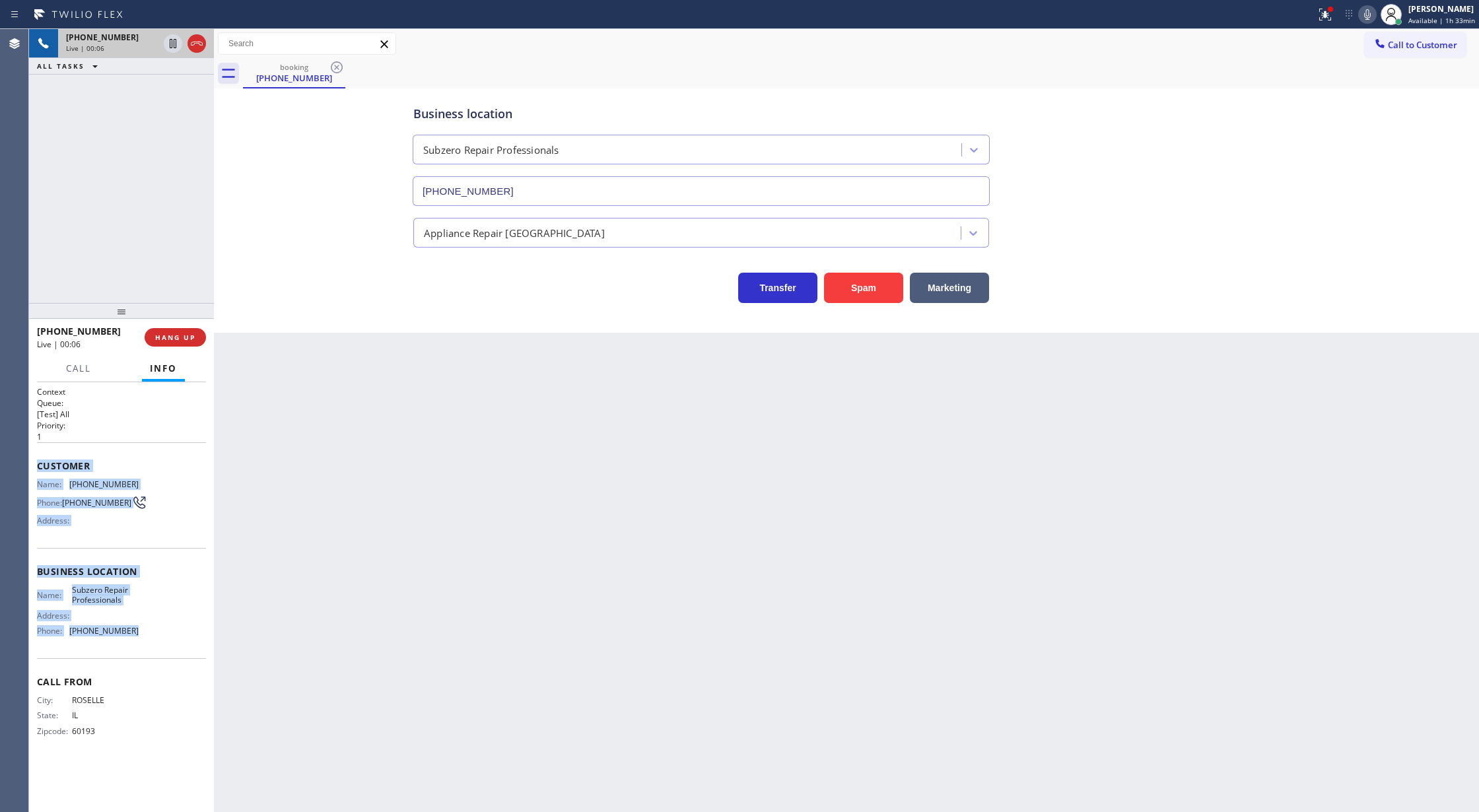
copy div "Customer Name: [PHONE_NUMBER] Phone: [PHONE_NUMBER] Address: Business location …"
drag, startPoint x: 33, startPoint y: 467, endPoint x: 130, endPoint y: 648, distance: 205.4
click at [130, 648] on div "Context Queue: [Test] All Priority: 1 Customer Name: [PHONE_NUMBER] Phone: [PHO…" at bounding box center [121, 598] width 185 height 430
click at [173, 342] on span "COMPLETE" at bounding box center [173, 337] width 46 height 9
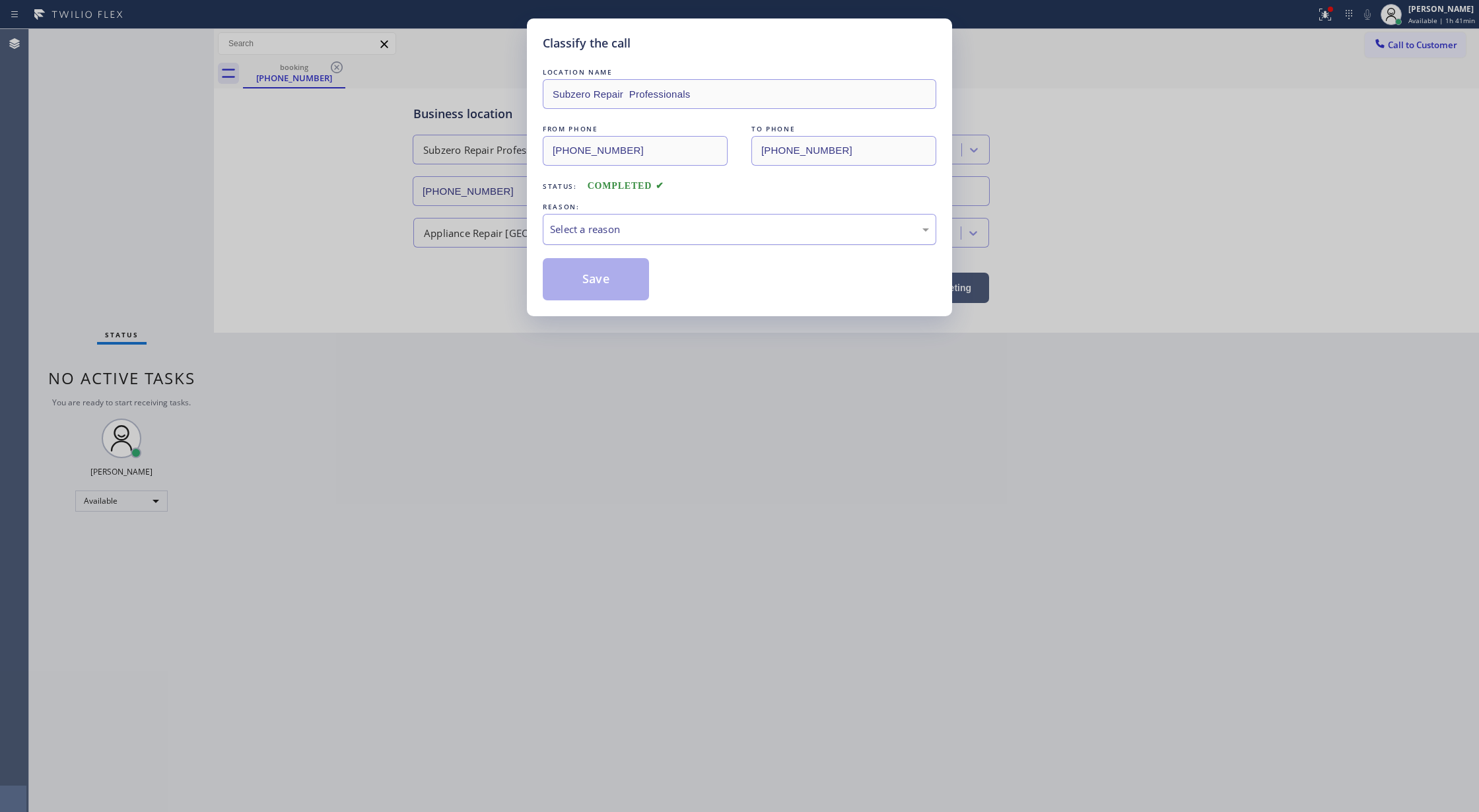
click at [613, 243] on div "Select a reason" at bounding box center [740, 229] width 393 height 31
click at [582, 282] on button "Save" at bounding box center [596, 279] width 106 height 42
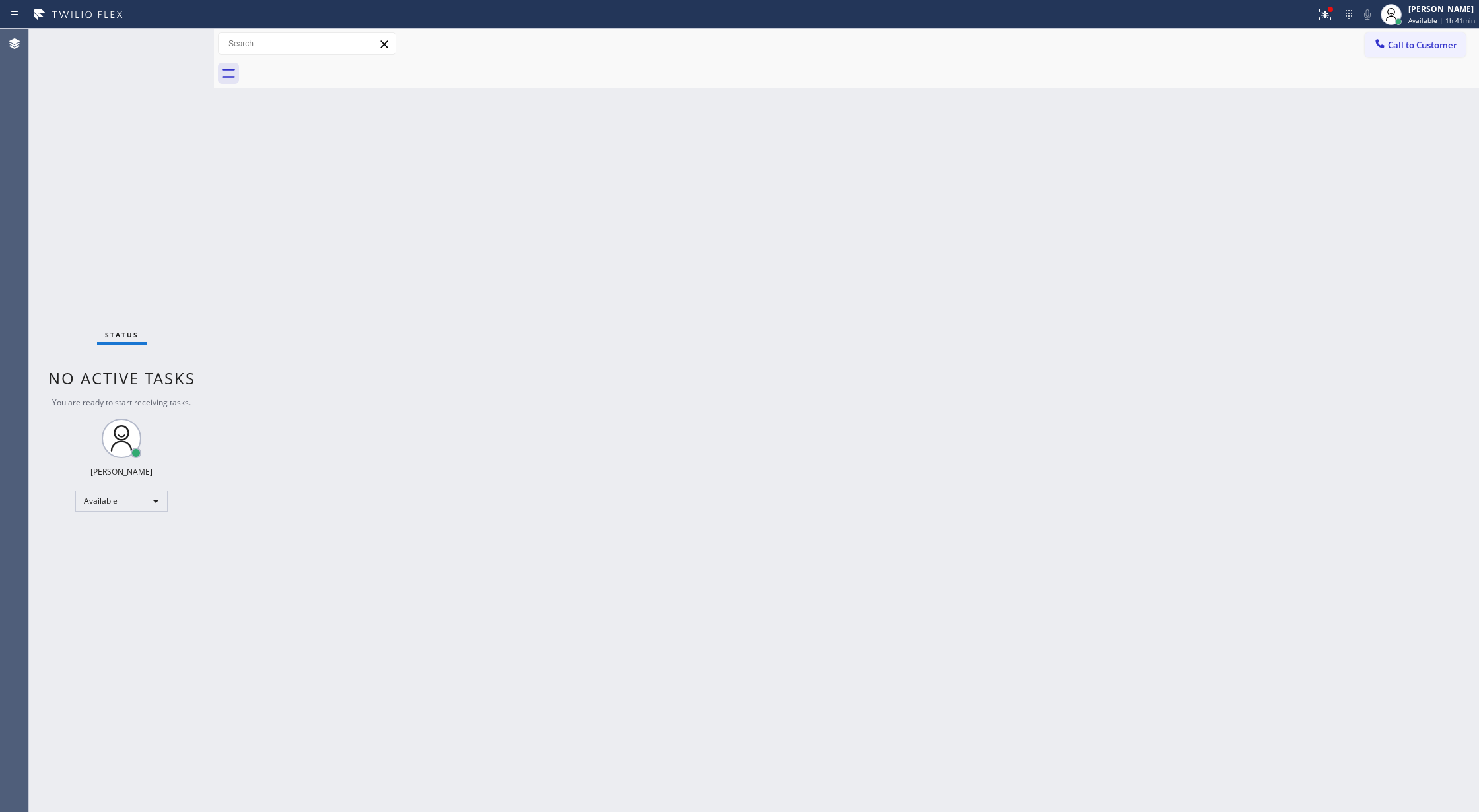
click at [177, 44] on div "Status No active tasks You are ready to start receiving tasks. [PERSON_NAME] Av…" at bounding box center [121, 420] width 185 height 783
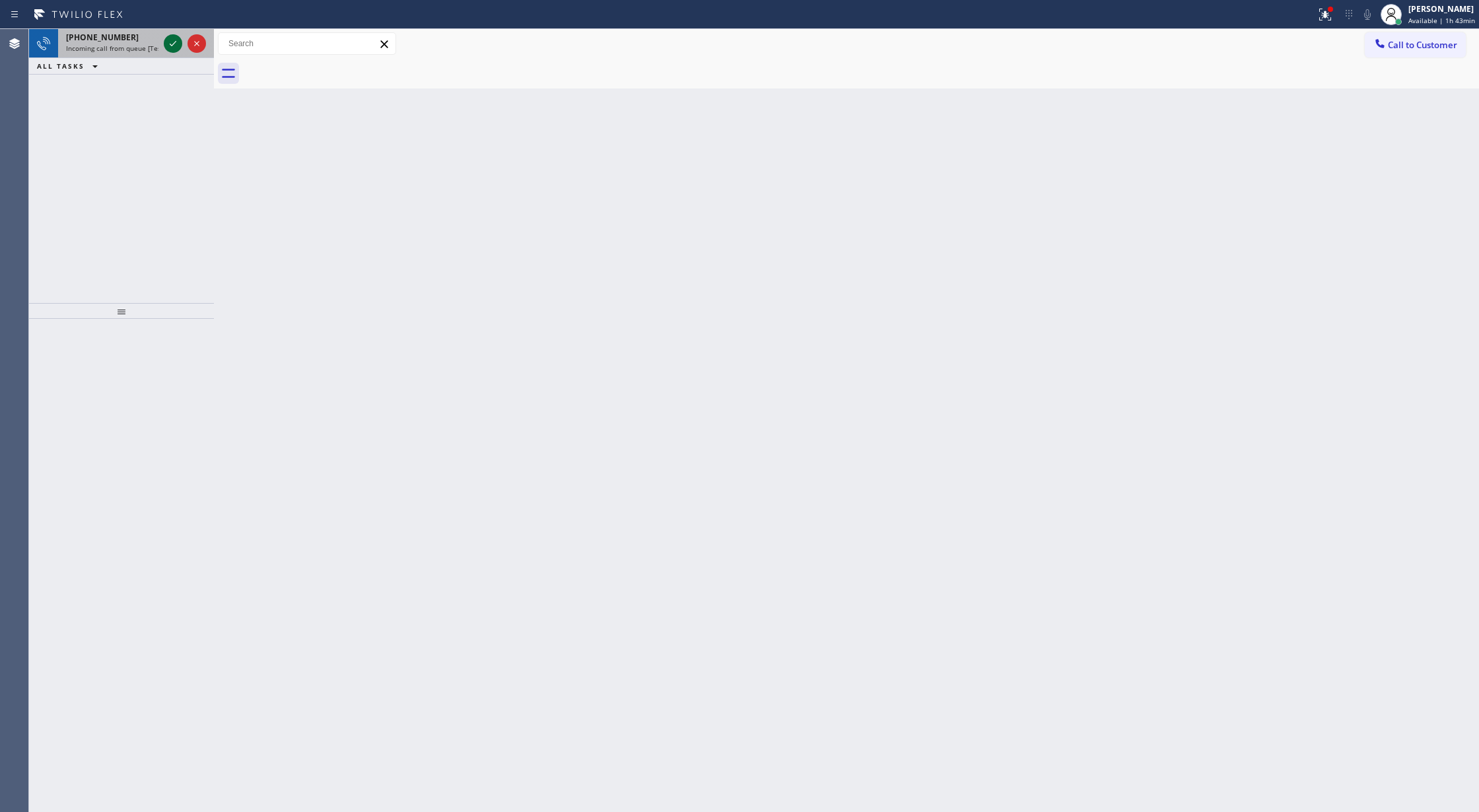
click at [170, 40] on icon at bounding box center [172, 43] width 16 height 16
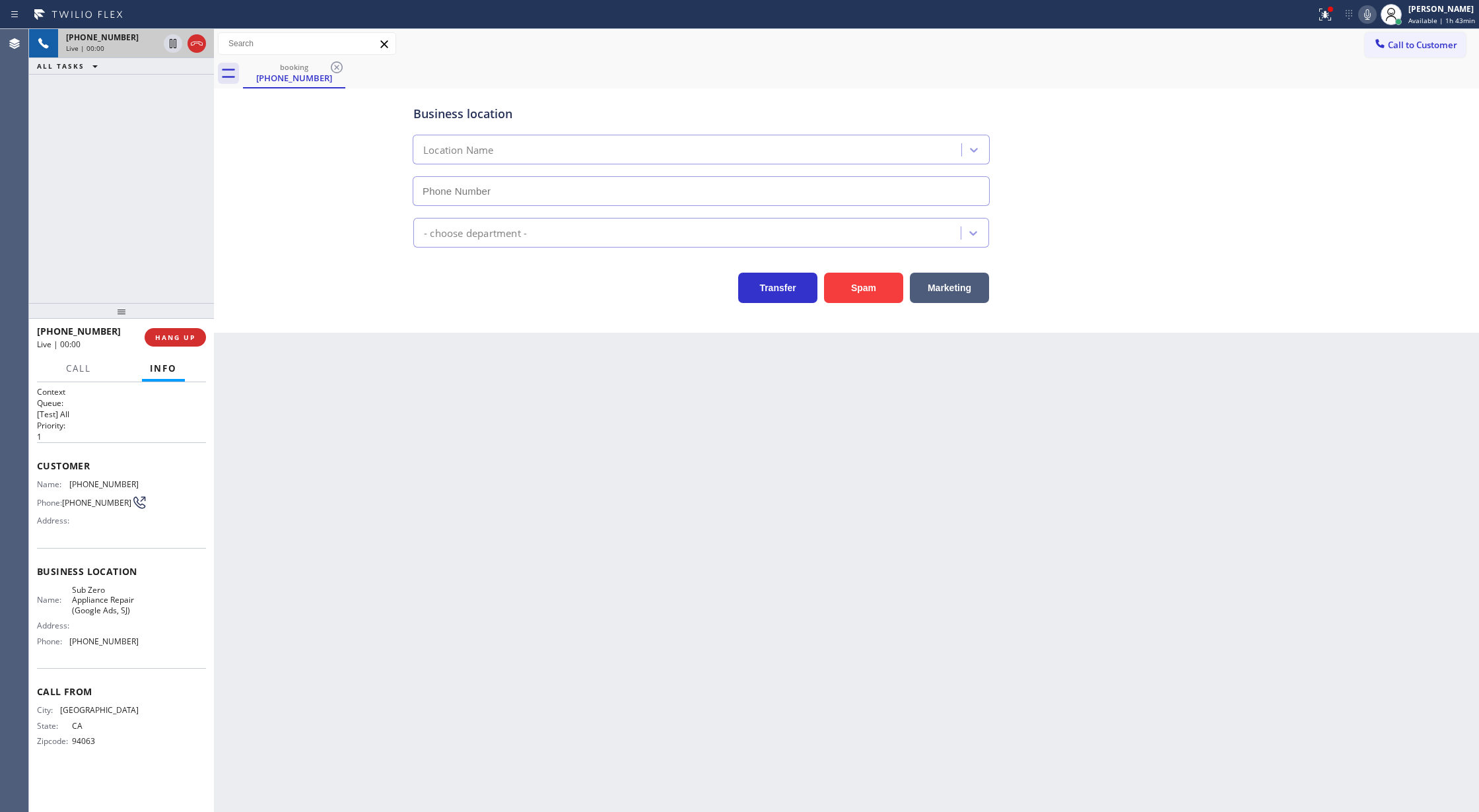
type input "[PHONE_NUMBER]"
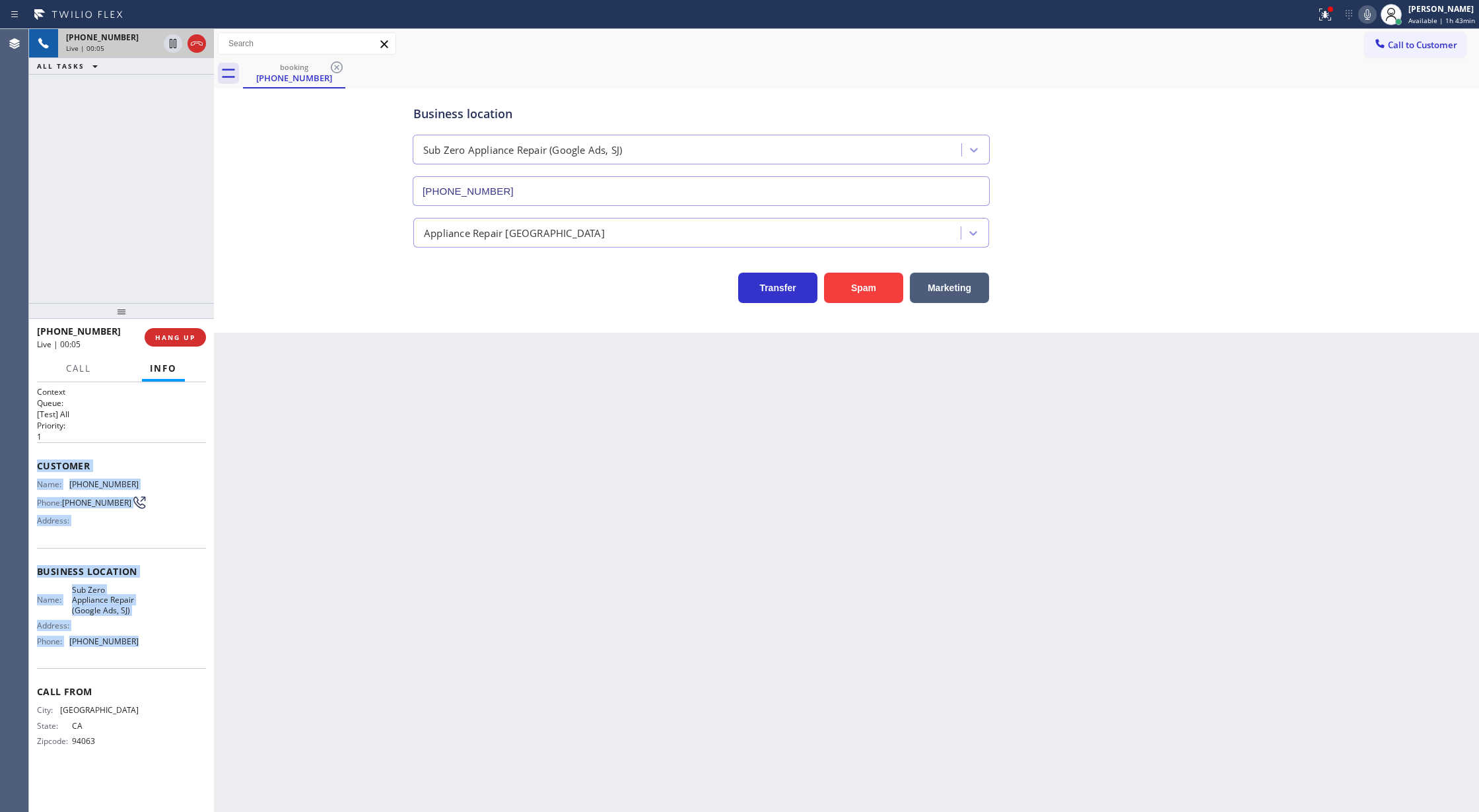
copy div "Customer Name: [PHONE_NUMBER] Phone: [PHONE_NUMBER] Address: Business location …"
drag, startPoint x: 38, startPoint y: 467, endPoint x: 146, endPoint y: 652, distance: 214.2
click at [146, 652] on div "Context Queue: [Test] All Priority: 1 Customer Name: [PHONE_NUMBER] Phone: [PHO…" at bounding box center [121, 577] width 169 height 382
click at [1364, 16] on icon at bounding box center [1367, 14] width 16 height 16
click at [1366, 9] on icon at bounding box center [1367, 14] width 16 height 16
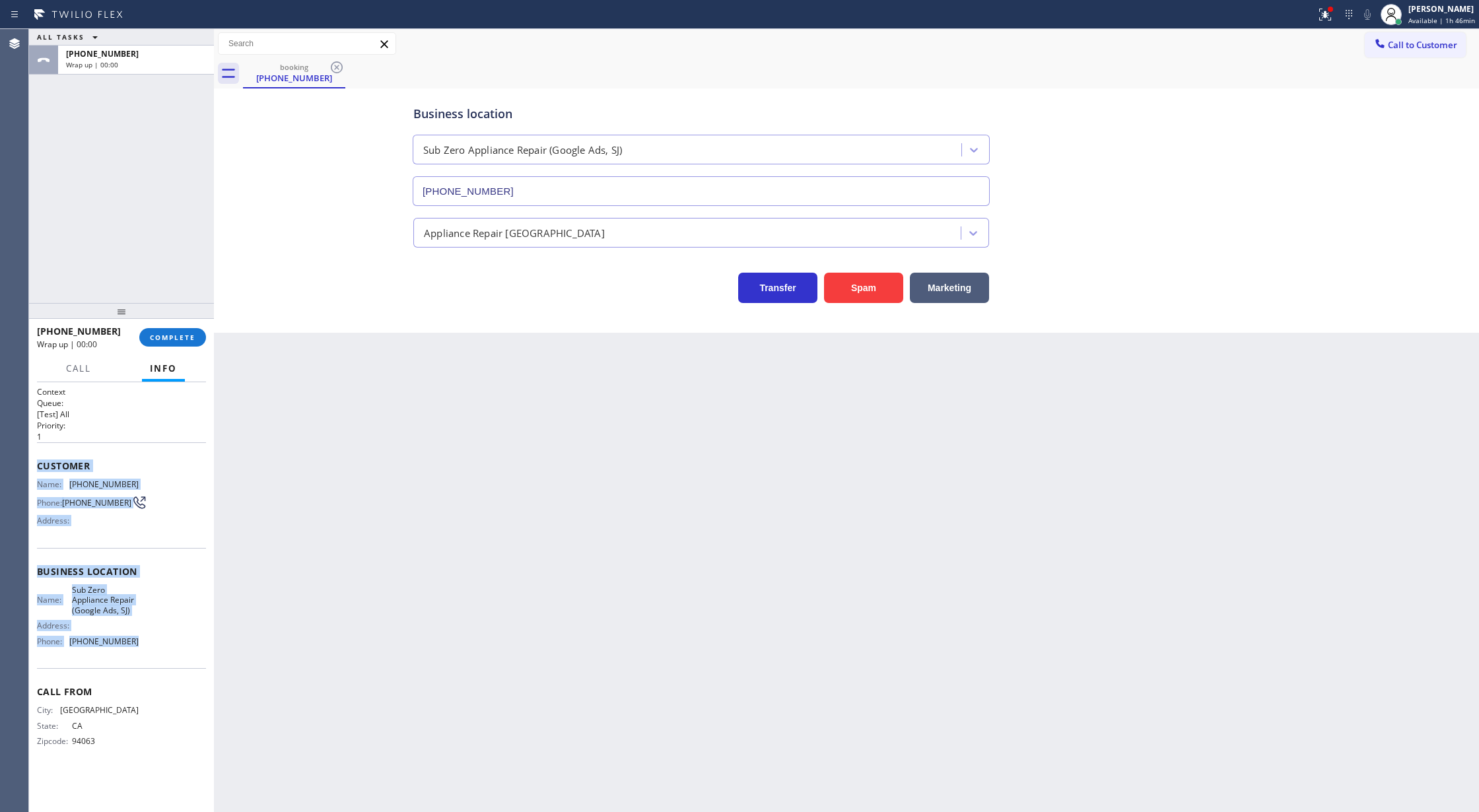
click at [169, 341] on span "COMPLETE" at bounding box center [173, 337] width 46 height 9
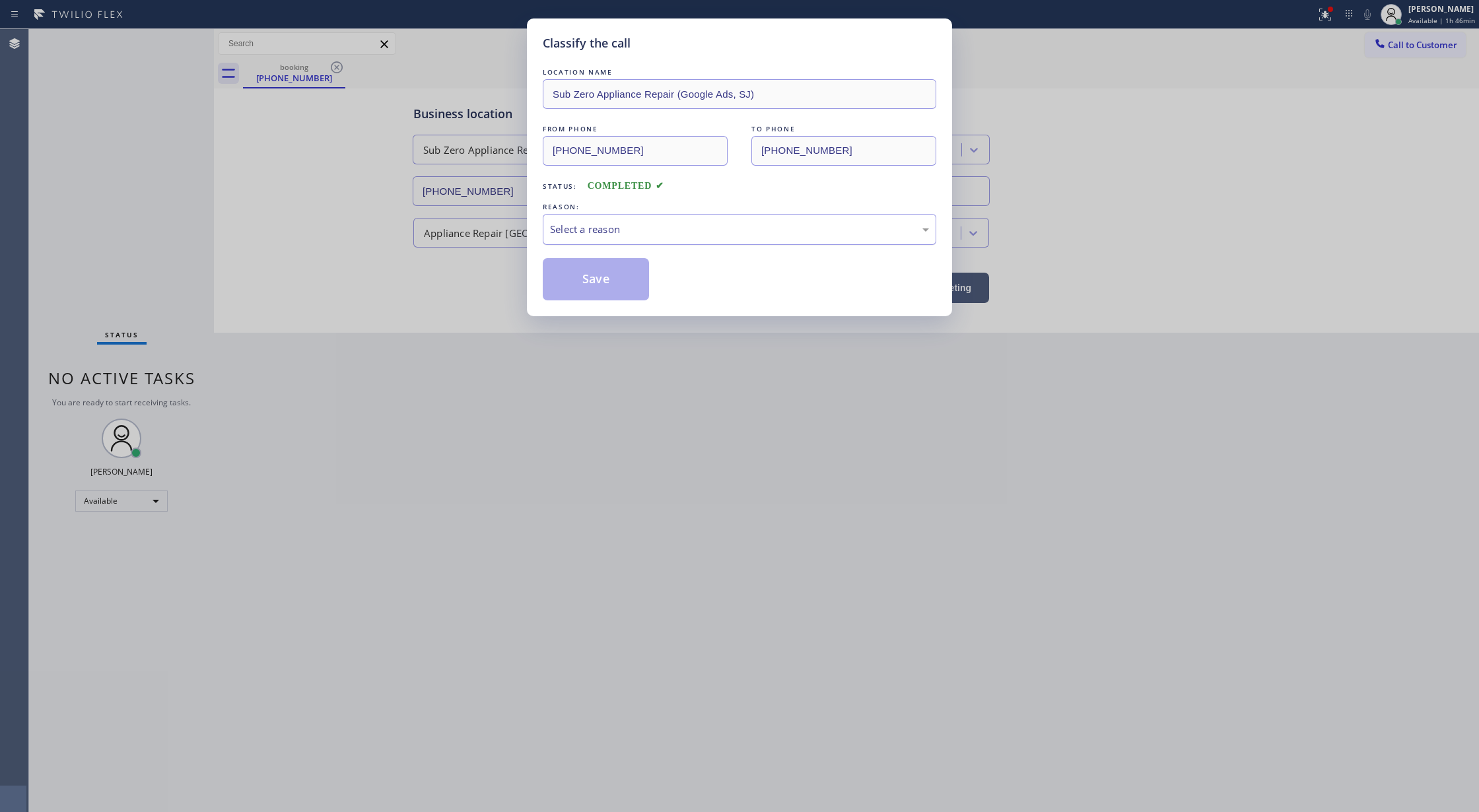
click at [582, 234] on div "Select a reason" at bounding box center [740, 229] width 379 height 16
click at [576, 280] on button "Save" at bounding box center [596, 279] width 106 height 42
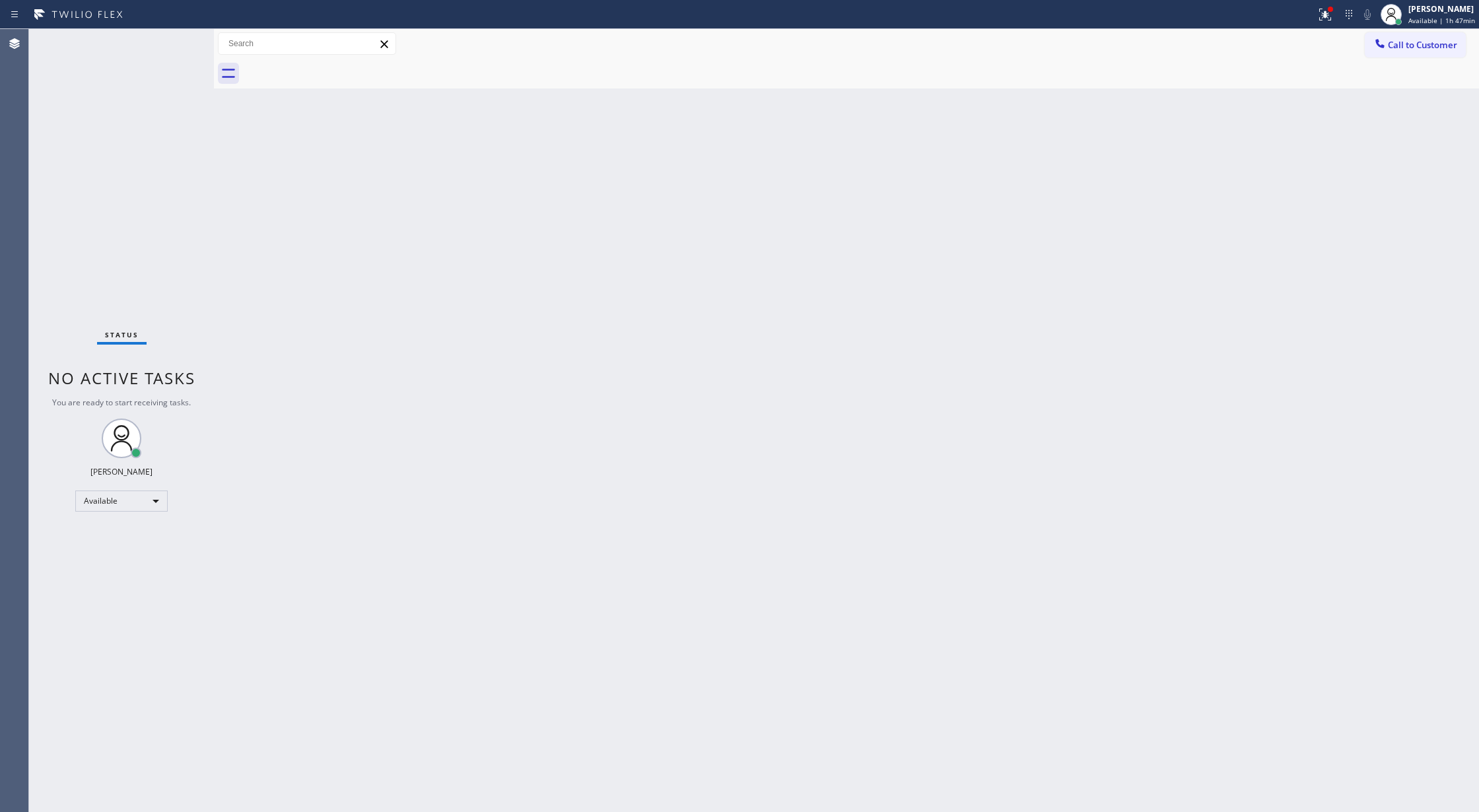
click at [175, 47] on div "Status No active tasks You are ready to start receiving tasks. [PERSON_NAME] Av…" at bounding box center [121, 420] width 185 height 783
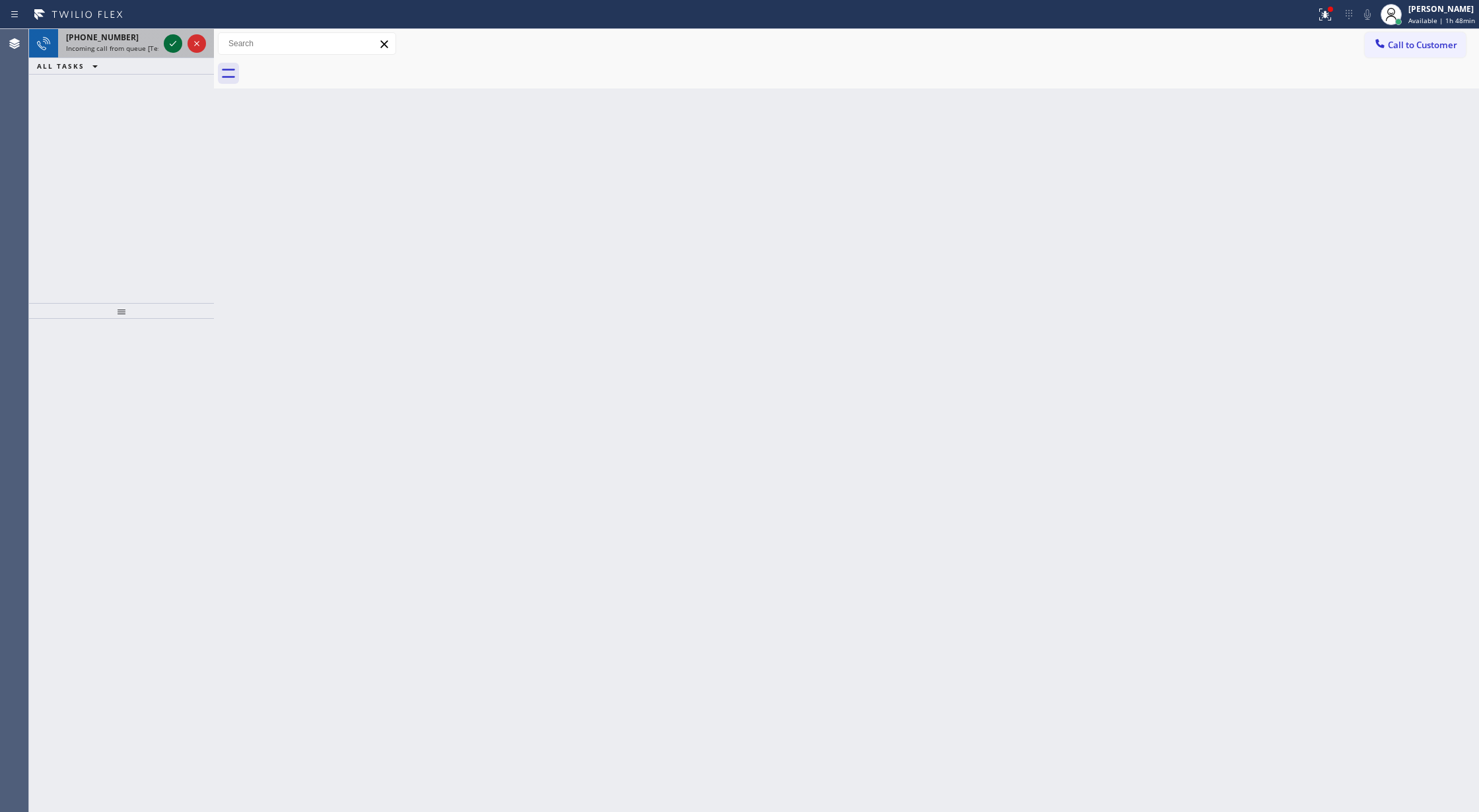
click at [175, 50] on icon at bounding box center [172, 43] width 16 height 16
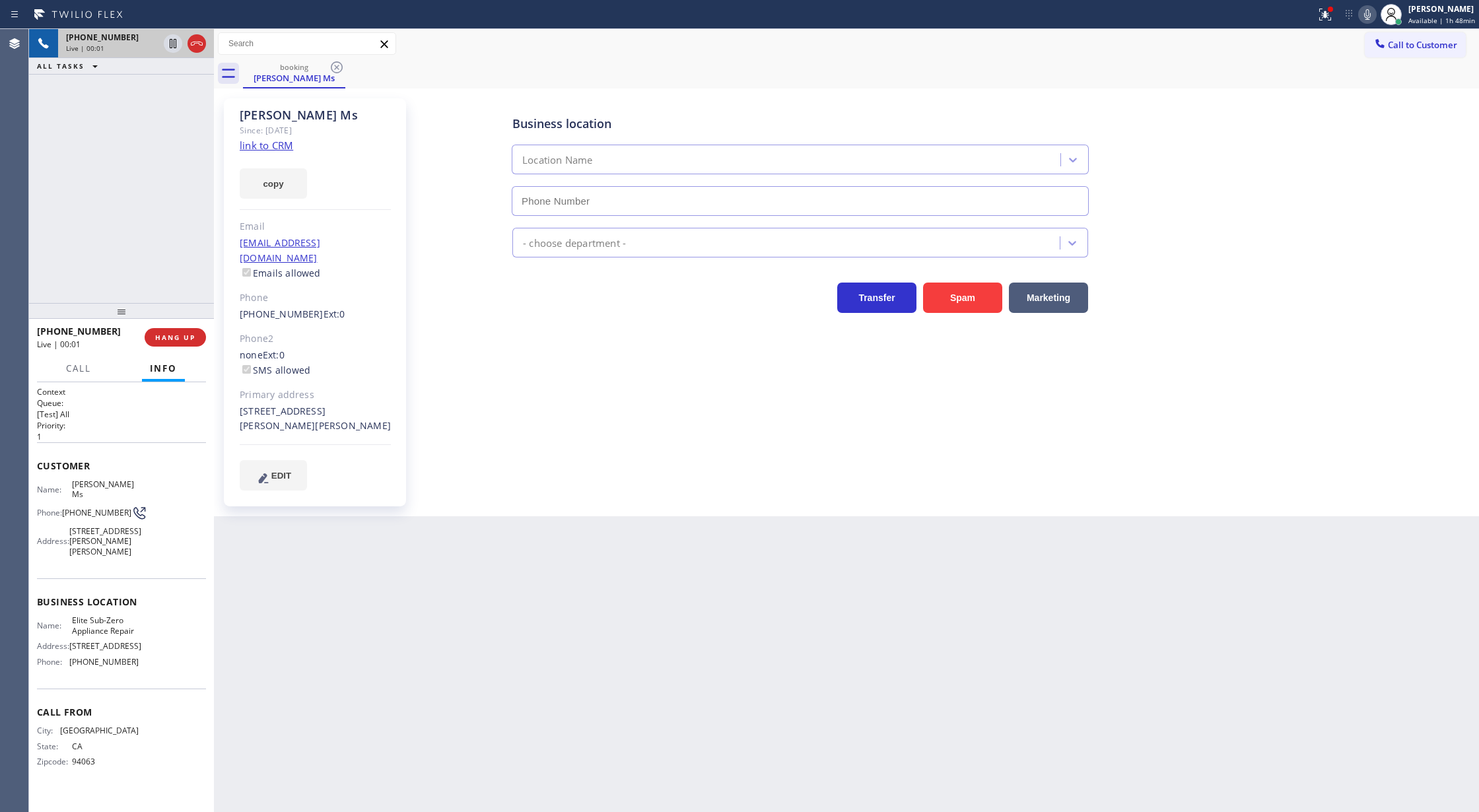
type input "[PHONE_NUMBER]"
click at [195, 46] on icon at bounding box center [196, 43] width 16 height 16
click at [163, 339] on span "COMPLETE" at bounding box center [173, 337] width 46 height 9
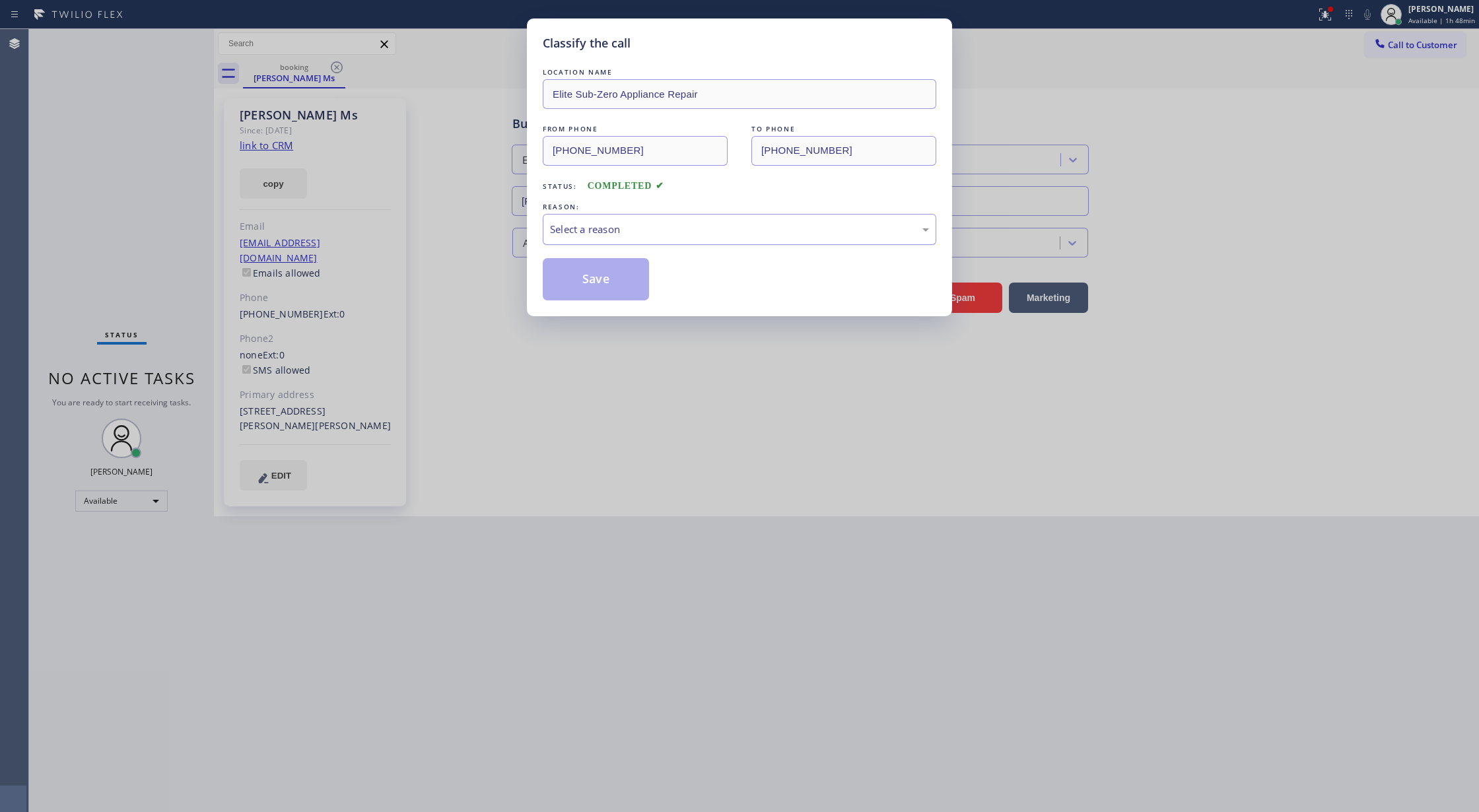
click at [589, 243] on div "Select a reason" at bounding box center [740, 229] width 393 height 31
click at [595, 285] on button "Save" at bounding box center [596, 279] width 106 height 42
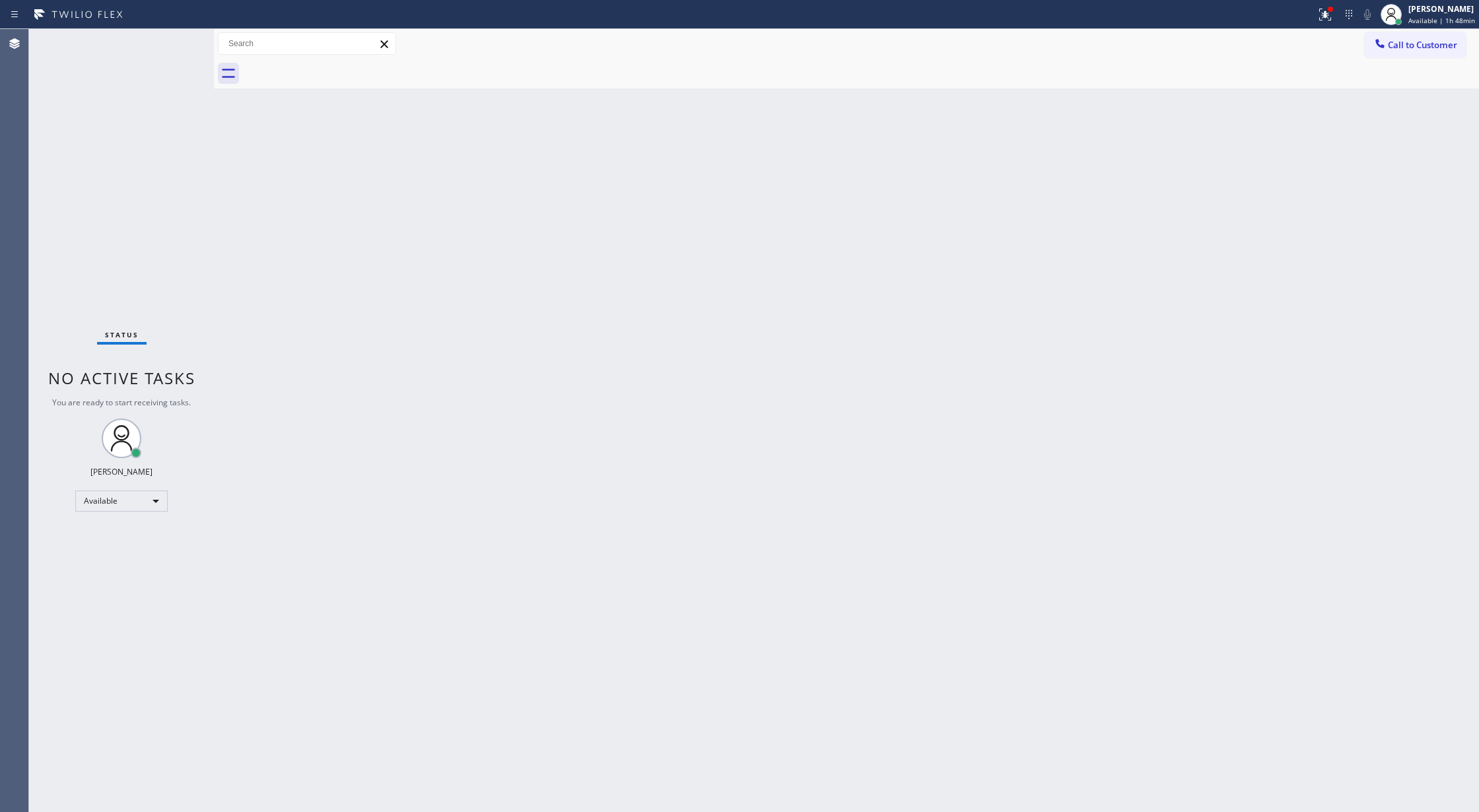
click at [172, 41] on div "Status No active tasks You are ready to start receiving tasks. [PERSON_NAME] Av…" at bounding box center [121, 420] width 185 height 783
drag, startPoint x: 172, startPoint y: 41, endPoint x: 172, endPoint y: 57, distance: 16.0
click at [172, 43] on div "Status No active tasks You are ready to start receiving tasks. [PERSON_NAME] Av…" at bounding box center [121, 420] width 185 height 783
click at [177, 45] on div "Status No active tasks You are ready to start receiving tasks. [PERSON_NAME] Av…" at bounding box center [121, 420] width 185 height 783
click at [146, 502] on div "Available" at bounding box center [121, 501] width 92 height 21
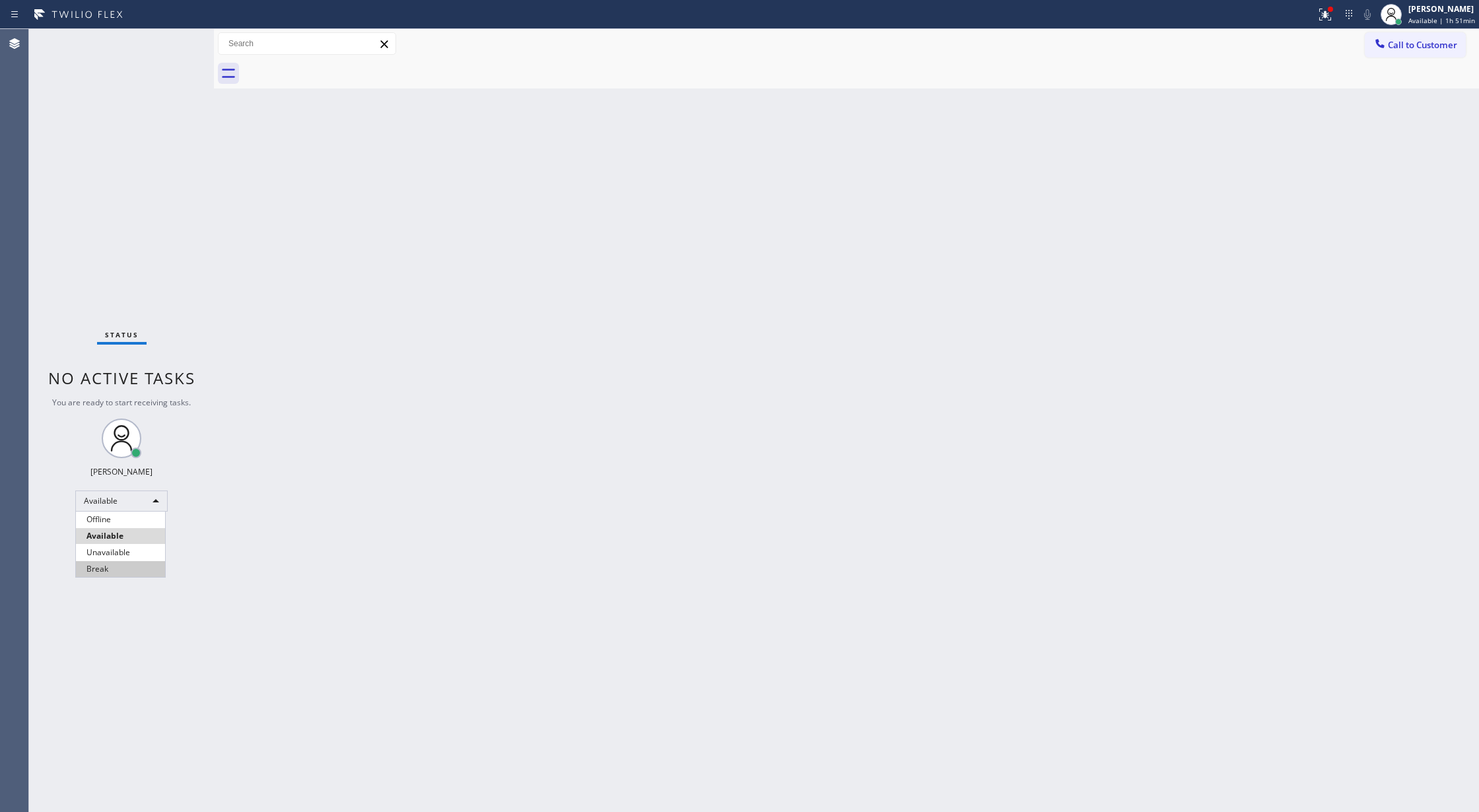
click at [138, 563] on li "Break" at bounding box center [121, 569] width 89 height 16
click at [336, 371] on div "Back to Dashboard Change Sender ID Customers Technicians Select a contact Outbo…" at bounding box center [846, 420] width 1265 height 783
